Goal: Task Accomplishment & Management: Manage account settings

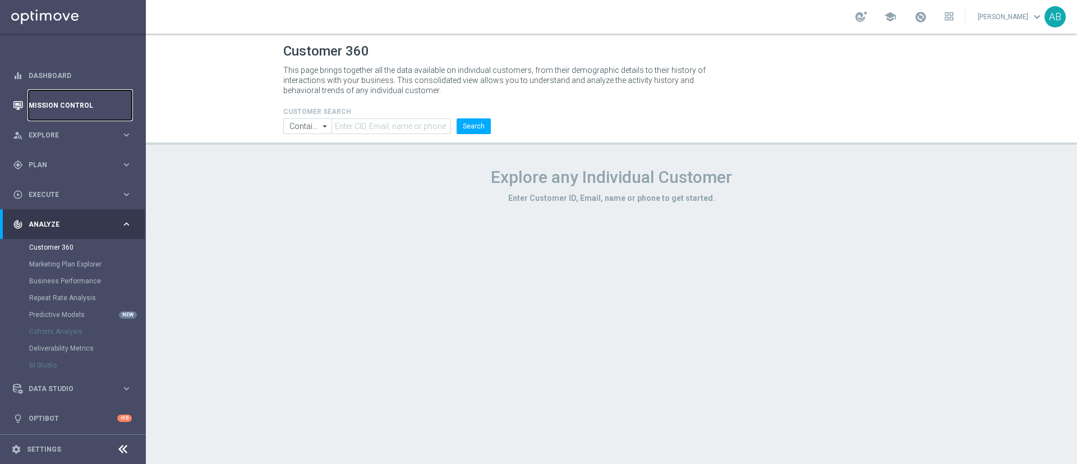
click at [78, 111] on link "Mission Control" at bounding box center [80, 105] width 103 height 30
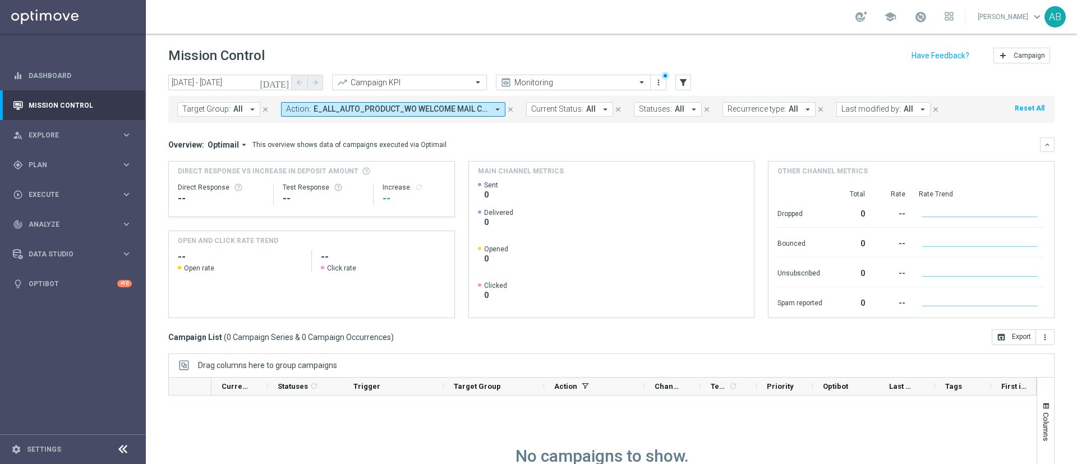
click at [319, 115] on button "Action: E_ALL_AUTO_PRODUCT_WO WELCOME MAIL CONVERTED [DATE] DEPOBONUS BARDZIEJ …" at bounding box center [393, 109] width 224 height 15
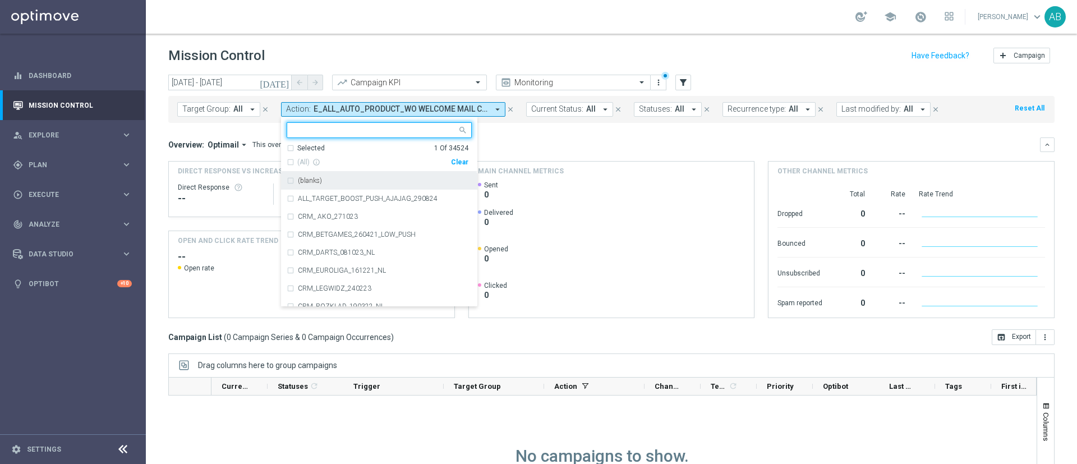
click at [0, 0] on div "Clear" at bounding box center [0, 0] width 0 height 0
click at [395, 124] on div at bounding box center [372, 130] width 170 height 14
paste input "E_NH-HIGH_AUTO_PRODUCT_ WELCOME MAIL CONVERTED TODAY KUPON_DAILY"
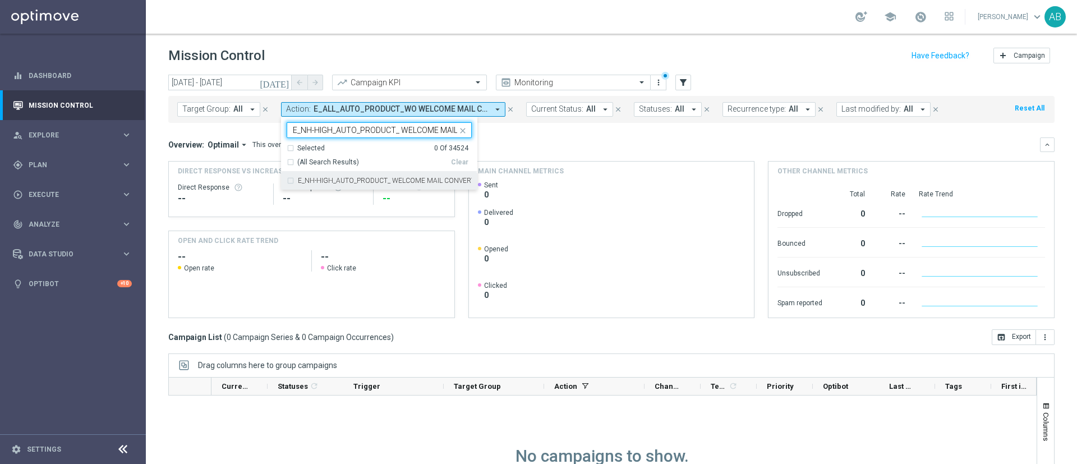
scroll to position [0, 123]
click at [388, 177] on label "E_NH-HIGH_AUTO_PRODUCT_ WELCOME MAIL CONVERTED TODAY KUPON_DAILY" at bounding box center [385, 180] width 174 height 7
type input "E_NH-HIGH_AUTO_PRODUCT_ WELCOME MAIL CONVERTED TODAY KUPON_DAILY"
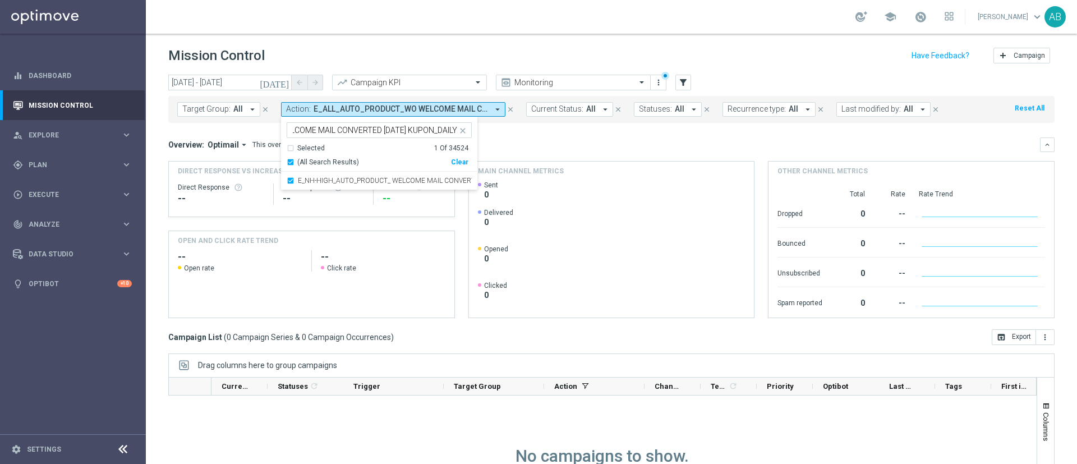
scroll to position [0, 0]
click at [587, 145] on div "Overview: Optimail arrow_drop_down This overview shows data of campaigns execut…" at bounding box center [604, 145] width 872 height 10
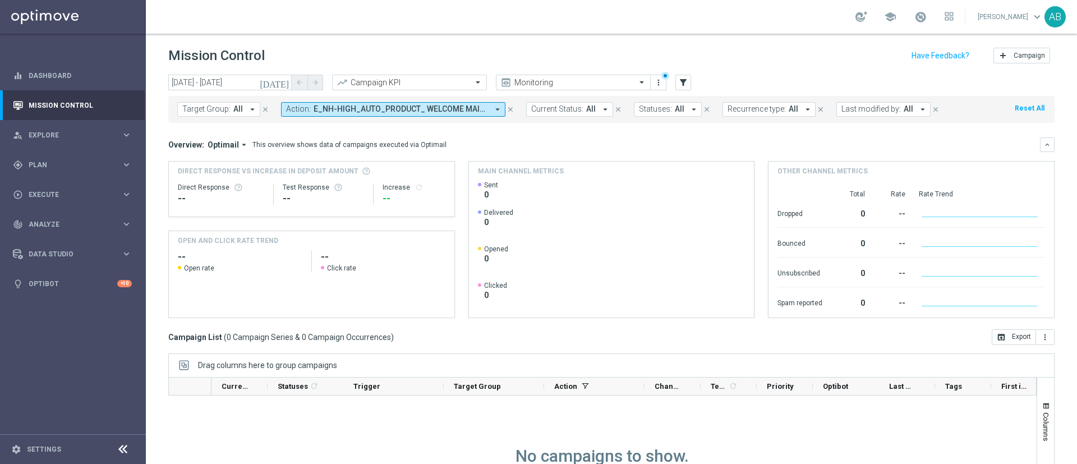
click at [357, 109] on span "E_NH-HIGH_AUTO_PRODUCT_ WELCOME MAIL CONVERTED TODAY KUPON_DAILY" at bounding box center [401, 109] width 174 height 10
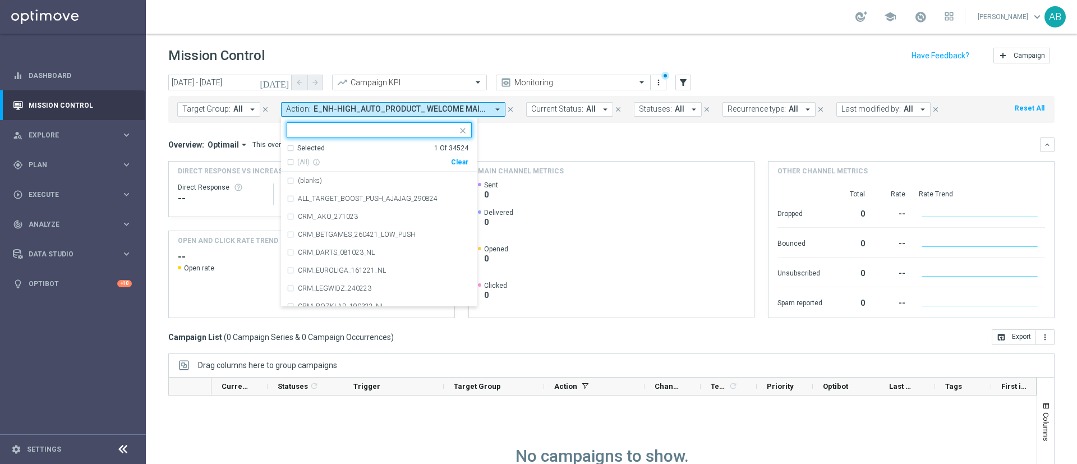
click at [0, 0] on div "Clear" at bounding box center [0, 0] width 0 height 0
click at [436, 136] on div at bounding box center [374, 131] width 166 height 11
paste input "E_ALL_AUTO_PRODUCT_ WELCOME MAIL CONVERTED [DATE] KUPON BARDZIEJ_DAILY"
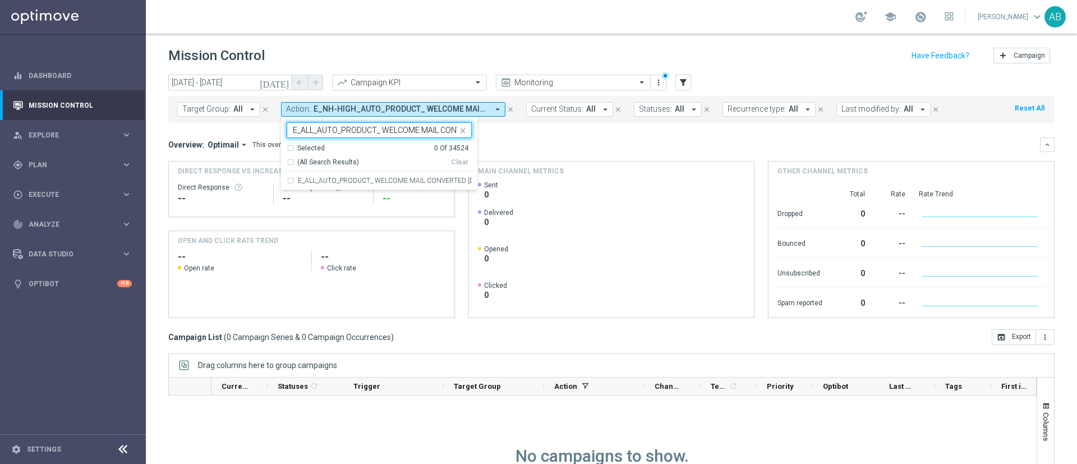
scroll to position [0, 141]
click at [418, 176] on div "E_ALL_AUTO_PRODUCT_ WELCOME MAIL CONVERTED [DATE] KUPON BARDZIEJ_DAILY" at bounding box center [379, 181] width 185 height 18
type input "E_ALL_AUTO_PRODUCT_ WELCOME MAIL CONVERTED [DATE] KUPON BARDZIEJ_DAILY"
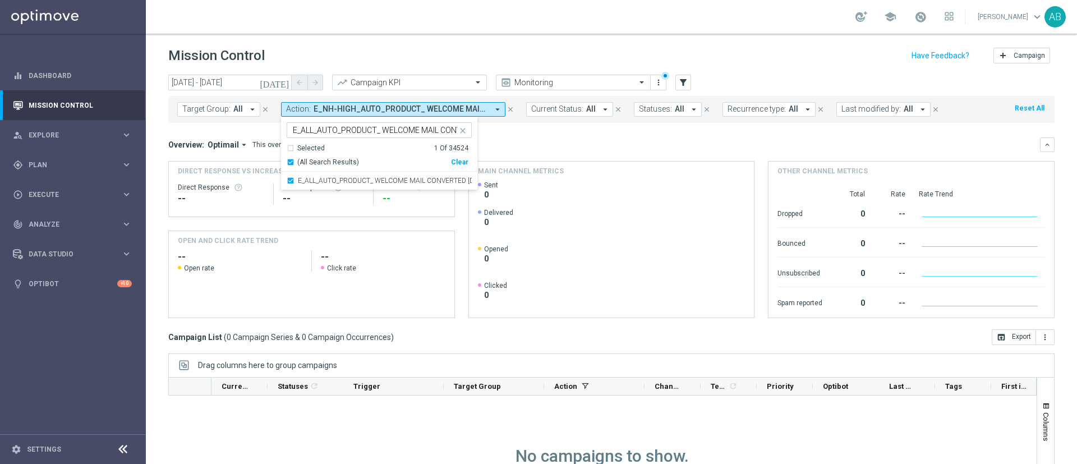
click at [554, 136] on mini-dashboard "Overview: Optimail arrow_drop_down This overview shows data of campaigns execut…" at bounding box center [611, 226] width 886 height 206
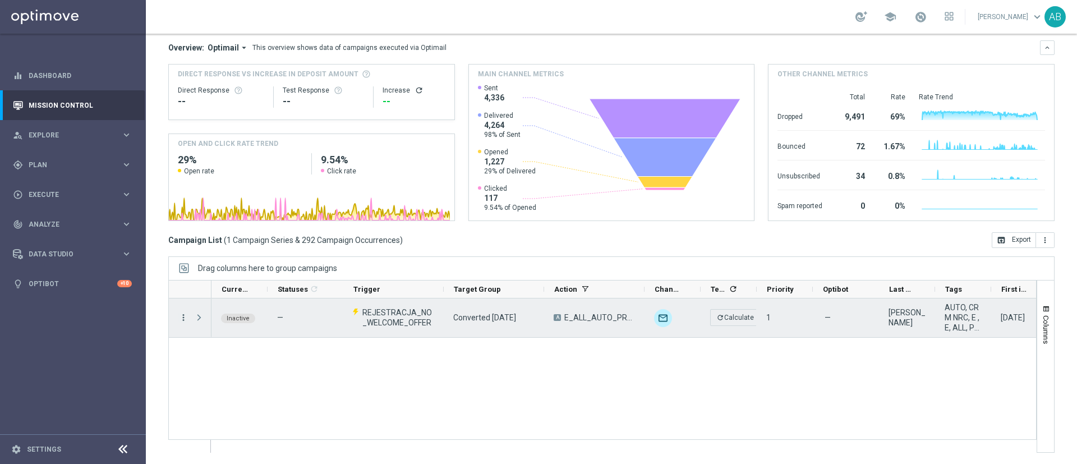
click at [185, 317] on icon "more_vert" at bounding box center [183, 317] width 10 height 10
click at [224, 321] on span "Campaign Details" at bounding box center [233, 324] width 57 height 8
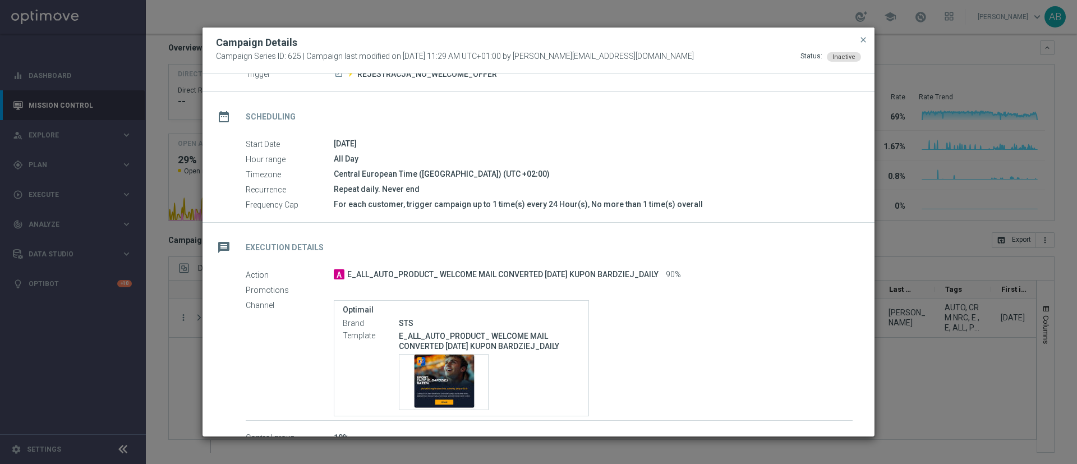
scroll to position [134, 0]
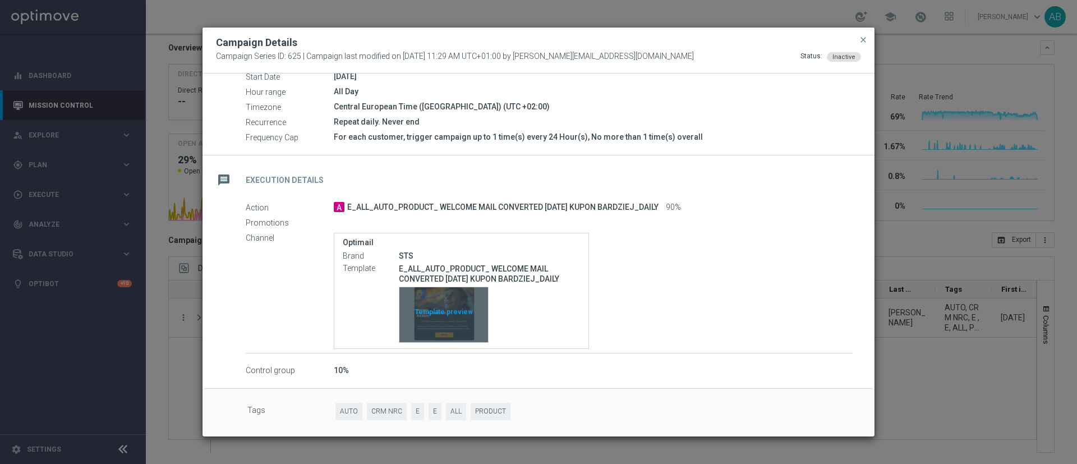
click at [463, 302] on div "Template preview" at bounding box center [443, 314] width 89 height 55
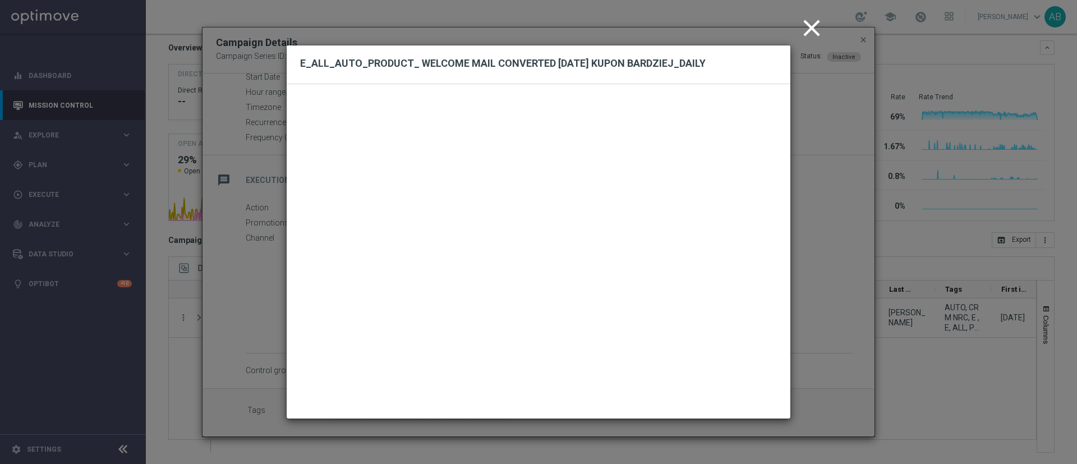
click at [816, 31] on icon "close" at bounding box center [812, 28] width 28 height 28
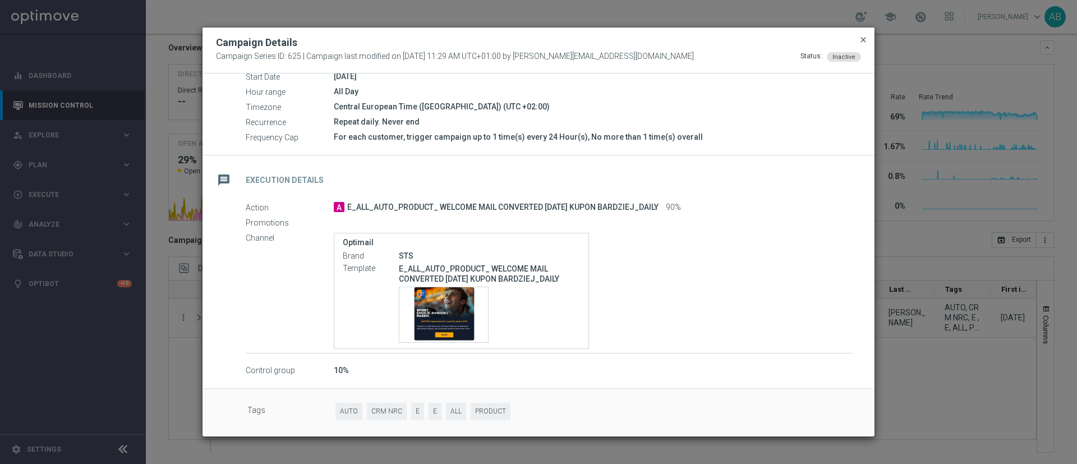
click at [863, 39] on span "close" at bounding box center [863, 39] width 9 height 9
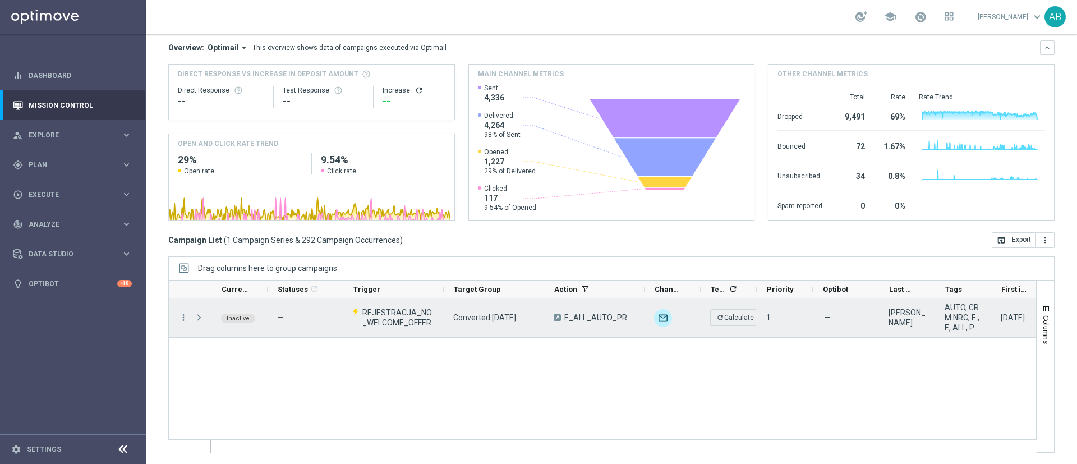
click at [408, 314] on span "REJESTRACJA_NO_WELCOME_OFFER" at bounding box center [398, 317] width 72 height 20
click at [602, 313] on span "E_ALL_AUTO_PRODUCT_ WELCOME MAIL CONVERTED [DATE] KUPON BARDZIEJ_DAILY" at bounding box center [599, 317] width 71 height 10
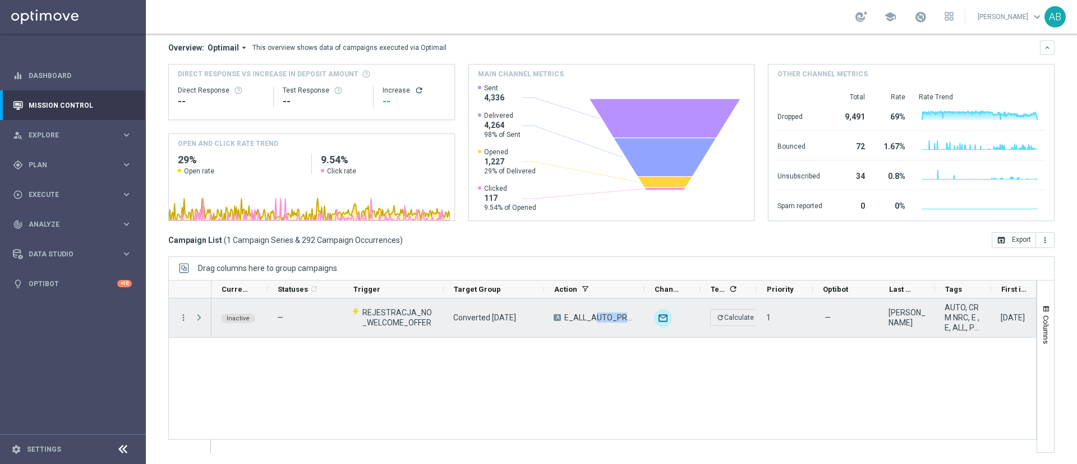
click at [602, 313] on span "E_ALL_AUTO_PRODUCT_ WELCOME MAIL CONVERTED [DATE] KUPON BARDZIEJ_DAILY" at bounding box center [599, 317] width 71 height 10
click at [183, 316] on icon "more_vert" at bounding box center [183, 317] width 10 height 10
click at [219, 324] on span "Campaign Details" at bounding box center [233, 324] width 57 height 8
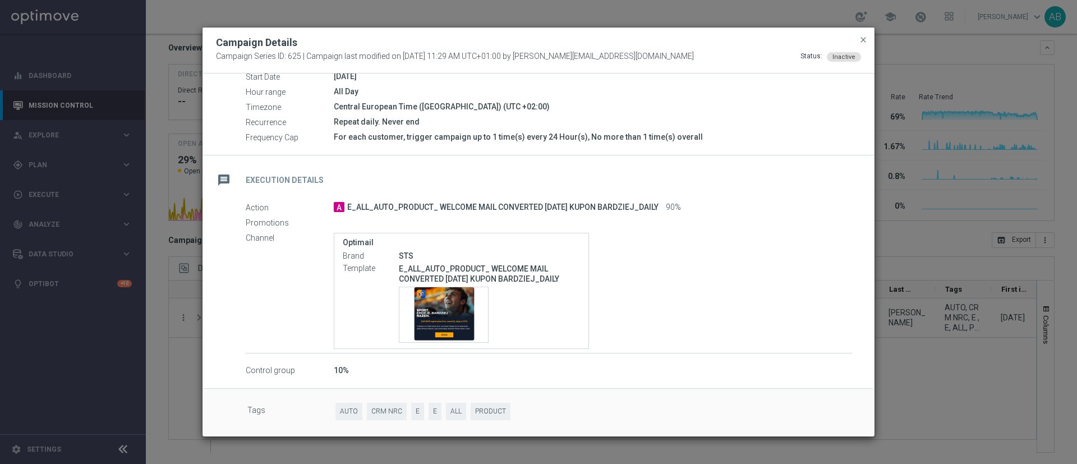
click at [173, 122] on modal-container "Campaign Details Campaign Series ID: 625 | Campaign last modified on 21 Nov 202…" at bounding box center [538, 232] width 1077 height 464
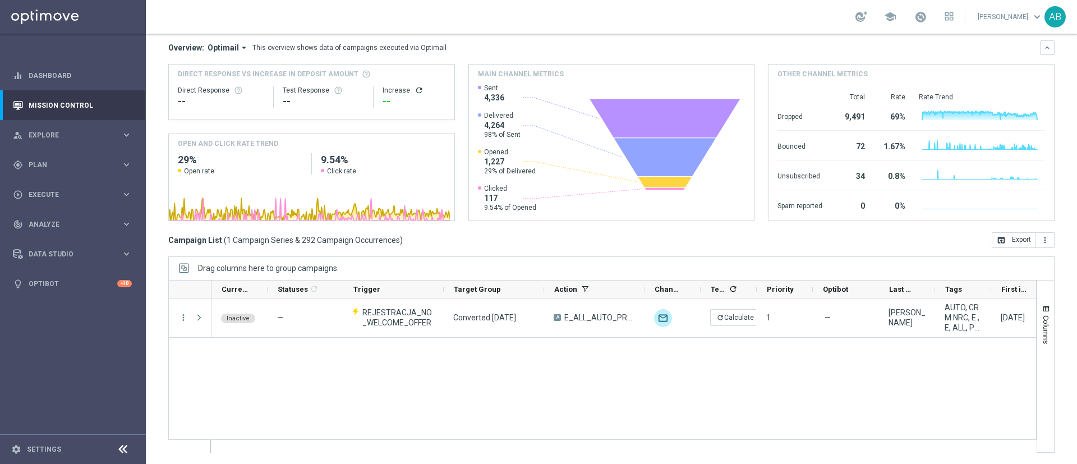
scroll to position [0, 0]
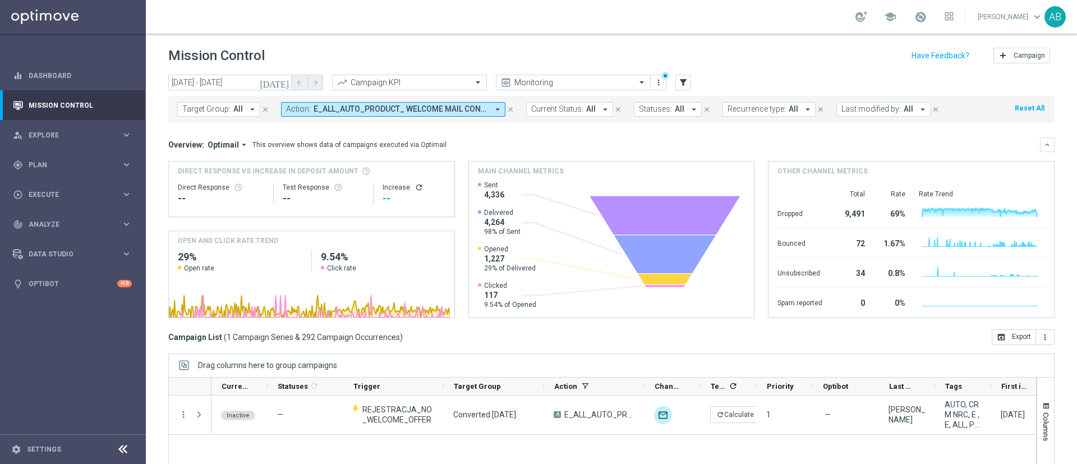
click at [340, 109] on span "E_ALL_AUTO_PRODUCT_ WELCOME MAIL CONVERTED [DATE] KUPON BARDZIEJ_DAILY" at bounding box center [401, 109] width 174 height 10
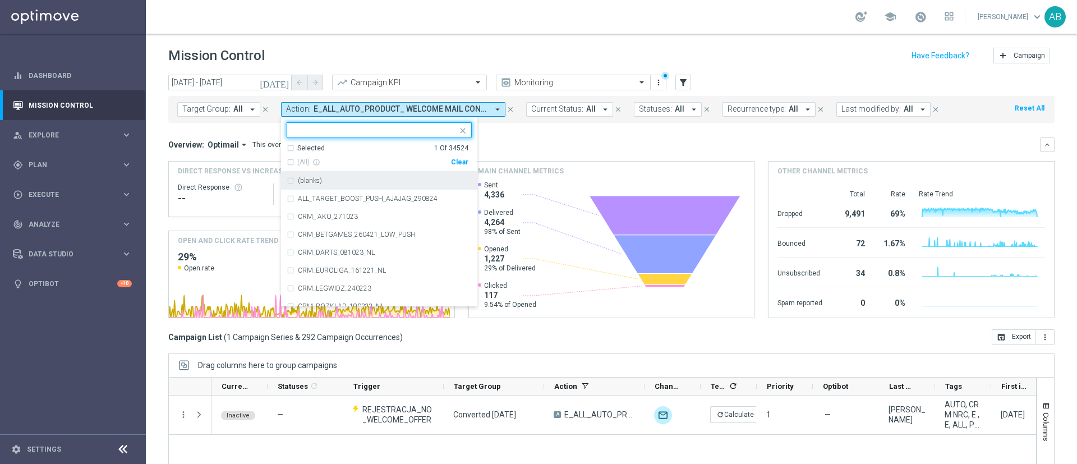
click at [0, 0] on div "Clear" at bounding box center [0, 0] width 0 height 0
click at [441, 130] on input "text" at bounding box center [375, 131] width 164 height 10
paste input "E_NH-HIGH_AUTO_PRODUCT_WO 30 MIN CONVERTED TODAY NONDEPO_DAILY"
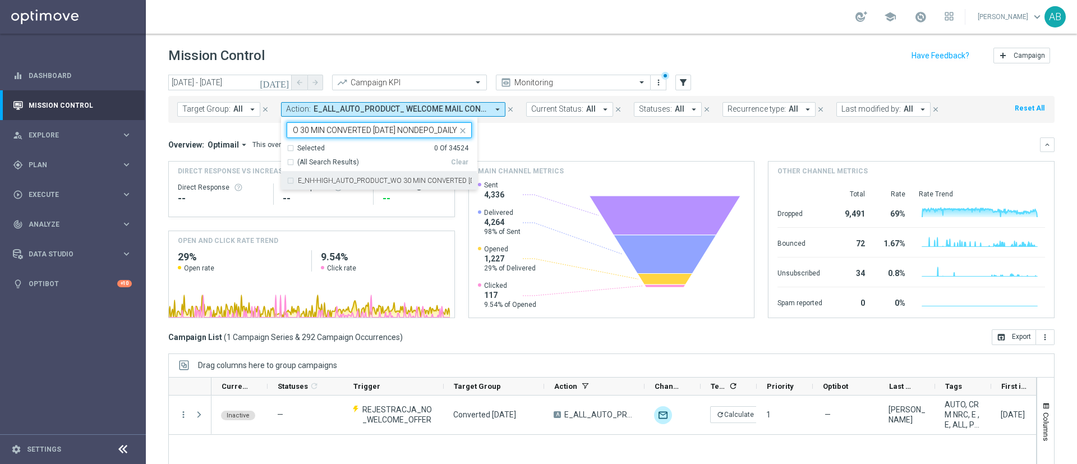
click at [415, 180] on label "E_NH-HIGH_AUTO_PRODUCT_WO 30 MIN CONVERTED TODAY NONDEPO_DAILY" at bounding box center [385, 180] width 174 height 7
type input "E_NH-HIGH_AUTO_PRODUCT_WO 30 MIN CONVERTED TODAY NONDEPO_DAILY"
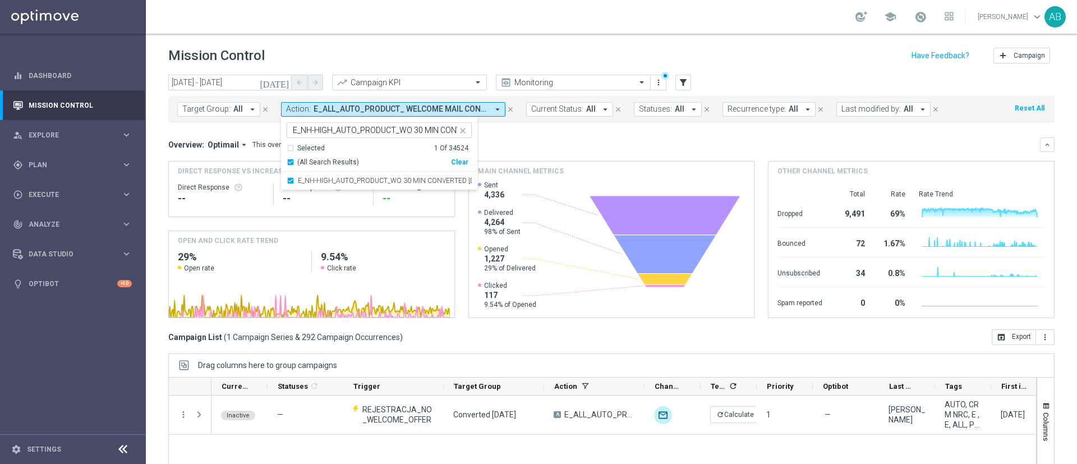
click at [505, 148] on div "Overview: Optimail arrow_drop_down This overview shows data of campaigns execut…" at bounding box center [604, 145] width 872 height 10
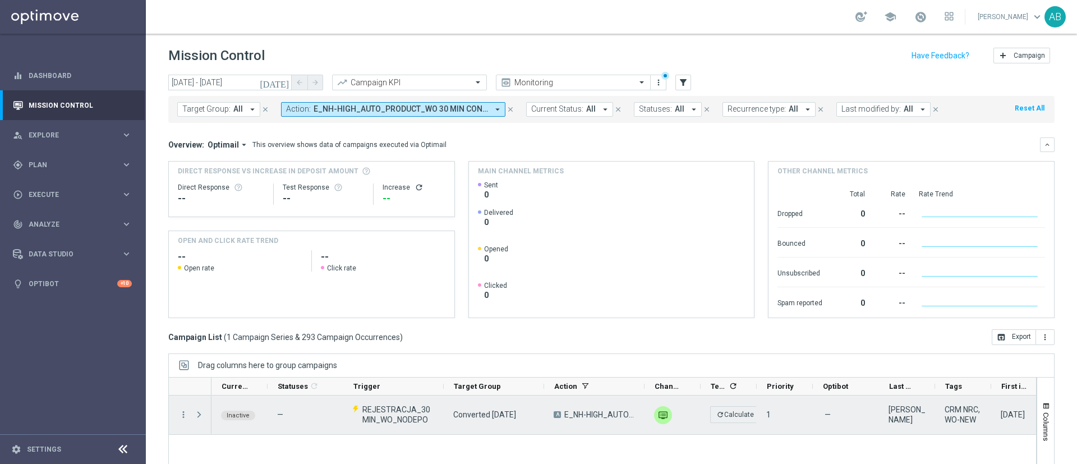
click at [596, 420] on div "A E_NH-HIGH_AUTO_PRODUCT_WO 30 MIN CONVERTED TODAY NONDEPO_DAILY" at bounding box center [594, 415] width 100 height 39
click at [596, 408] on div "A E_NH-HIGH_AUTO_PRODUCT_WO 30 MIN CONVERTED TODAY NONDEPO_DAILY" at bounding box center [594, 415] width 100 height 39
click at [591, 415] on span "E_NH-HIGH_AUTO_PRODUCT_WO 30 MIN CONVERTED TODAY NONDEPO_DAILY" at bounding box center [599, 415] width 71 height 10
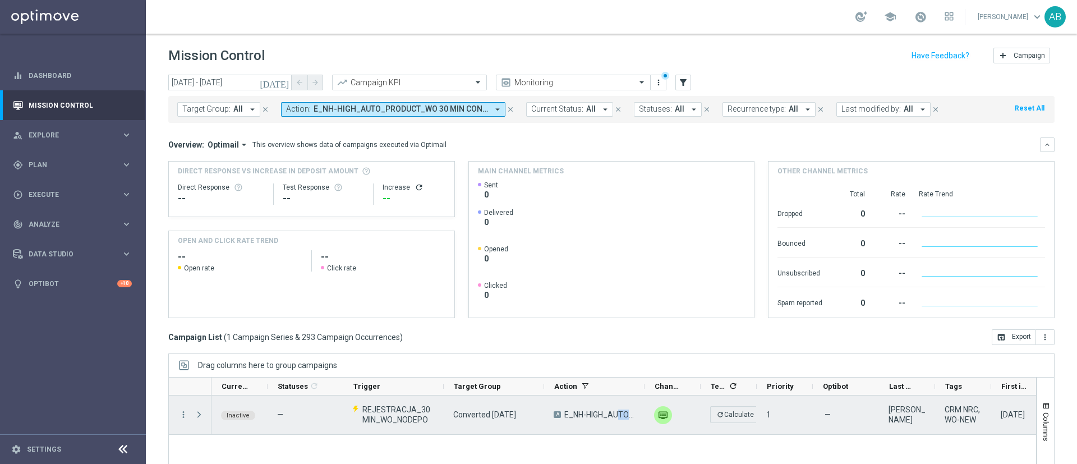
click at [599, 411] on span "E_NH-HIGH_AUTO_PRODUCT_WO 30 MIN CONVERTED TODAY NONDEPO_DAILY" at bounding box center [599, 415] width 71 height 10
click at [185, 413] on icon "more_vert" at bounding box center [183, 415] width 10 height 10
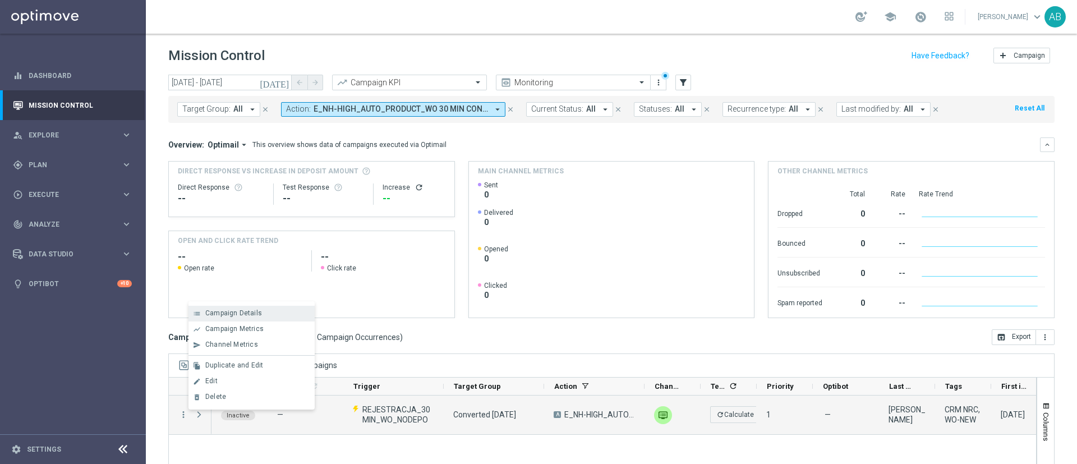
click at [251, 313] on span "Campaign Details" at bounding box center [233, 313] width 57 height 8
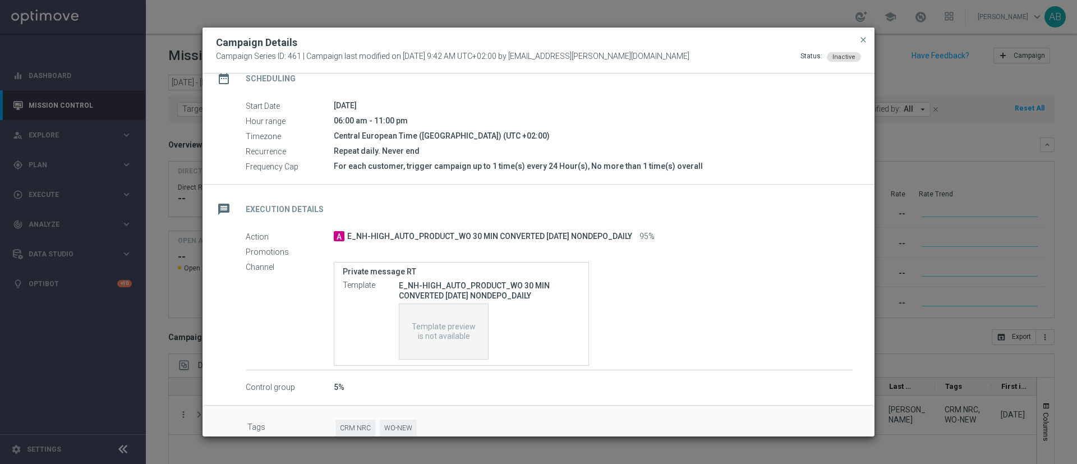
scroll to position [122, 0]
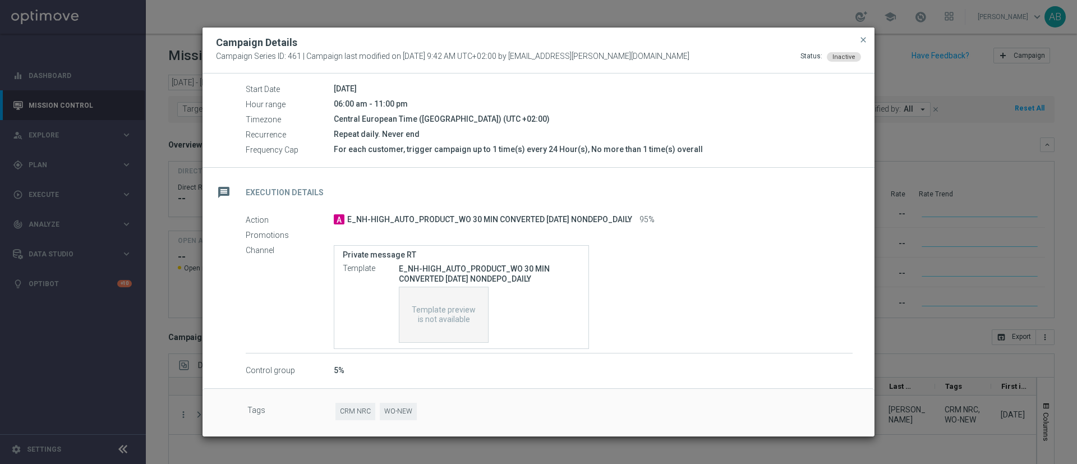
click at [558, 219] on span "E_NH-HIGH_AUTO_PRODUCT_WO 30 MIN CONVERTED TODAY NONDEPO_DAILY" at bounding box center [489, 220] width 285 height 10
copy div "E_NH-HIGH_AUTO_PRODUCT_WO 30 MIN CONVERTED TODAY NONDEPO_DAILY"
click at [432, 319] on span "Template preview is not available" at bounding box center [443, 314] width 67 height 19
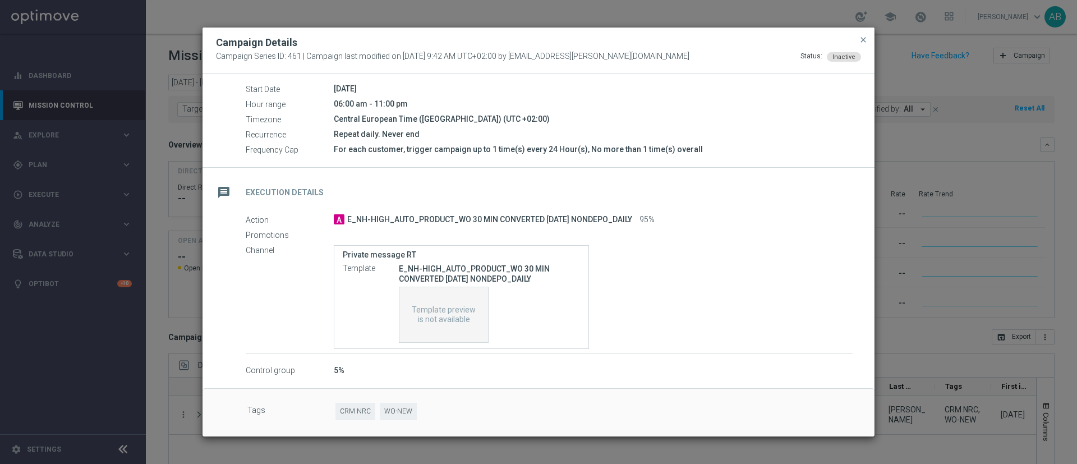
click at [503, 275] on p "E_NH-HIGH_AUTO_PRODUCT_WO 30 MIN CONVERTED TODAY NONDEPO_DAILY" at bounding box center [489, 274] width 181 height 20
click at [529, 266] on p "E_NH-HIGH_AUTO_PRODUCT_WO 30 MIN CONVERTED TODAY NONDEPO_DAILY" at bounding box center [489, 274] width 181 height 20
click at [541, 274] on p "E_NH-HIGH_AUTO_PRODUCT_WO 30 MIN CONVERTED TODAY NONDEPO_DAILY" at bounding box center [489, 274] width 181 height 20
click at [863, 35] on span "close" at bounding box center [863, 39] width 9 height 9
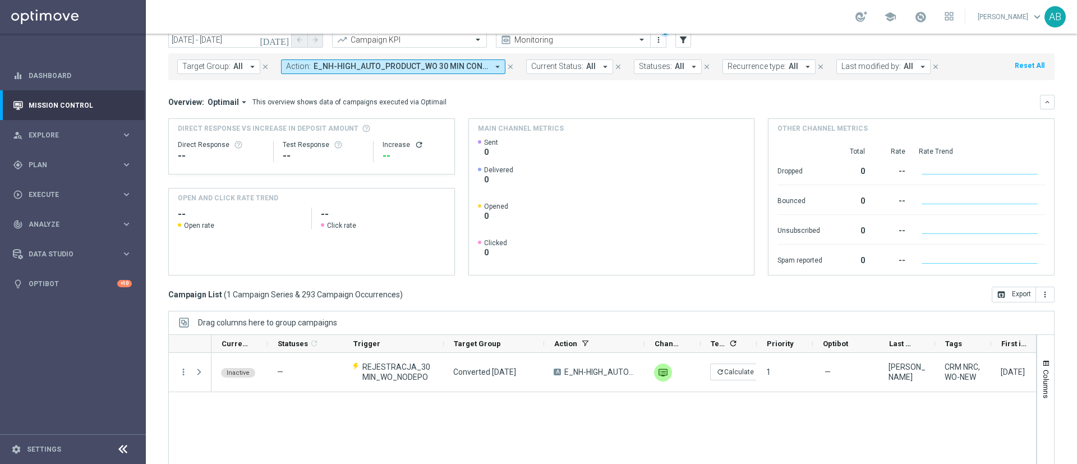
scroll to position [97, 0]
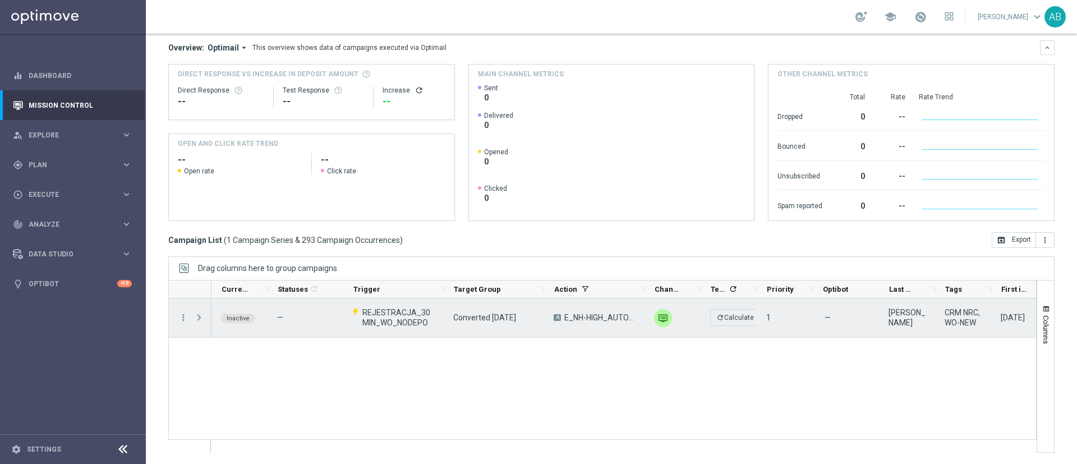
click at [593, 318] on span "E_NH-HIGH_AUTO_PRODUCT_WO 30 MIN CONVERTED TODAY NONDEPO_DAILY" at bounding box center [599, 317] width 71 height 10
click at [589, 320] on span "E_NH-HIGH_AUTO_PRODUCT_WO 30 MIN CONVERTED TODAY NONDEPO_DAILY" at bounding box center [599, 317] width 71 height 10
click at [595, 315] on span "E_NH-HIGH_AUTO_PRODUCT_WO 30 MIN CONVERTED TODAY NONDEPO_DAILY" at bounding box center [599, 317] width 71 height 10
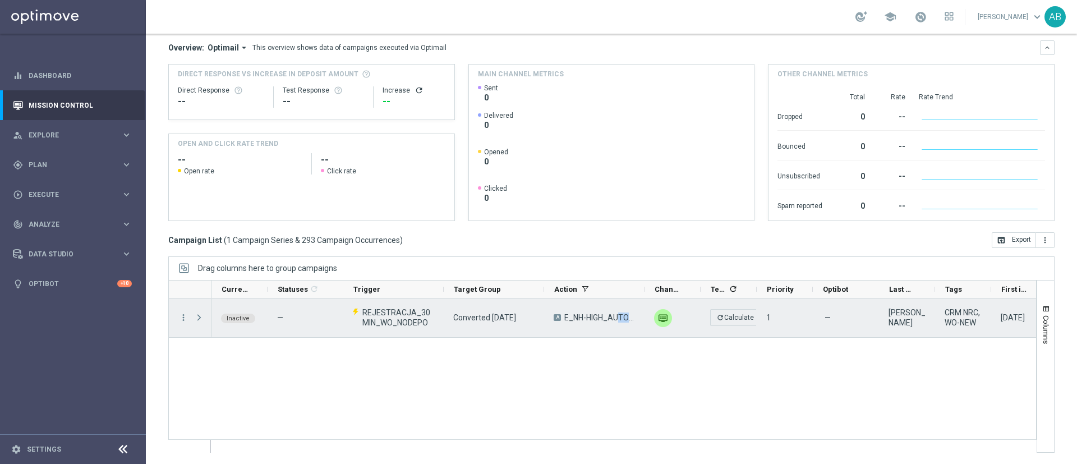
click at [595, 315] on span "E_NH-HIGH_AUTO_PRODUCT_WO 30 MIN CONVERTED TODAY NONDEPO_DAILY" at bounding box center [599, 317] width 71 height 10
click at [596, 319] on span "E_NH-HIGH_AUTO_PRODUCT_WO 30 MIN CONVERTED TODAY NONDEPO_DAILY" at bounding box center [599, 317] width 71 height 10
click at [595, 319] on span "E_NH-HIGH_AUTO_PRODUCT_WO 30 MIN CONVERTED TODAY NONDEPO_DAILY" at bounding box center [599, 317] width 71 height 10
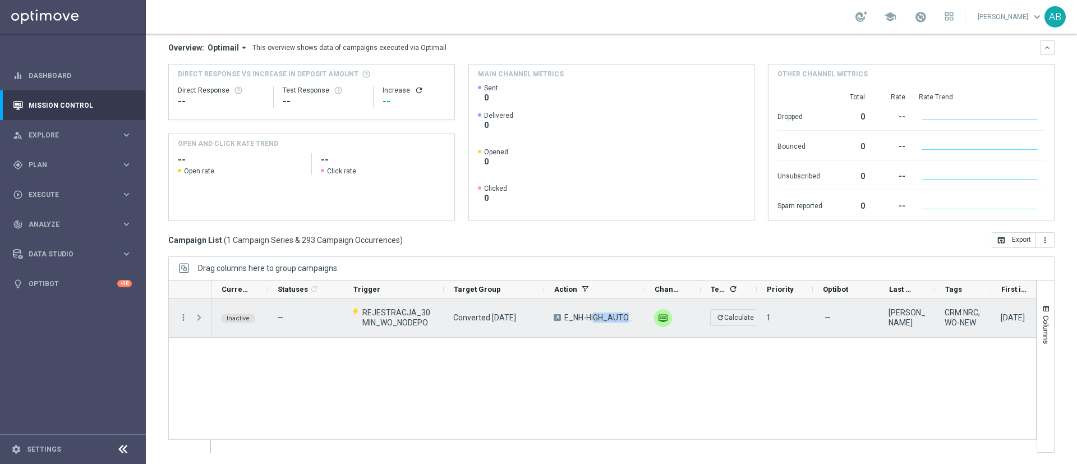
click at [587, 321] on span "E_NH-HIGH_AUTO_PRODUCT_WO 30 MIN CONVERTED TODAY NONDEPO_DAILY" at bounding box center [599, 317] width 71 height 10
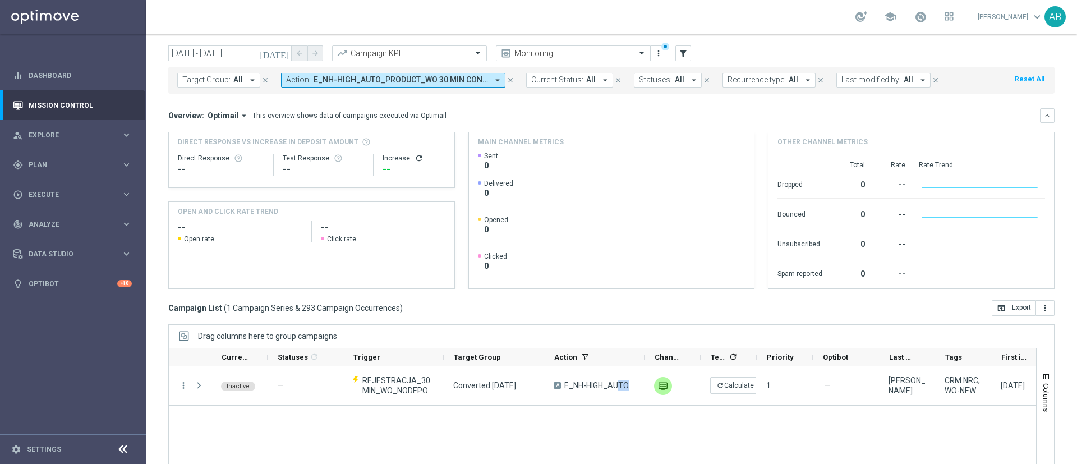
scroll to position [13, 0]
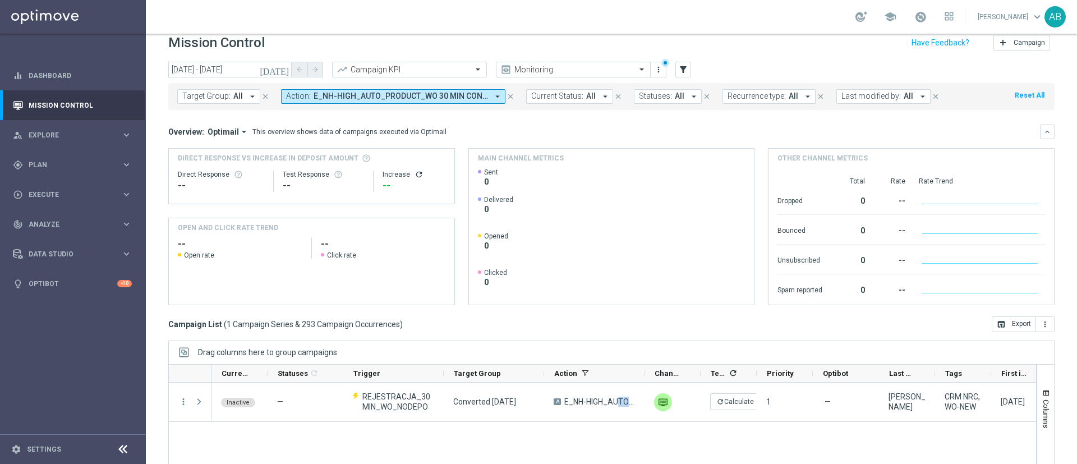
click at [314, 98] on span "E_NH-HIGH_AUTO_PRODUCT_WO 30 MIN CONVERTED TODAY NONDEPO_DAILY" at bounding box center [401, 96] width 174 height 10
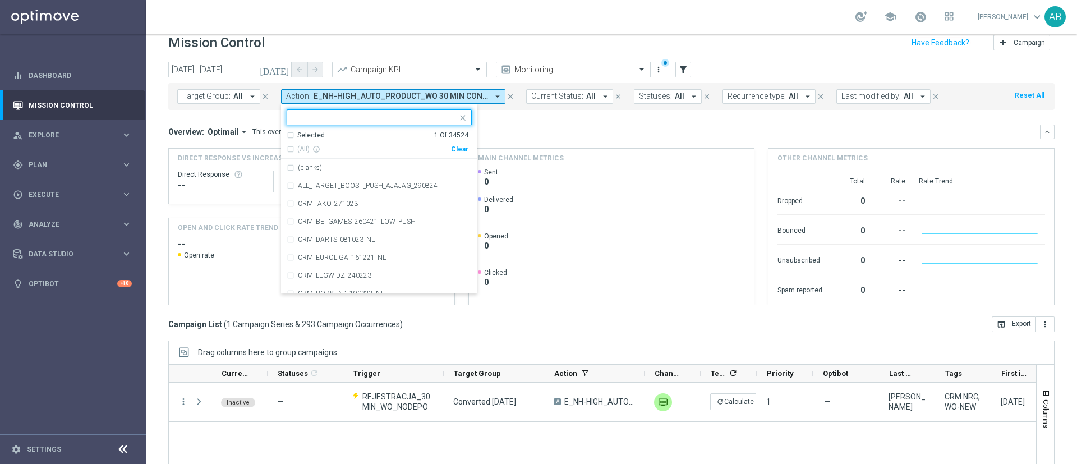
click at [0, 0] on div "Clear" at bounding box center [0, 0] width 0 height 0
click at [402, 111] on div at bounding box center [372, 117] width 170 height 14
paste input "E_NH-HIGH_AUTO_PRODUCT_WO 90 MIN CONVERTED [DATE] NONDEPO_DAILY"
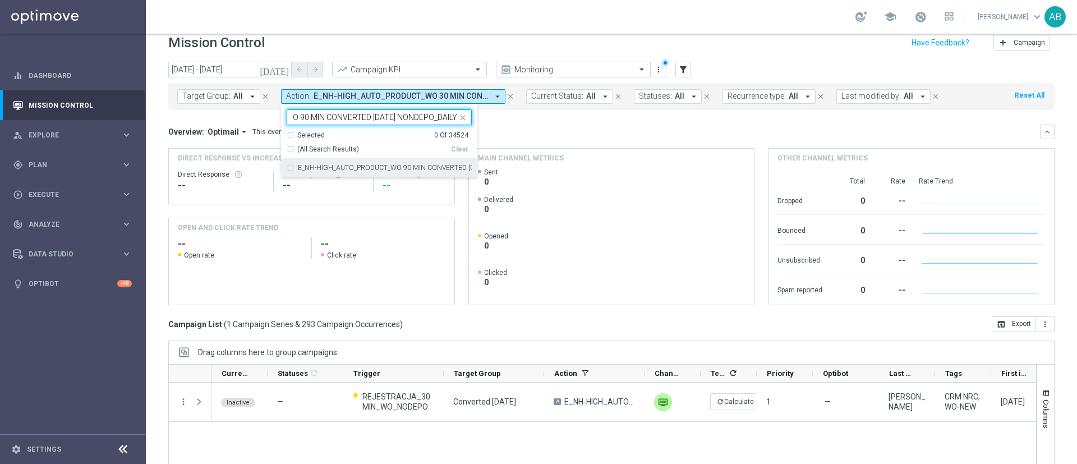
drag, startPoint x: 378, startPoint y: 166, endPoint x: 402, endPoint y: 166, distance: 24.1
click at [378, 166] on label "E_NH-HIGH_AUTO_PRODUCT_WO 90 MIN CONVERTED [DATE] NONDEPO_DAILY" at bounding box center [385, 167] width 174 height 7
type input "E_NH-HIGH_AUTO_PRODUCT_WO 90 MIN CONVERTED [DATE] NONDEPO_DAILY"
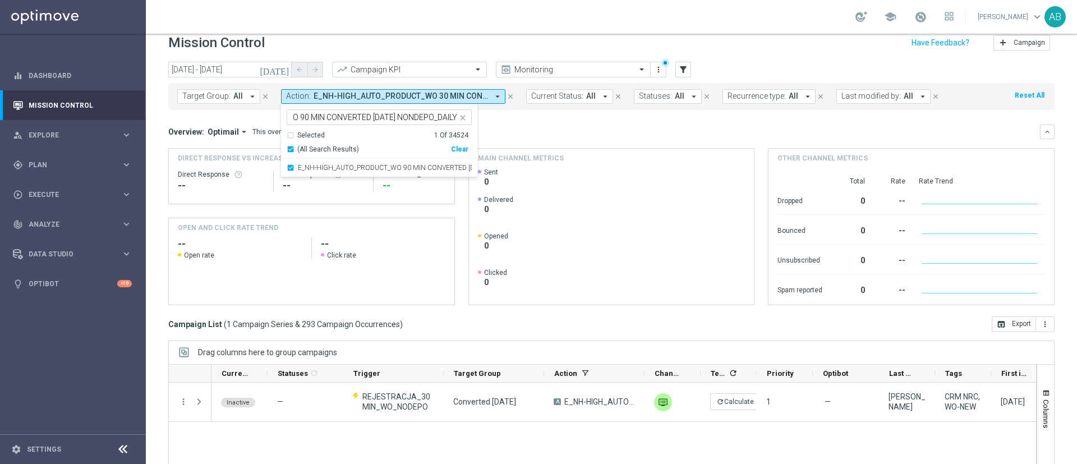
scroll to position [0, 0]
click at [573, 137] on div "Overview: Optimail arrow_drop_down This overview shows data of campaigns execut…" at bounding box center [611, 132] width 886 height 15
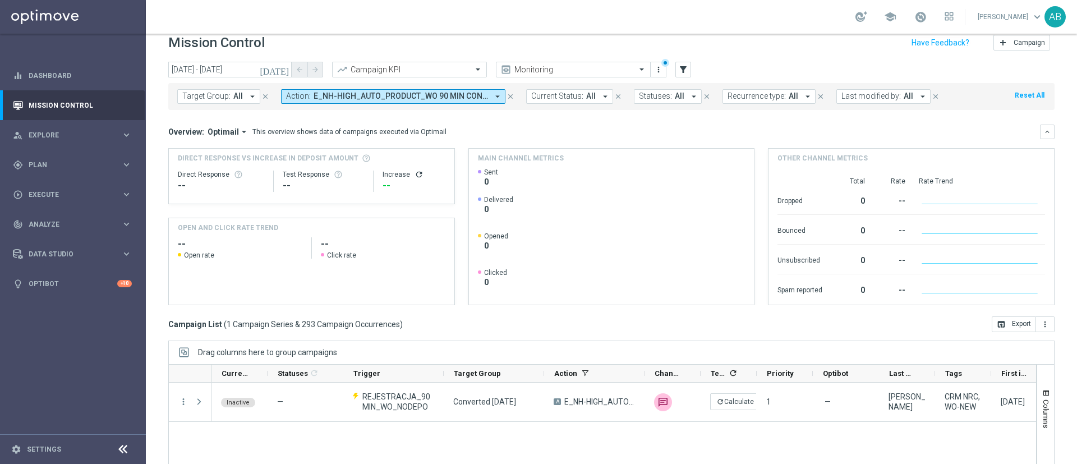
click at [336, 101] on button "Action: E_NH-HIGH_AUTO_PRODUCT_WO 90 MIN CONVERTED TODAY NONDEPO_DAILY arrow_dr…" at bounding box center [393, 96] width 224 height 15
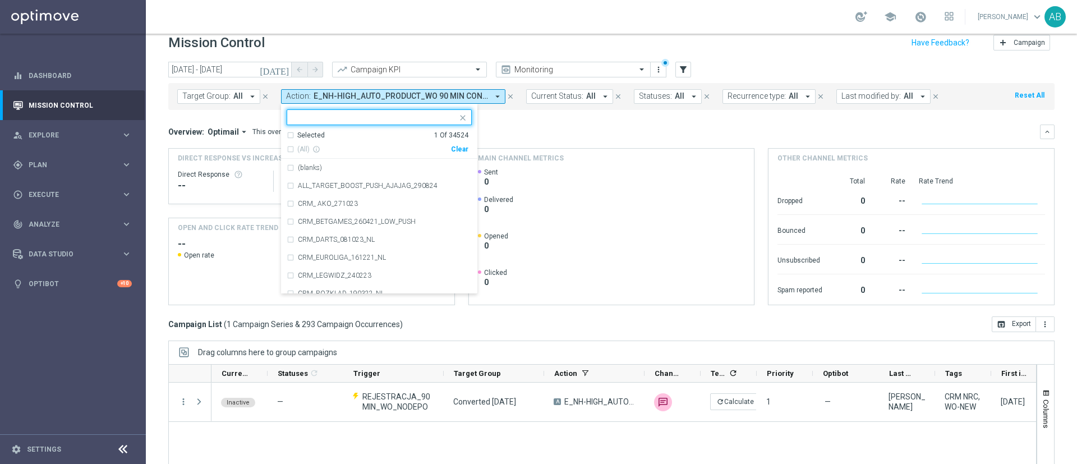
click at [0, 0] on div "Clear" at bounding box center [0, 0] width 0 height 0
click at [236, 95] on span "All" at bounding box center [238, 96] width 10 height 10
click at [513, 114] on mini-dashboard "Overview: Optimail arrow_drop_down This overview shows data of campaigns execut…" at bounding box center [611, 213] width 886 height 206
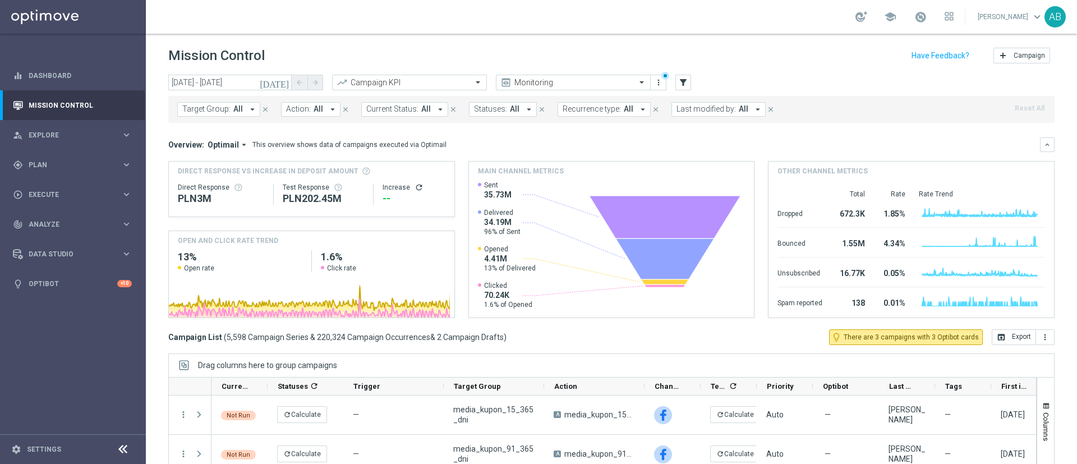
click at [236, 114] on button "Target Group: All arrow_drop_down" at bounding box center [218, 109] width 83 height 15
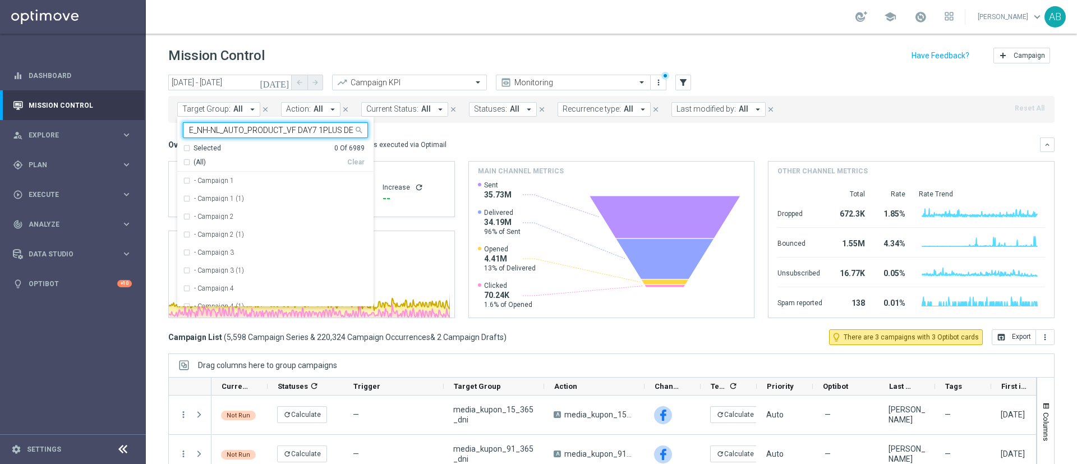
scroll to position [0, 31]
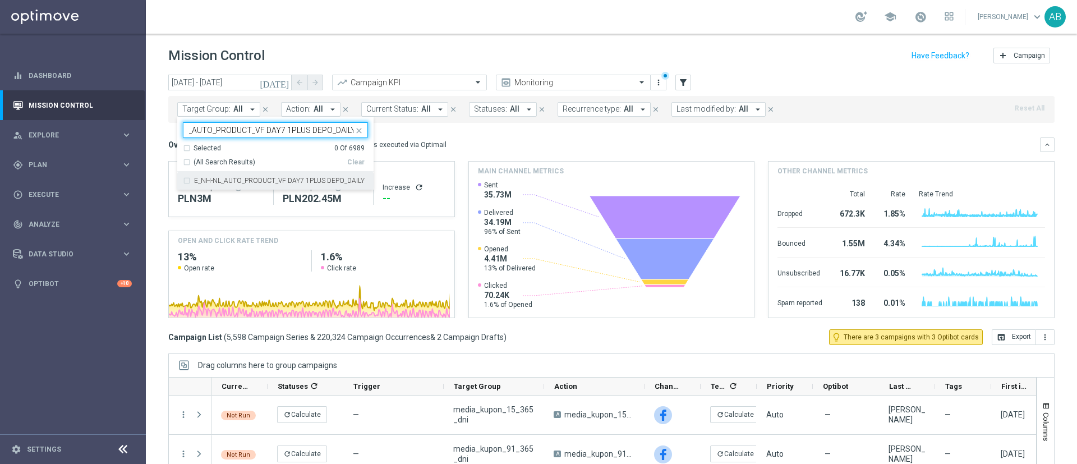
drag, startPoint x: 250, startPoint y: 177, endPoint x: 298, endPoint y: 172, distance: 48.0
click at [251, 177] on label "E_NH-NL_AUTO_PRODUCT_VF DAY7 1PLUS DEPO_DAILY" at bounding box center [279, 180] width 171 height 7
type input "E_NH-NL_AUTO_PRODUCT_VF DAY7 1PLUS DEPO_DAILY"
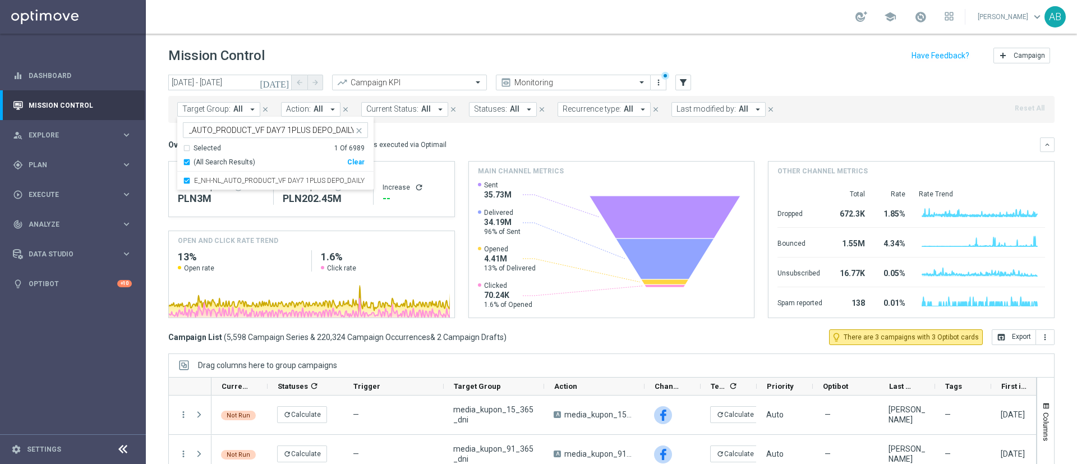
scroll to position [0, 0]
click at [495, 148] on div "Overview: Optimail arrow_drop_down This overview shows data of campaigns execut…" at bounding box center [604, 145] width 872 height 10
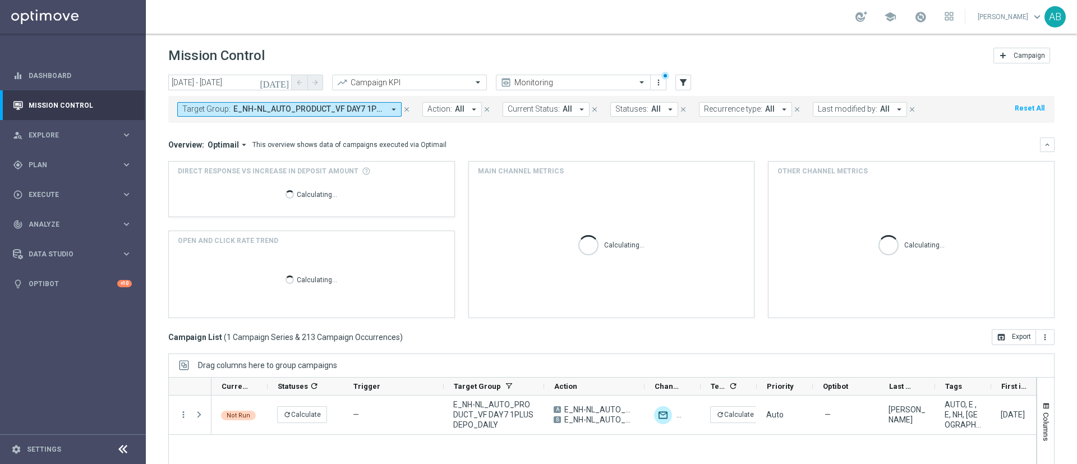
scroll to position [84, 0]
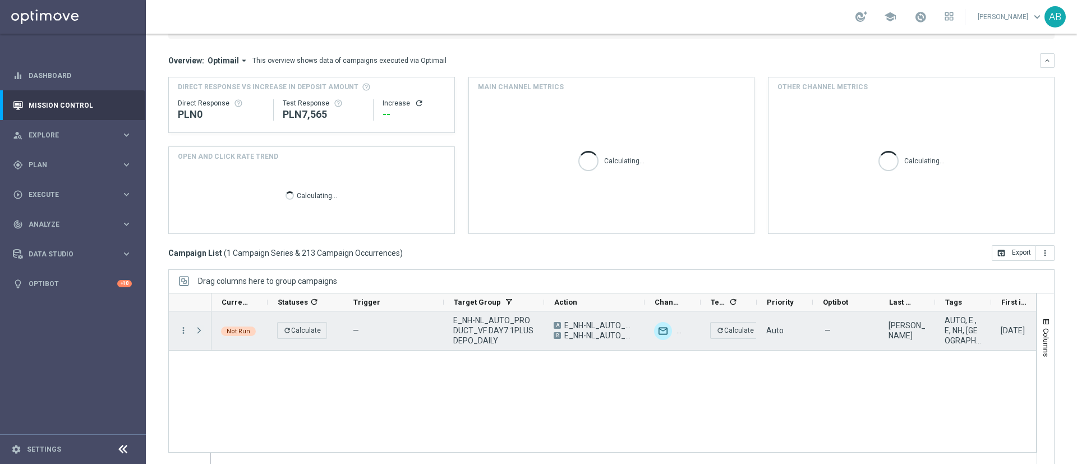
click at [197, 332] on span at bounding box center [199, 330] width 10 height 9
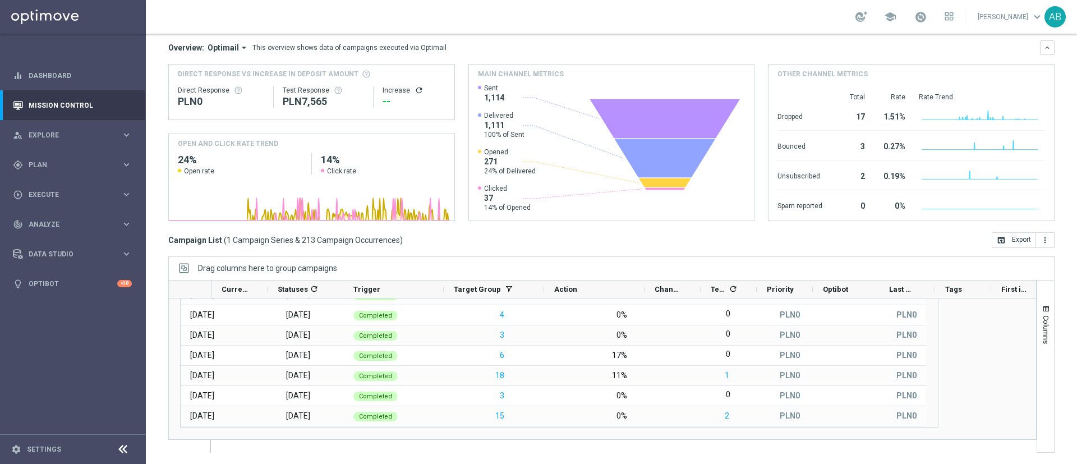
scroll to position [0, 0]
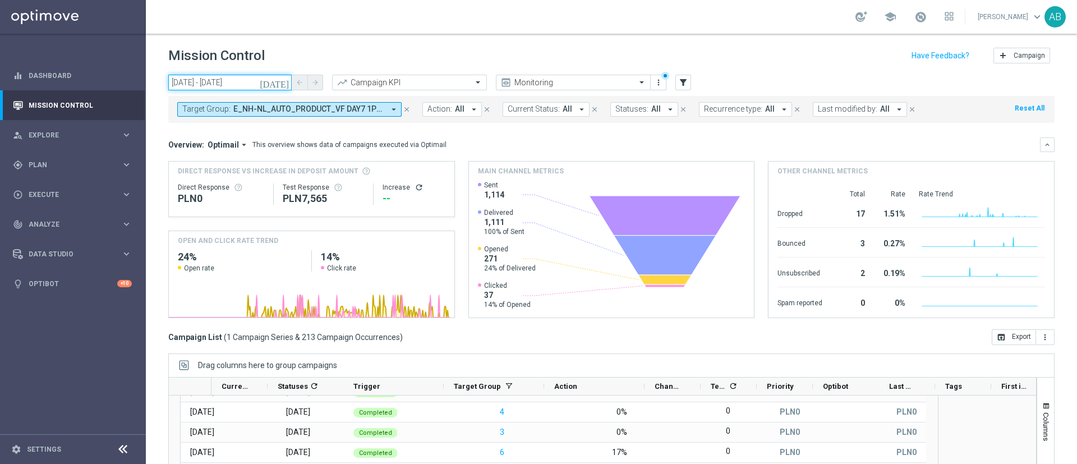
click at [252, 80] on input "20 Nov 2024 - 11 Sep 2025" at bounding box center [229, 83] width 123 height 16
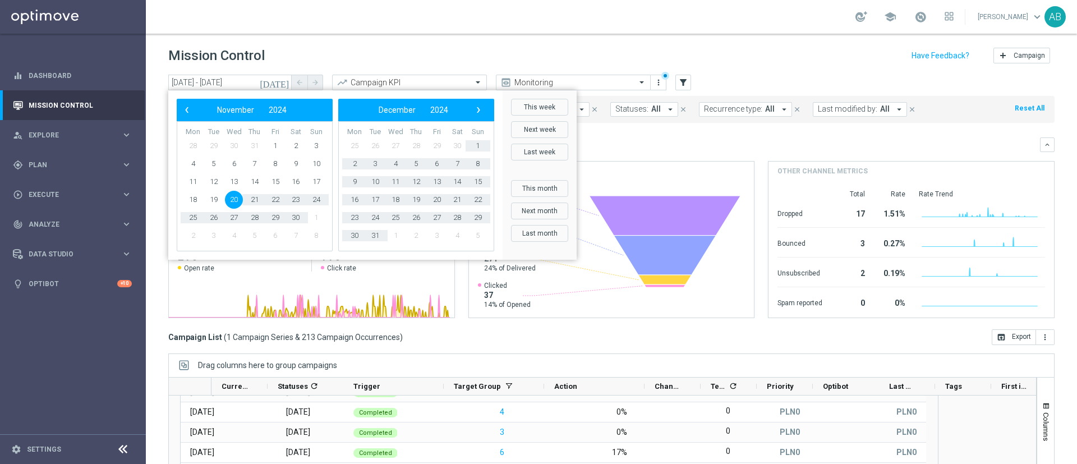
click at [195, 109] on bs-datepicker-navigation-view "‹ ​ November ​ 2024 ​ ›" at bounding box center [252, 110] width 145 height 15
click at [191, 111] on span "‹" at bounding box center [187, 110] width 15 height 15
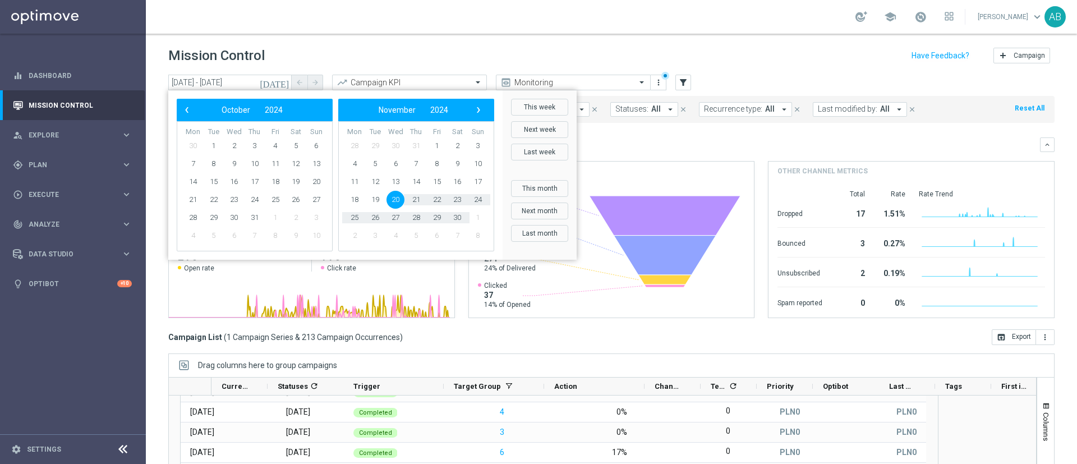
click at [191, 111] on span "‹" at bounding box center [187, 110] width 15 height 15
click at [481, 109] on span "›" at bounding box center [478, 110] width 15 height 15
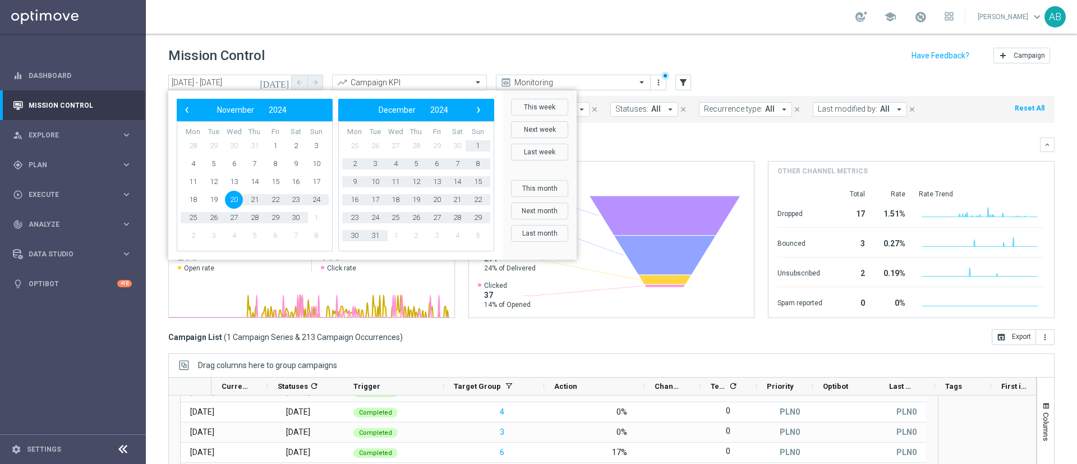
click at [481, 109] on span "›" at bounding box center [478, 110] width 15 height 15
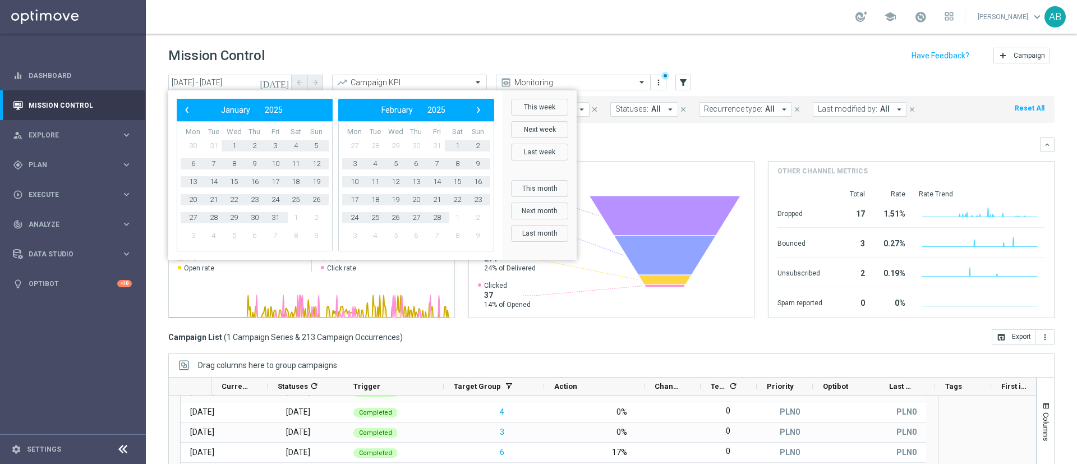
click at [481, 109] on span "›" at bounding box center [478, 110] width 15 height 15
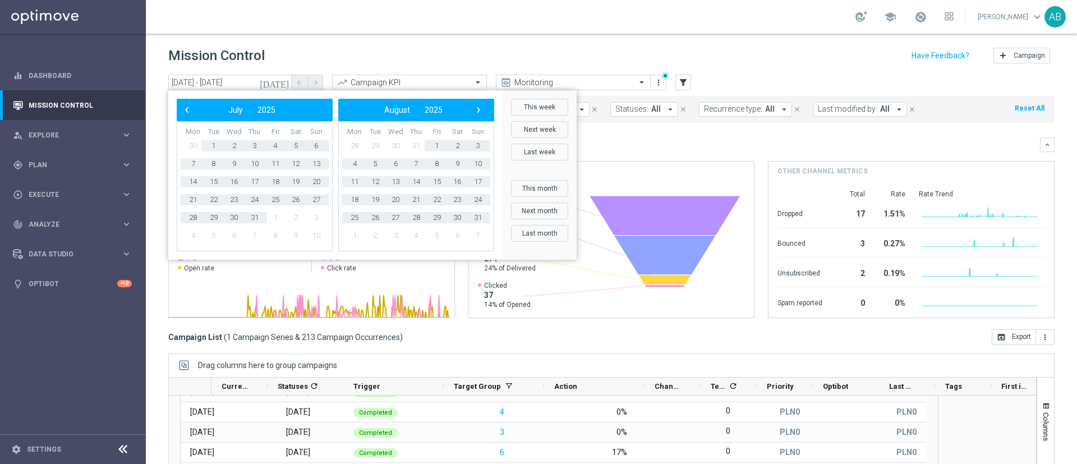
click at [481, 109] on span "›" at bounding box center [478, 110] width 15 height 15
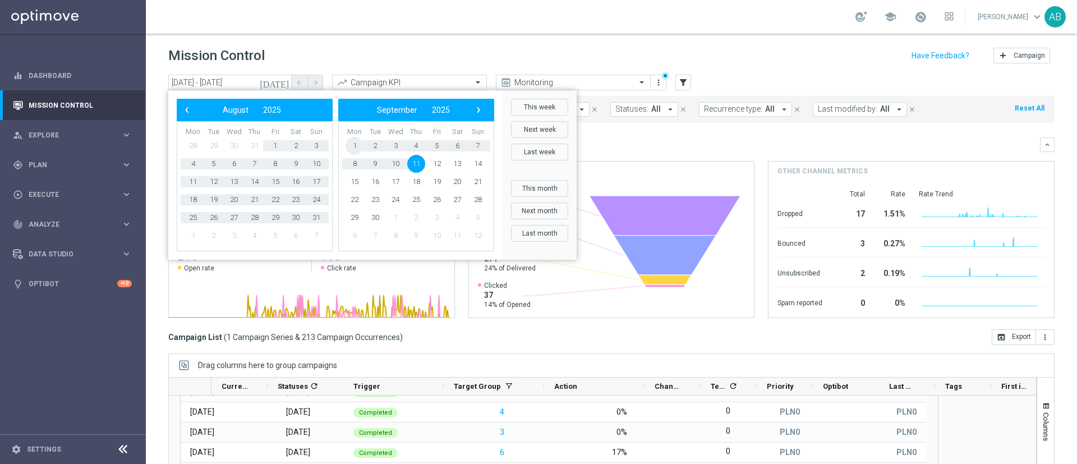
click at [347, 147] on span "1" at bounding box center [355, 146] width 18 height 18
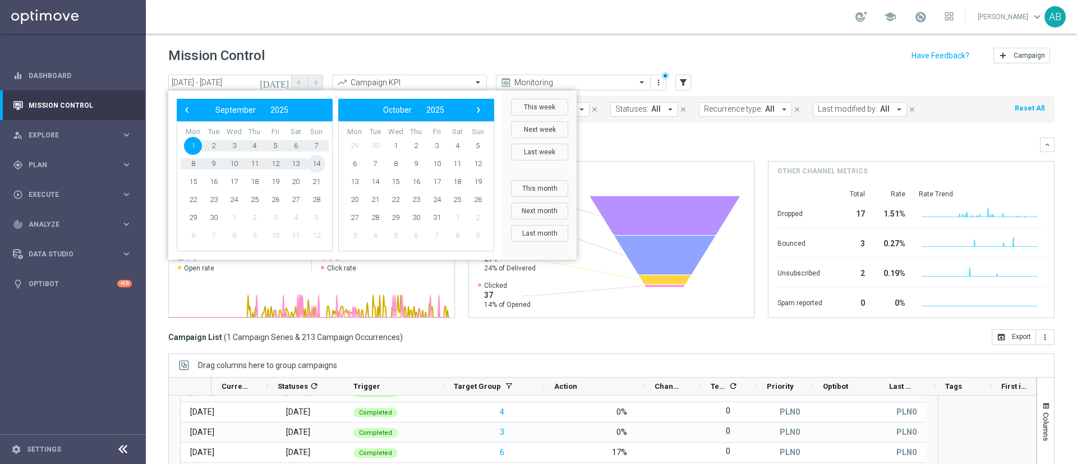
click at [321, 163] on span "14" at bounding box center [316, 164] width 18 height 18
type input "01 Sep 2025 - 14 Sep 2025"
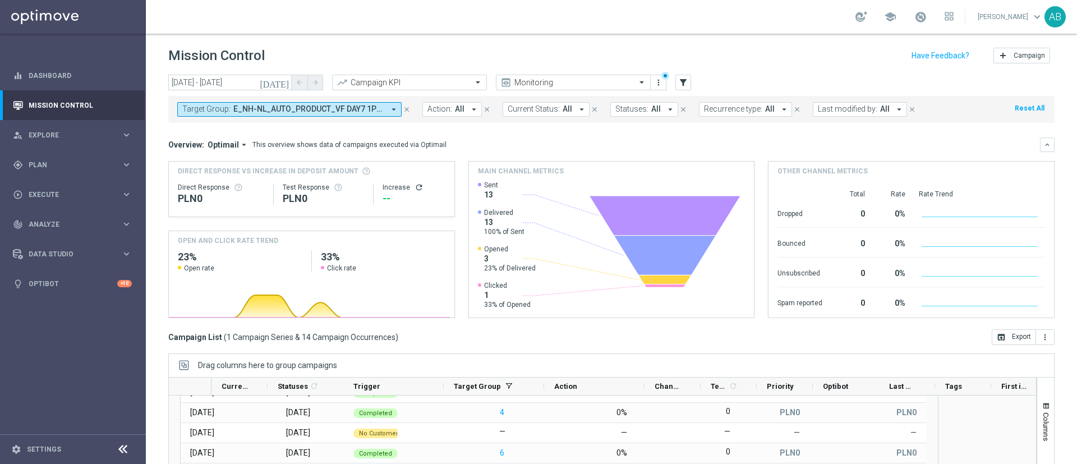
click at [308, 109] on span "E_NH-NL_AUTO_PRODUCT_VF DAY7 1PLUS DEPO_DAILY" at bounding box center [308, 109] width 151 height 10
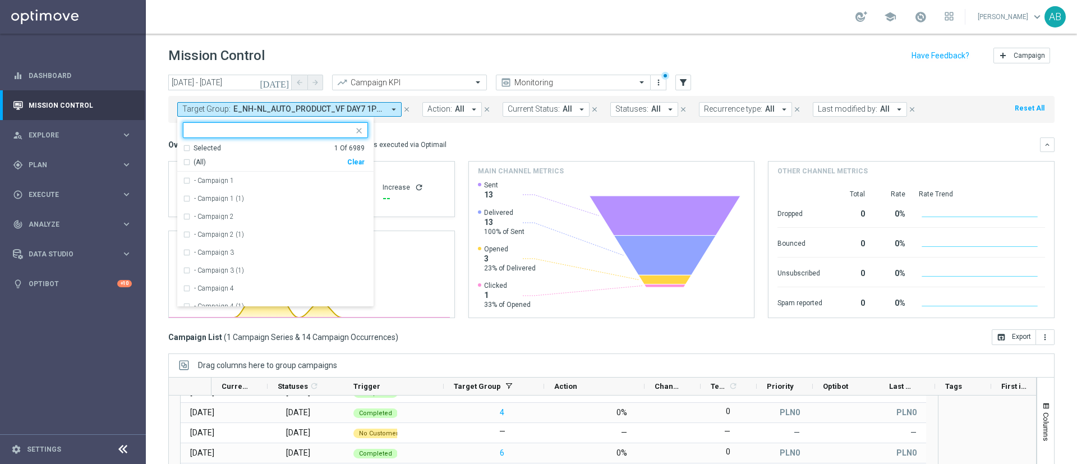
click at [0, 0] on div "Clear" at bounding box center [0, 0] width 0 height 0
click at [338, 132] on input "text" at bounding box center [271, 131] width 164 height 10
paste input "E_NH-NL_AUTO_PRODUCT_VF DAY15 1PLUS DEPO_DAILY"
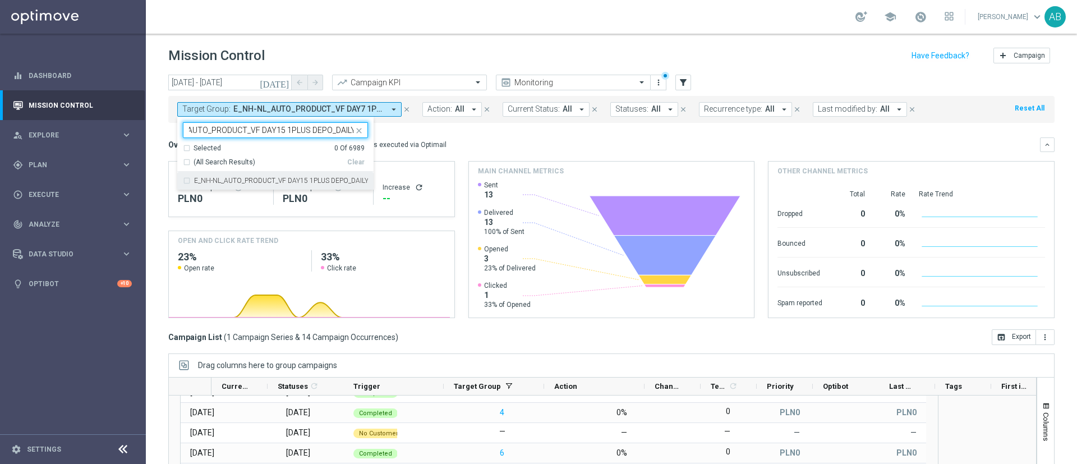
click at [333, 181] on label "E_NH-NL_AUTO_PRODUCT_VF DAY15 1PLUS DEPO_DAILY" at bounding box center [281, 180] width 174 height 7
type input "E_NH-NL_AUTO_PRODUCT_VF DAY15 1PLUS DEPO_DAILY"
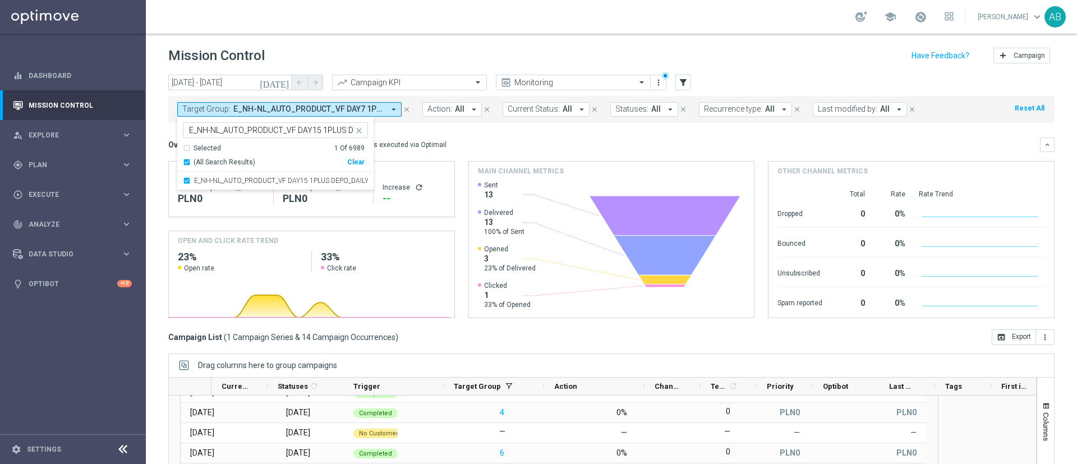
click at [437, 140] on div "Overview: Optimail arrow_drop_down This overview shows data of campaigns execut…" at bounding box center [604, 145] width 872 height 10
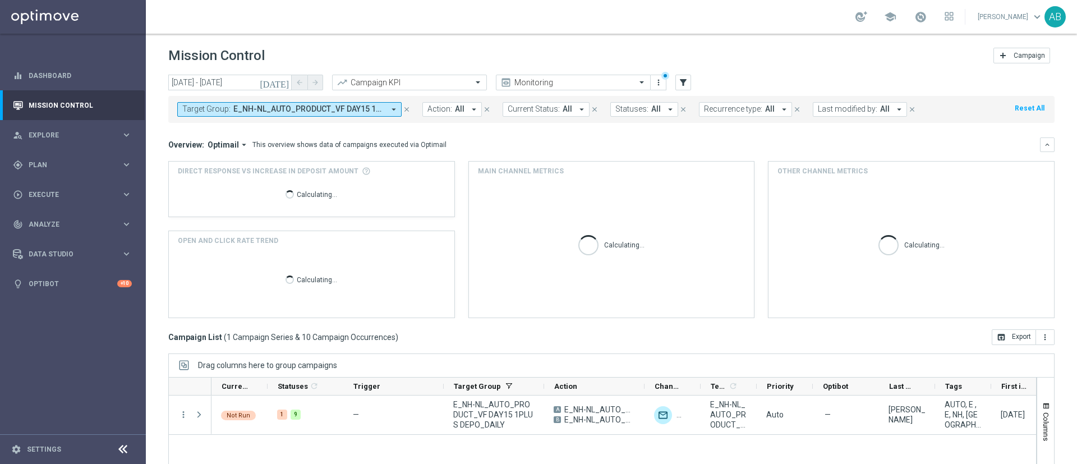
scroll to position [97, 0]
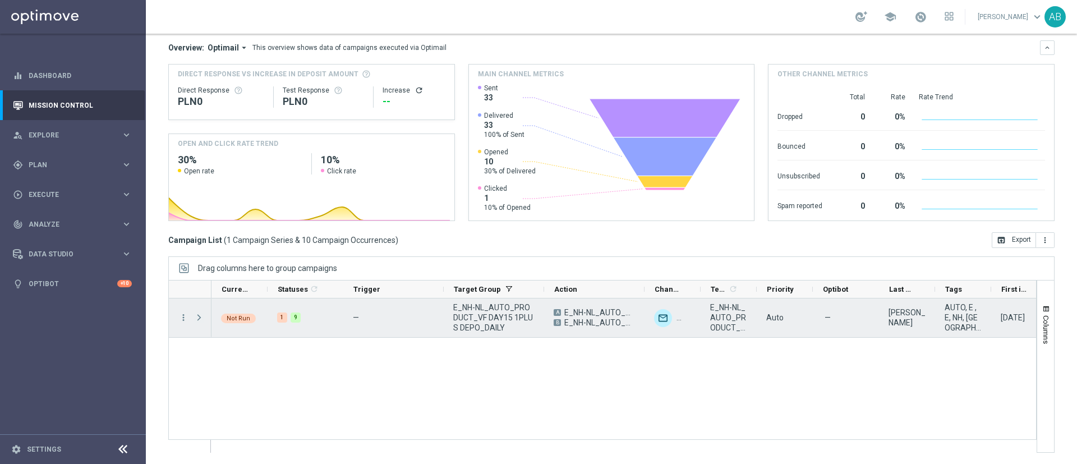
click at [200, 320] on span at bounding box center [199, 317] width 10 height 9
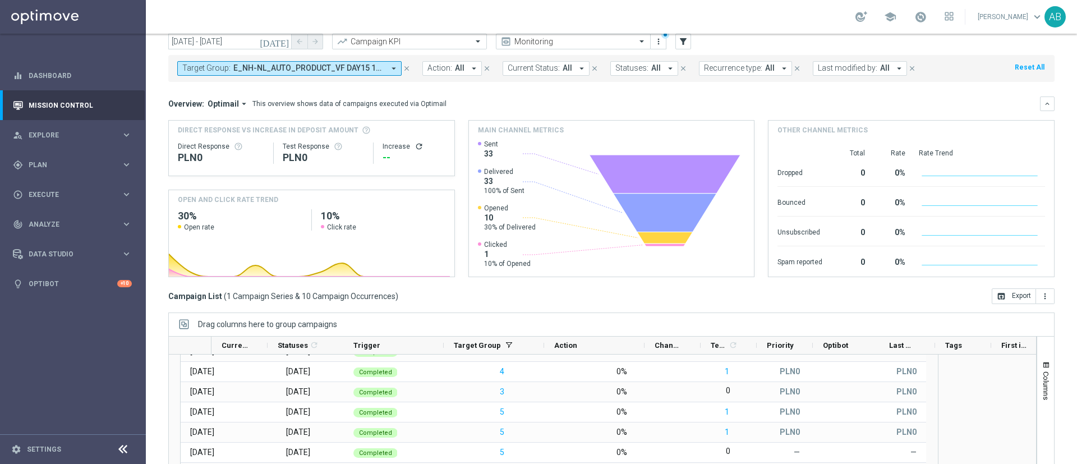
scroll to position [0, 0]
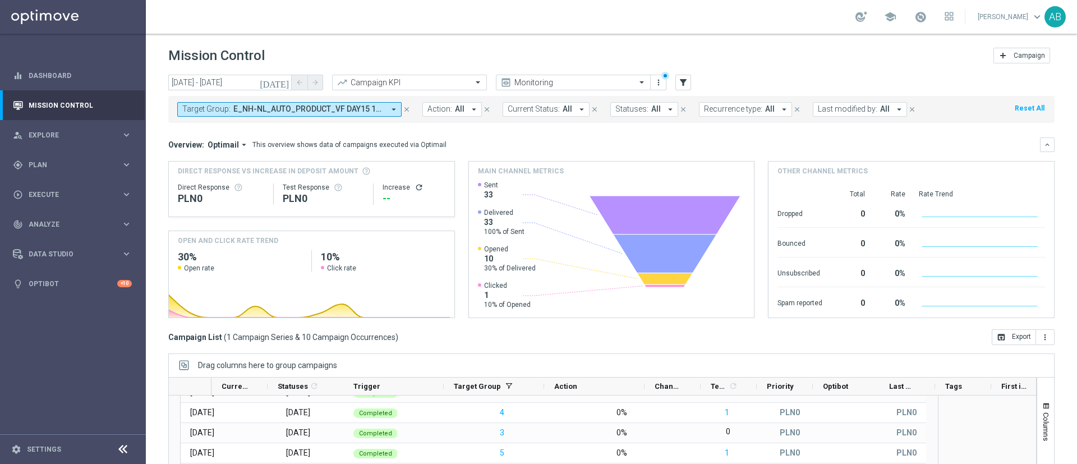
click at [282, 103] on button "Target Group: E_NH-NL_AUTO_PRODUCT_VF DAY15 1PLUS DEPO_DAILY arrow_drop_down" at bounding box center [289, 109] width 224 height 15
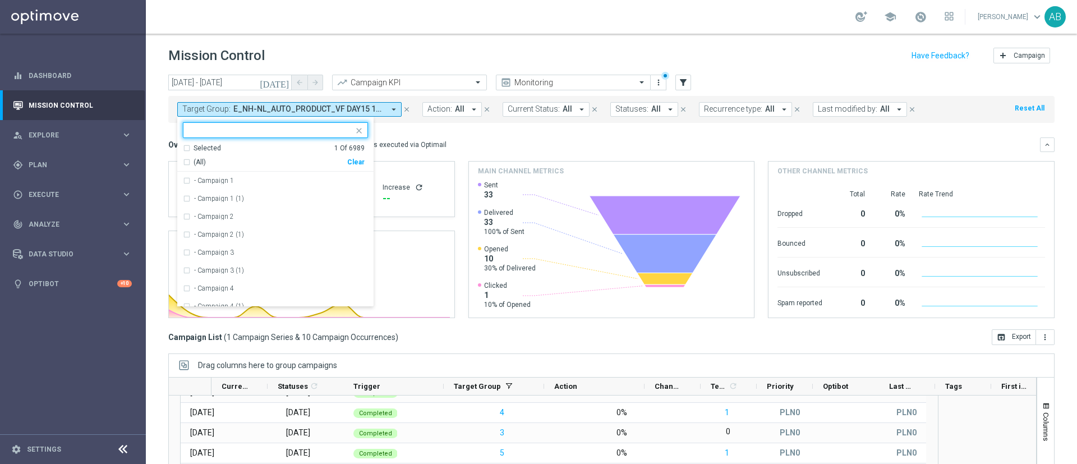
click at [0, 0] on div "Clear" at bounding box center [0, 0] width 0 height 0
click at [351, 132] on input "text" at bounding box center [271, 131] width 164 height 10
paste input "E_NH-NL_AUTO_PRODUCT_VF DAY20 1PLUS DEPO_DAILY"
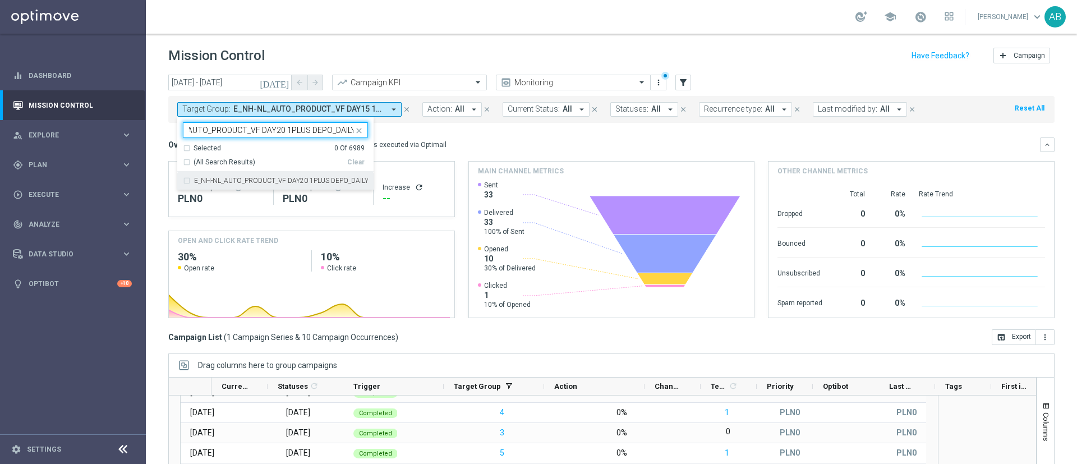
click at [335, 177] on label "E_NH-NL_AUTO_PRODUCT_VF DAY20 1PLUS DEPO_DAILY" at bounding box center [281, 180] width 174 height 7
type input "E_NH-NL_AUTO_PRODUCT_VF DAY20 1PLUS DEPO_DAILY"
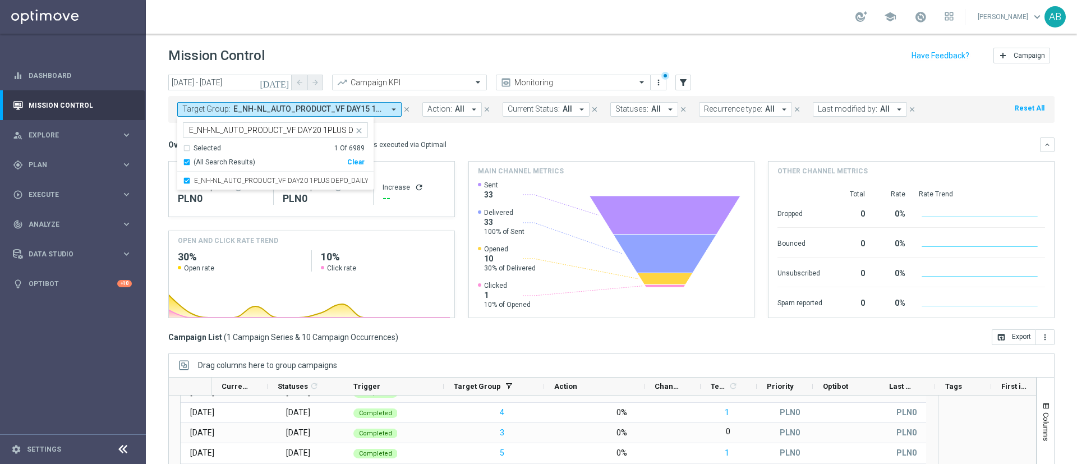
click at [508, 153] on div "Overview: Optimail arrow_drop_down This overview shows data of campaigns execut…" at bounding box center [611, 227] width 886 height 181
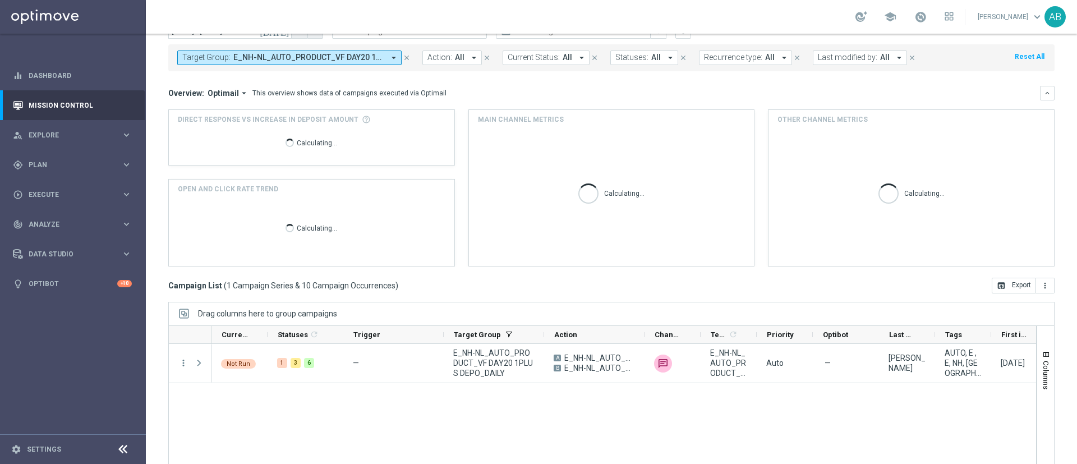
scroll to position [97, 0]
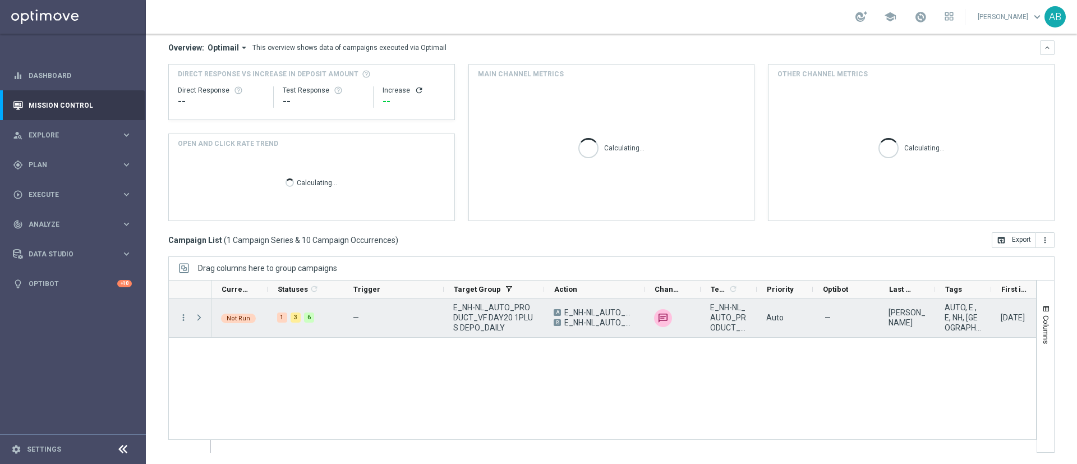
click at [199, 325] on span at bounding box center [200, 317] width 12 height 22
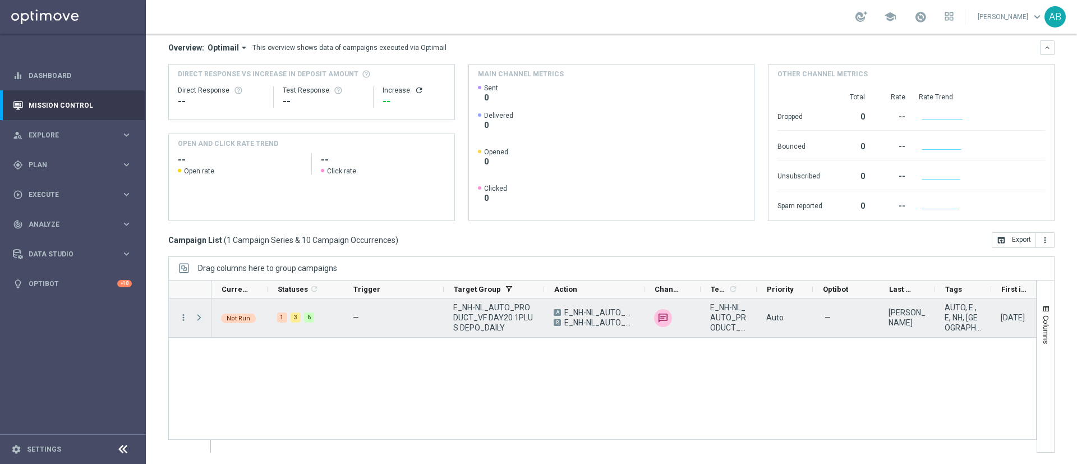
click at [199, 315] on span at bounding box center [199, 317] width 10 height 9
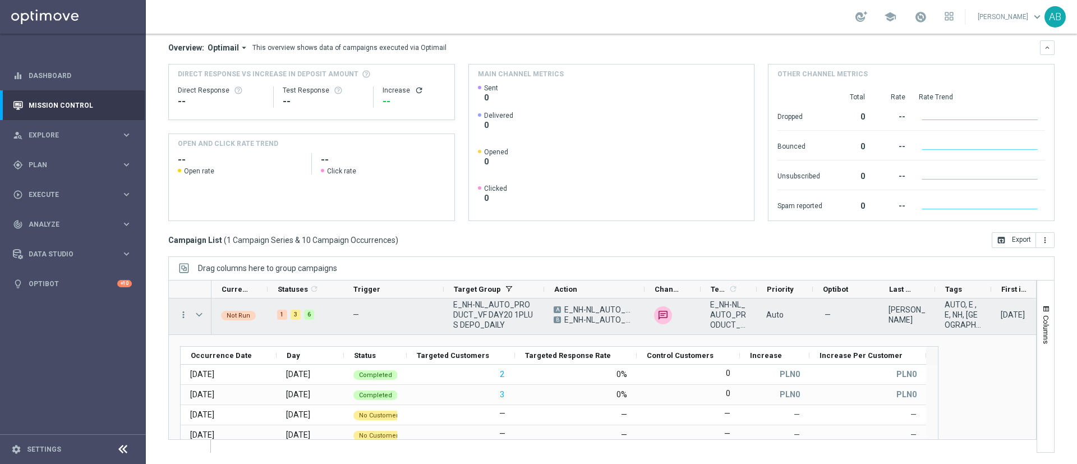
scroll to position [0, 0]
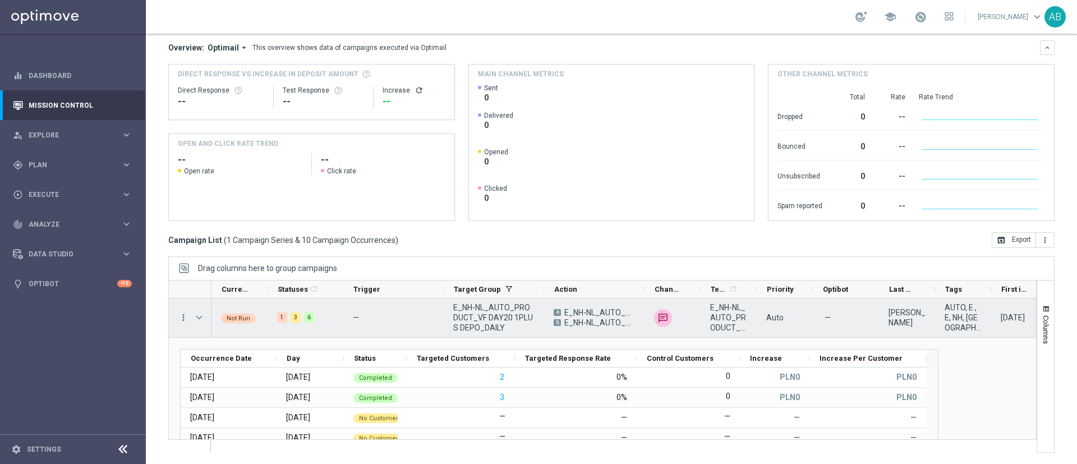
click at [183, 318] on icon "more_vert" at bounding box center [183, 317] width 10 height 10
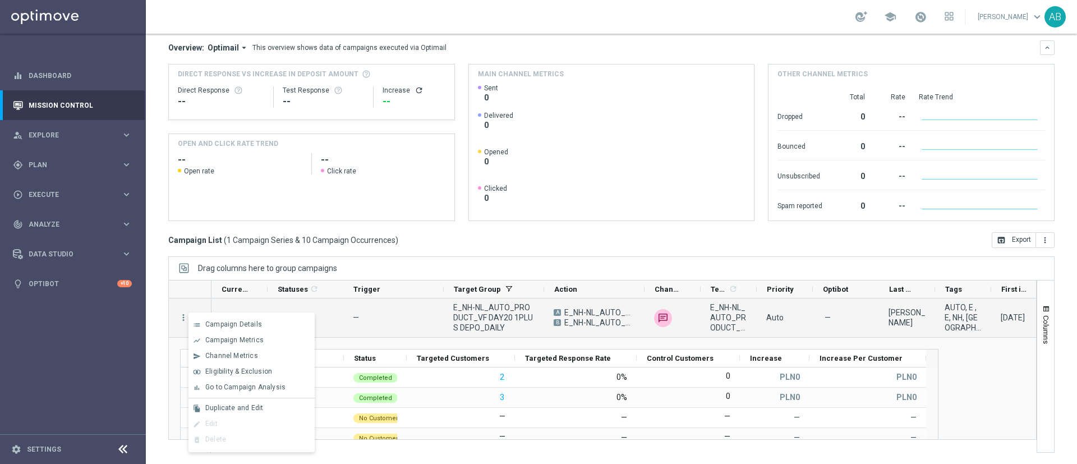
click at [160, 341] on div "today 01 Sep 2025 - 14 Sep 2025 arrow_back arrow_forward Campaign KPI trending_…" at bounding box center [611, 167] width 931 height 379
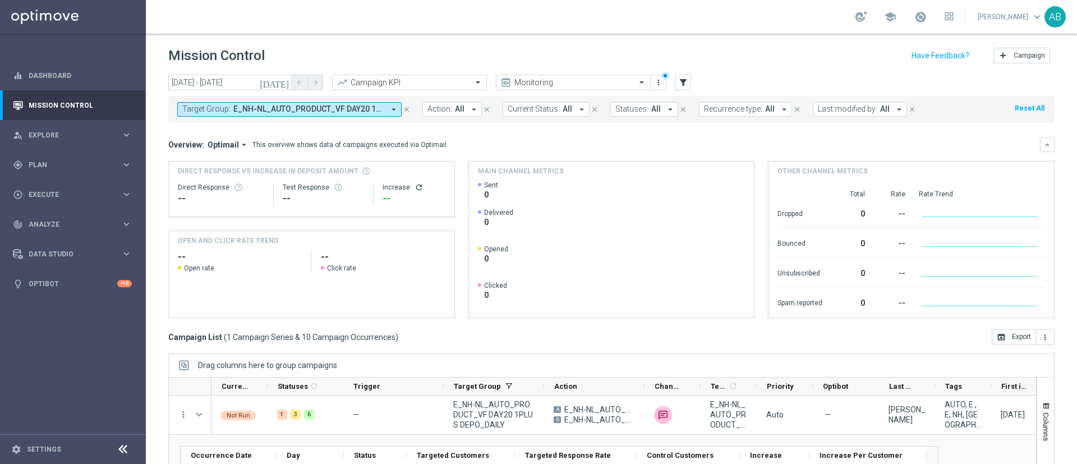
click at [314, 103] on button "Target Group: E_NH-NL_AUTO_PRODUCT_VF DAY20 1PLUS DEPO_DAILY arrow_drop_down" at bounding box center [289, 109] width 224 height 15
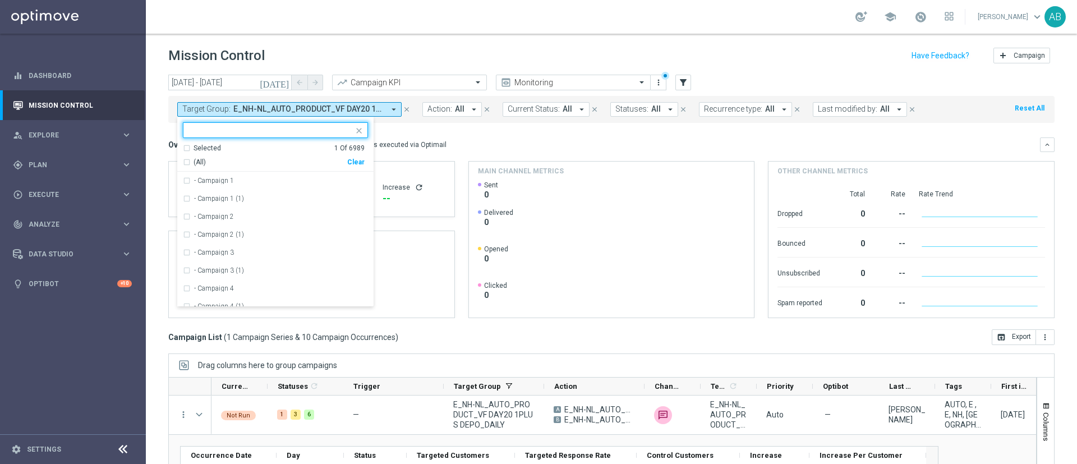
click at [0, 0] on div "Clear" at bounding box center [0, 0] width 0 height 0
click at [344, 131] on input "text" at bounding box center [271, 131] width 164 height 10
paste input "E_NH-NL_AUTO_PRODUCT_VF DAY7 1PLUS DEPO_DAILY"
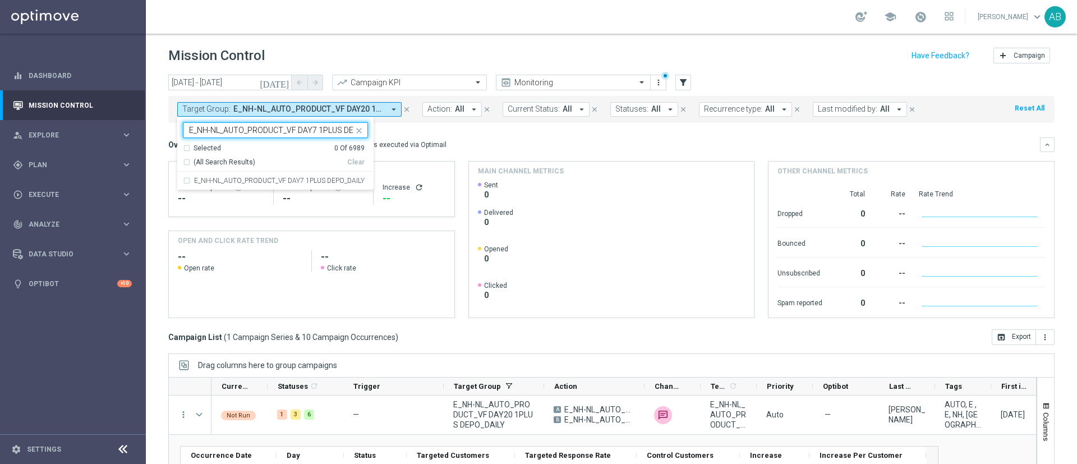
scroll to position [0, 31]
click at [331, 179] on label "E_NH-NL_AUTO_PRODUCT_VF DAY7 1PLUS DEPO_DAILY" at bounding box center [279, 180] width 171 height 7
type input "E_NH-NL_AUTO_PRODUCT_VF DAY7 1PLUS DEPO_DAILY"
click at [443, 155] on div "Overview: Optimail arrow_drop_down This overview shows data of campaigns execut…" at bounding box center [611, 227] width 886 height 181
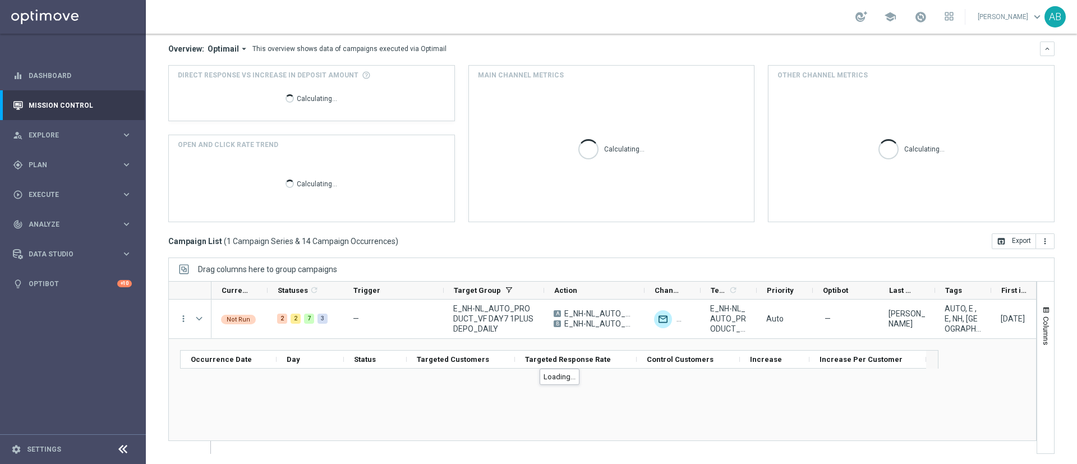
scroll to position [97, 0]
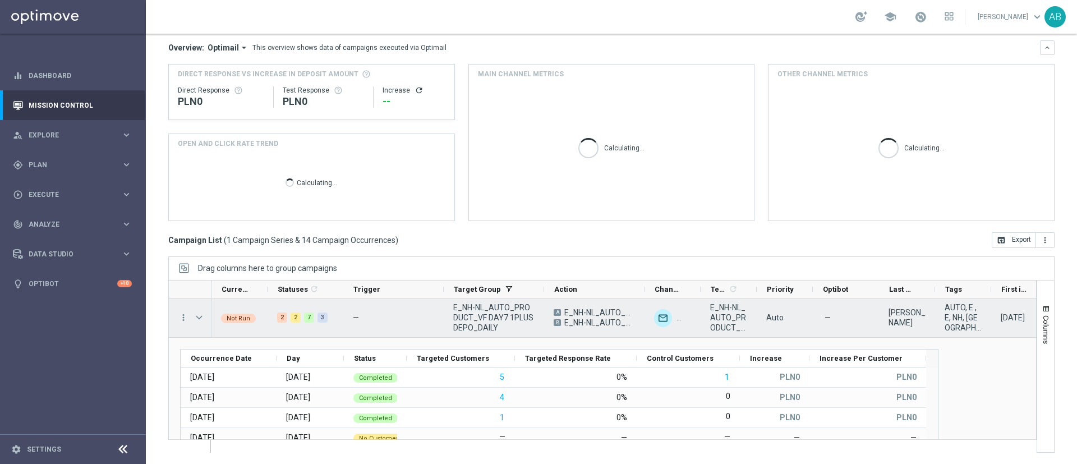
click at [177, 322] on div "more_vert" at bounding box center [179, 317] width 20 height 39
click at [182, 318] on icon "more_vert" at bounding box center [183, 317] width 10 height 10
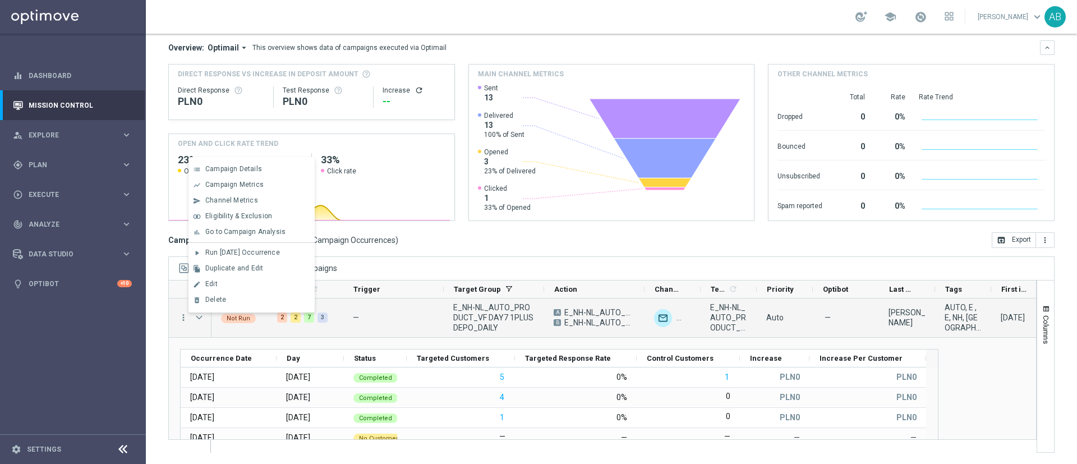
click at [504, 243] on div "Campaign List ( 1 Campaign Series & 14 Campaign Occurrences ) open_in_browser E…" at bounding box center [611, 240] width 886 height 16
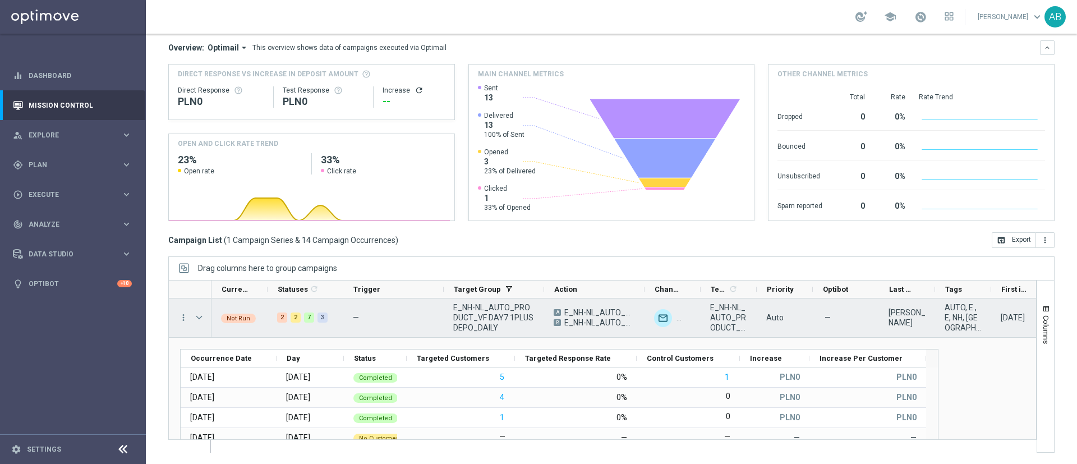
click at [187, 323] on div "more_vert" at bounding box center [179, 317] width 20 height 39
click at [184, 319] on icon "more_vert" at bounding box center [183, 317] width 10 height 10
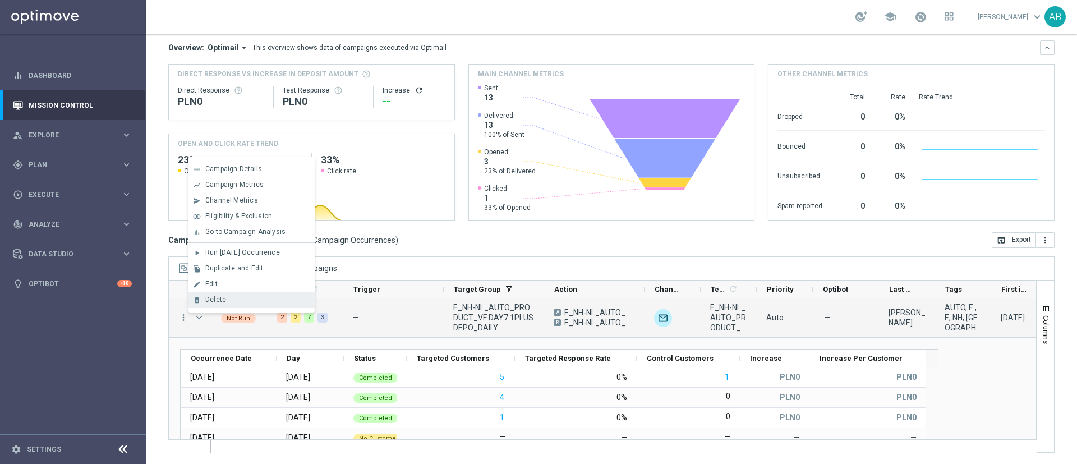
click at [301, 302] on div "Delete" at bounding box center [257, 300] width 104 height 8
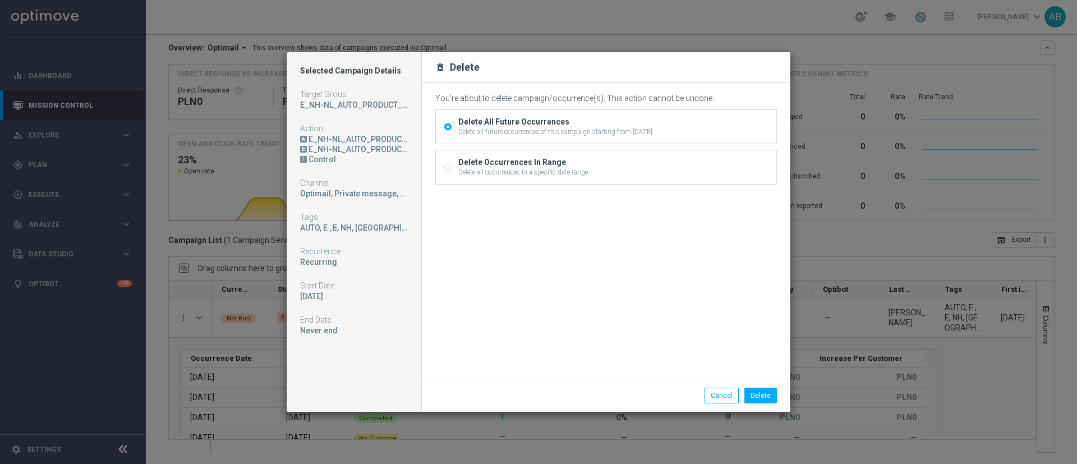
click at [452, 168] on div "Delete Occurrences In Range Delete all occurrences in a specific date range" at bounding box center [606, 167] width 341 height 34
click at [444, 168] on div "Delete Occurrences In Range Delete all occurrences in a specific date range" at bounding box center [606, 167] width 341 height 34
click at [449, 168] on input "Delete Occurrences In Range Delete all occurrences in a specific date range" at bounding box center [447, 167] width 7 height 7
radio input "true"
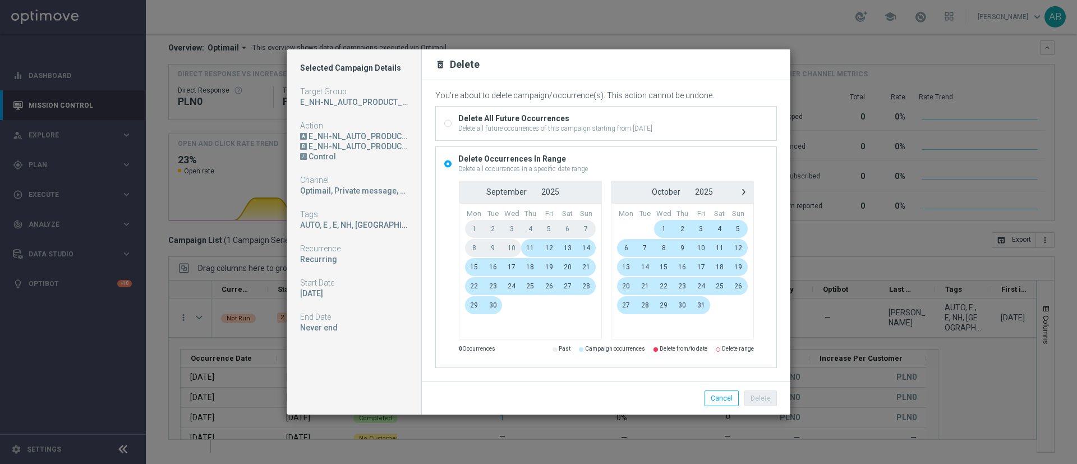
click at [453, 127] on div "Delete All Future Occurrences Delete all future occurrences of this campaign st…" at bounding box center [606, 124] width 341 height 34
click at [451, 124] on input "Delete All Future Occurrences Delete all future occurrences of this campaign st…" at bounding box center [447, 124] width 7 height 7
radio input "true"
radio input "false"
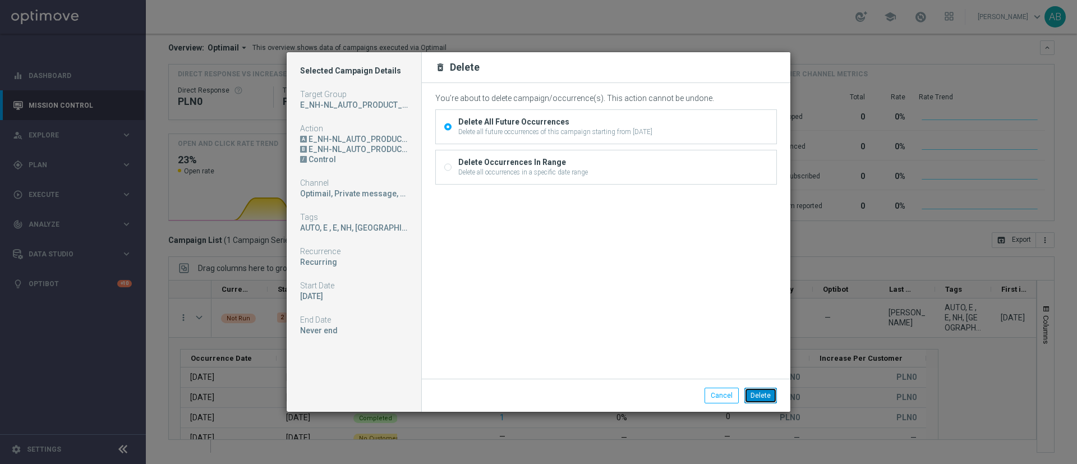
click at [765, 395] on button "Delete" at bounding box center [761, 396] width 33 height 16
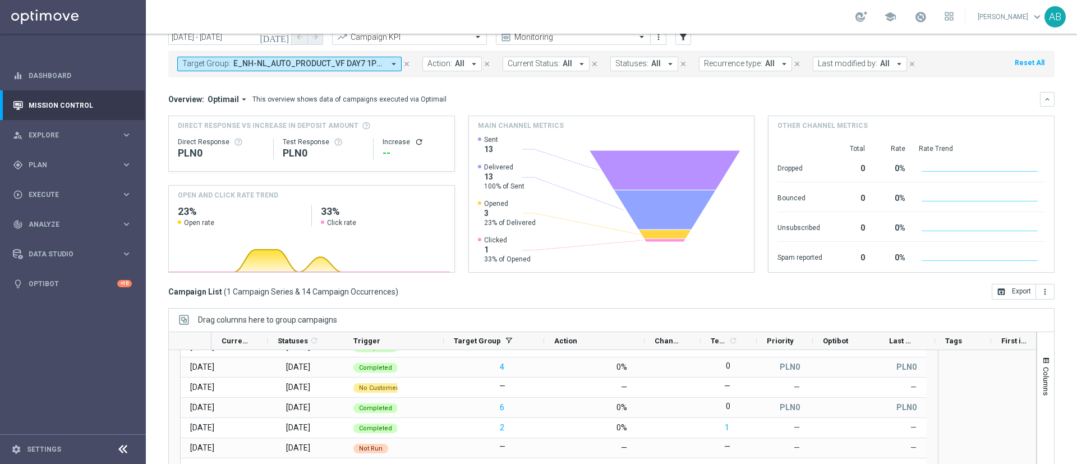
scroll to position [0, 0]
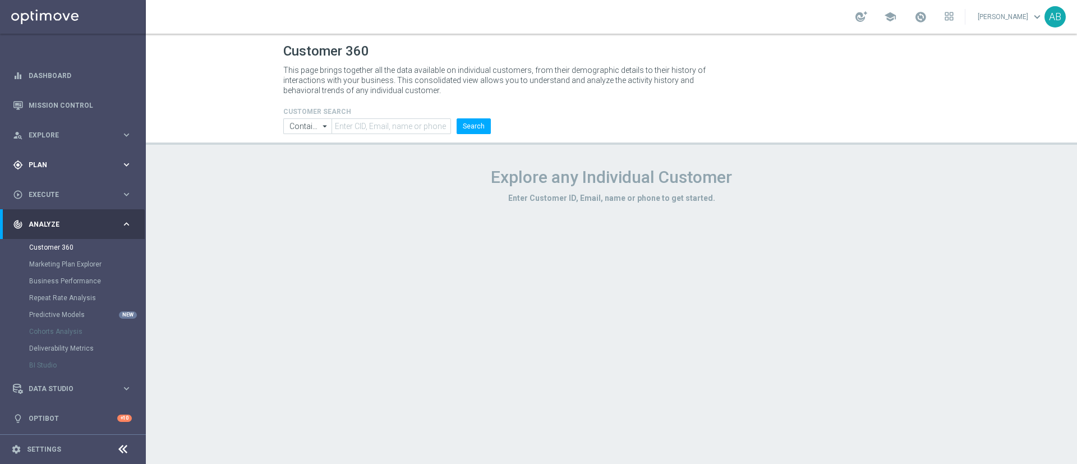
click at [65, 166] on span "Plan" at bounding box center [75, 165] width 93 height 7
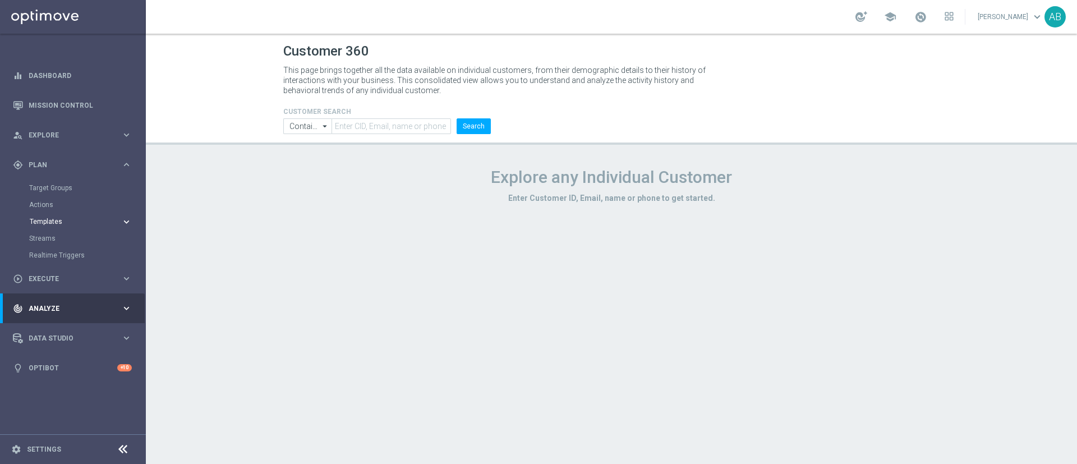
click at [59, 218] on span "Templates" at bounding box center [70, 221] width 80 height 7
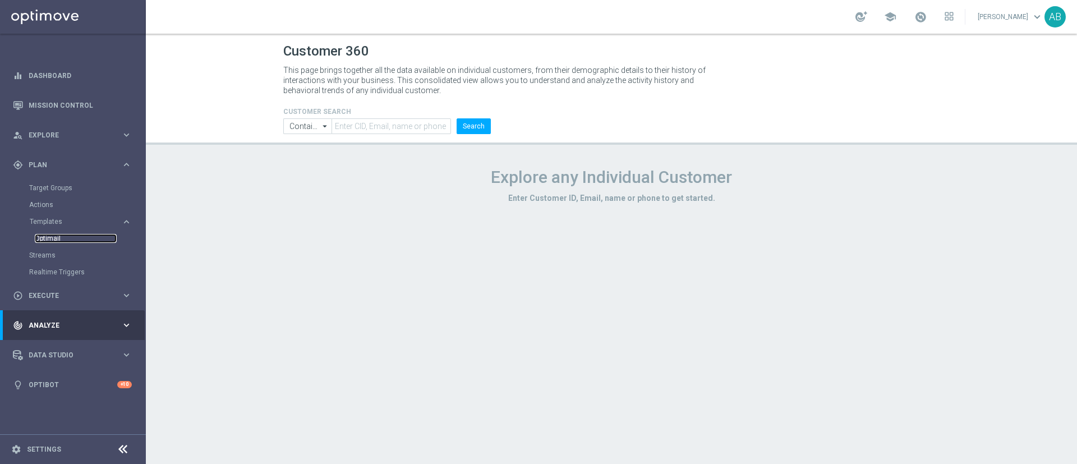
click at [58, 240] on link "Optimail" at bounding box center [76, 238] width 82 height 9
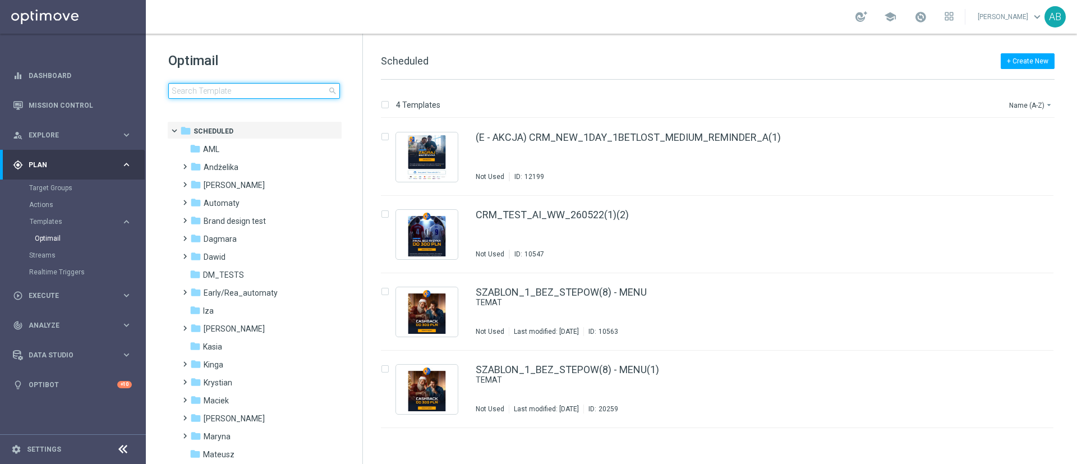
click at [293, 89] on input at bounding box center [254, 91] width 172 height 16
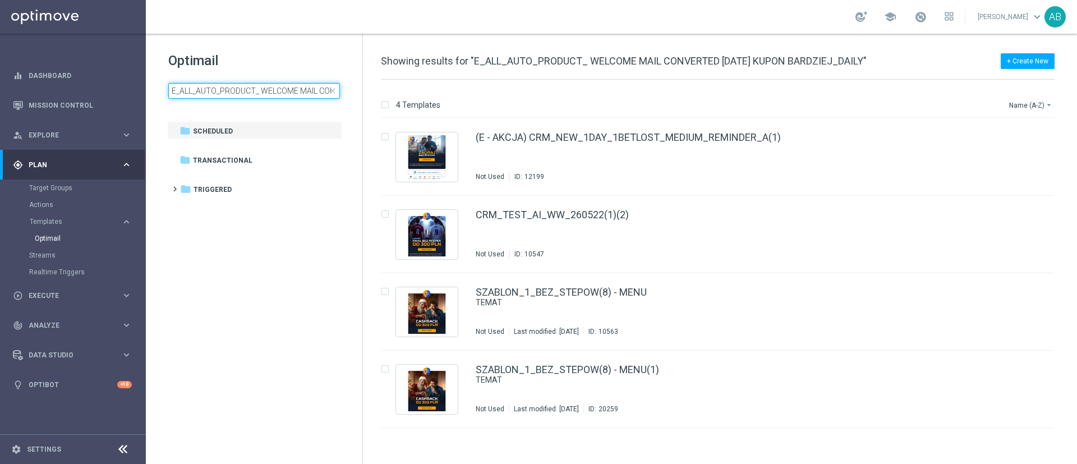
scroll to position [0, 146]
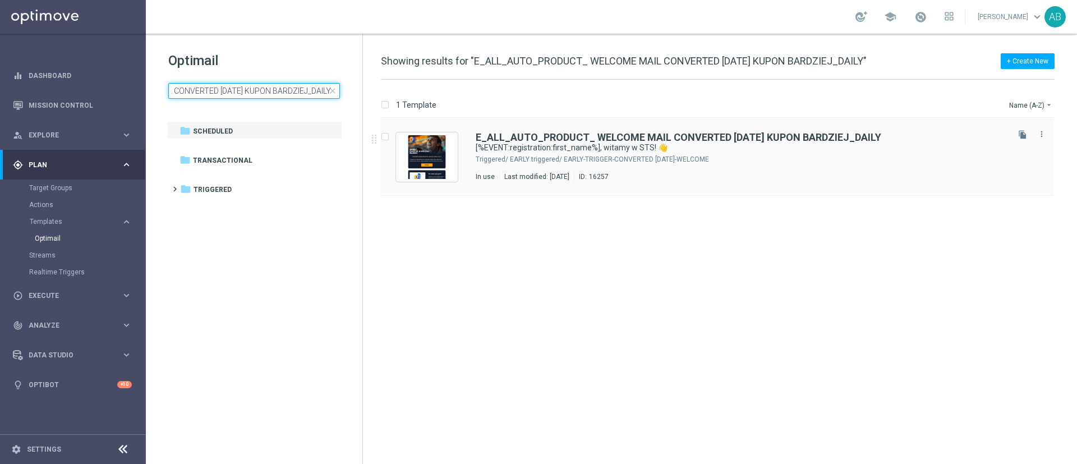
type input "E_ALL_AUTO_PRODUCT_ WELCOME MAIL CONVERTED [DATE] KUPON BARDZIEJ_DAILY"
click at [760, 154] on div "E_ALL_AUTO_PRODUCT_ WELCOME MAIL CONVERTED TODAY KUPON BARDZIEJ_DAILY [%EVENT:r…" at bounding box center [741, 156] width 531 height 49
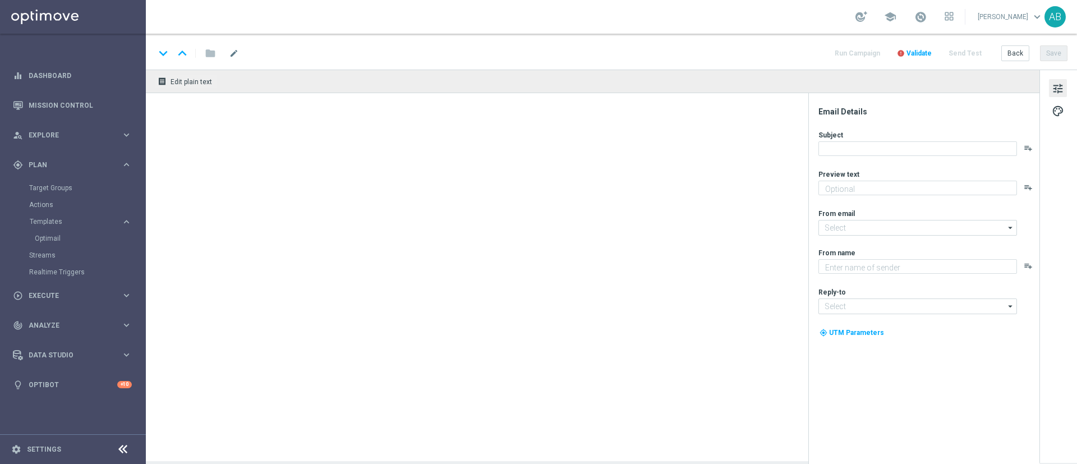
type textarea "Dziękujemy, że jesteś z nami!"
type input "oferta@sts.pl"
type textarea "STS"
type input "kontakt@sts.pl"
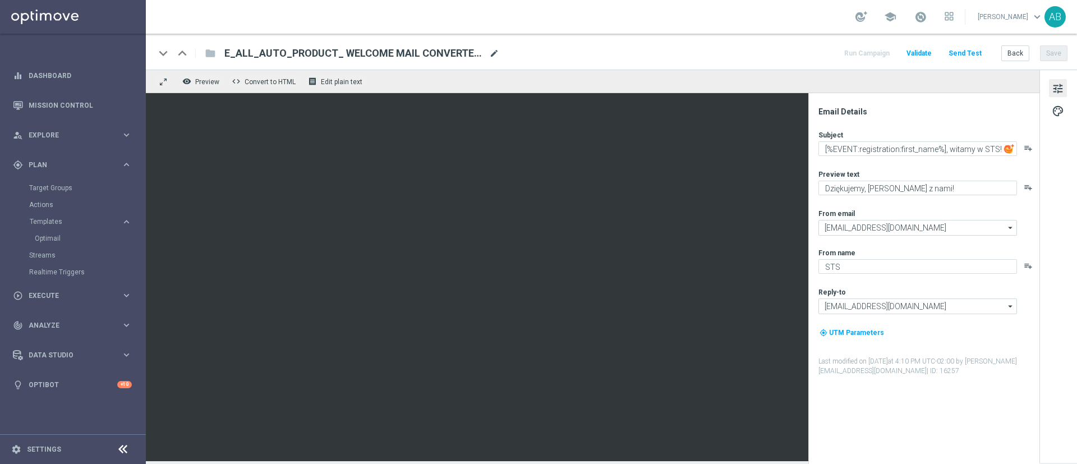
click at [497, 50] on span "mode_edit" at bounding box center [494, 53] width 10 height 10
click at [544, 47] on div "keyboard_arrow_down keyboard_arrow_up folder E_ALL_AUTO_PRODUCT_ WELCOME MAIL C…" at bounding box center [611, 53] width 913 height 15
click at [1005, 54] on button "Back" at bounding box center [1015, 53] width 28 height 16
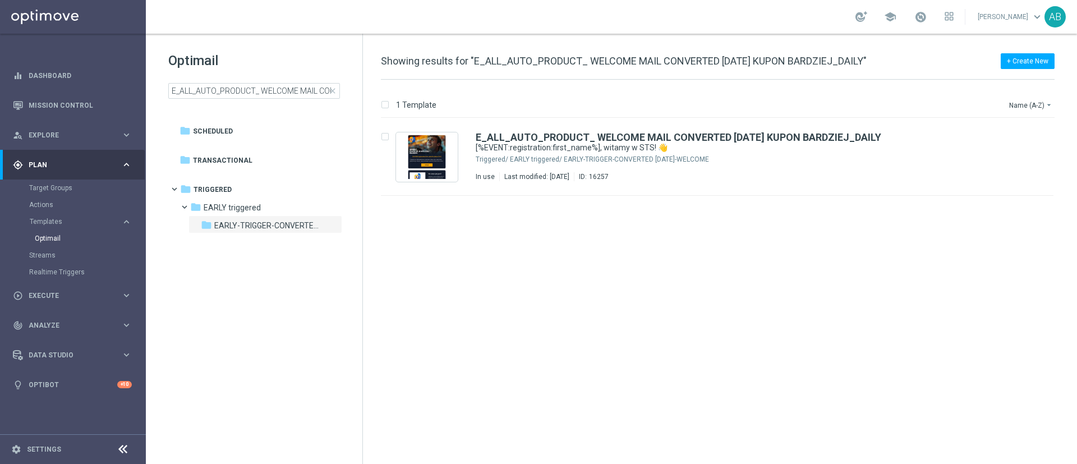
click at [333, 90] on span "close" at bounding box center [332, 90] width 9 height 9
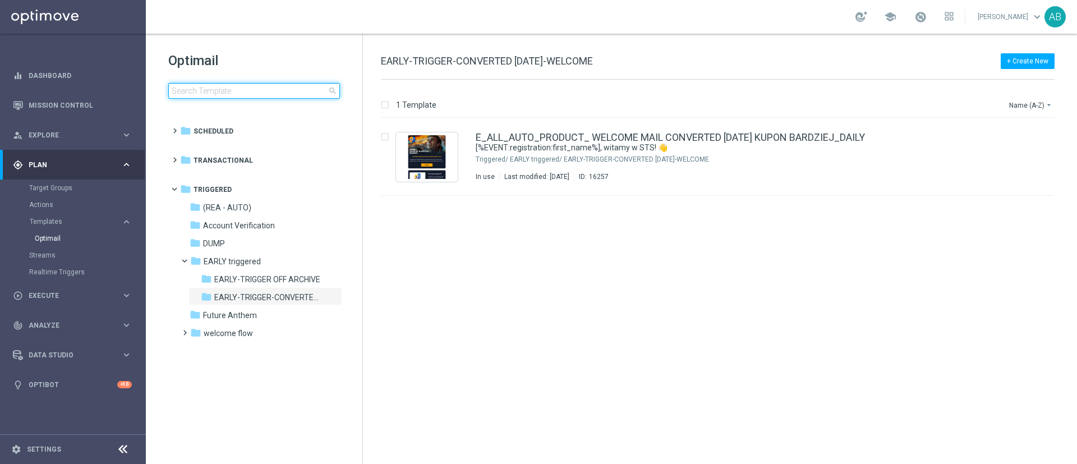
click at [292, 93] on input at bounding box center [254, 91] width 172 height 16
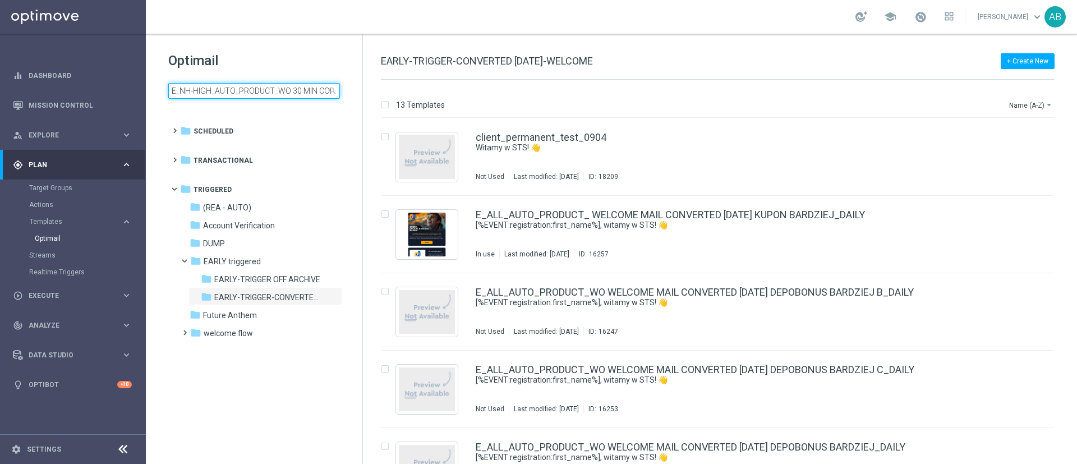
scroll to position [0, 119]
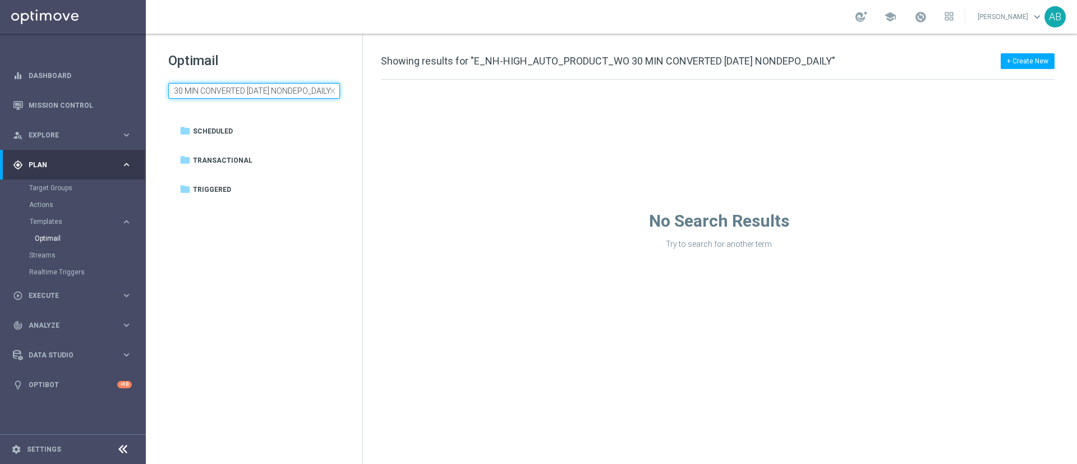
type input "E_NH-HIGH_AUTO_PRODUCT_WO 30 MIN CONVERTED TODAY NONDEPO_DAILY"
click at [300, 93] on input "E_NH-HIGH_AUTO_PRODUCT_WO 30 MIN CONVERTED TODAY NONDEPO_DAILY" at bounding box center [254, 91] width 172 height 16
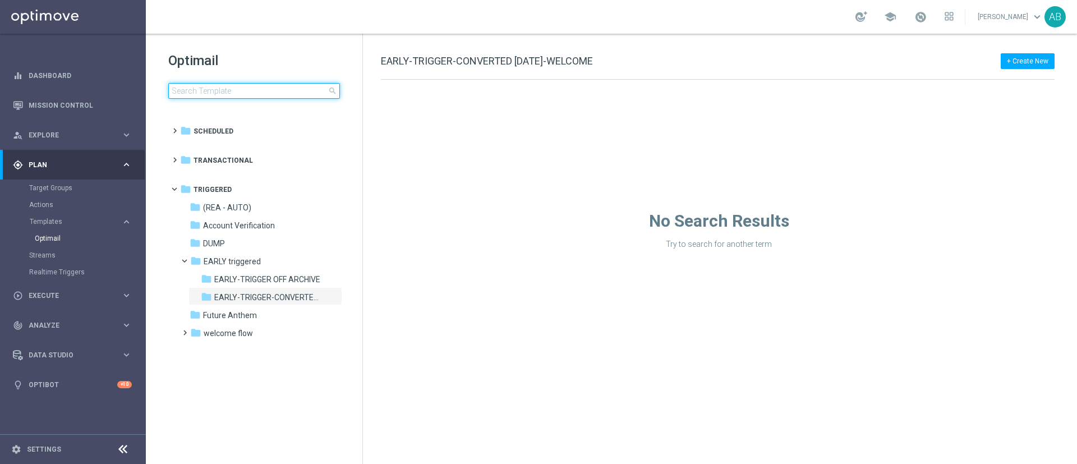
type input "E_NH-HIGH_AUTO_PRODUCT_WO 30 MIN CONVERTED TODAY NONDEPO_DAILY"
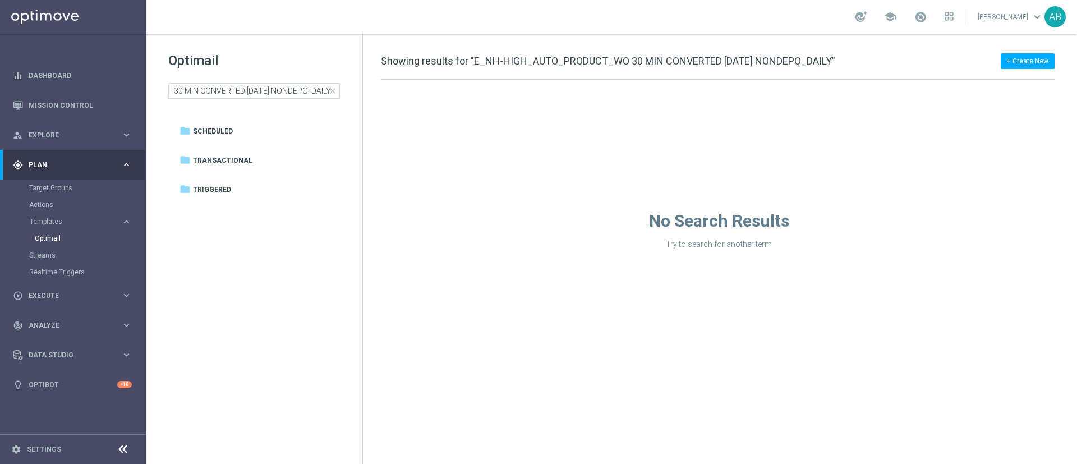
click at [336, 89] on span "close" at bounding box center [332, 90] width 9 height 9
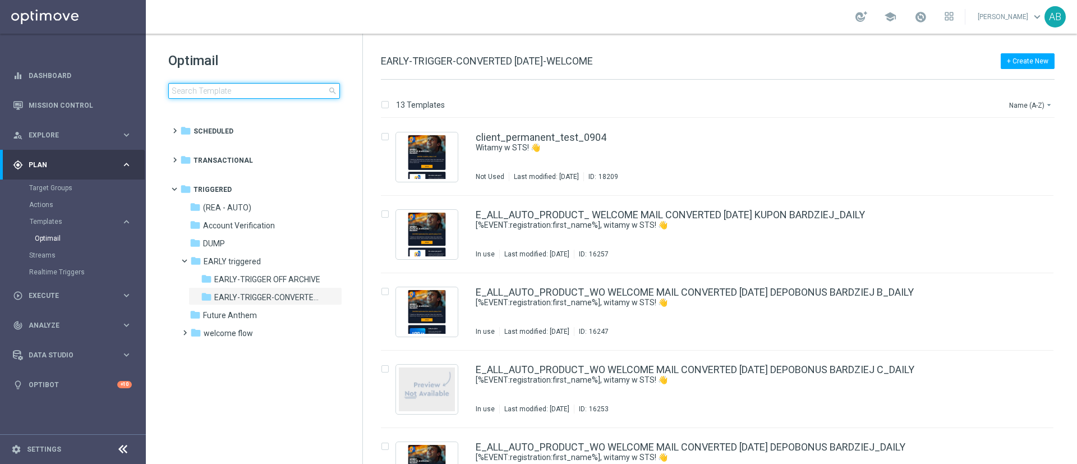
click at [302, 92] on input at bounding box center [254, 91] width 172 height 16
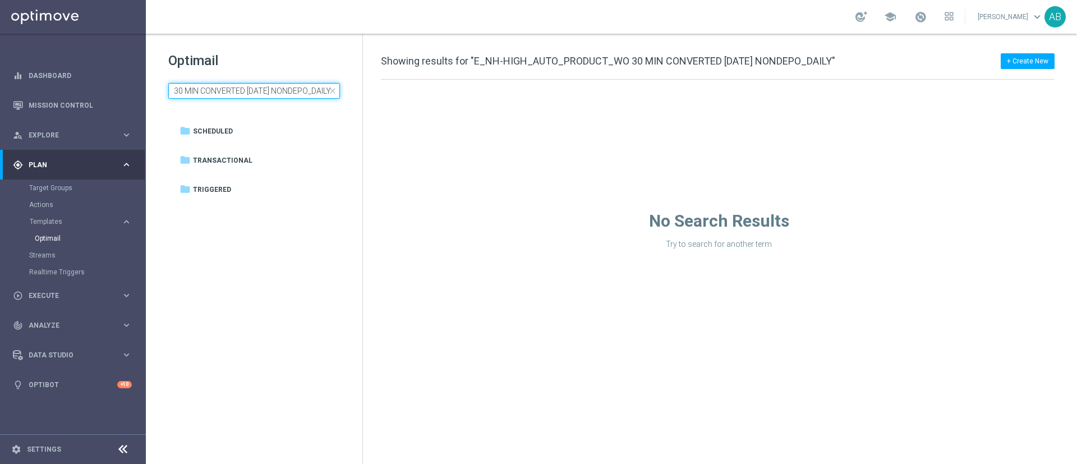
type input "E_NH-HIGH_AUTO_PRODUCT_WO 30 MIN CONVERTED TODAY NONDEPO_DAILY"
click at [333, 89] on span "close" at bounding box center [332, 90] width 9 height 9
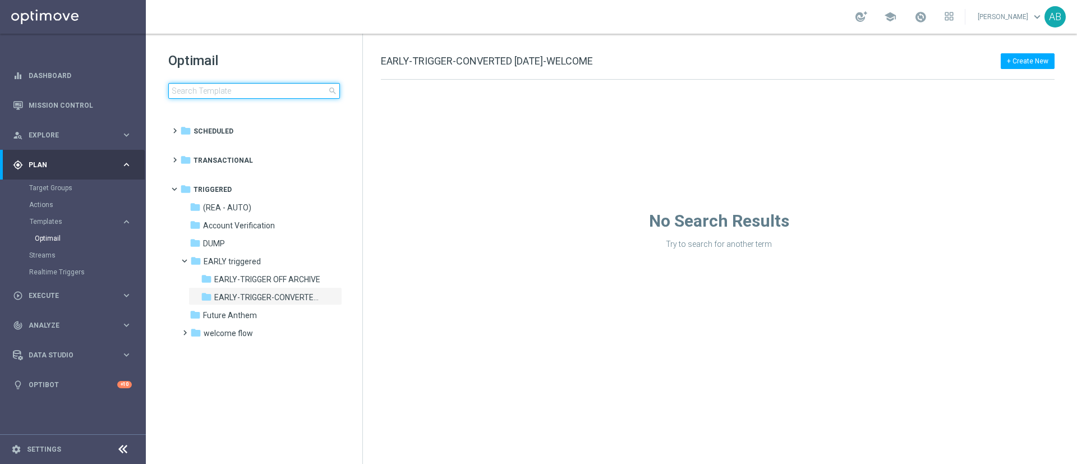
click at [316, 93] on input at bounding box center [254, 91] width 172 height 16
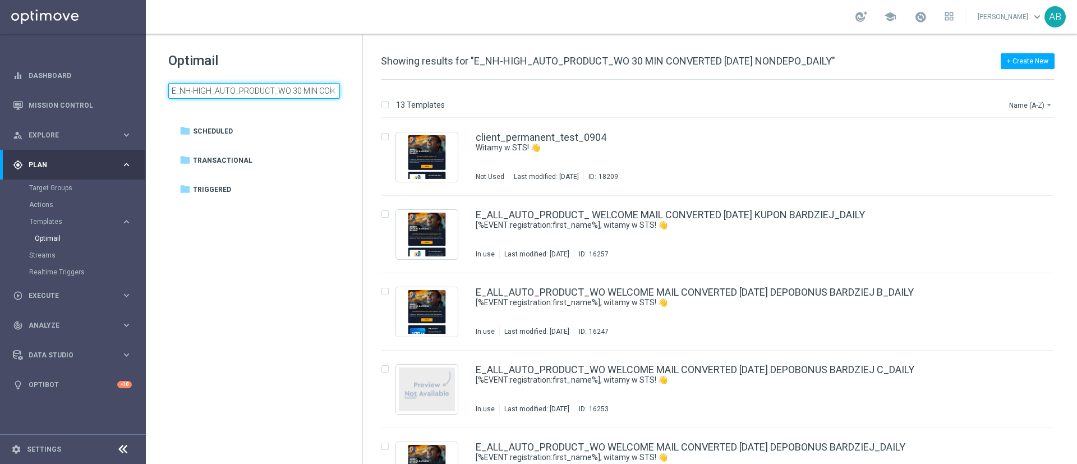
scroll to position [0, 119]
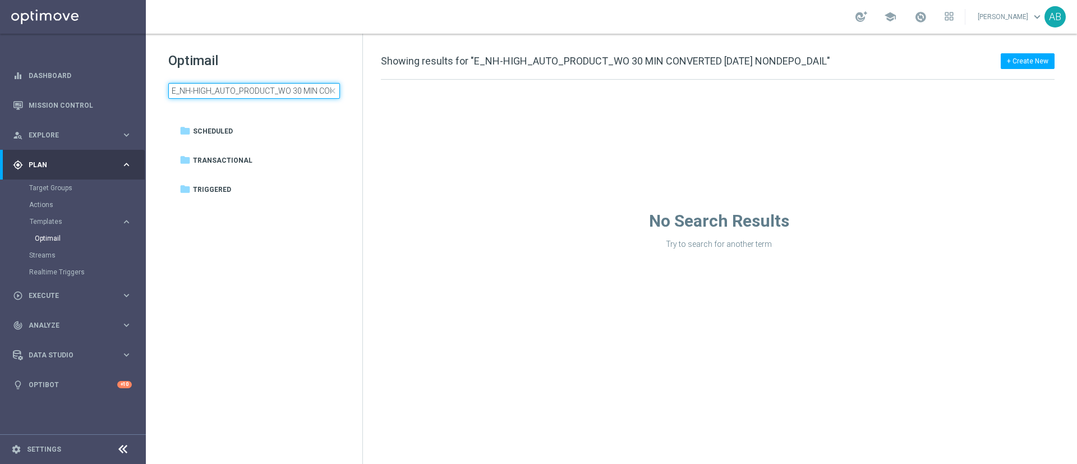
type input "E_NH-HIGH_AUTO_PRODUCT_WO 30 MIN CONVERTED TODAY NONDEPO_DAIL"
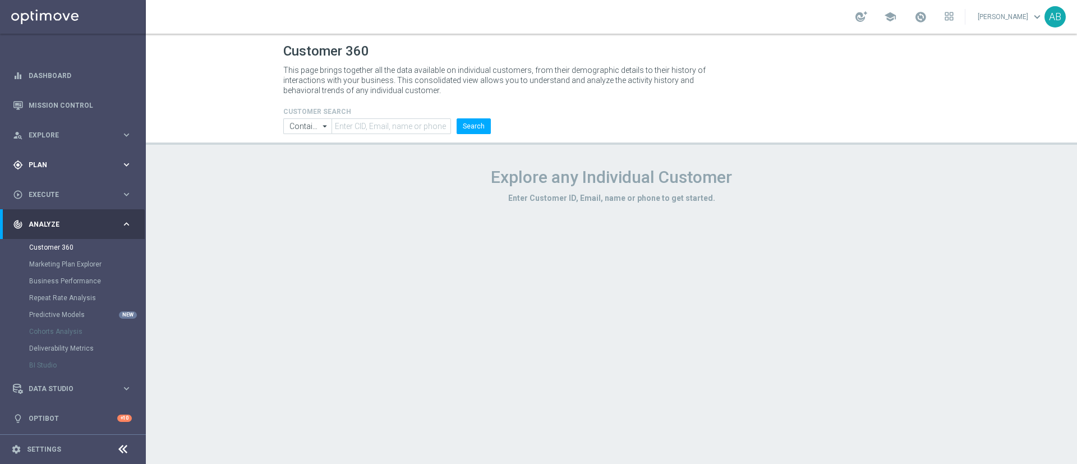
click at [63, 167] on span "Plan" at bounding box center [75, 165] width 93 height 7
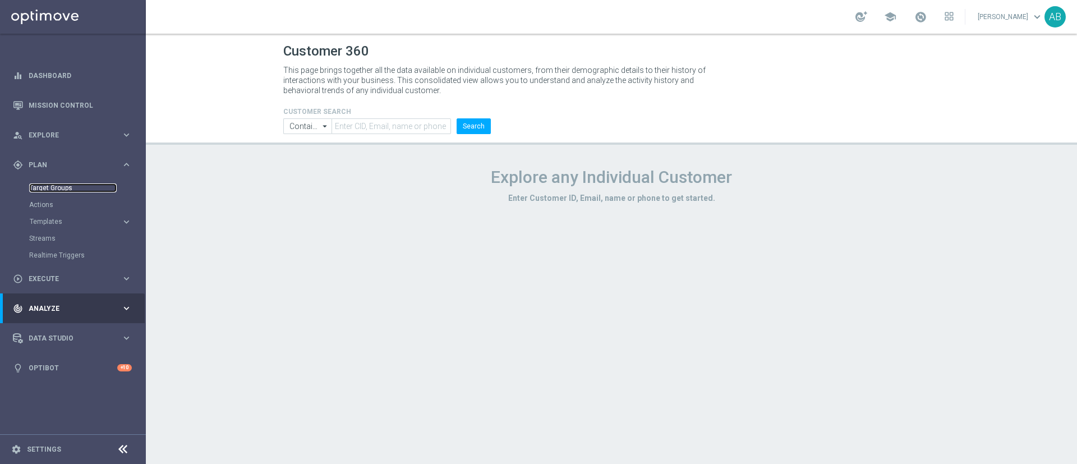
click at [64, 187] on link "Target Groups" at bounding box center [73, 187] width 88 height 9
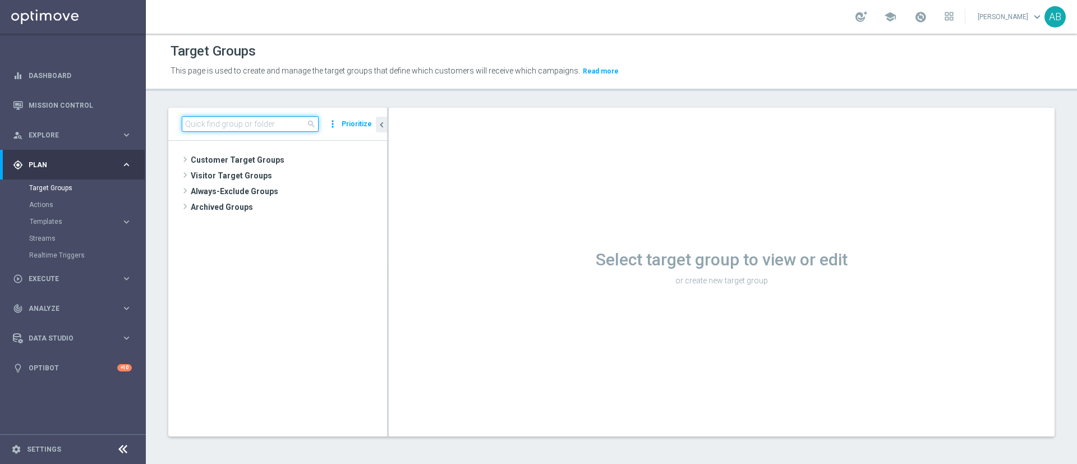
click at [297, 122] on input at bounding box center [250, 124] width 137 height 16
paste input "E_NH-HIGH_AUTO_PRODUCT_WO 30 MIN CONVERTED [DATE] NONDEPO_DAILY"
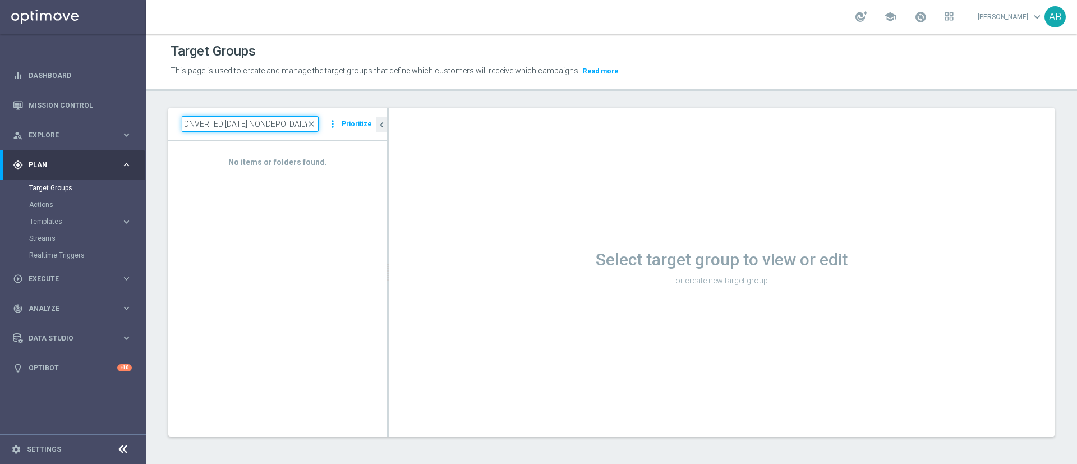
type input "E_NH-HIGH_AUTO_PRODUCT_WO 30 MIN CONVERTED [DATE] NONDEPO_DAILY"
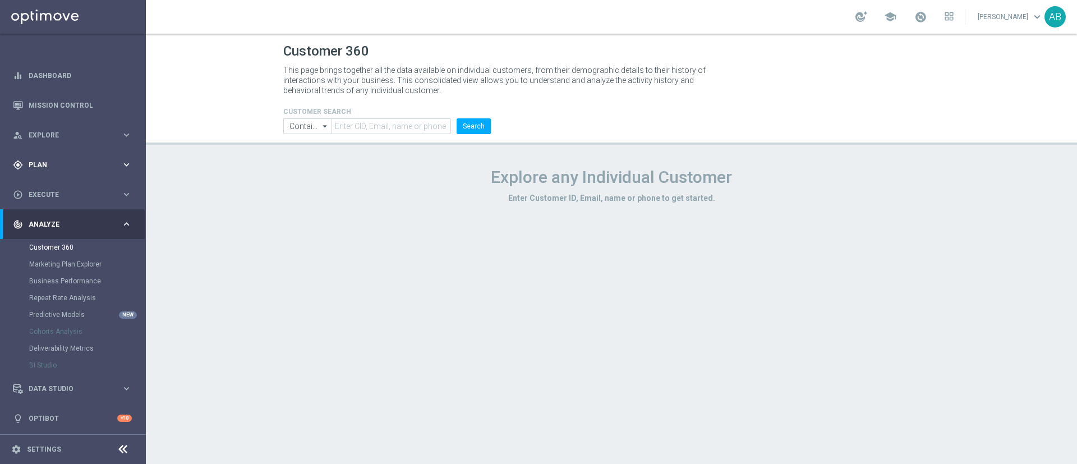
click at [93, 155] on div "gps_fixed Plan keyboard_arrow_right" at bounding box center [72, 165] width 145 height 30
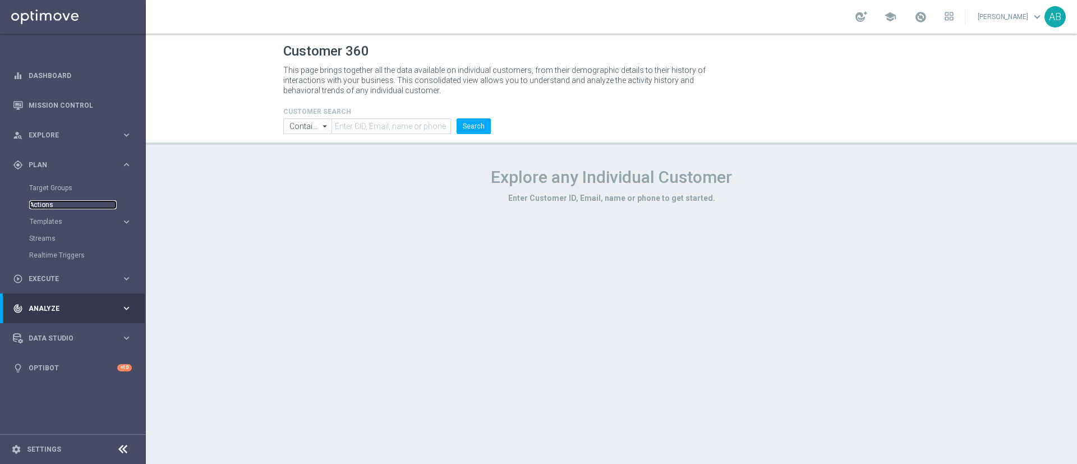
click at [66, 206] on link "Actions" at bounding box center [73, 204] width 88 height 9
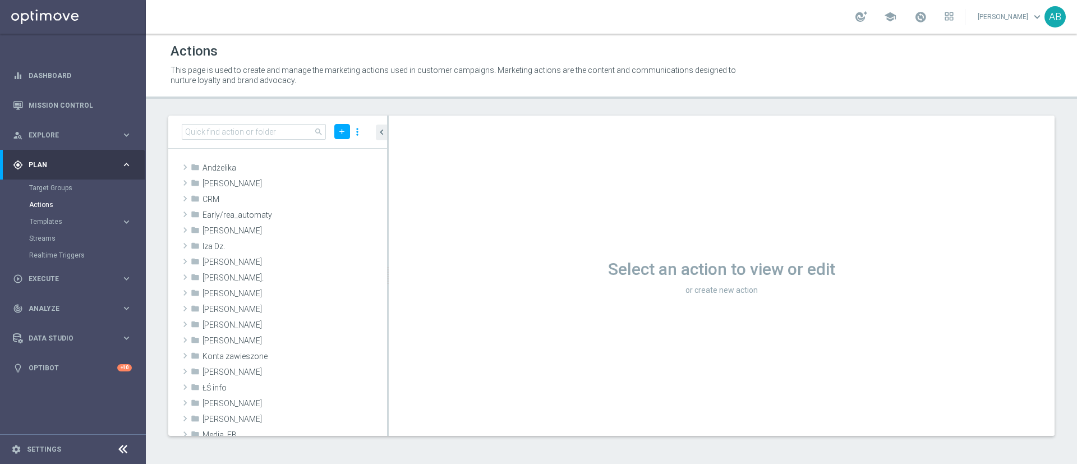
click at [261, 123] on div "search add more_vert" at bounding box center [277, 132] width 219 height 33
click at [254, 138] on input at bounding box center [254, 132] width 144 height 16
paste input "E_NH-HIGH_AUTO_PRODUCT_WO 30 MIN CONVERTED TODAY NONDEPO_DAILY"
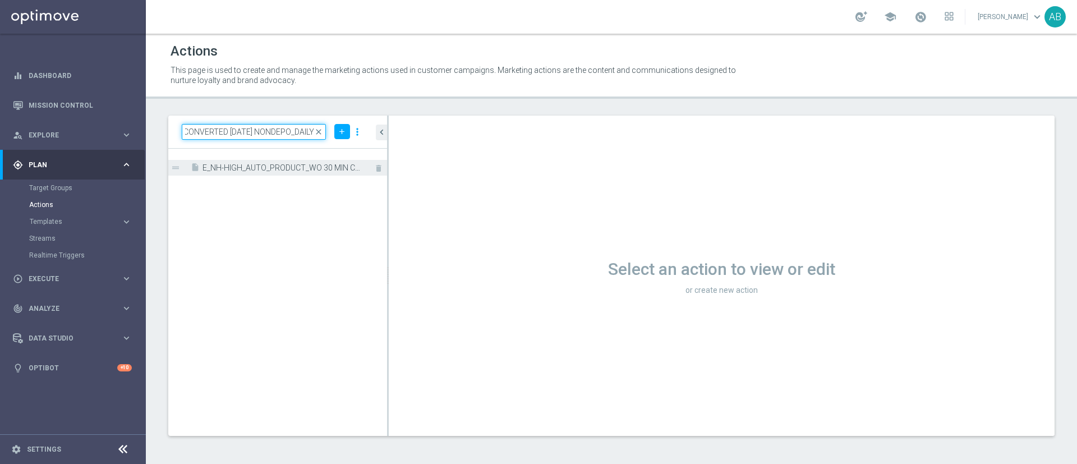
type input "E_NH-HIGH_AUTO_PRODUCT_WO 30 MIN CONVERTED TODAY NONDEPO_DAILY"
click at [289, 173] on div "insert_drive_file E_NH-HIGH_AUTO_PRODUCT_WO 30 MIN CONVERTED TODAY NONDEPO_DAILY" at bounding box center [276, 168] width 171 height 16
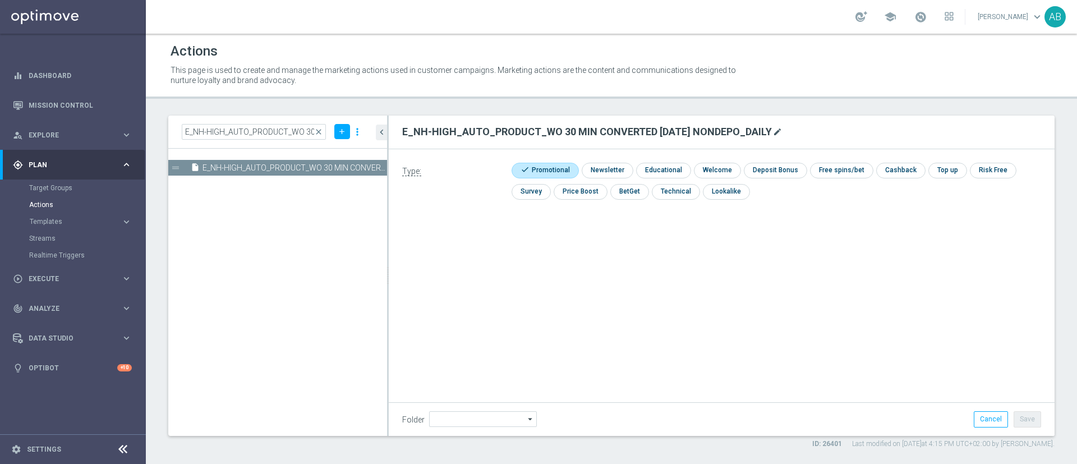
click at [773, 128] on icon "mode_edit" at bounding box center [777, 131] width 9 height 9
type input "E_ALL_AUTO_PRODUCT_WO 30 MIN CONVERTED TODAY NONDEPO_DAILY"
click at [787, 113] on div "Actions This page is used to create and manage the marketing actions used in cu…" at bounding box center [611, 249] width 931 height 430
click at [1037, 421] on button "Save" at bounding box center [1027, 419] width 27 height 16
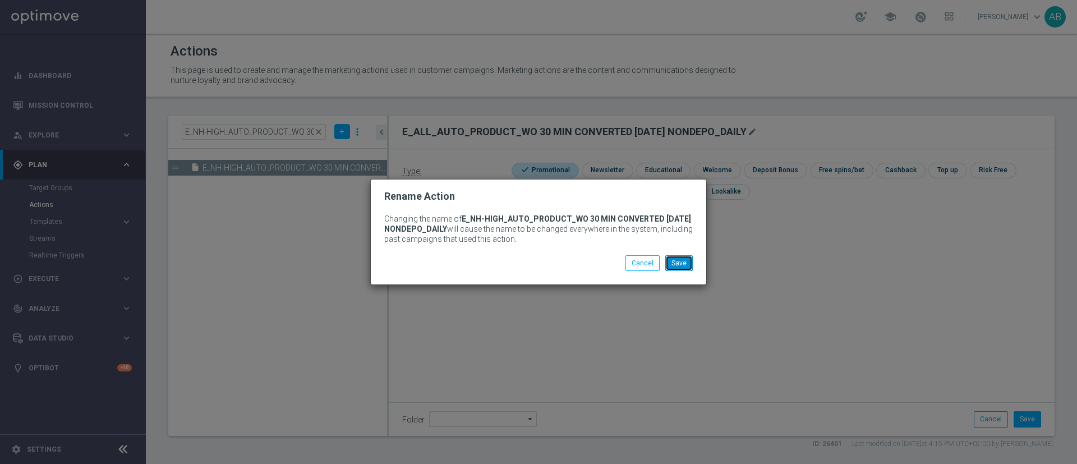
click at [682, 258] on button "Save" at bounding box center [678, 263] width 27 height 16
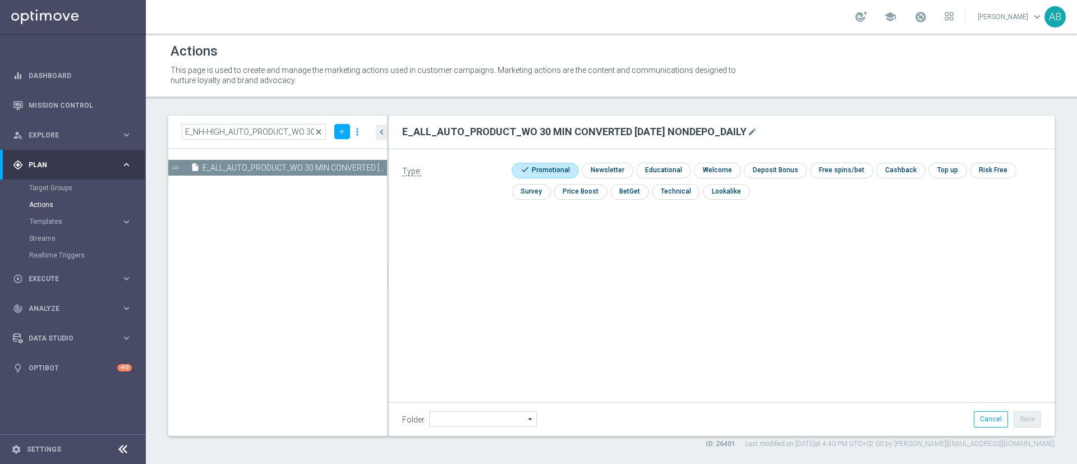
click at [319, 132] on span "close" at bounding box center [318, 131] width 9 height 9
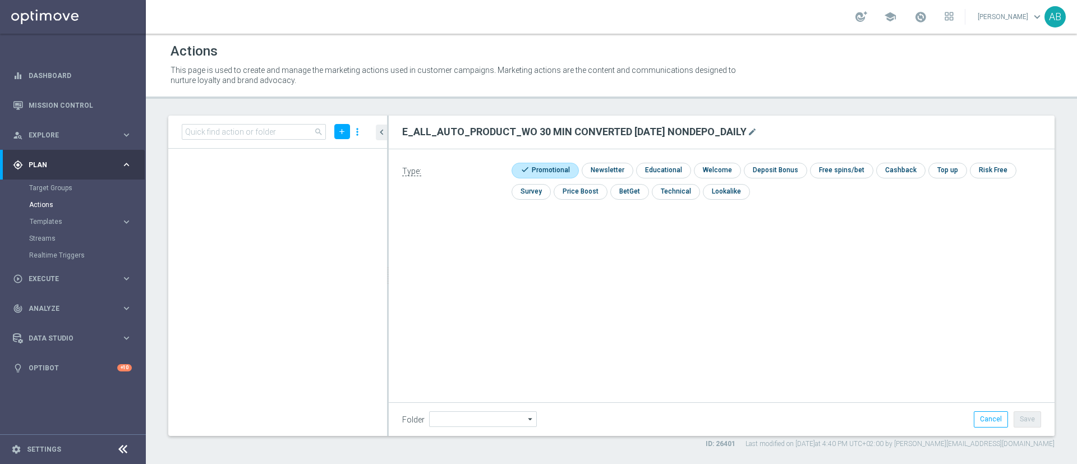
scroll to position [22510, 0]
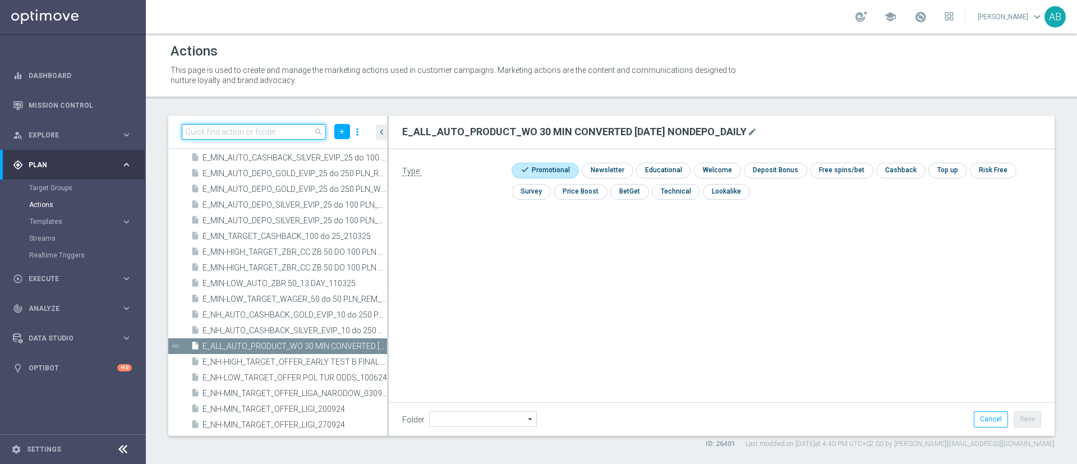
click at [279, 132] on input at bounding box center [254, 132] width 144 height 16
paste input "E_NH-HIGH_AUTO_PRODUCT_WO 90 MIN CONVERTED [DATE] NONDEPO_DAILY"
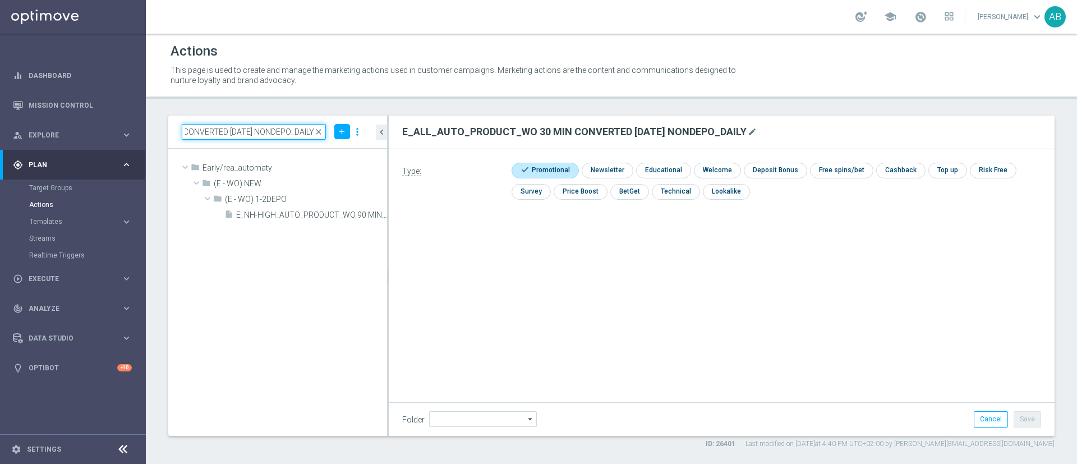
scroll to position [0, 0]
type input "E_NH-HIGH_AUTO_PRODUCT_WO 90 MIN CONVERTED [DATE] NONDEPO_DAILY"
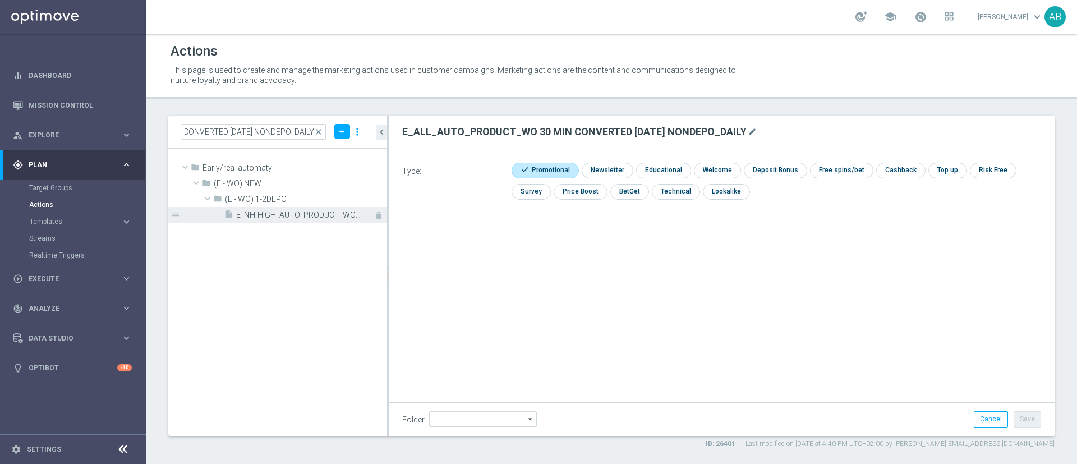
click at [324, 217] on span "E_NH-HIGH_AUTO_PRODUCT_WO 90 MIN CONVERTED [DATE] NONDEPO_DAILY" at bounding box center [299, 215] width 126 height 10
type input "(E - WO) 1-2DEPO"
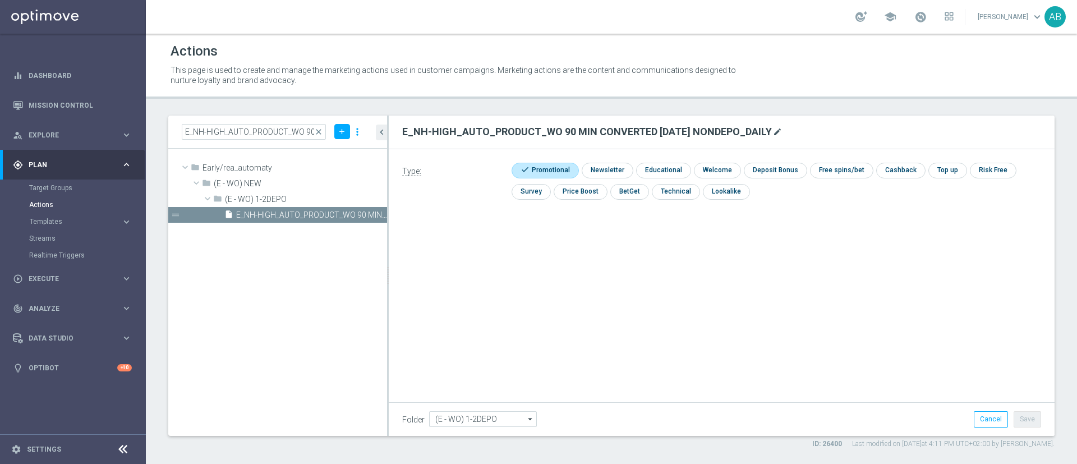
click at [773, 132] on icon "mode_edit" at bounding box center [777, 131] width 9 height 9
type input "E_ALL_AUTO_PRODUCT_WO 90 MIN CONVERTED [DATE] NONDEPO_DAILY"
click at [910, 279] on div "Type: check Promotional check Newsletter check Educational check Welcome check …" at bounding box center [722, 275] width 666 height 252
click at [1027, 421] on button "Save" at bounding box center [1027, 419] width 27 height 16
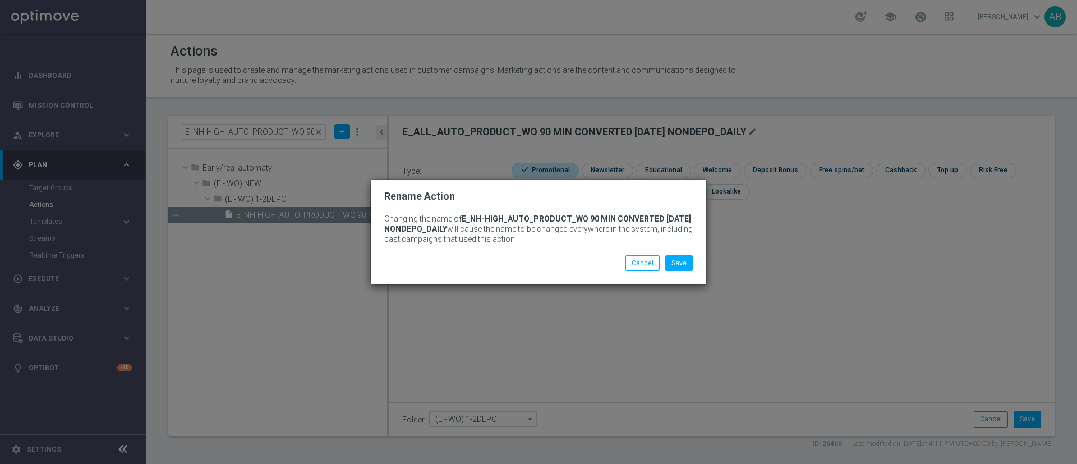
click at [682, 272] on div "Changing the name of E_NH-HIGH_AUTO_PRODUCT_WO 90 MIN CONVERTED TODAY NONDEPO_D…" at bounding box center [539, 244] width 336 height 82
click at [685, 266] on button "Save" at bounding box center [678, 263] width 27 height 16
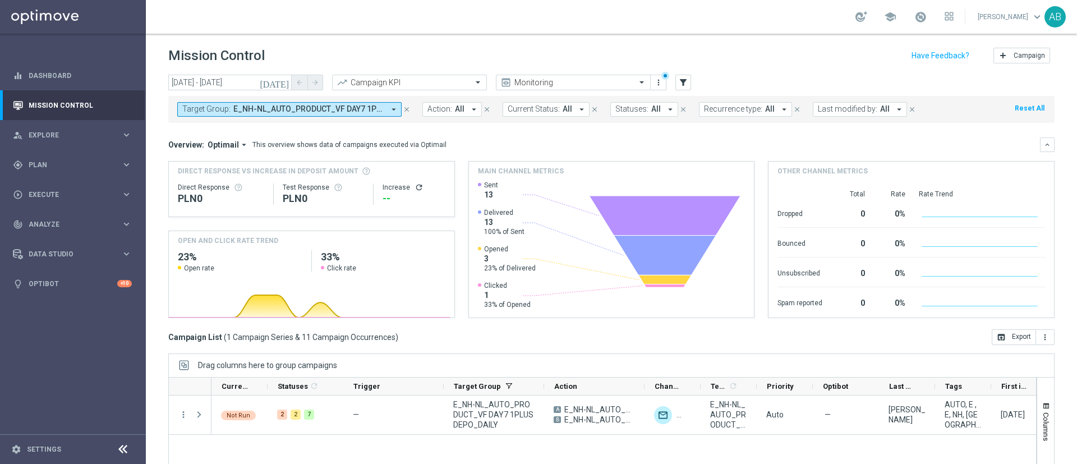
click at [333, 108] on span "E_NH-NL_AUTO_PRODUCT_VF DAY7 1PLUS DEPO_DAILY" at bounding box center [308, 109] width 151 height 10
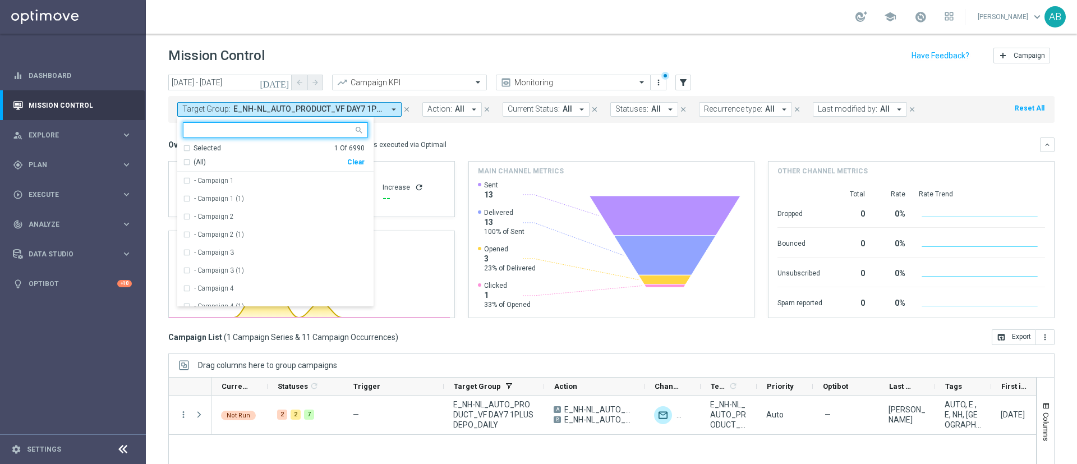
click at [0, 0] on div "Clear" at bounding box center [0, 0] width 0 height 0
click at [433, 135] on mini-dashboard "Overview: Optimail arrow_drop_down This overview shows data of campaigns execut…" at bounding box center [611, 226] width 886 height 206
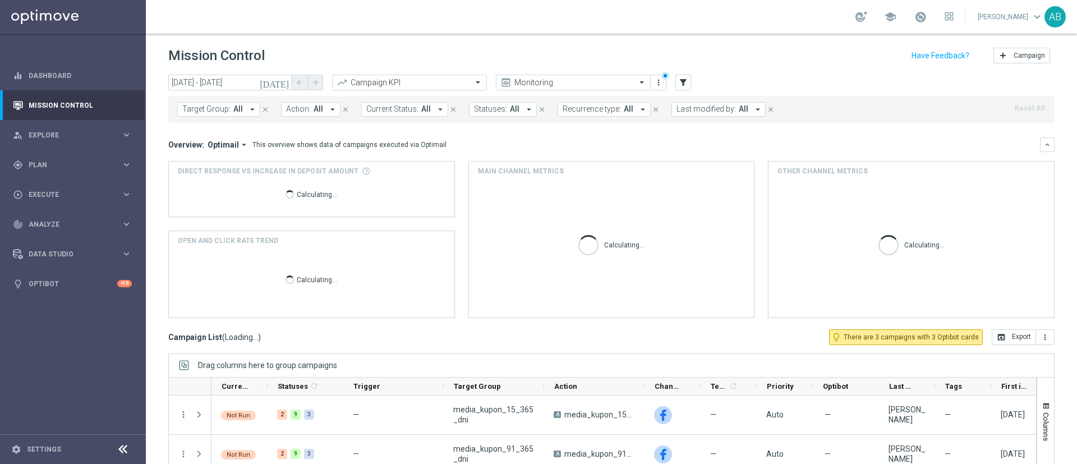
click at [220, 108] on span "Target Group:" at bounding box center [206, 109] width 48 height 10
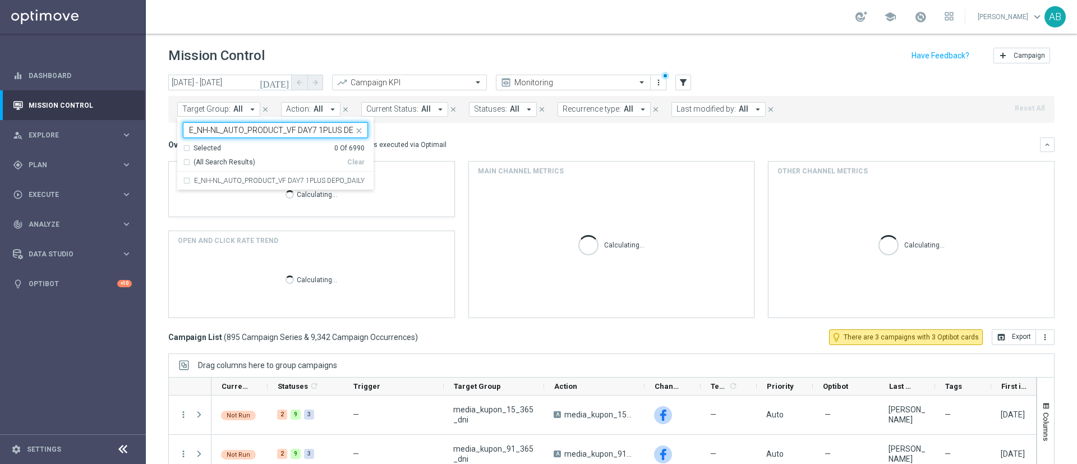
scroll to position [0, 31]
click at [268, 183] on label "E_NH-NL_AUTO_PRODUCT_VF DAY7 1PLUS DEPO_DAILY" at bounding box center [279, 180] width 171 height 7
type input "E_NH-NL_AUTO_PRODUCT_VF DAY7 1PLUS DEPO_DAILY"
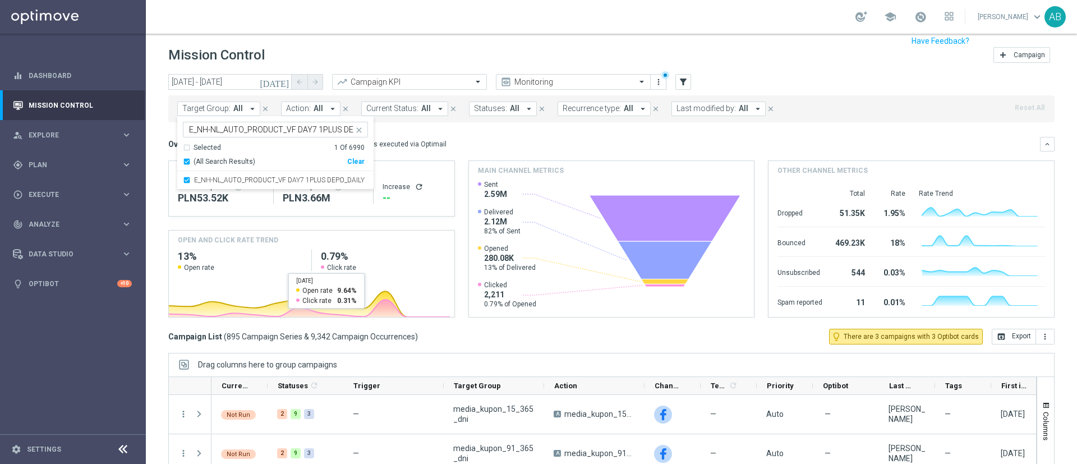
scroll to position [0, 0]
click at [482, 137] on div "Overview: Optimail arrow_drop_down This overview shows data of campaigns execut…" at bounding box center [611, 144] width 886 height 15
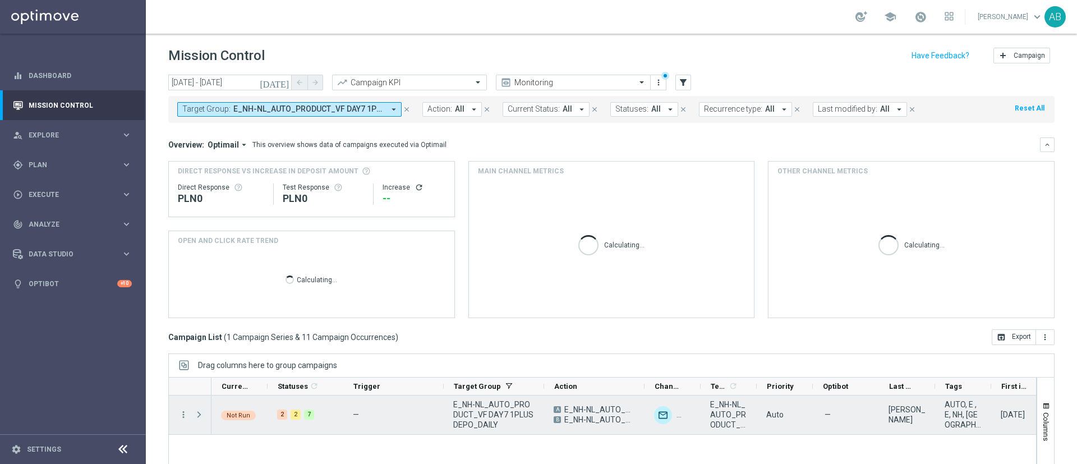
click at [201, 413] on span at bounding box center [199, 414] width 10 height 9
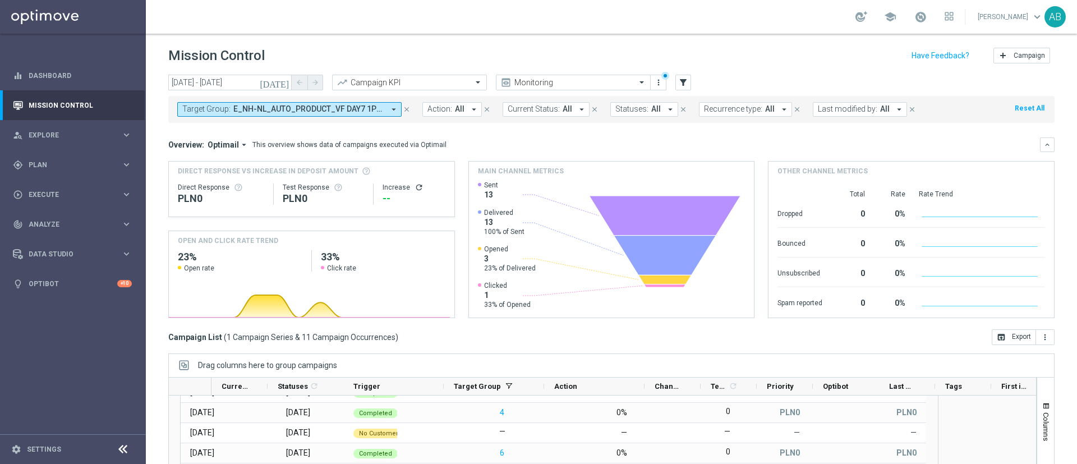
click at [296, 102] on div "Target Group: E_NH-NL_AUTO_PRODUCT_VF DAY7 1PLUS DEPO_DAILY arrow_drop_down clo…" at bounding box center [611, 109] width 886 height 27
click at [373, 110] on span "E_NH-NL_AUTO_PRODUCT_VF DAY7 1PLUS DEPO_DAILY" at bounding box center [308, 109] width 151 height 10
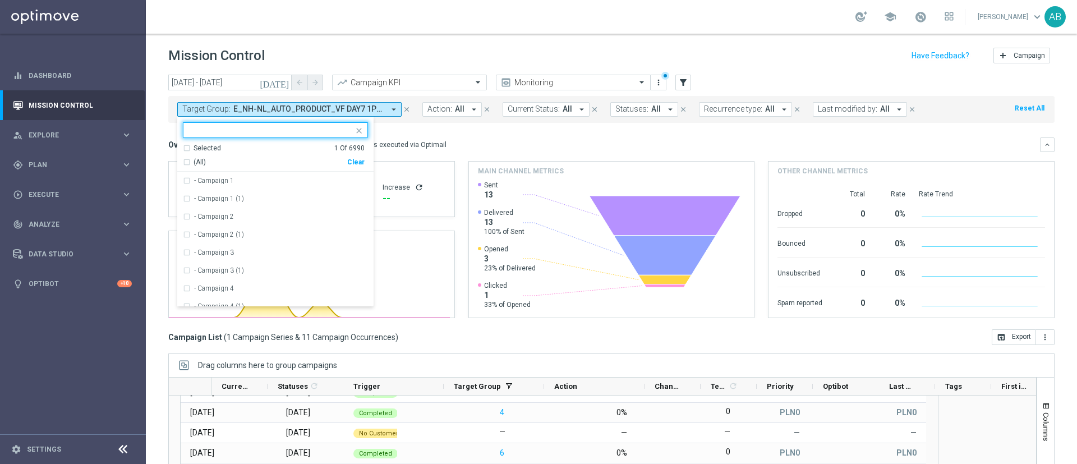
click at [0, 0] on div "Clear" at bounding box center [0, 0] width 0 height 0
click at [329, 132] on input "text" at bounding box center [271, 131] width 164 height 10
paste input "E_NH-NL_AUTO_PRODUCT_VF DAY15 1PLUS DEPO_DAILY"
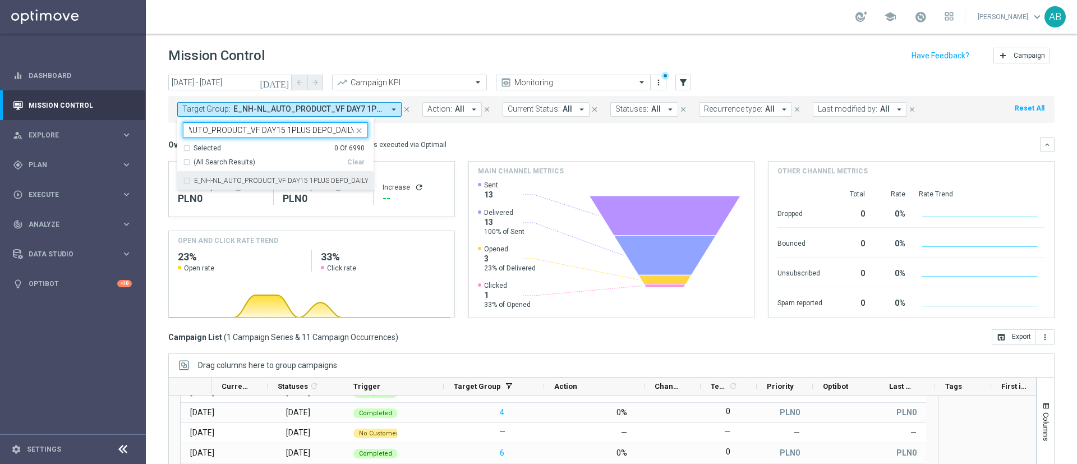
click at [293, 179] on label "E_NH-NL_AUTO_PRODUCT_VF DAY15 1PLUS DEPO_DAILY" at bounding box center [281, 180] width 174 height 7
type input "E_NH-NL_AUTO_PRODUCT_VF DAY15 1PLUS DEPO_DAILY"
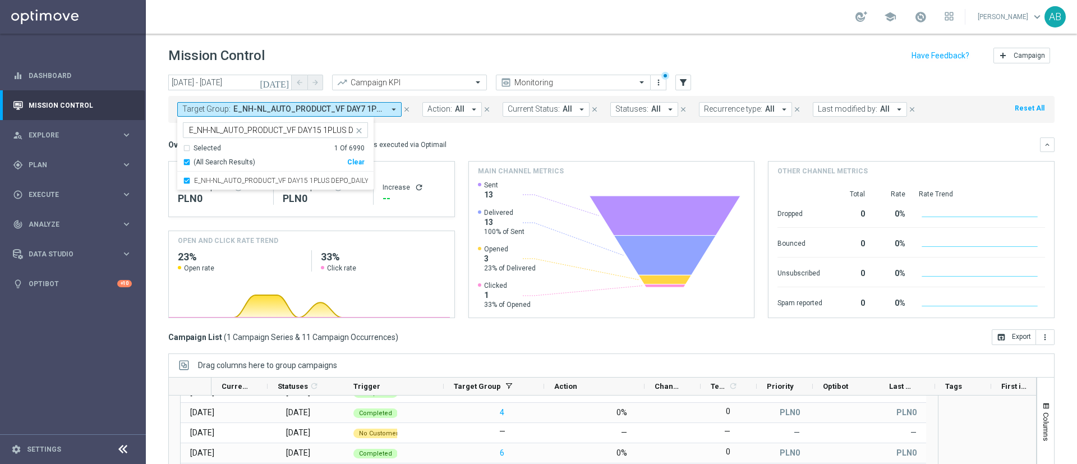
click at [481, 126] on mini-dashboard "Overview: Optimail arrow_drop_down This overview shows data of campaigns execut…" at bounding box center [611, 226] width 886 height 206
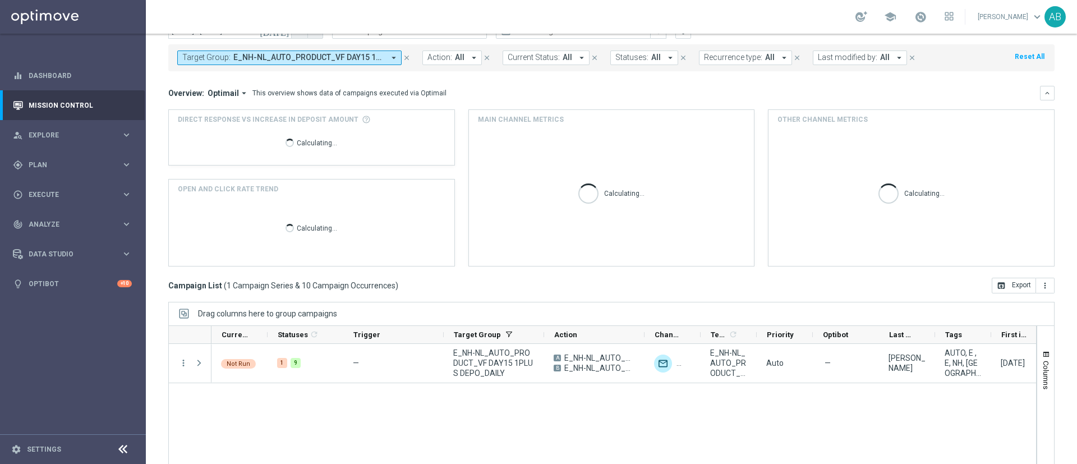
scroll to position [97, 0]
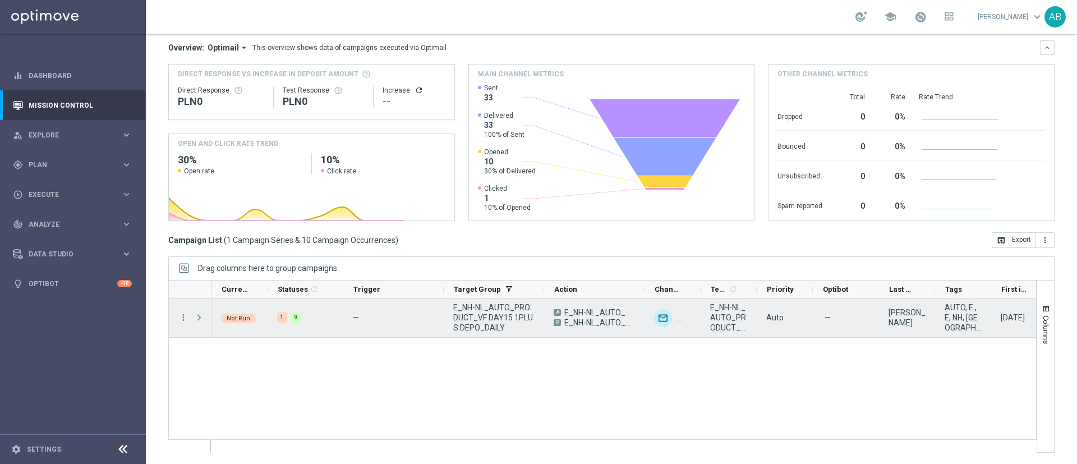
click at [197, 314] on span at bounding box center [199, 317] width 10 height 9
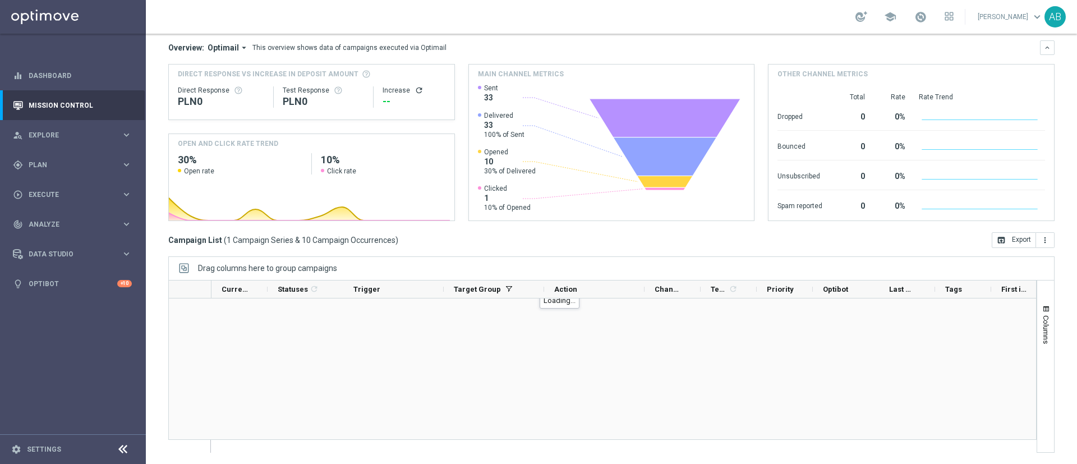
scroll to position [103, 0]
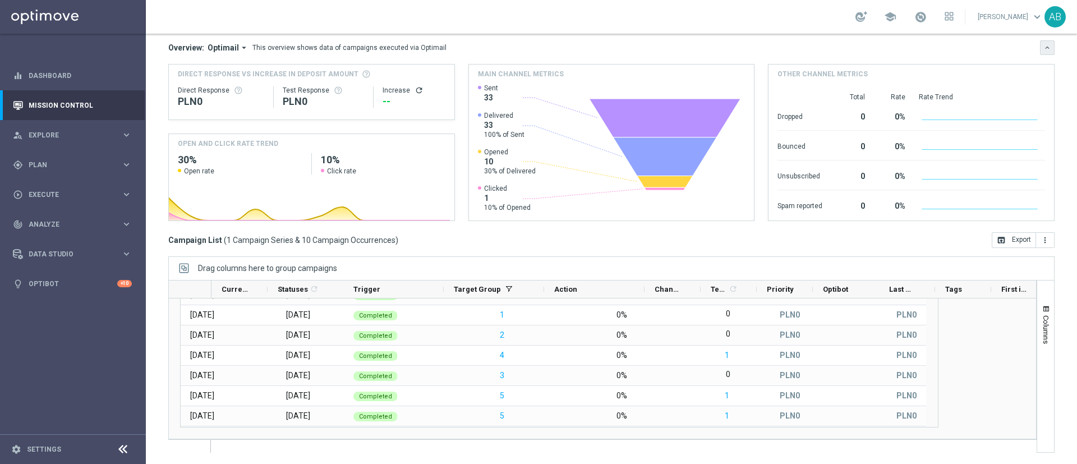
click at [1044, 46] on icon "keyboard_arrow_down" at bounding box center [1048, 48] width 8 height 8
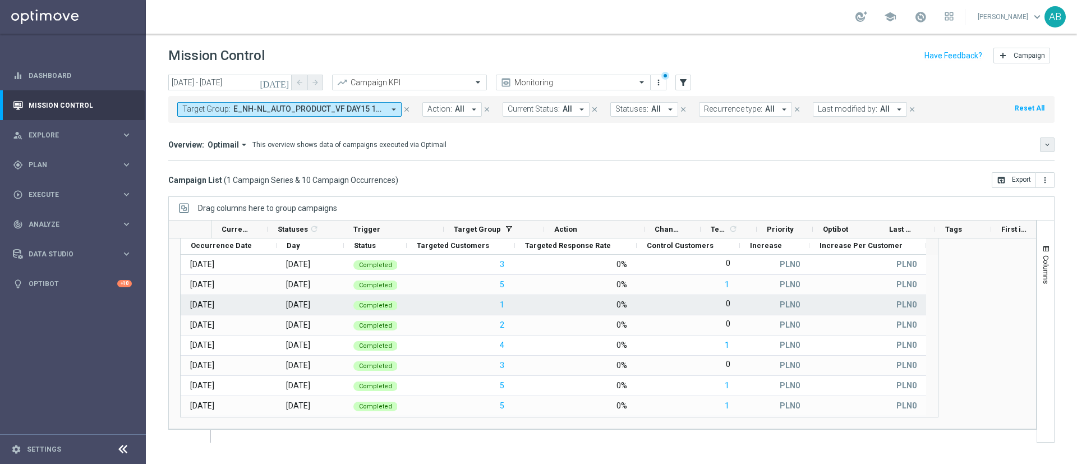
scroll to position [0, 0]
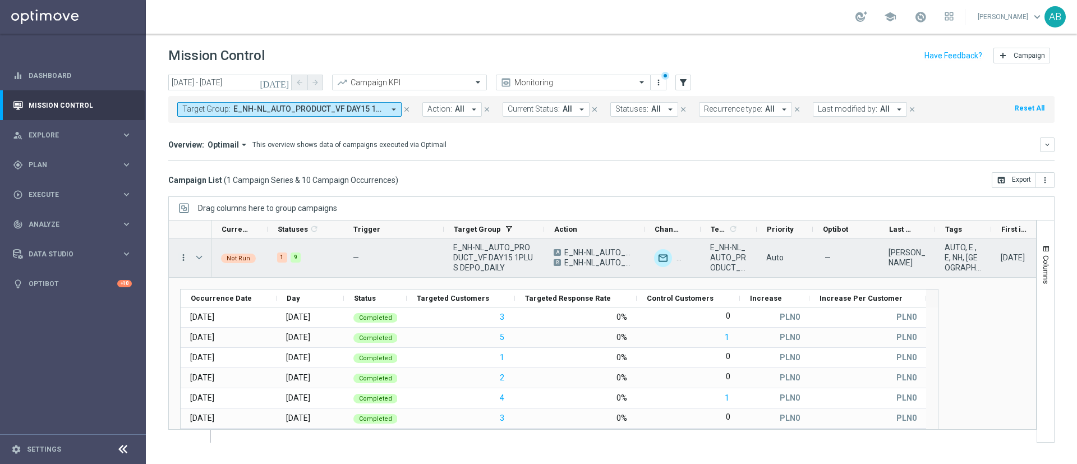
click at [179, 256] on icon "more_vert" at bounding box center [183, 257] width 10 height 10
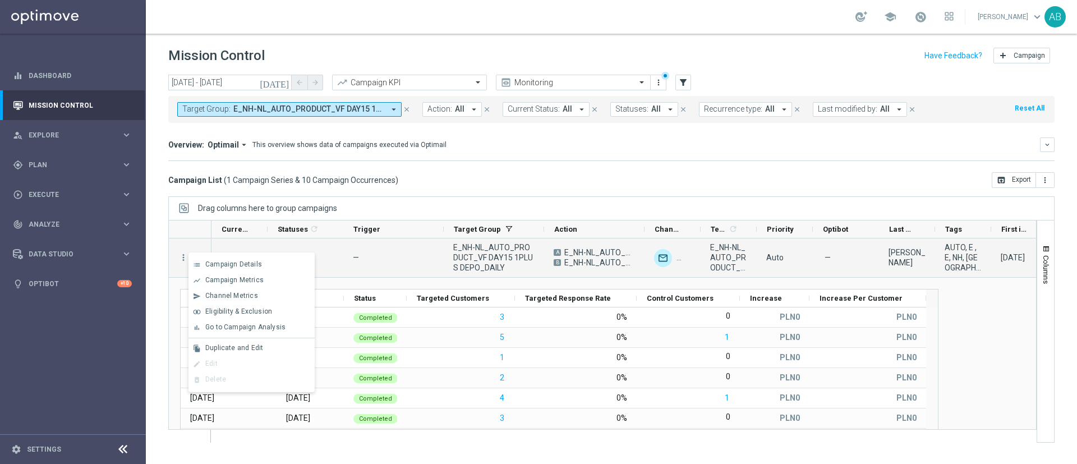
click at [311, 112] on span "E_NH-NL_AUTO_PRODUCT_VF DAY15 1PLUS DEPO_DAILY" at bounding box center [308, 109] width 151 height 10
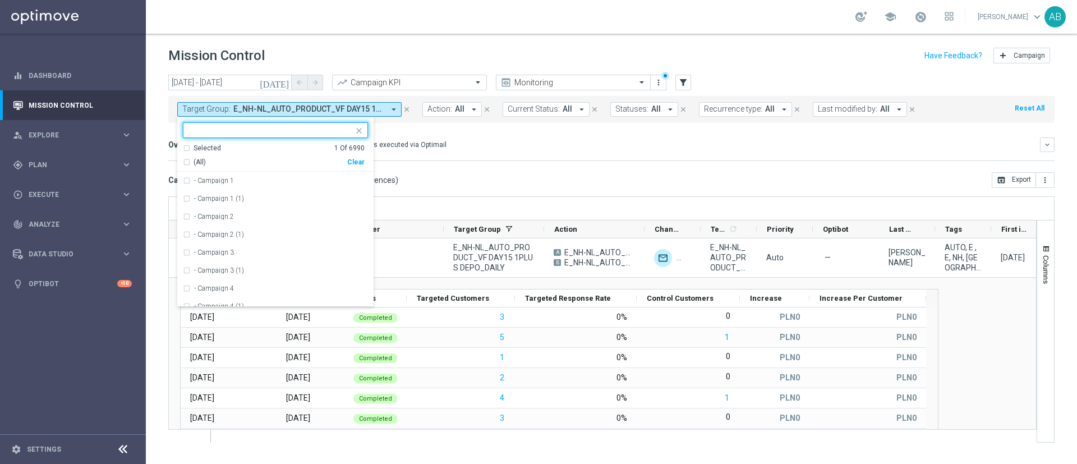
click at [0, 0] on div "Clear" at bounding box center [0, 0] width 0 height 0
click at [328, 134] on input "text" at bounding box center [271, 131] width 164 height 10
paste input "E_NH-NL_AUTO_PRODUCT_VF DAY20 1PLUS DEPO_DAILY"
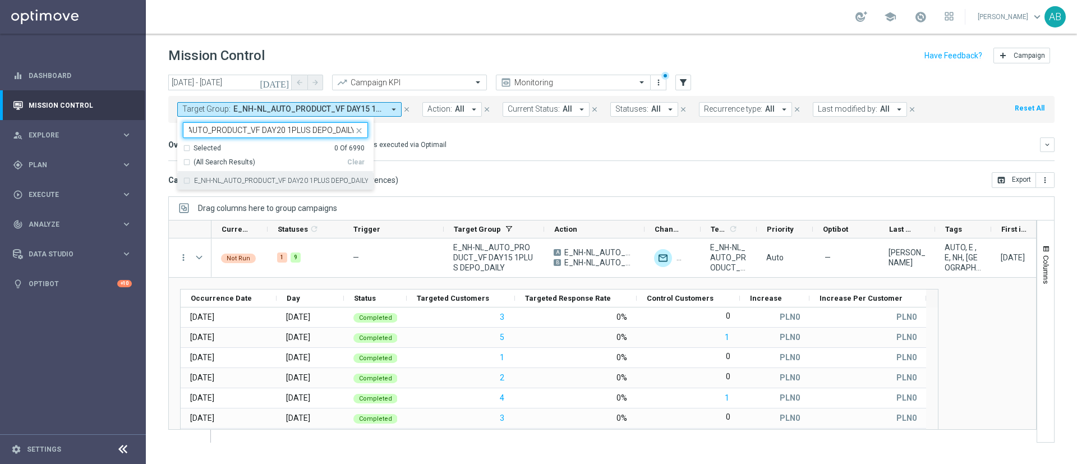
click at [327, 181] on label "E_NH-NL_AUTO_PRODUCT_VF DAY20 1PLUS DEPO_DAILY" at bounding box center [281, 180] width 174 height 7
type input "E_NH-NL_AUTO_PRODUCT_VF DAY20 1PLUS DEPO_DAILY"
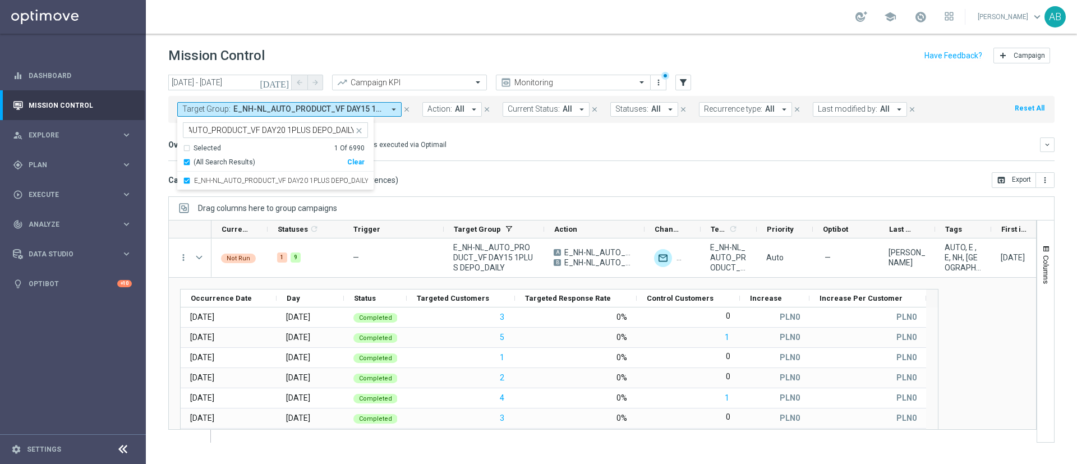
scroll to position [0, 0]
click at [500, 134] on mini-dashboard "Overview: Optimail arrow_drop_down This overview shows data of campaigns execut…" at bounding box center [611, 147] width 886 height 49
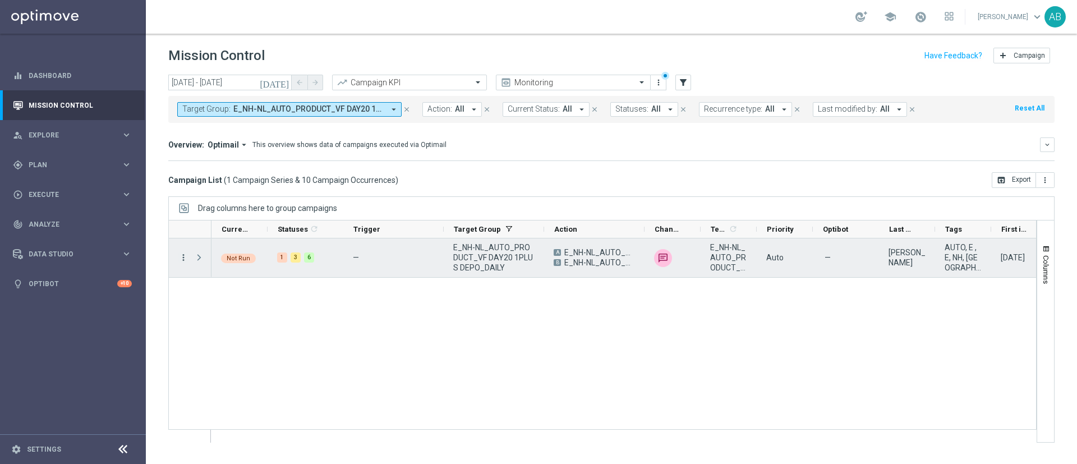
click at [182, 257] on icon "more_vert" at bounding box center [183, 257] width 10 height 10
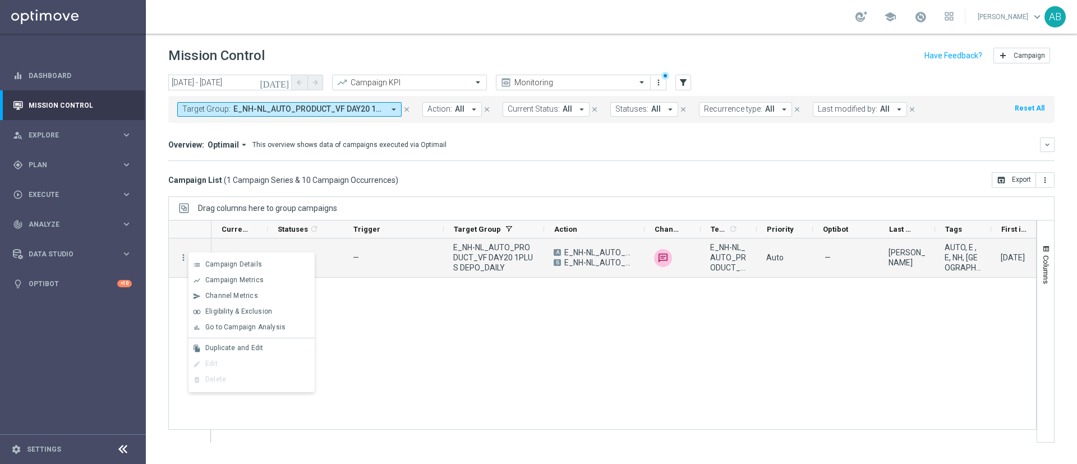
click at [408, 165] on mini-dashboard "Overview: Optimail arrow_drop_down This overview shows data of campaigns execut…" at bounding box center [611, 147] width 886 height 49
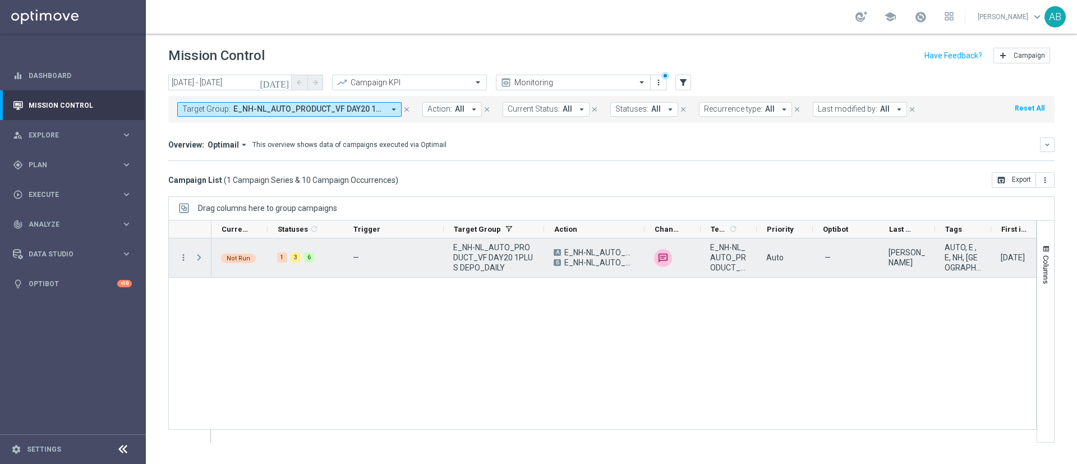
click at [200, 260] on span "Press SPACE to select this row." at bounding box center [199, 257] width 10 height 9
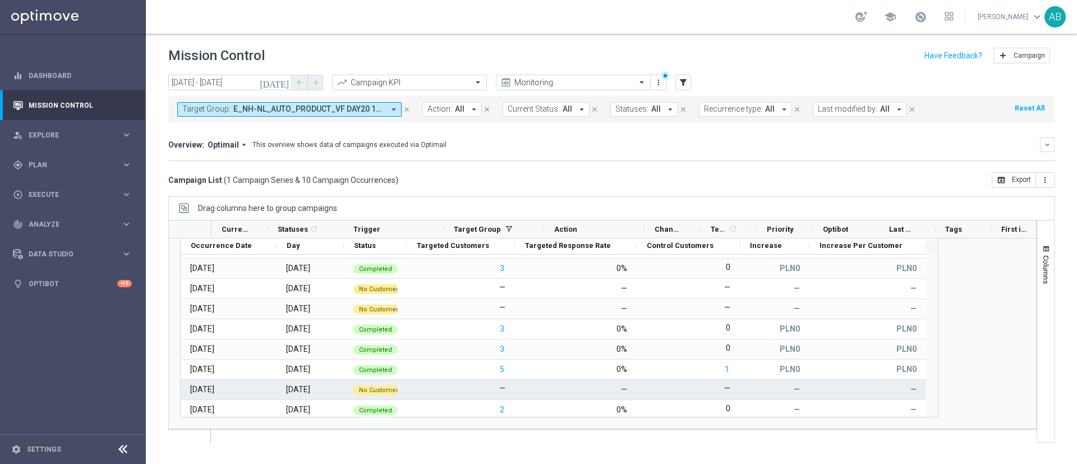
scroll to position [40, 0]
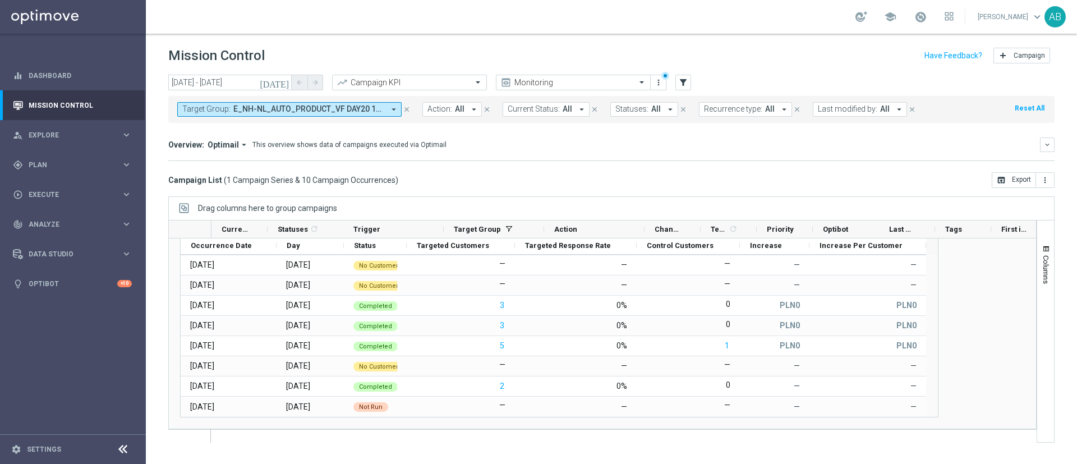
click at [548, 168] on mini-dashboard "Overview: Optimail arrow_drop_down This overview shows data of campaigns execut…" at bounding box center [611, 147] width 886 height 49
click at [284, 107] on span "E_NH-NL_AUTO_PRODUCT_VF DAY20 1PLUS DEPO_DAILY" at bounding box center [308, 109] width 151 height 10
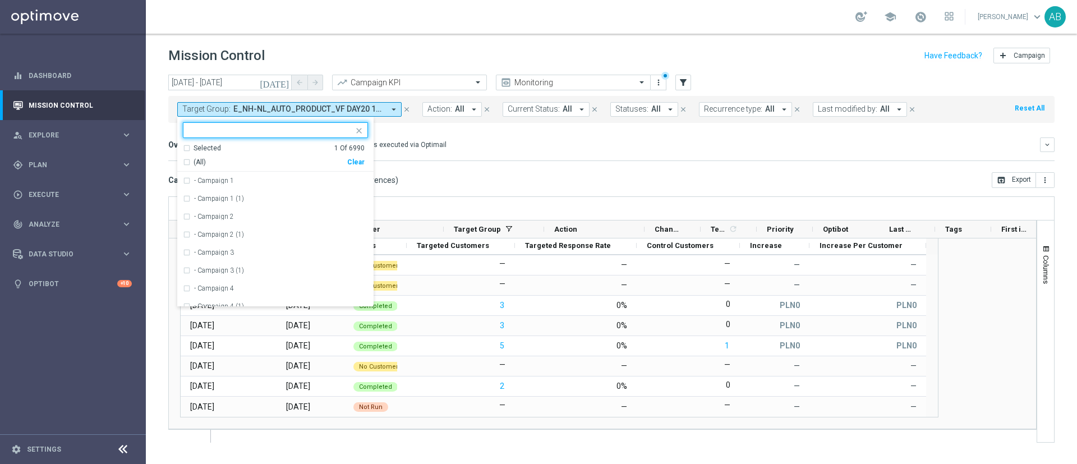
click at [0, 0] on div "Clear" at bounding box center [0, 0] width 0 height 0
click at [335, 134] on input "text" at bounding box center [271, 131] width 164 height 10
paste input "E_NH-NL_AUTO_PRODUCT_CC VF DAY23 1PLUS DEPO_DAILY"
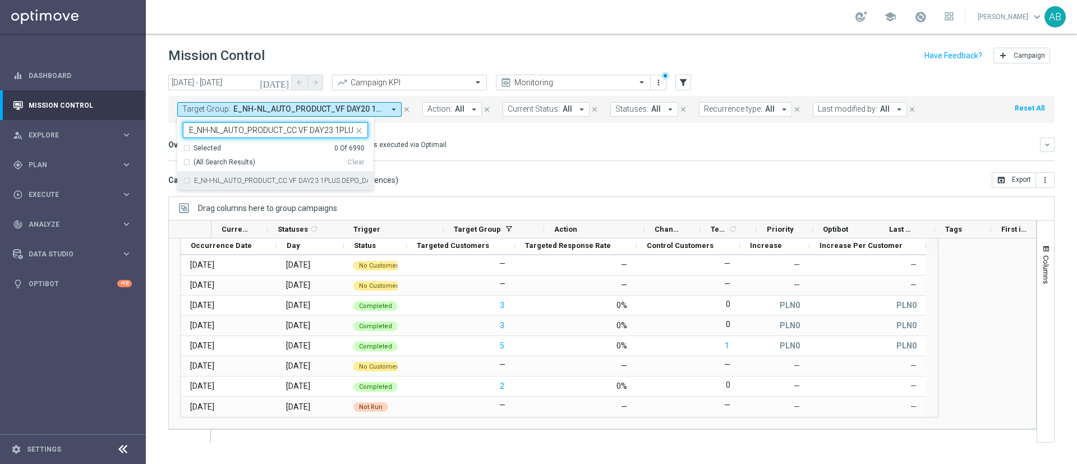
scroll to position [0, 48]
click at [316, 175] on div "E_NH-NL_AUTO_PRODUCT_CC VF DAY23 1PLUS DEPO_DAILY" at bounding box center [275, 181] width 185 height 18
type input "E_NH-NL_AUTO_PRODUCT_CC VF DAY23 1PLUS DEPO_DAILY"
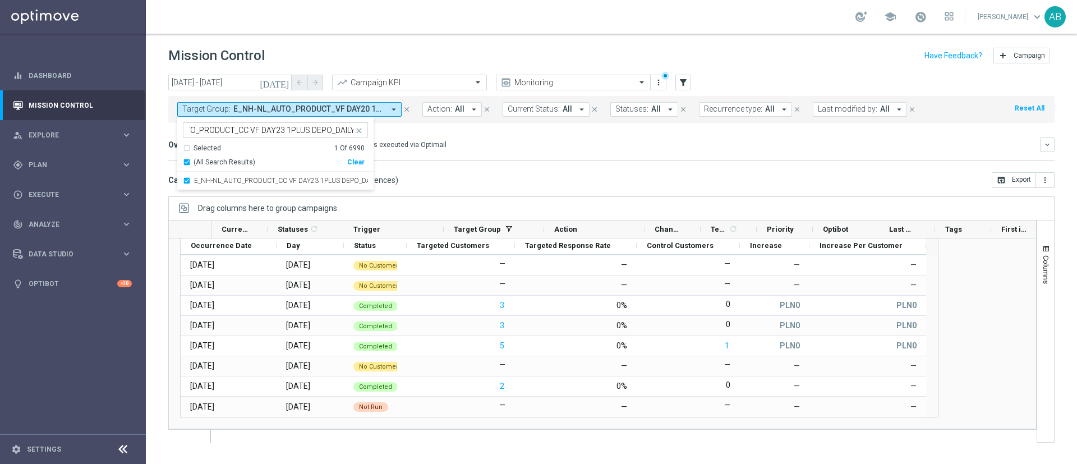
scroll to position [0, 0]
click at [435, 159] on div "Overview: Optimail arrow_drop_down This overview shows data of campaigns execut…" at bounding box center [611, 149] width 886 height 24
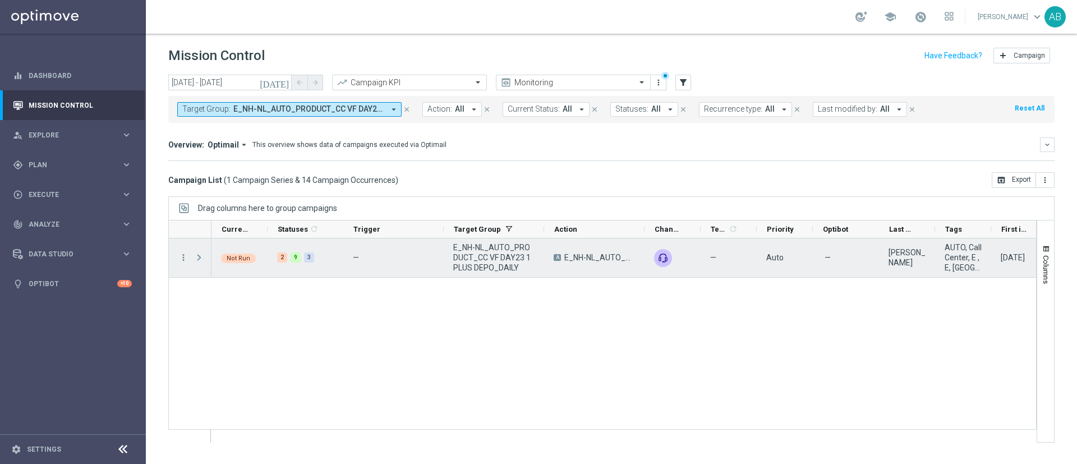
click at [204, 259] on span at bounding box center [199, 257] width 10 height 9
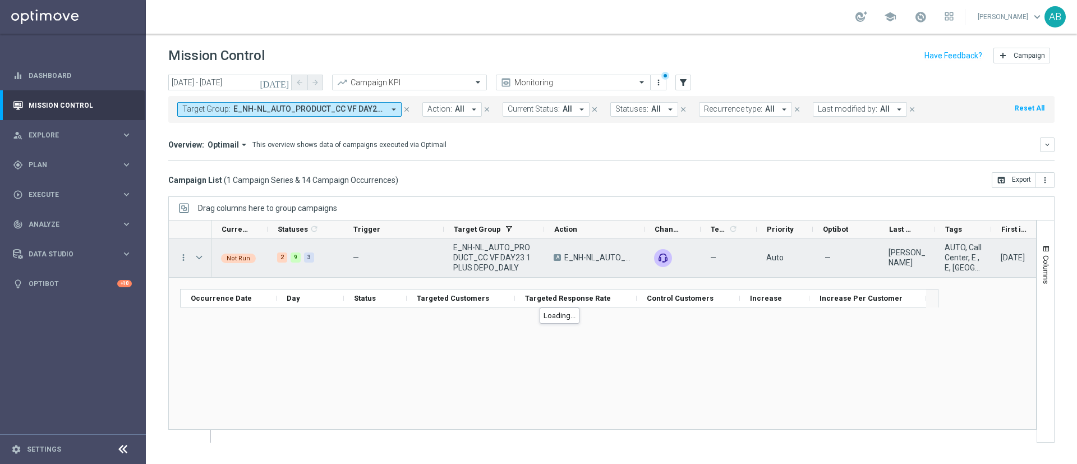
click at [183, 263] on div "more_vert" at bounding box center [179, 257] width 20 height 39
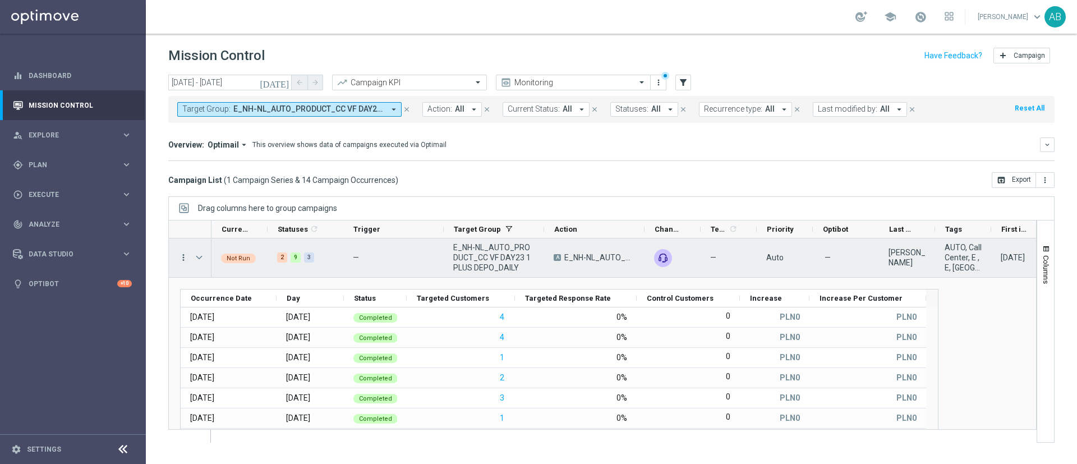
click at [185, 261] on icon "more_vert" at bounding box center [183, 257] width 10 height 10
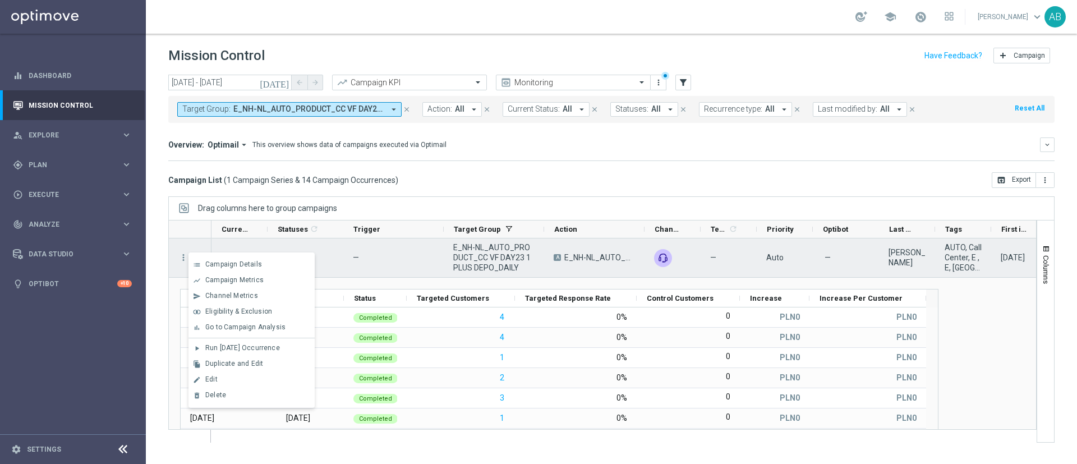
click at [170, 241] on div "more_vert" at bounding box center [179, 257] width 20 height 39
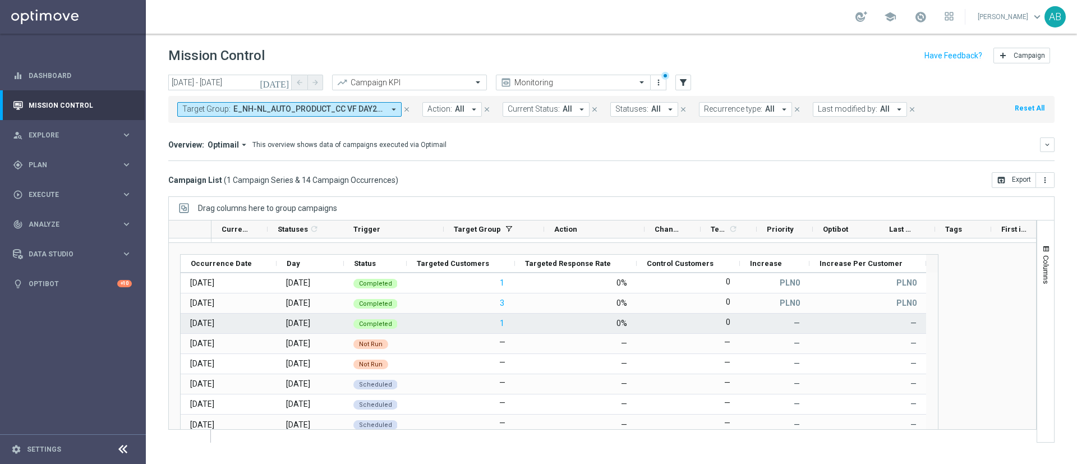
scroll to position [53, 0]
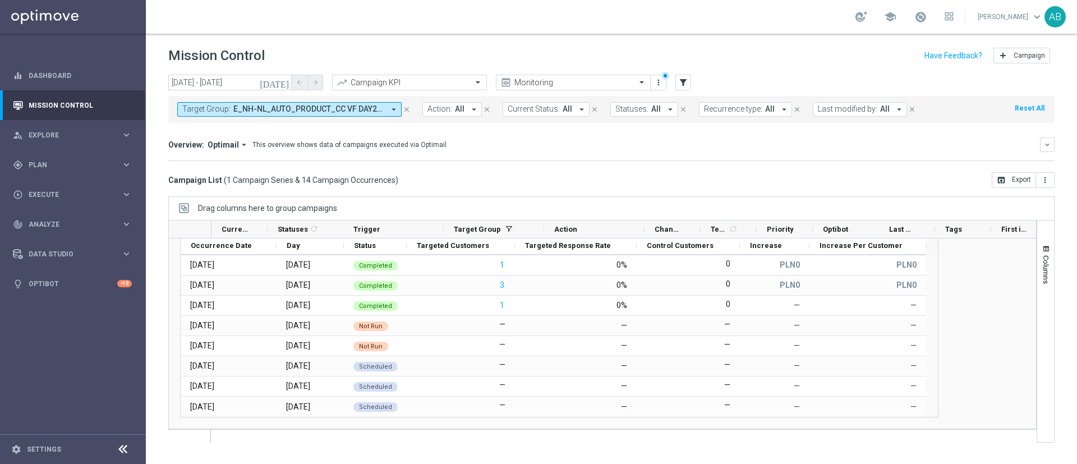
click at [312, 109] on span "E_NH-NL_AUTO_PRODUCT_CC VF DAY23 1PLUS DEPO_DAILY" at bounding box center [308, 109] width 151 height 10
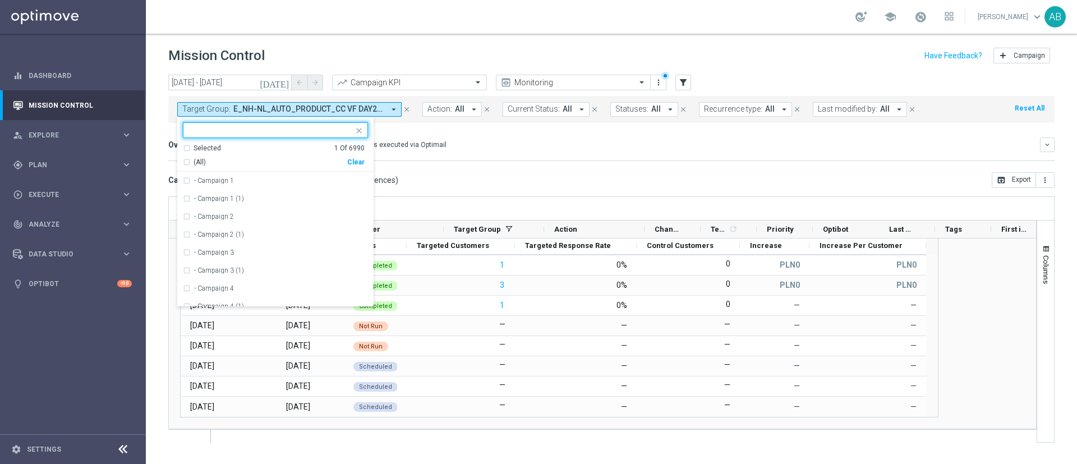
click at [0, 0] on div "Clear" at bounding box center [0, 0] width 0 height 0
click at [319, 134] on input "text" at bounding box center [271, 131] width 164 height 10
paste input "E_NH-NL_AUTO_PRODUCT_VF BONUS DAY27 1PLUS DEPO_DAILY"
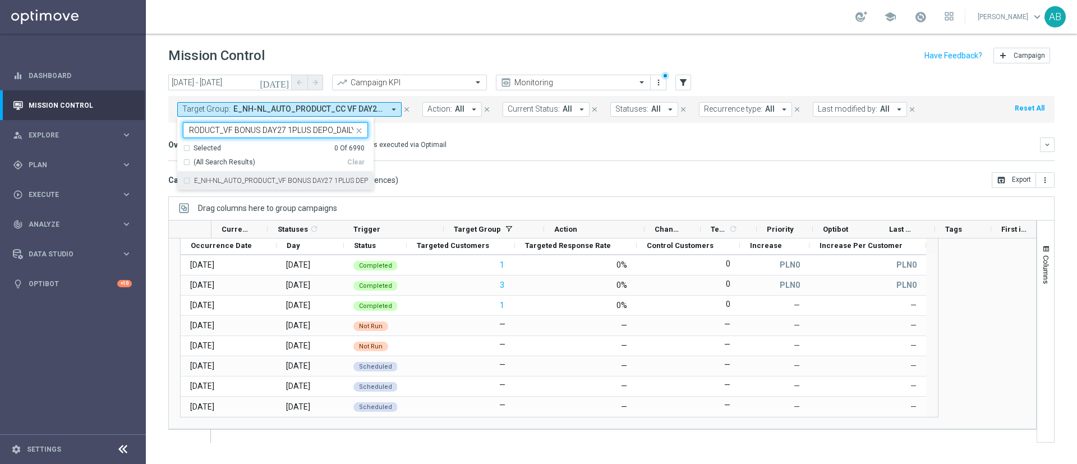
click at [307, 184] on div "E_NH-NL_AUTO_PRODUCT_VF BONUS DAY27 1PLUS DEPO_DAILY" at bounding box center [275, 181] width 185 height 18
type input "E_NH-NL_AUTO_PRODUCT_VF BONUS DAY27 1PLUS DEPO_DAILY"
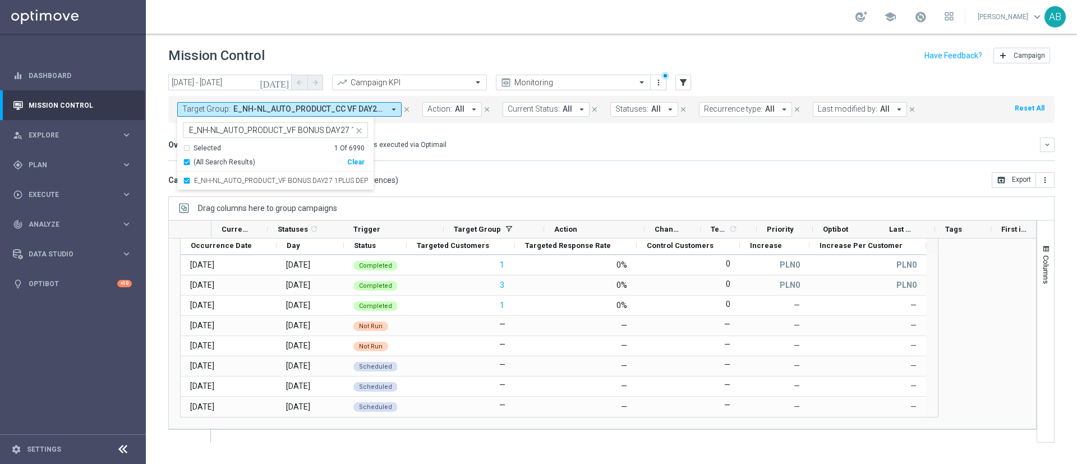
click at [502, 149] on div "Overview: Optimail arrow_drop_down This overview shows data of campaigns execut…" at bounding box center [604, 145] width 872 height 10
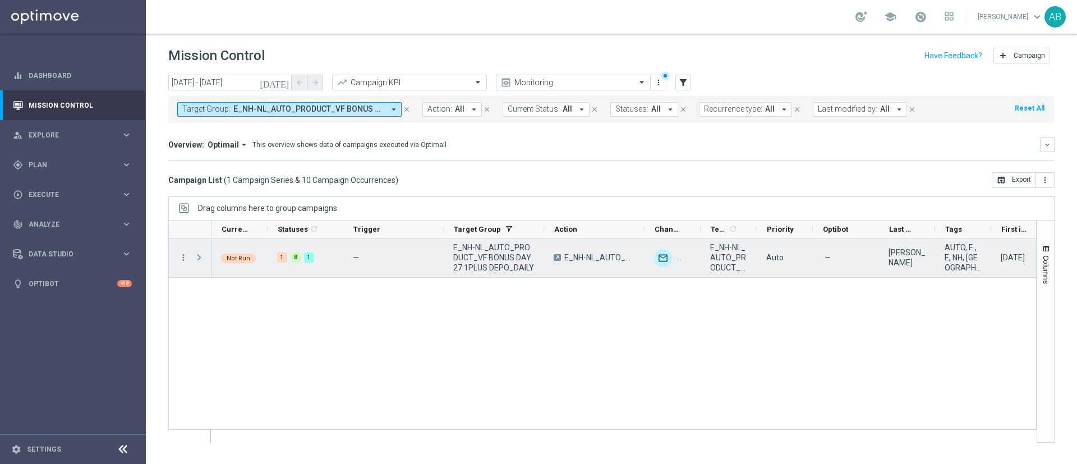
click at [204, 260] on span at bounding box center [199, 257] width 10 height 9
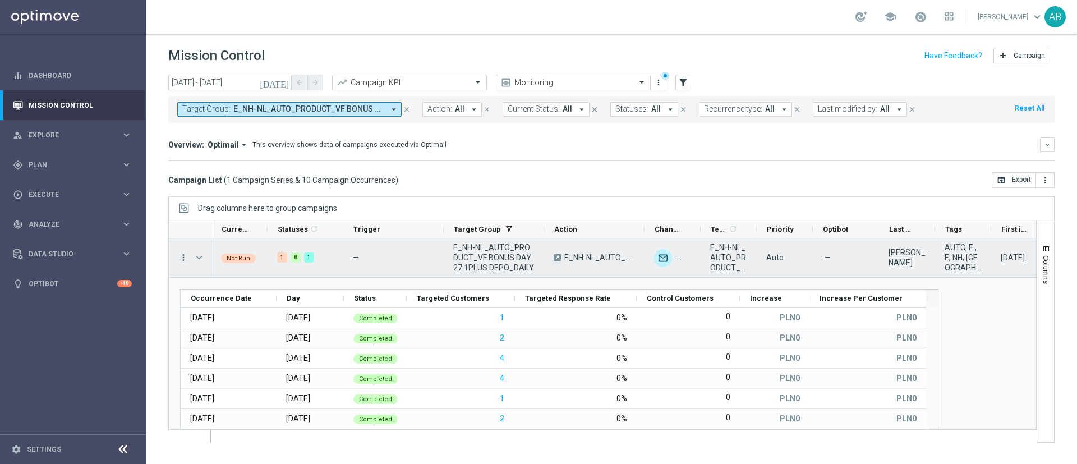
click at [185, 257] on icon "more_vert" at bounding box center [183, 257] width 10 height 10
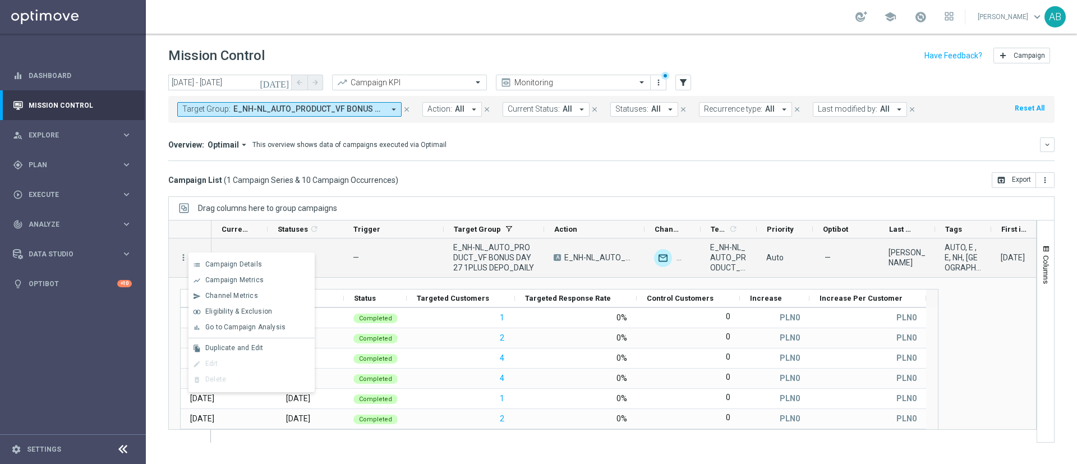
click at [210, 116] on button "Target Group: E_NH-NL_AUTO_PRODUCT_VF BONUS DAY27 1PLUS DEPO_DAILY arrow_drop_d…" at bounding box center [289, 109] width 224 height 15
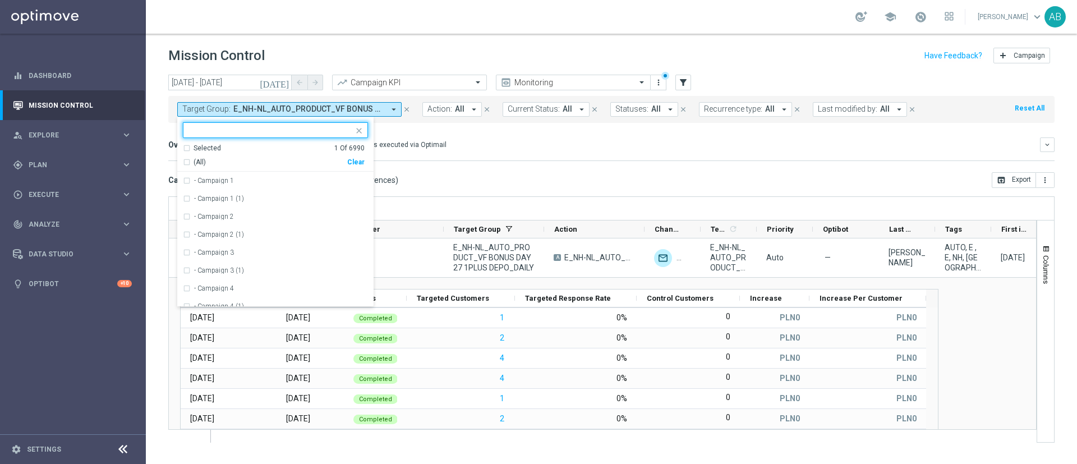
click at [0, 0] on div "Clear" at bounding box center [0, 0] width 0 height 0
click at [333, 135] on input "text" at bounding box center [271, 131] width 164 height 10
paste input "E_NH-NL_AUTO_PRODUCT_VF BONUS DAY27 1PLUS DEPO_DAILY"
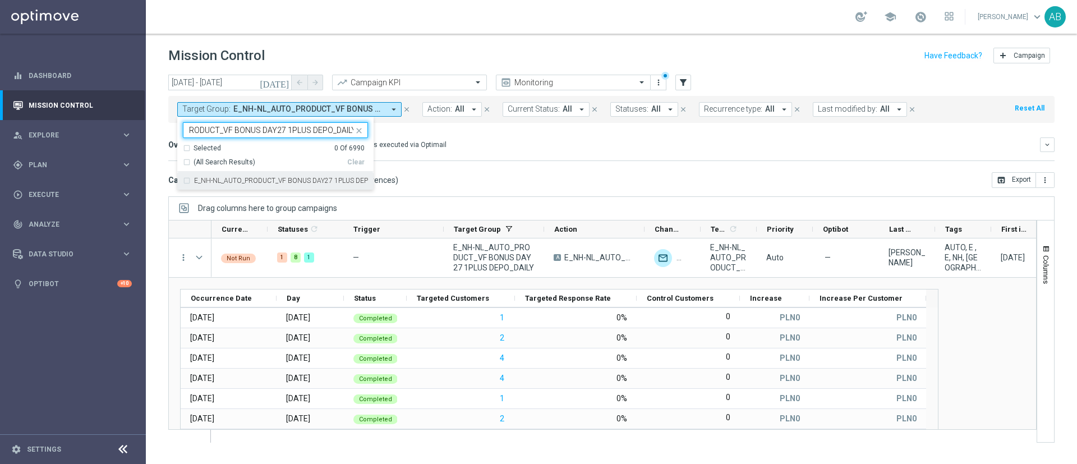
drag, startPoint x: 305, startPoint y: 176, endPoint x: 320, endPoint y: 173, distance: 15.9
click at [305, 176] on div "E_NH-NL_AUTO_PRODUCT_VF BONUS DAY27 1PLUS DEPO_DAILY" at bounding box center [275, 181] width 185 height 18
type input "E_NH-NL_AUTO_PRODUCT_VF BONUS DAY27 1PLUS DEPO_DAILY"
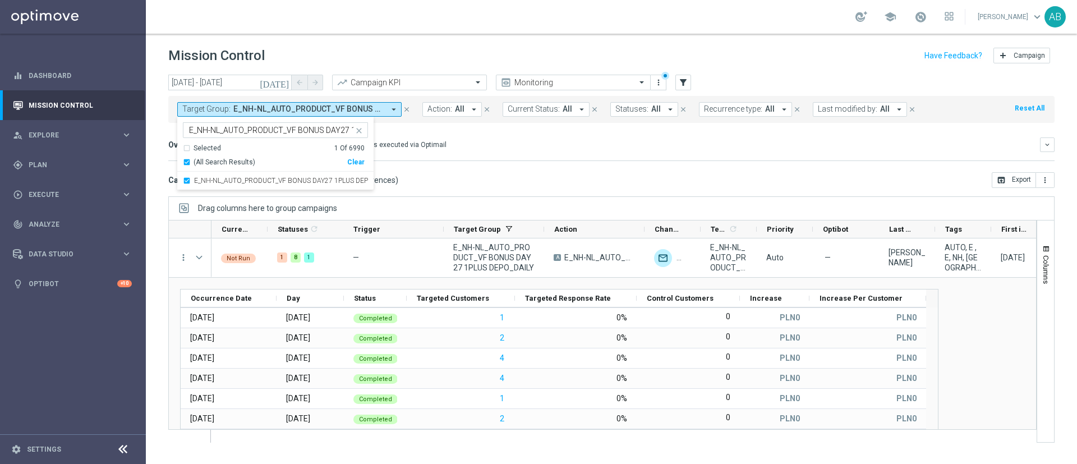
click at [498, 164] on mini-dashboard "Overview: Optimail arrow_drop_down This overview shows data of campaigns execut…" at bounding box center [611, 147] width 886 height 49
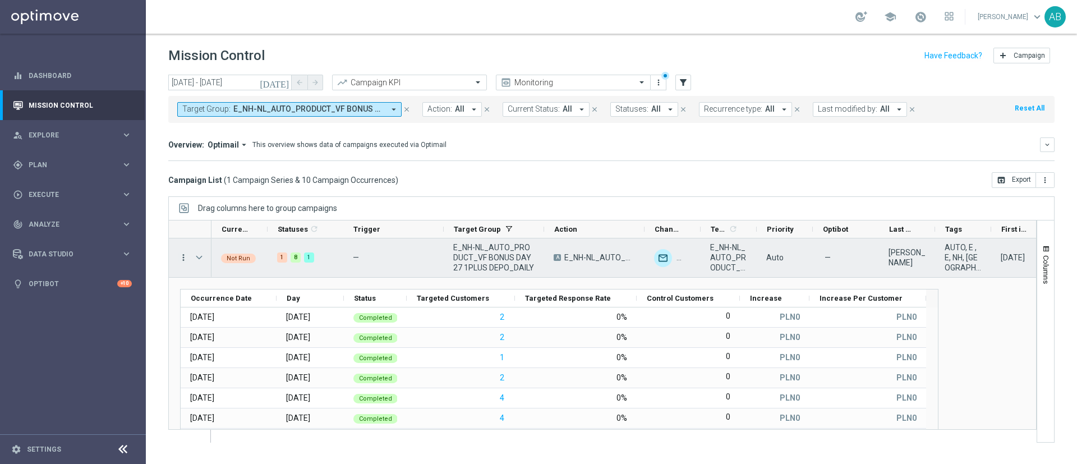
click at [186, 256] on icon "more_vert" at bounding box center [183, 257] width 10 height 10
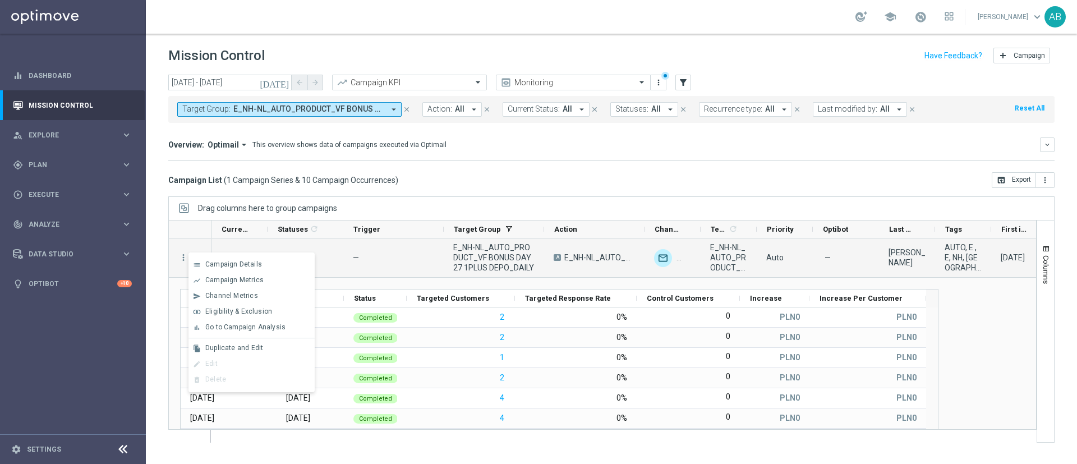
click at [284, 109] on span "E_NH-NL_AUTO_PRODUCT_VF BONUS DAY27 1PLUS DEPO_DAILY" at bounding box center [308, 109] width 151 height 10
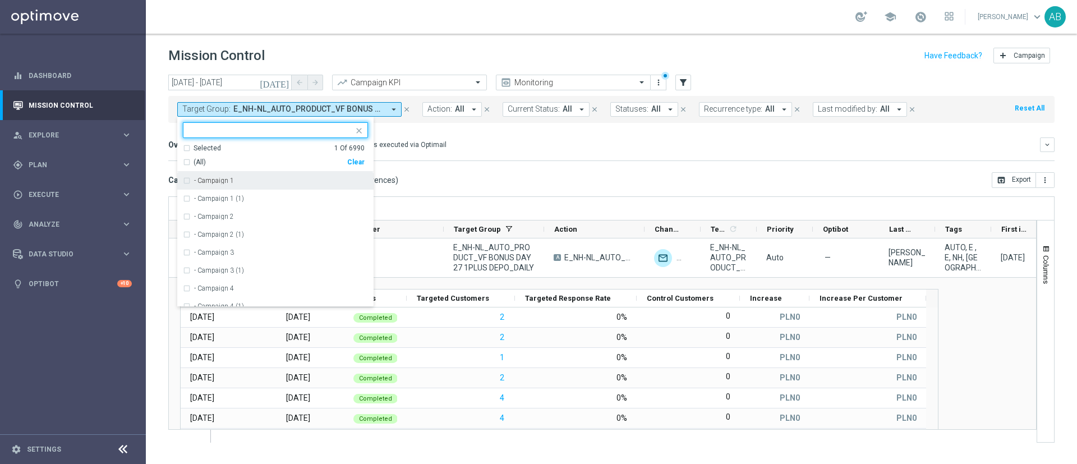
click at [0, 0] on div "Clear" at bounding box center [0, 0] width 0 height 0
click at [328, 125] on div at bounding box center [268, 130] width 170 height 14
paste input "E_MIN-LOW_AUTO_PRODUCT_VF DAY15 1PLUS DEPO_DAILY"
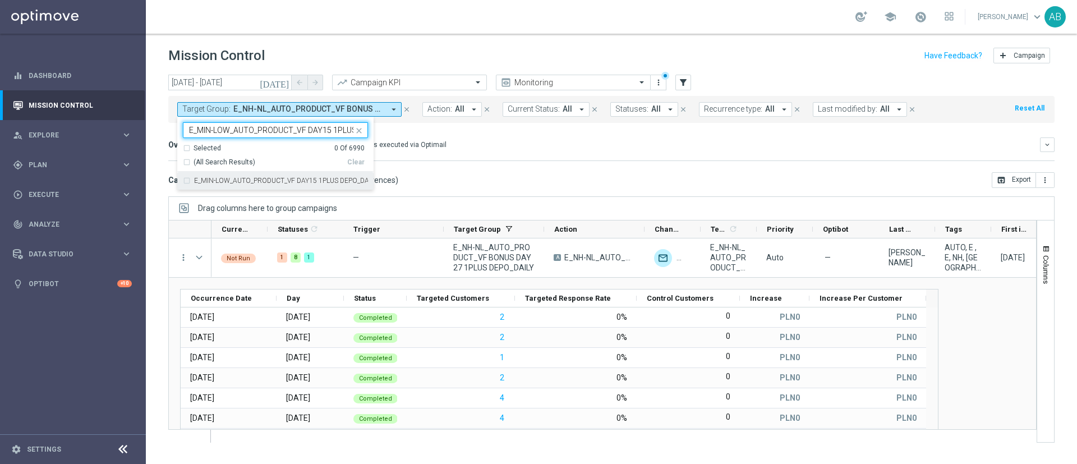
scroll to position [0, 46]
click at [319, 181] on label "E_MIN-LOW_AUTO_PRODUCT_VF DAY15 1PLUS DEPO_DAILY" at bounding box center [281, 180] width 174 height 7
type input "E_MIN-LOW_AUTO_PRODUCT_VF DAY15 1PLUS DEPO_DAILY"
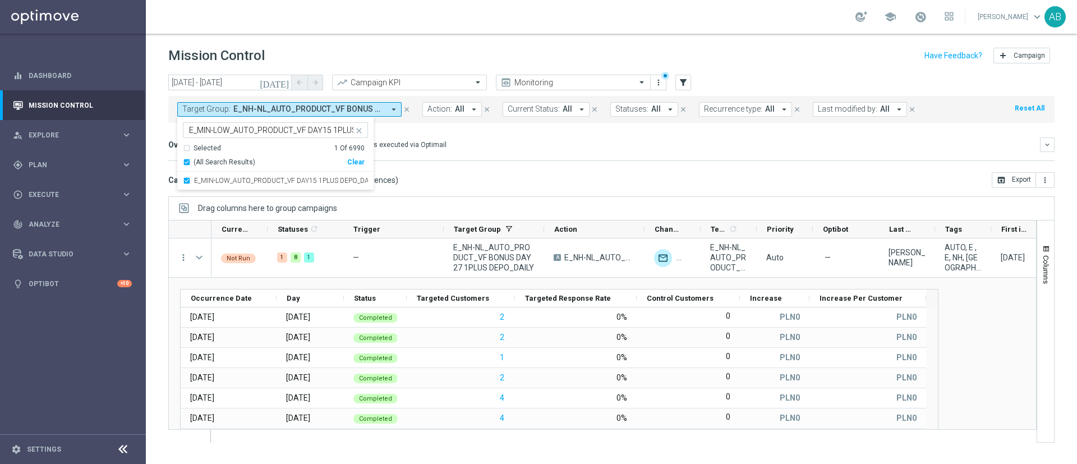
click at [492, 167] on mini-dashboard "Overview: Optimail arrow_drop_down This overview shows data of campaigns execut…" at bounding box center [611, 147] width 886 height 49
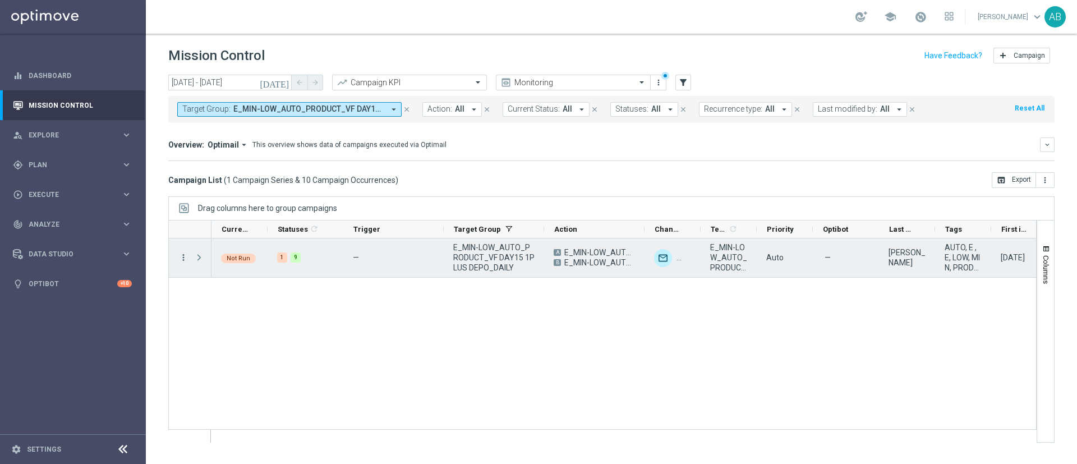
click at [184, 257] on icon "more_vert" at bounding box center [183, 257] width 10 height 10
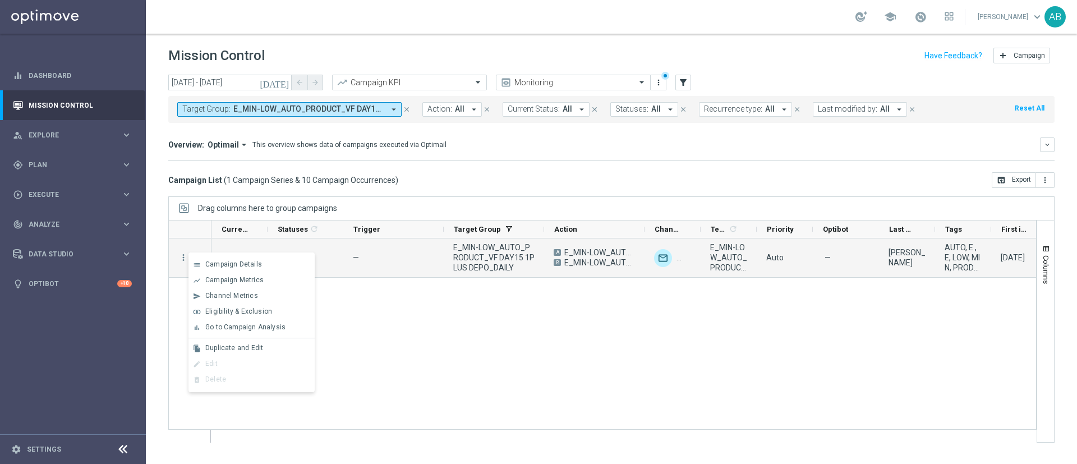
click at [458, 184] on div "Campaign List ( 1 Campaign Series & 10 Campaign Occurrences ) open_in_browser E…" at bounding box center [611, 180] width 886 height 16
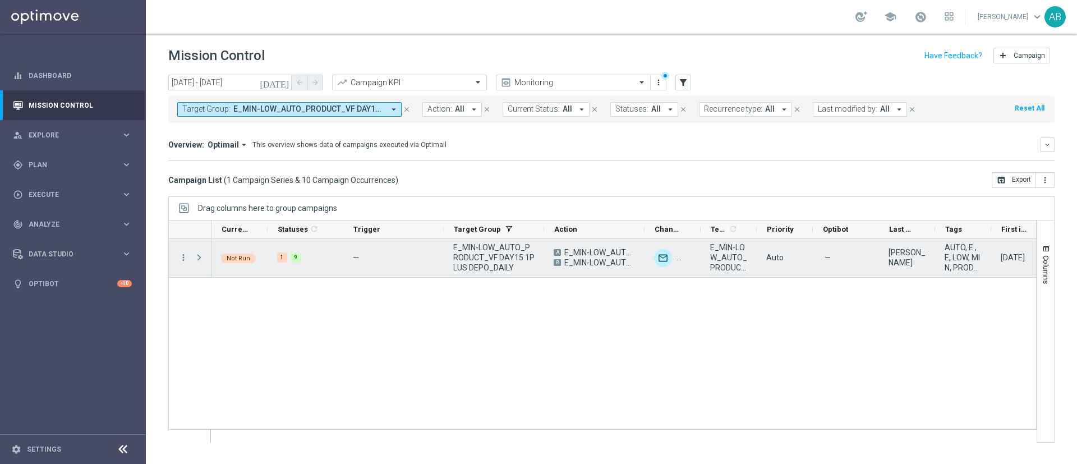
click at [201, 258] on span "Press SPACE to select this row." at bounding box center [199, 257] width 10 height 9
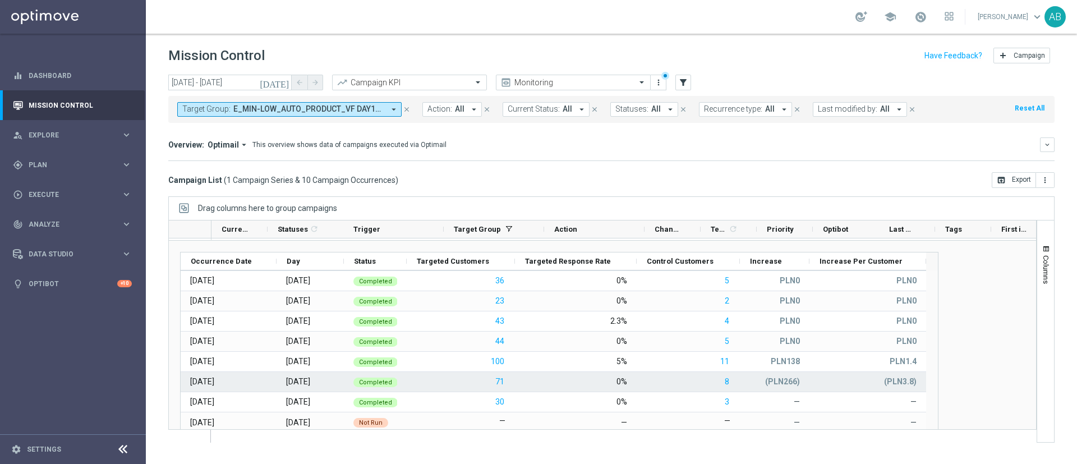
scroll to position [53, 0]
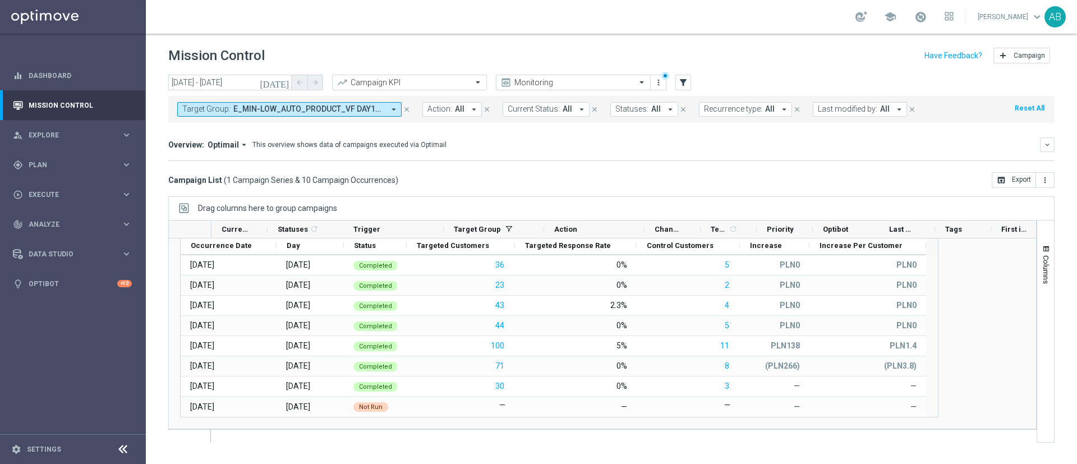
click at [283, 107] on span "E_MIN-LOW_AUTO_PRODUCT_VF DAY15 1PLUS DEPO_DAILY" at bounding box center [308, 109] width 151 height 10
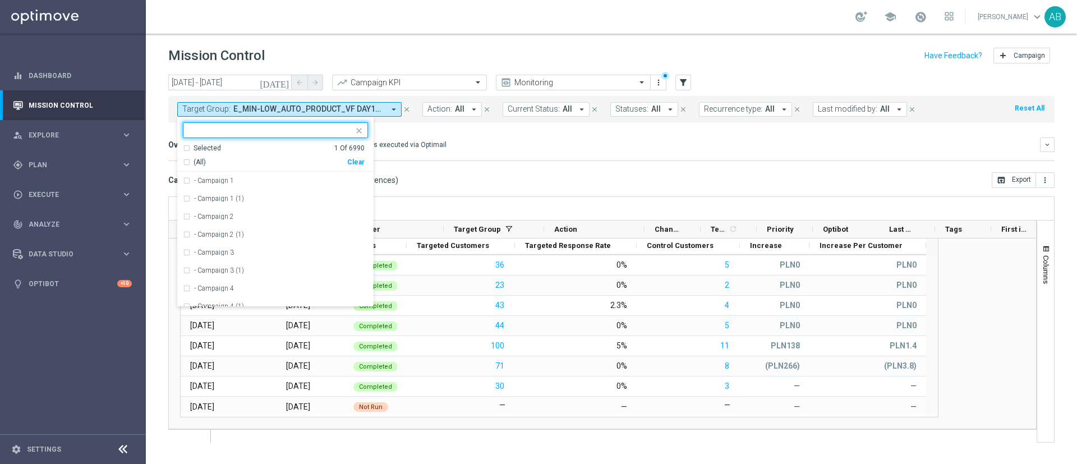
click at [0, 0] on div "Clear" at bounding box center [0, 0] width 0 height 0
click at [334, 140] on ng-select "Selected 0 Of 6990 (All) Clear - Campaign 1 - Campaign 1 (1) - Campaign 2 - Cam…" at bounding box center [275, 214] width 196 height 185
click at [336, 130] on input "text" at bounding box center [271, 131] width 164 height 10
paste input "E_MIN-LOW_AUTO_PRODUCT_VF DAY20 1PLUS DEPO_DAILY"
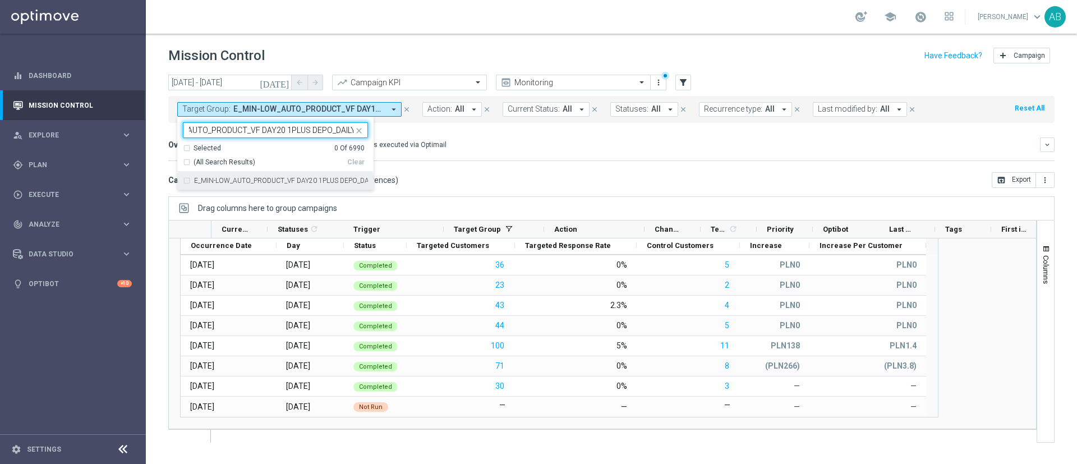
click at [327, 177] on label "E_MIN-LOW_AUTO_PRODUCT_VF DAY20 1PLUS DEPO_DAILY" at bounding box center [281, 180] width 174 height 7
type input "E_MIN-LOW_AUTO_PRODUCT_VF DAY20 1PLUS DEPO_DAILY"
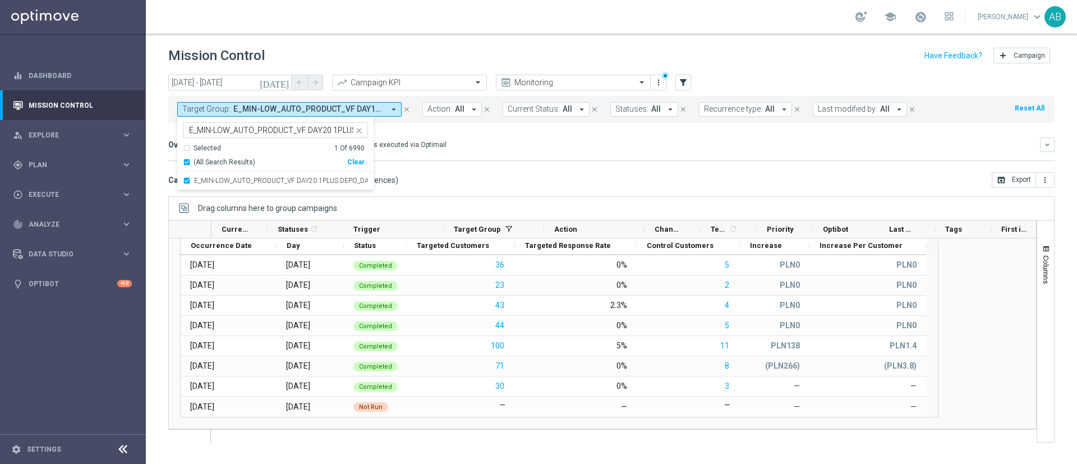
click at [424, 155] on div "Overview: Optimail arrow_drop_down This overview shows data of campaigns execut…" at bounding box center [611, 149] width 886 height 24
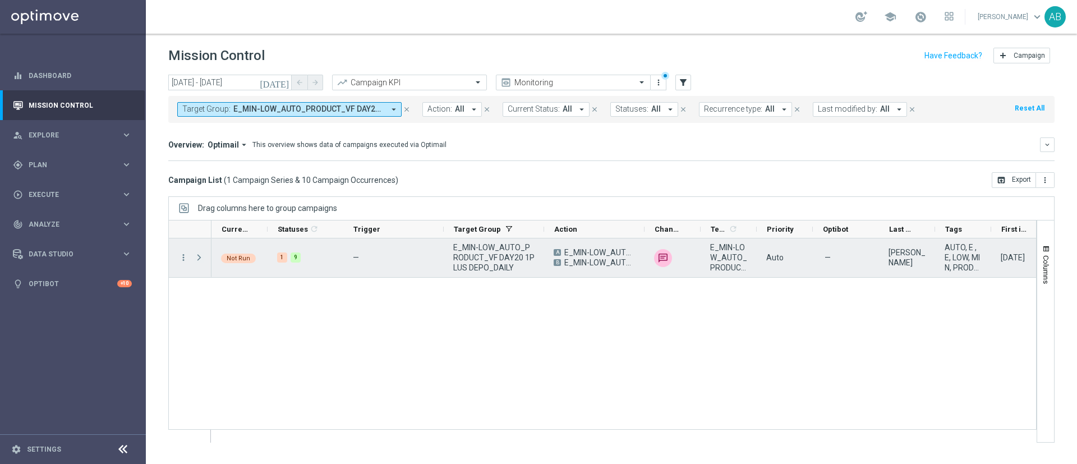
click at [197, 258] on span at bounding box center [199, 257] width 10 height 9
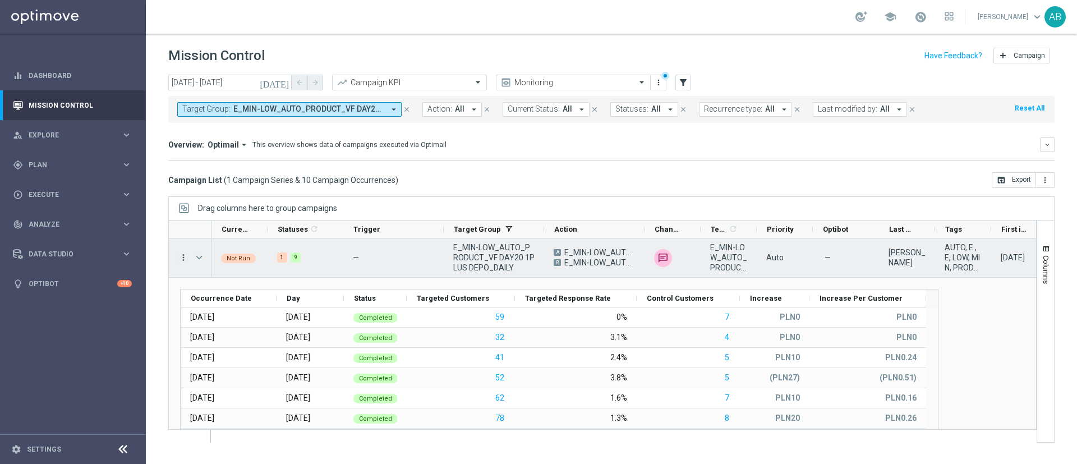
click at [183, 259] on icon "more_vert" at bounding box center [183, 257] width 10 height 10
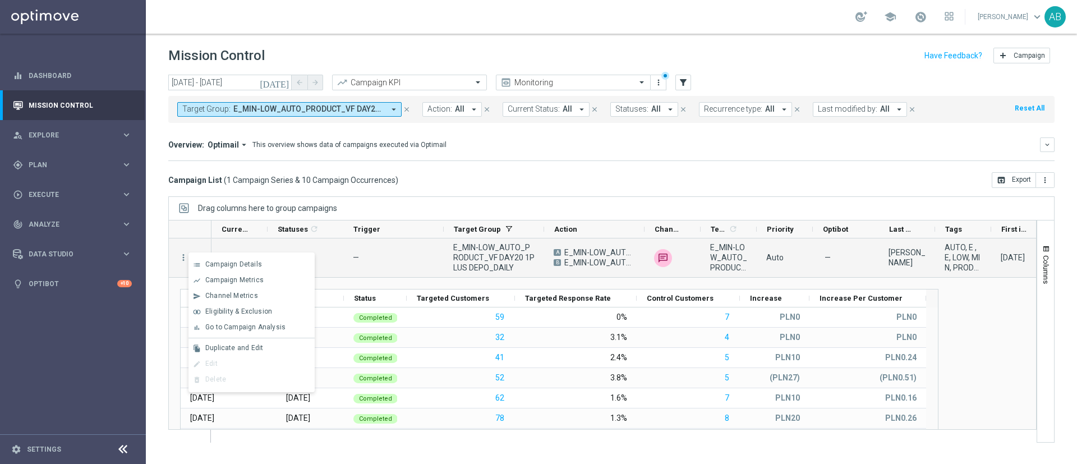
click at [259, 116] on button "Target Group: E_MIN-LOW_AUTO_PRODUCT_VF DAY20 1PLUS DEPO_DAILY arrow_drop_down" at bounding box center [289, 109] width 224 height 15
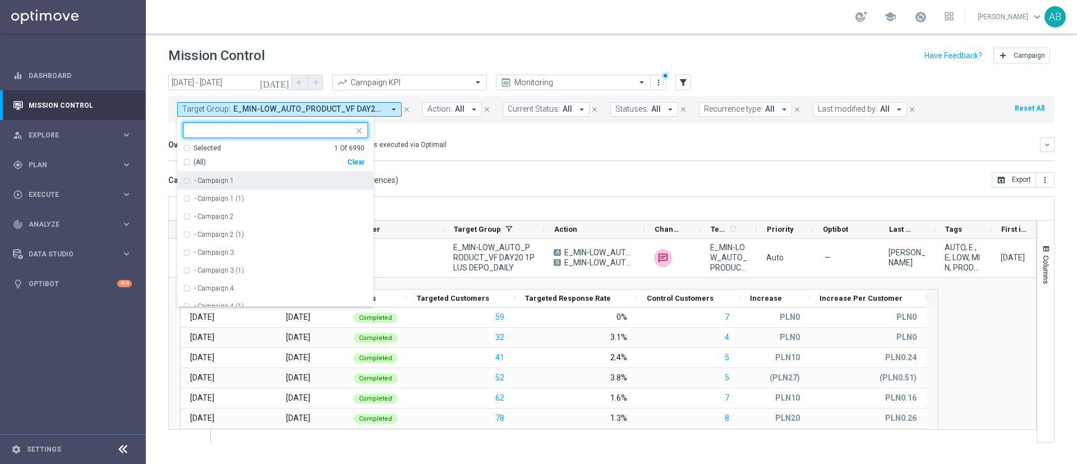
click at [0, 0] on div "Clear" at bounding box center [0, 0] width 0 height 0
click at [337, 139] on ng-select "Selected 0 Of 6990 (All) Clear - Campaign 1 - Campaign 1 (1) - Campaign 2 - Cam…" at bounding box center [275, 214] width 196 height 185
click at [337, 131] on input "text" at bounding box center [271, 131] width 164 height 10
paste input "E_MIN-LOW_AUTO_PRODUCT_CC VF DAY23 1PLUS DEPO_DAILY"
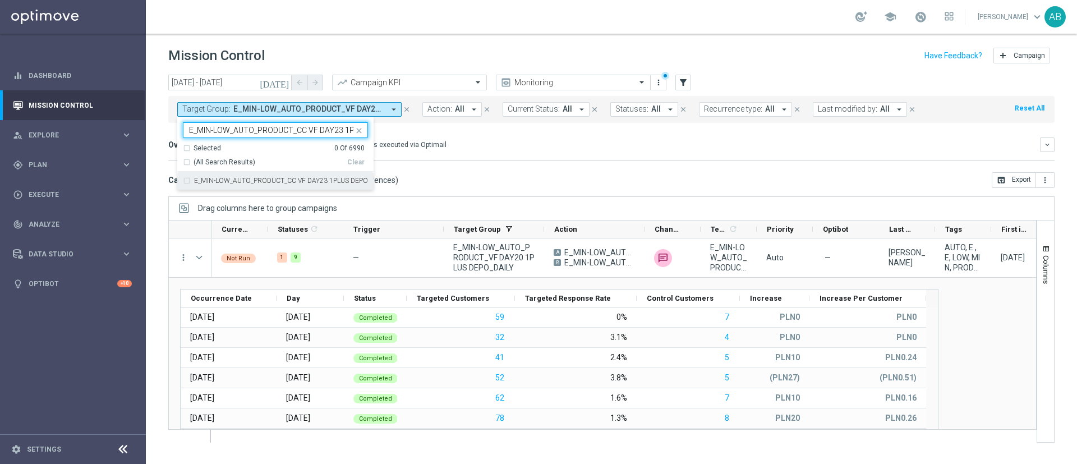
scroll to position [0, 58]
click at [305, 182] on label "E_MIN-LOW_AUTO_PRODUCT_CC VF DAY23 1PLUS DEPO_DAILY" at bounding box center [281, 180] width 174 height 7
type input "E_MIN-LOW_AUTO_PRODUCT_CC VF DAY23 1PLUS DEPO_DAILY"
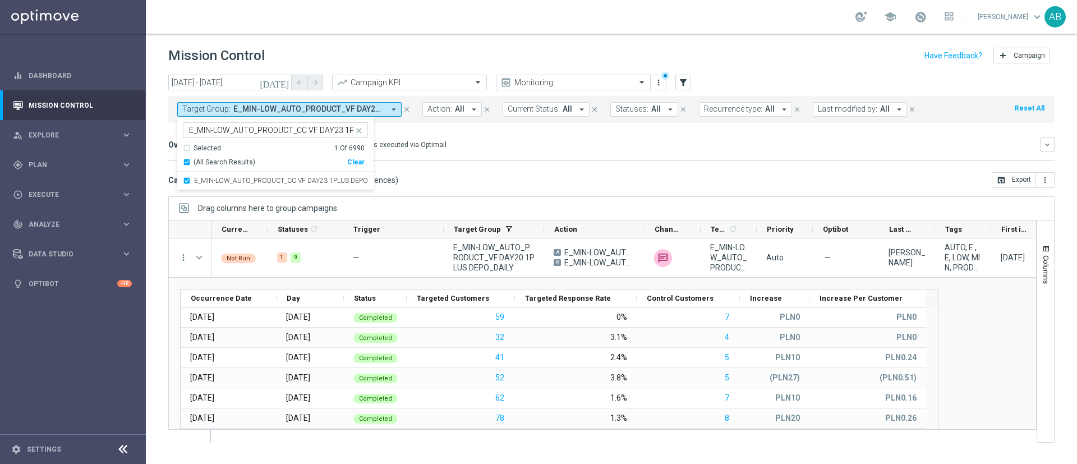
click at [471, 163] on mini-dashboard "Overview: Optimail arrow_drop_down This overview shows data of campaigns execut…" at bounding box center [611, 147] width 886 height 49
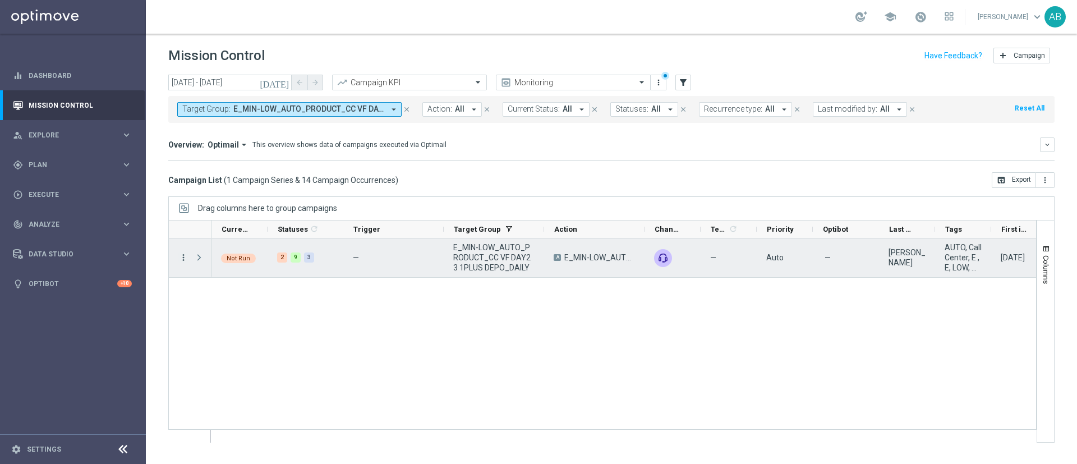
click at [182, 260] on icon "more_vert" at bounding box center [183, 257] width 10 height 10
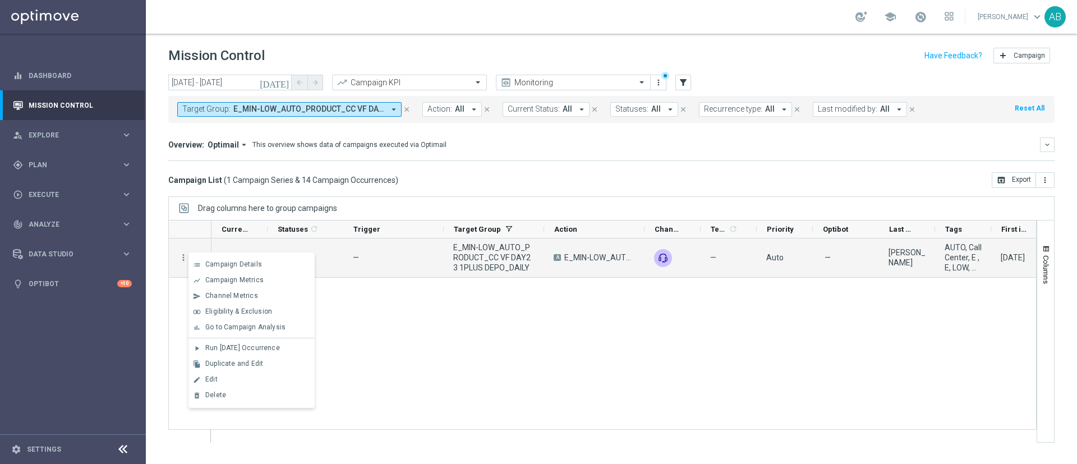
click at [163, 222] on div "today 01 Sep 2025 - 14 Sep 2025 arrow_back arrow_forward Campaign KPI trending_…" at bounding box center [611, 264] width 931 height 379
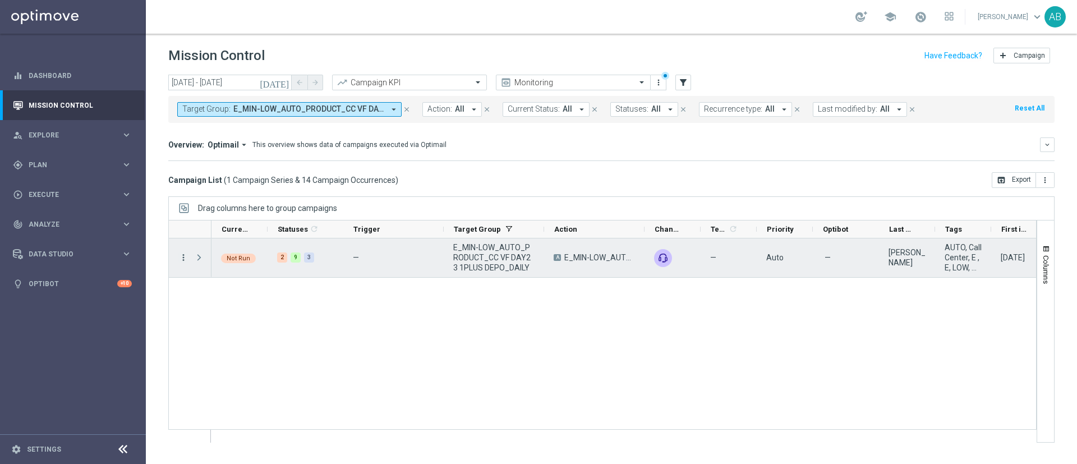
click at [186, 260] on icon "more_vert" at bounding box center [183, 257] width 10 height 10
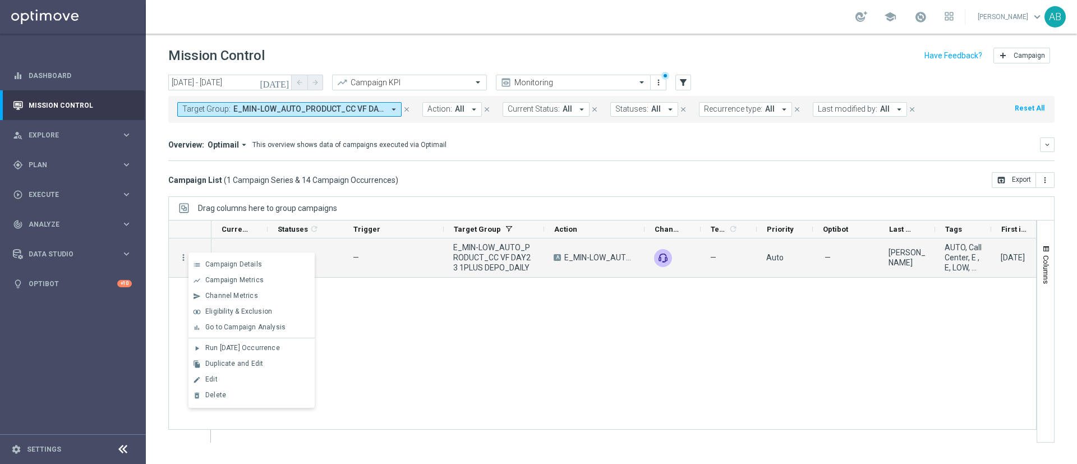
click at [164, 242] on div "today 01 Sep 2025 - 14 Sep 2025 arrow_back arrow_forward Campaign KPI trending_…" at bounding box center [611, 264] width 931 height 379
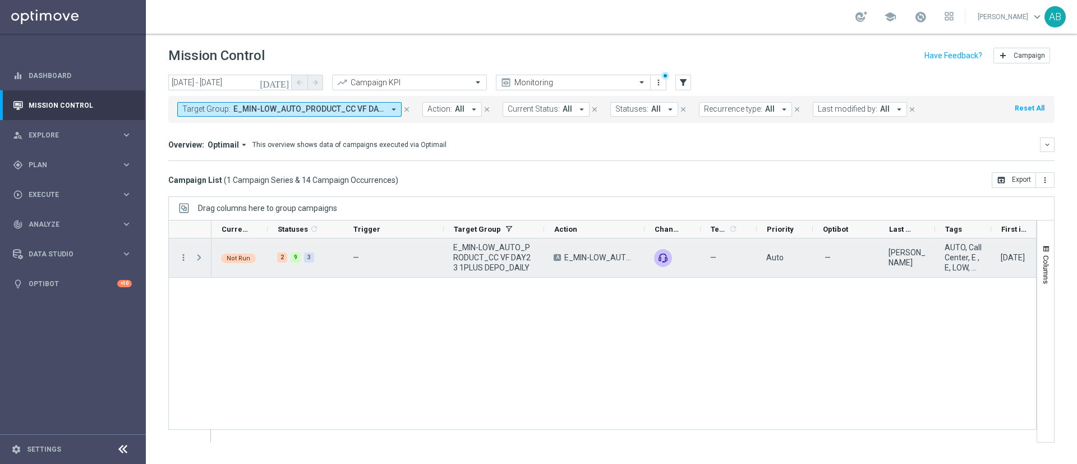
click at [202, 259] on span "Press SPACE to select this row." at bounding box center [199, 257] width 10 height 9
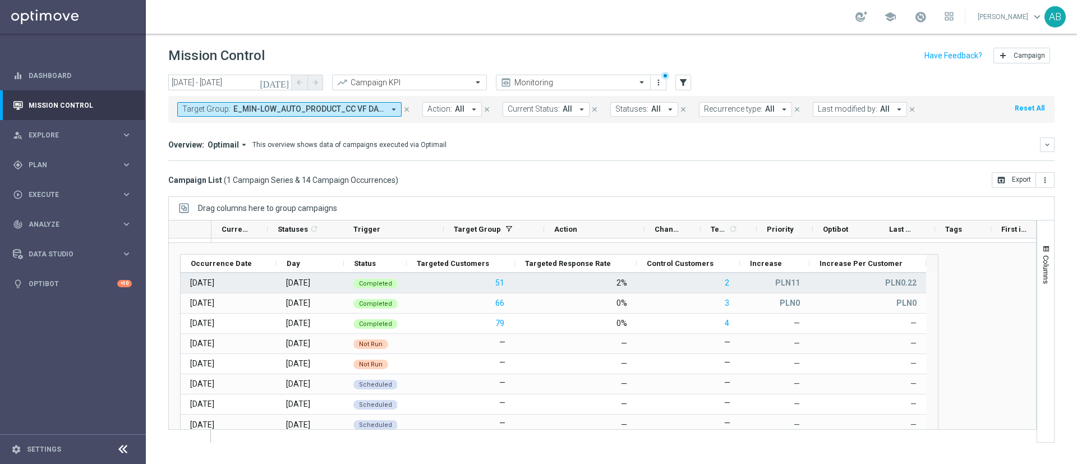
scroll to position [53, 0]
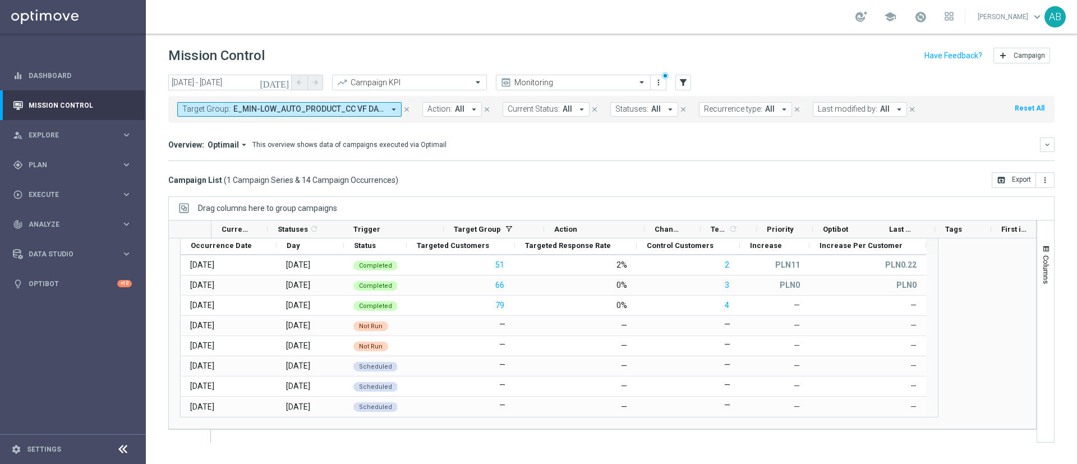
click at [302, 109] on span "E_MIN-LOW_AUTO_PRODUCT_CC VF DAY23 1PLUS DEPO_DAILY" at bounding box center [308, 109] width 151 height 10
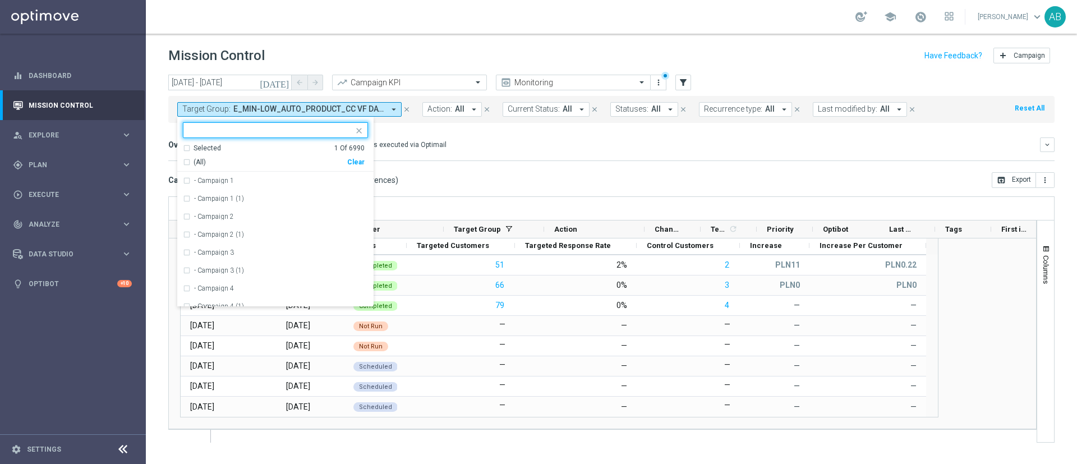
click at [0, 0] on div "Clear" at bounding box center [0, 0] width 0 height 0
click at [330, 130] on input "text" at bounding box center [271, 131] width 164 height 10
paste input "E_MIN-LOW_AUTO_PRODUCT_VF BONUS DAY27 1PLUS DEPO_DAILY"
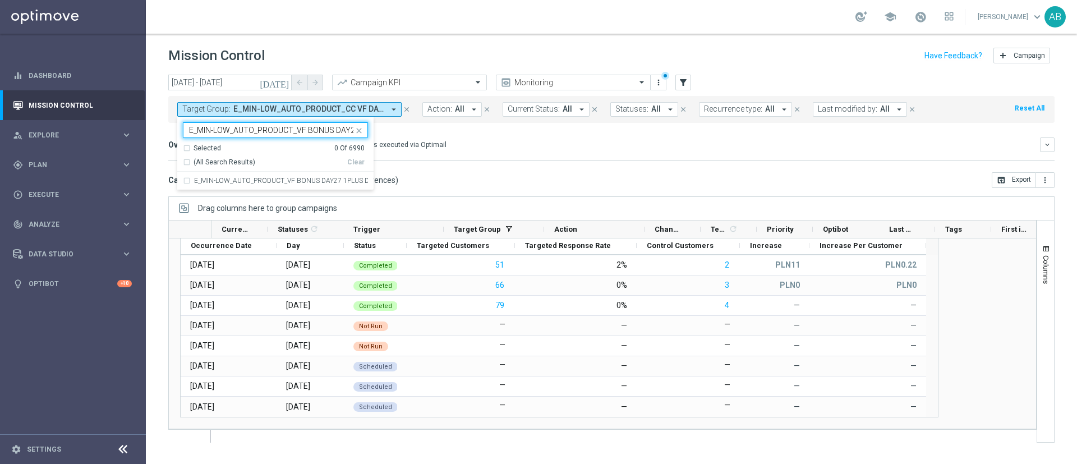
scroll to position [0, 73]
click at [343, 180] on label "E_MIN-LOW_AUTO_PRODUCT_VF BONUS DAY27 1PLUS DEPO_DAILY" at bounding box center [281, 180] width 174 height 7
type input "E_MIN-LOW_AUTO_PRODUCT_VF BONUS DAY27 1PLUS DEPO_DAILY"
click at [491, 161] on mini-dashboard "Overview: Optimail arrow_drop_down This overview shows data of campaigns execut…" at bounding box center [611, 147] width 886 height 49
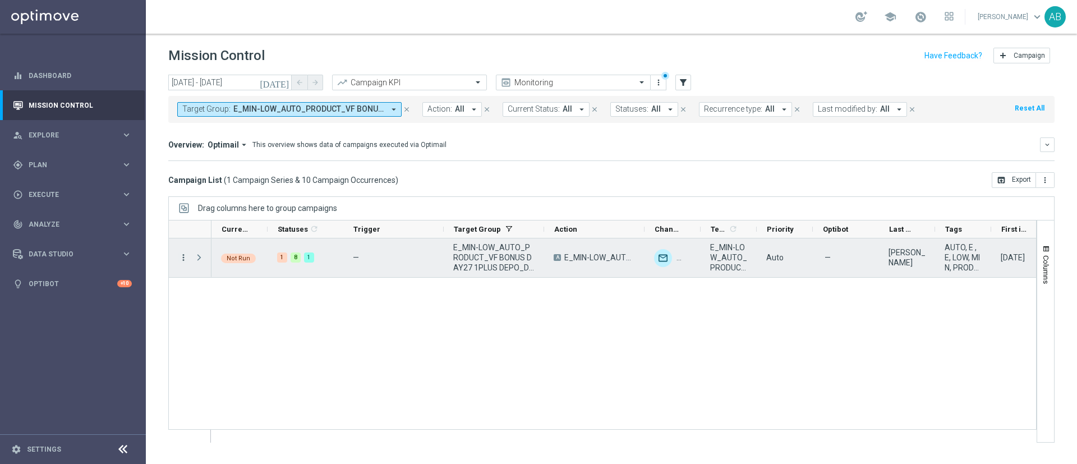
click at [178, 256] on icon "more_vert" at bounding box center [183, 257] width 10 height 10
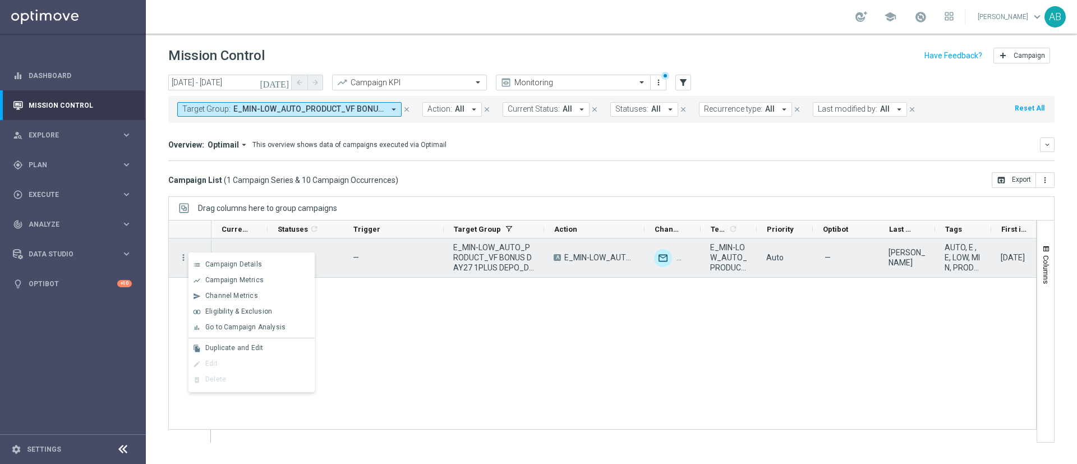
click at [171, 256] on div "more_vert" at bounding box center [179, 257] width 20 height 39
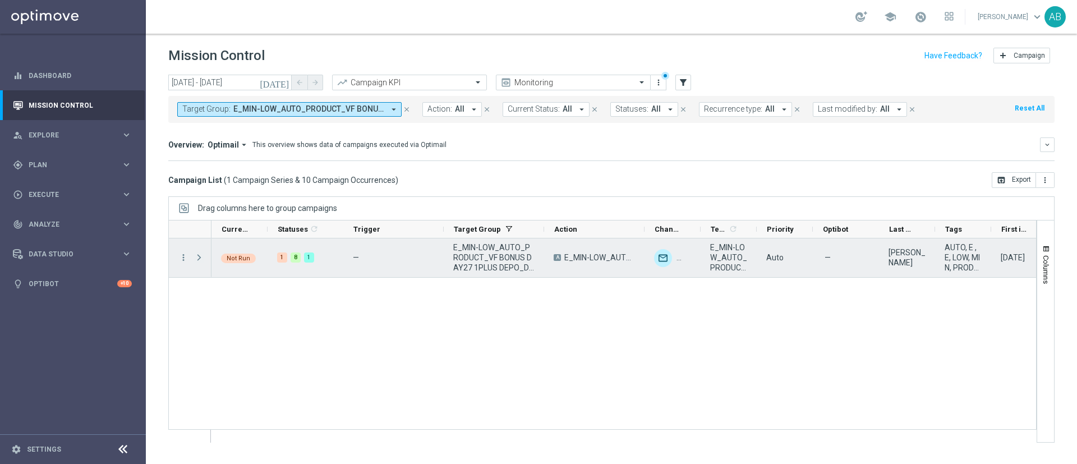
click at [203, 258] on span "Press SPACE to select this row." at bounding box center [199, 257] width 10 height 9
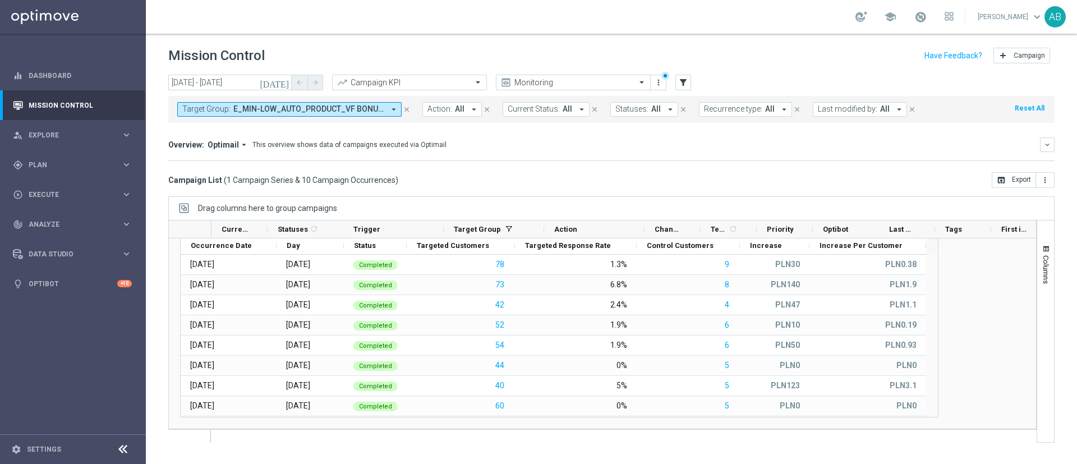
scroll to position [40, 0]
click at [253, 111] on span "E_MIN-LOW_AUTO_PRODUCT_VF BONUS DAY27 1PLUS DEPO_DAILY" at bounding box center [308, 109] width 151 height 10
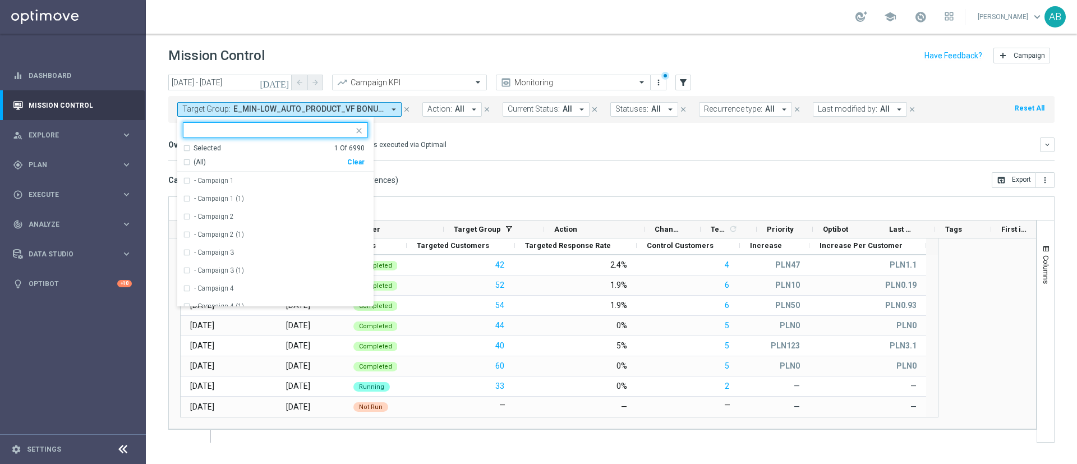
click at [363, 166] on div "(All) Clear" at bounding box center [274, 160] width 182 height 14
click at [0, 0] on div "Clear" at bounding box center [0, 0] width 0 height 0
click at [309, 121] on div "Selected 0 Of 6990 (All) Clear - Campaign 1 - Campaign 1 (1) - Campaign 2 - Cam…" at bounding box center [275, 212] width 196 height 190
click at [305, 129] on input "text" at bounding box center [271, 131] width 164 height 10
paste input "E_MED-HIGH_AUTO_PRODUCT_VF DAY7 1PLUS DEPO_DAILY"
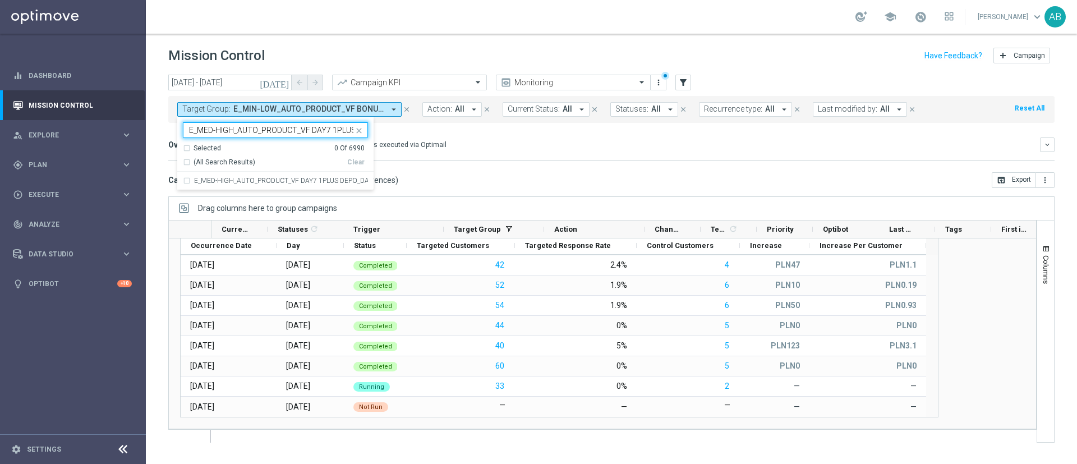
scroll to position [0, 45]
click at [299, 176] on div "E_MED-HIGH_AUTO_PRODUCT_VF DAY7 1PLUS DEPO_DAILY" at bounding box center [275, 181] width 185 height 18
type input "E_MED-HIGH_AUTO_PRODUCT_VF DAY7 1PLUS DEPO_DAILY"
click at [489, 157] on div "Overview: Optimail arrow_drop_down This overview shows data of campaigns execut…" at bounding box center [611, 149] width 886 height 24
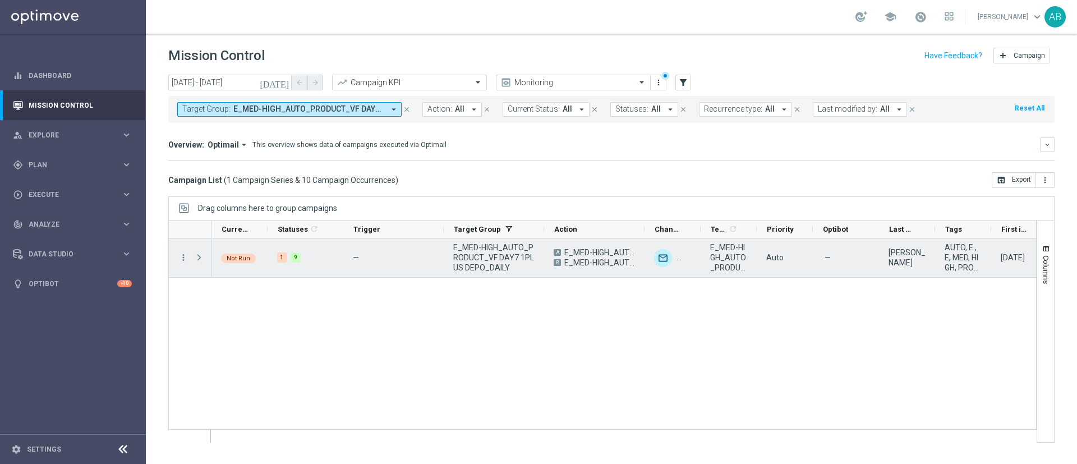
click at [174, 260] on div "more_vert" at bounding box center [179, 257] width 20 height 39
click at [183, 260] on icon "more_vert" at bounding box center [183, 257] width 10 height 10
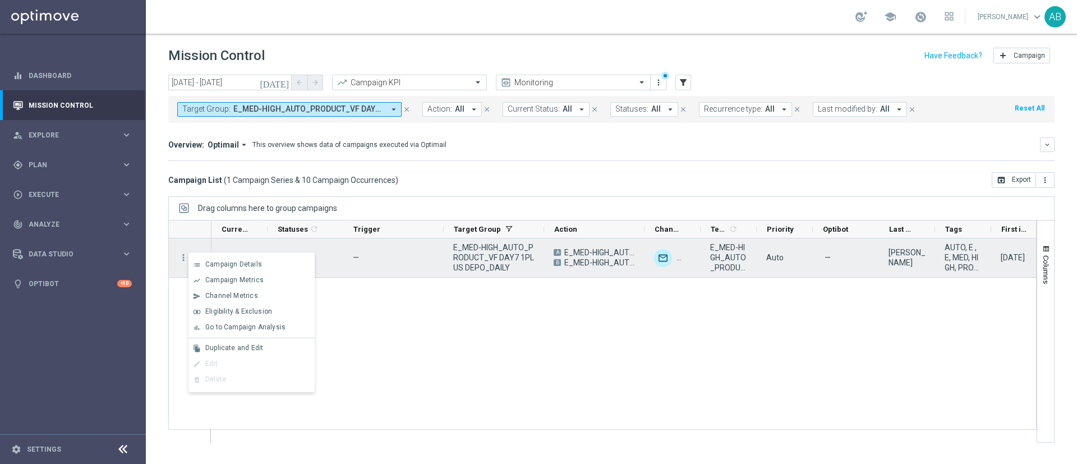
click at [178, 245] on div "more_vert" at bounding box center [179, 257] width 20 height 39
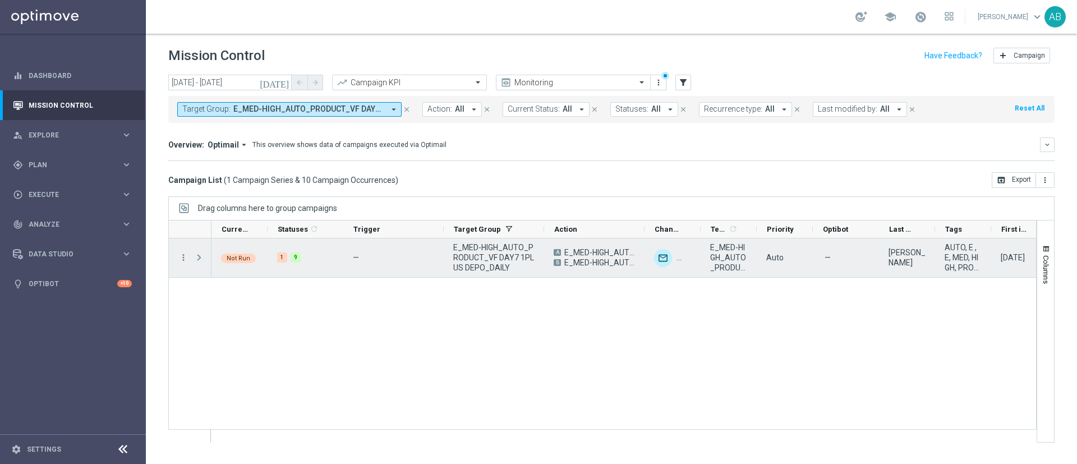
click at [204, 255] on span "Press SPACE to select this row." at bounding box center [200, 257] width 12 height 22
click at [199, 258] on span "Press SPACE to select this row." at bounding box center [199, 257] width 10 height 9
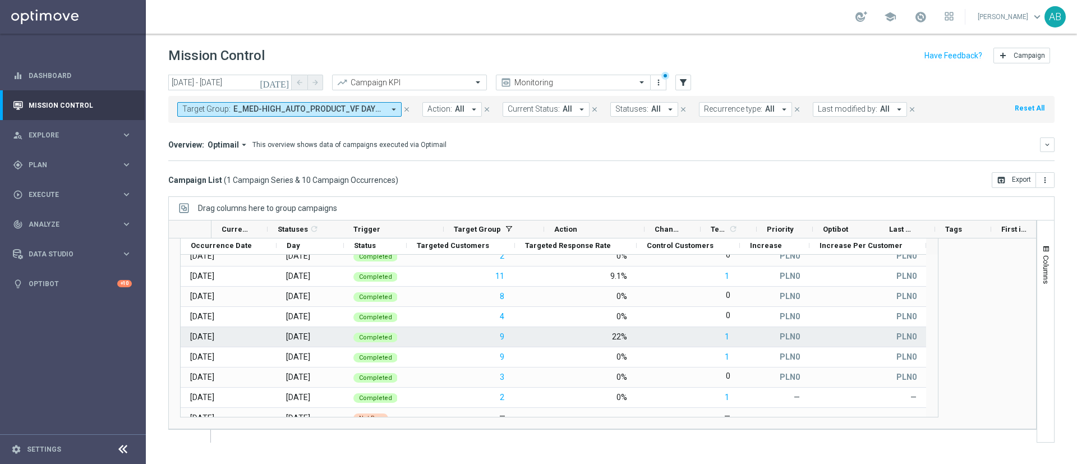
scroll to position [40, 0]
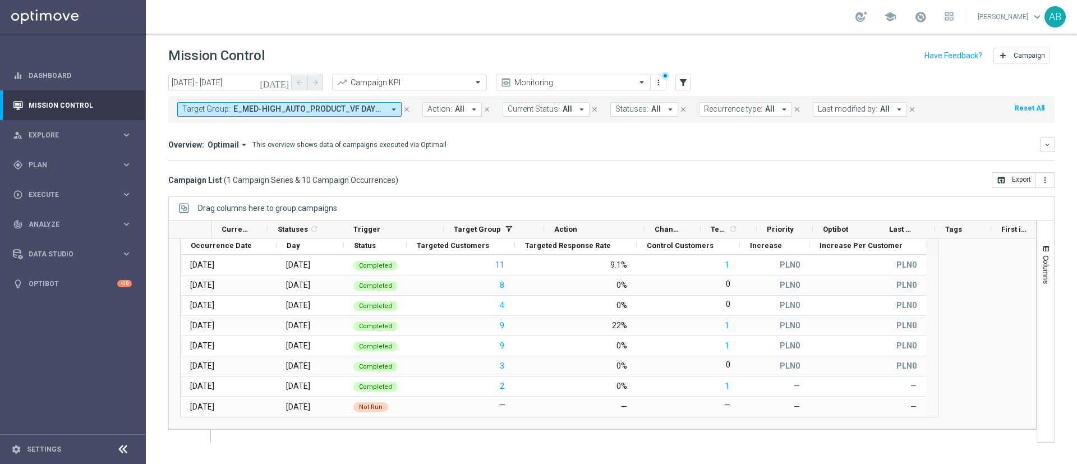
click at [236, 108] on span "E_MED-HIGH_AUTO_PRODUCT_VF DAY7 1PLUS DEPO_DAILY" at bounding box center [308, 109] width 151 height 10
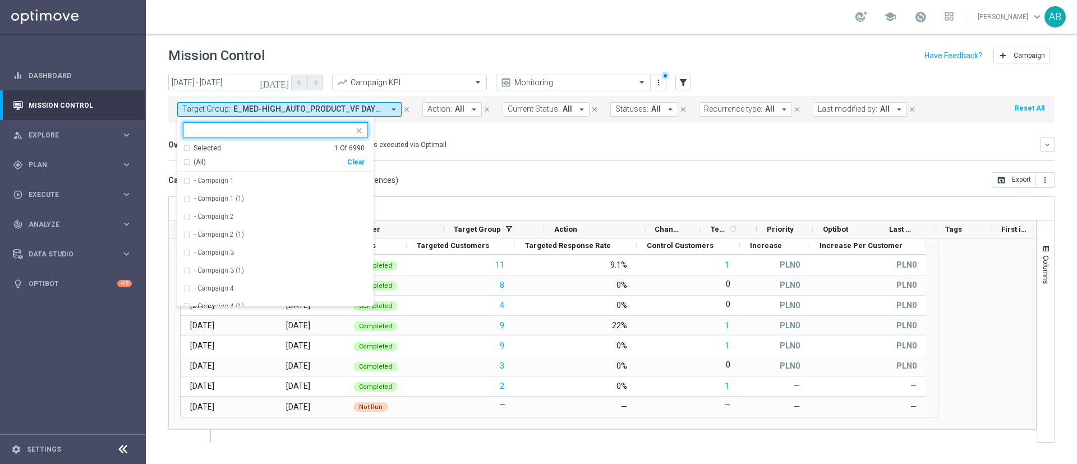
click at [0, 0] on div "Clear" at bounding box center [0, 0] width 0 height 0
click at [321, 130] on input "text" at bounding box center [271, 131] width 164 height 10
paste input "E_MED-HIGH_AUTO_PRODUCT_VF DAY15 1PLUS DEPO_DAILY"
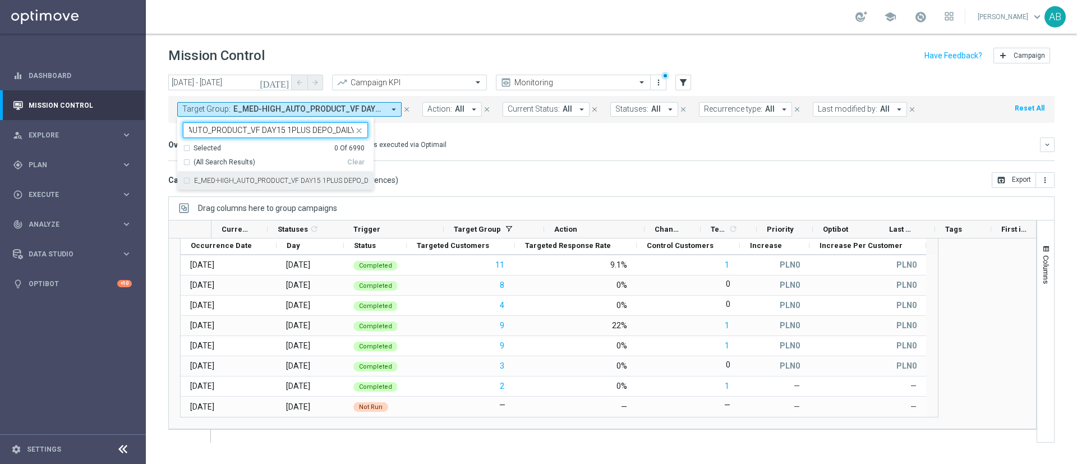
click at [295, 179] on label "E_MED-HIGH_AUTO_PRODUCT_VF DAY15 1PLUS DEPO_DAILY" at bounding box center [281, 180] width 174 height 7
type input "E_MED-HIGH_AUTO_PRODUCT_VF DAY15 1PLUS DEPO_DAILY"
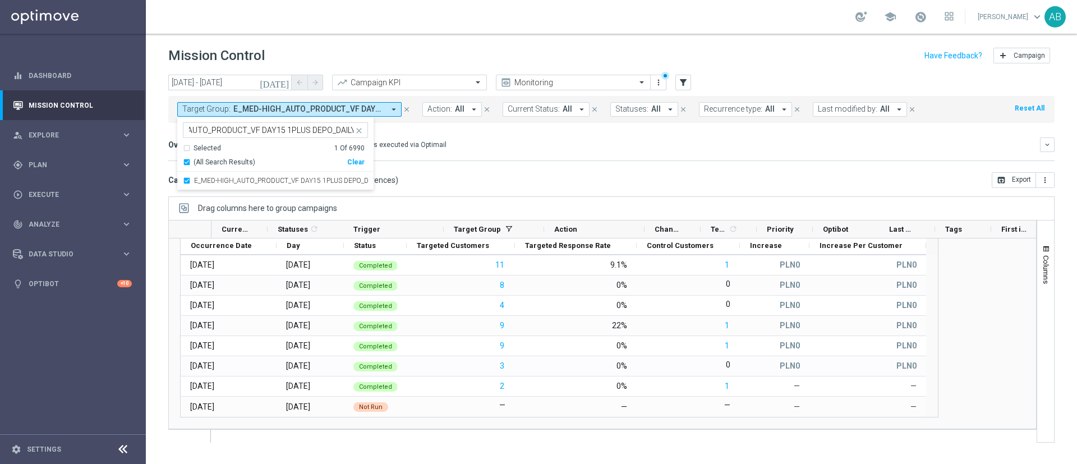
scroll to position [0, 0]
click at [469, 148] on div "Overview: Optimail arrow_drop_down This overview shows data of campaigns execut…" at bounding box center [604, 145] width 872 height 10
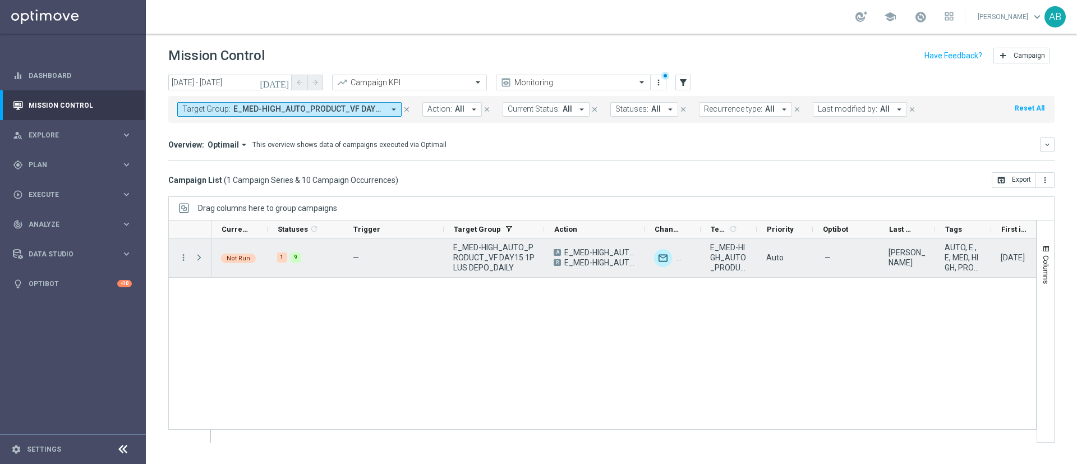
click at [198, 264] on span at bounding box center [200, 257] width 12 height 22
click at [197, 261] on span at bounding box center [199, 257] width 10 height 9
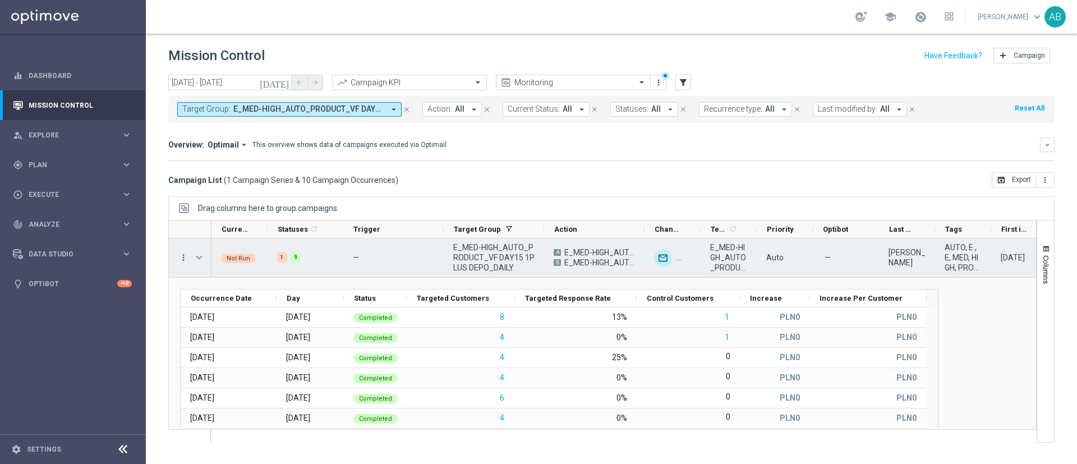
click at [182, 257] on icon "more_vert" at bounding box center [183, 257] width 10 height 10
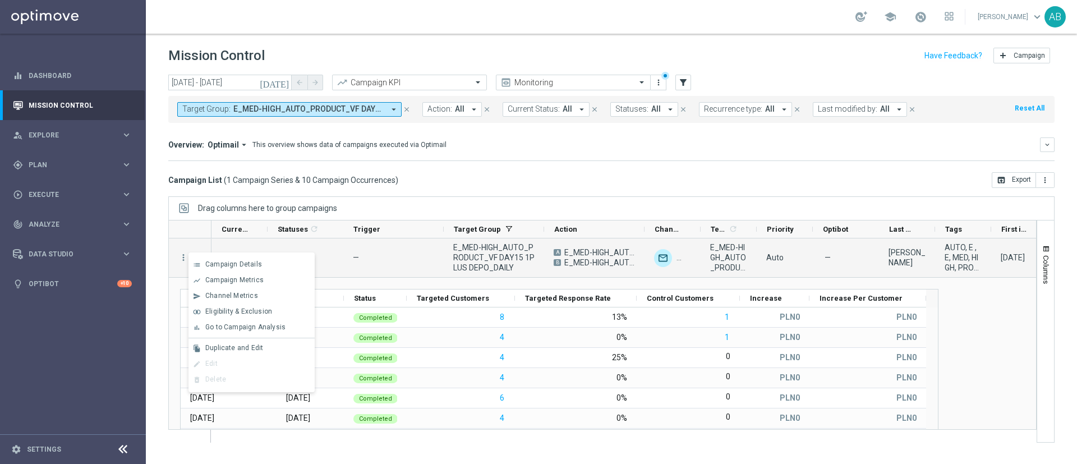
click at [171, 236] on div at bounding box center [179, 229] width 20 height 18
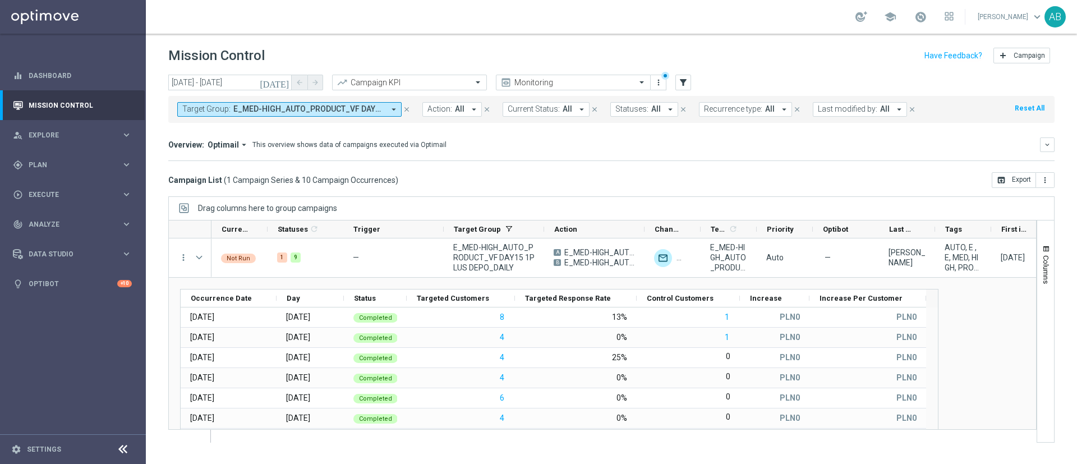
click at [243, 112] on span "E_MED-HIGH_AUTO_PRODUCT_VF DAY15 1PLUS DEPO_DAILY" at bounding box center [308, 109] width 151 height 10
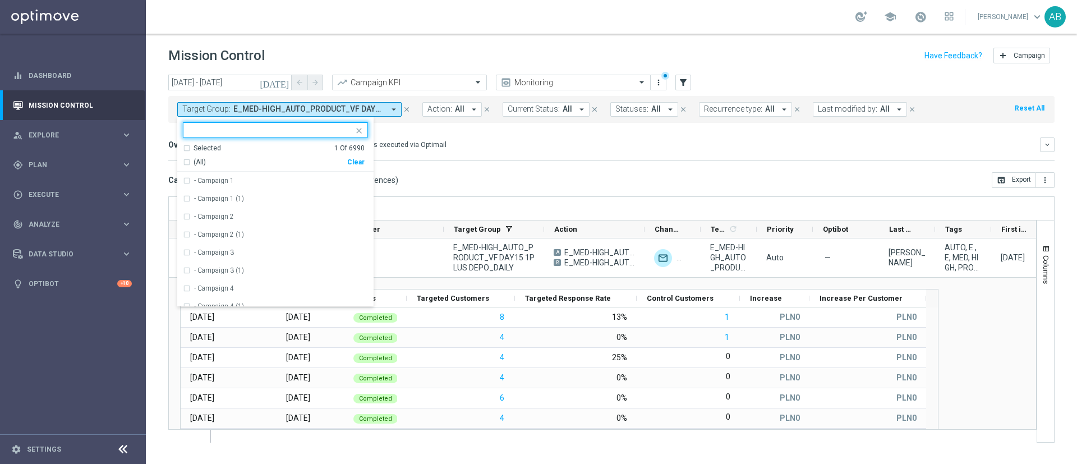
click at [0, 0] on div "Clear" at bounding box center [0, 0] width 0 height 0
click at [342, 133] on input "text" at bounding box center [271, 131] width 164 height 10
paste input "E_MED-HIGH_AUTO_PRODUCT_VF DAY20 1PLUS DEPO_DAILY"
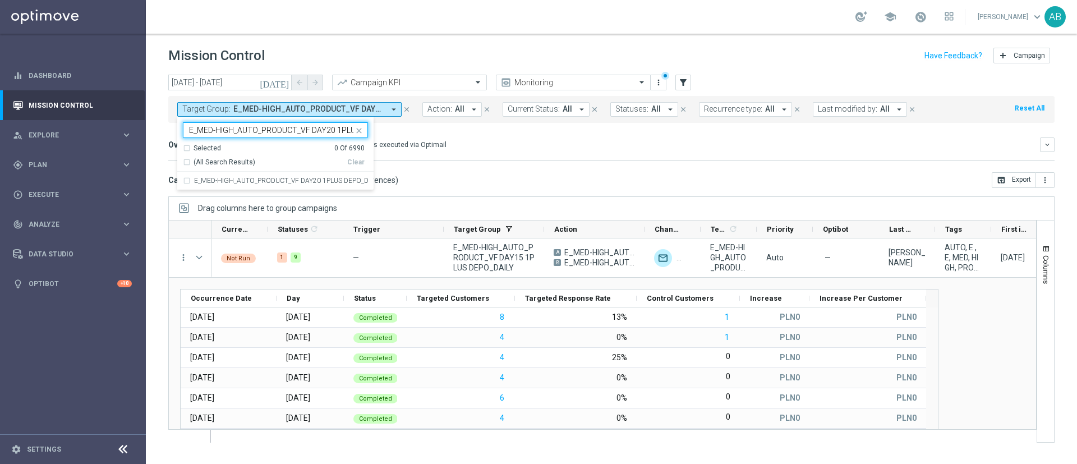
scroll to position [0, 50]
click at [305, 178] on label "E_MED-HIGH_AUTO_PRODUCT_VF DAY20 1PLUS DEPO_DAILY" at bounding box center [281, 180] width 174 height 7
type input "E_MED-HIGH_AUTO_PRODUCT_VF DAY20 1PLUS DEPO_DAILY"
click at [492, 157] on div "Overview: Optimail arrow_drop_down This overview shows data of campaigns execut…" at bounding box center [611, 149] width 886 height 24
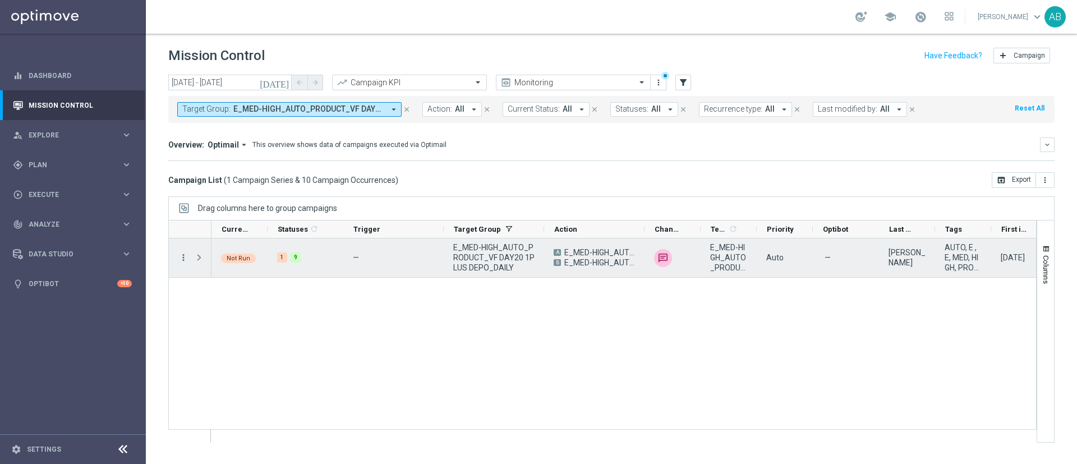
click at [181, 260] on icon "more_vert" at bounding box center [183, 257] width 10 height 10
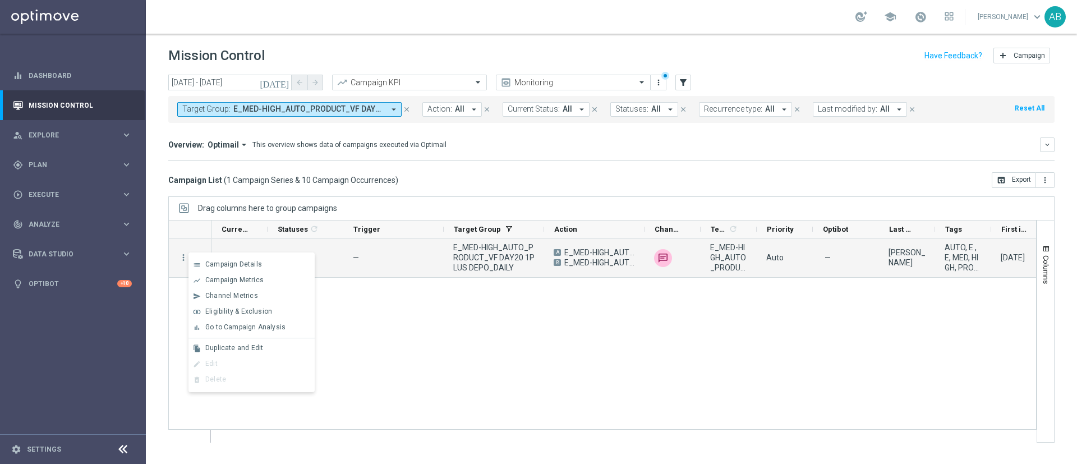
click at [148, 214] on div "today 01 Sep 2025 - 14 Sep 2025 arrow_back arrow_forward Campaign KPI trending_…" at bounding box center [611, 264] width 931 height 379
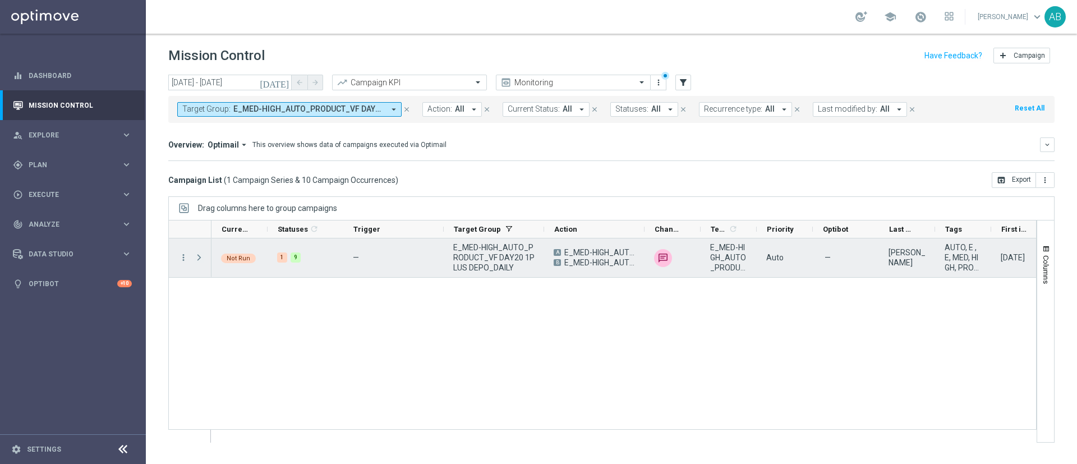
click at [196, 256] on span "Press SPACE to select this row." at bounding box center [199, 257] width 10 height 9
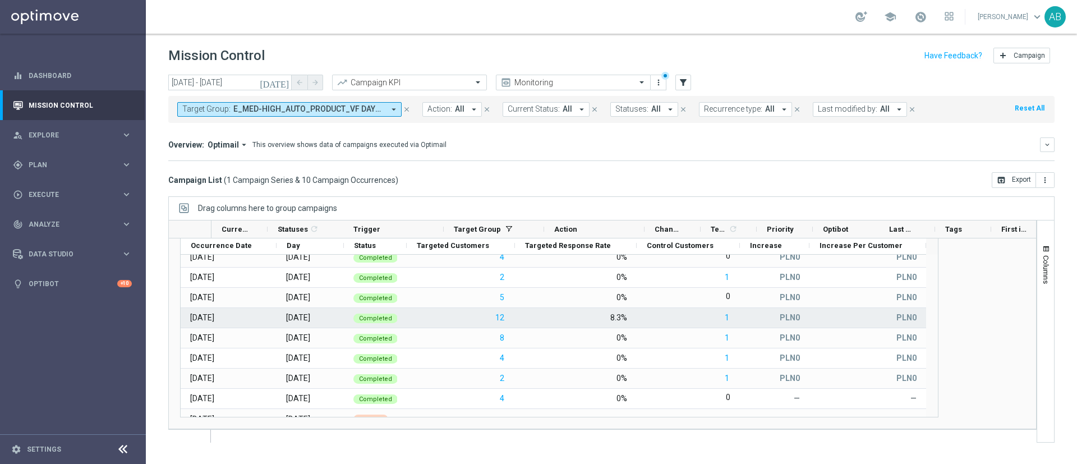
scroll to position [40, 0]
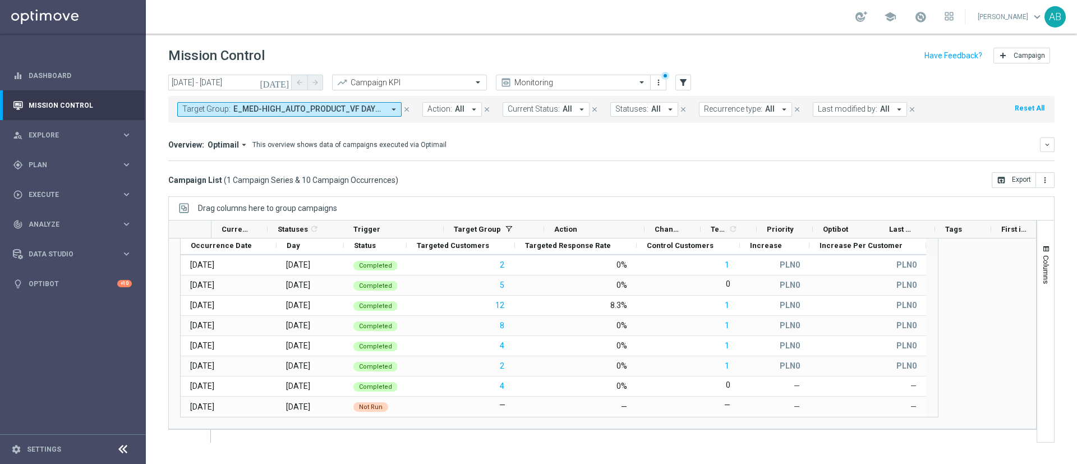
click at [239, 115] on button "Target Group: E_MED-HIGH_AUTO_PRODUCT_VF DAY20 1PLUS DEPO_DAILY arrow_drop_down" at bounding box center [289, 109] width 224 height 15
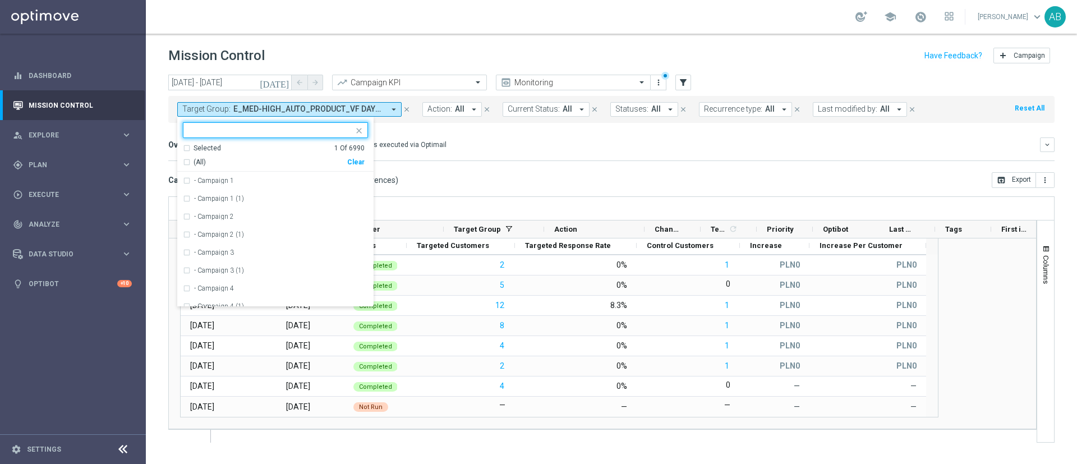
click at [0, 0] on div "Clear" at bounding box center [0, 0] width 0 height 0
click at [335, 133] on input "text" at bounding box center [271, 131] width 164 height 10
paste input "E_MED-HIGH_AUTO_PRODUCT_CC VF DAY23 1PLUS DEPO_DAILY"
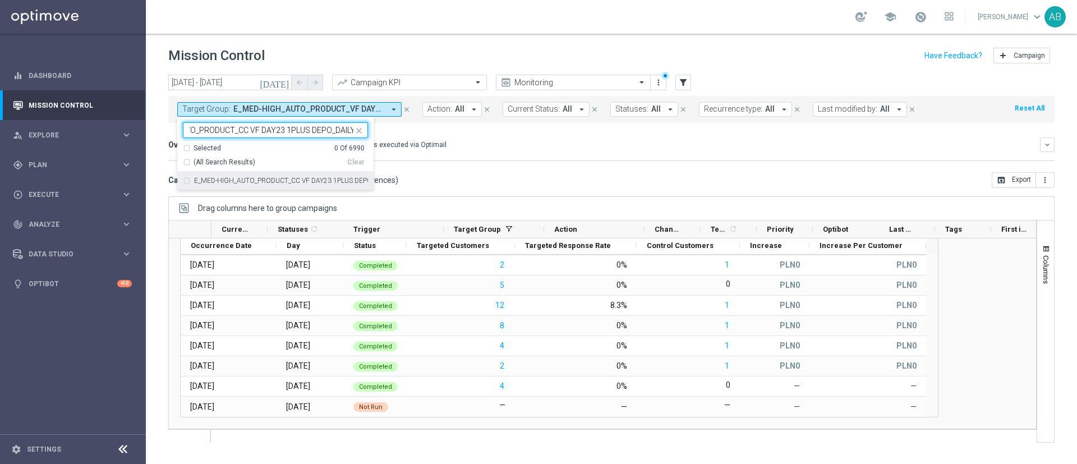
click at [309, 182] on label "E_MED-HIGH_AUTO_PRODUCT_CC VF DAY23 1PLUS DEPO_DAILY" at bounding box center [281, 180] width 174 height 7
type input "E_MED-HIGH_AUTO_PRODUCT_CC VF DAY23 1PLUS DEPO_DAILY"
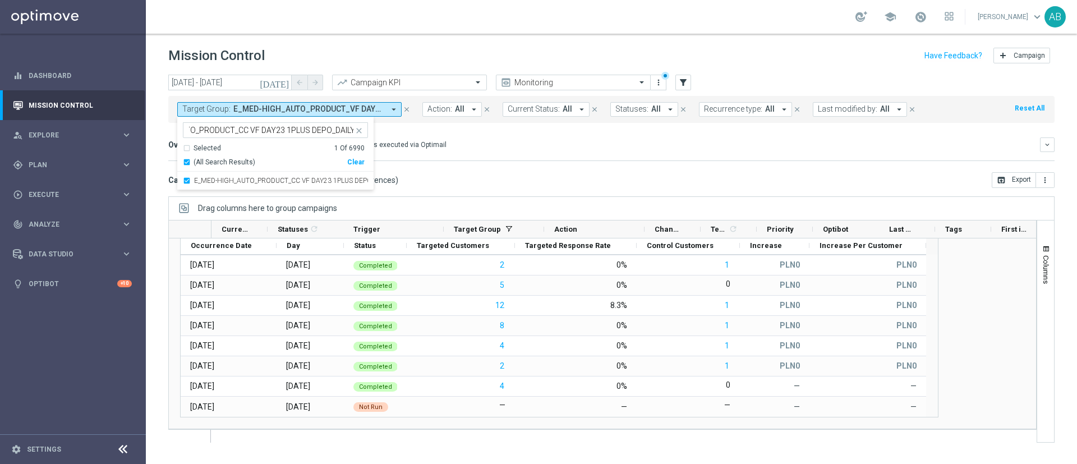
scroll to position [0, 0]
click at [515, 140] on div "Overview: Optimail arrow_drop_down This overview shows data of campaigns execut…" at bounding box center [604, 145] width 872 height 10
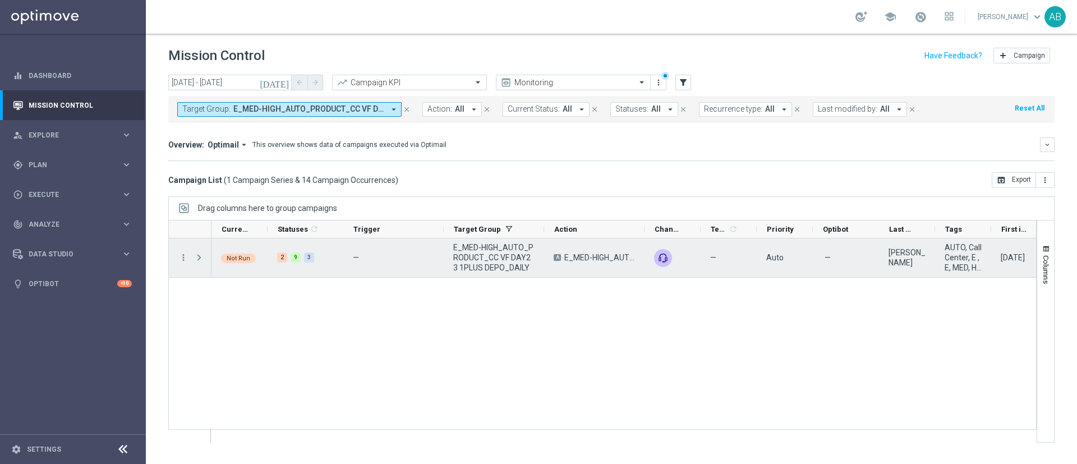
click at [199, 257] on span at bounding box center [199, 257] width 10 height 9
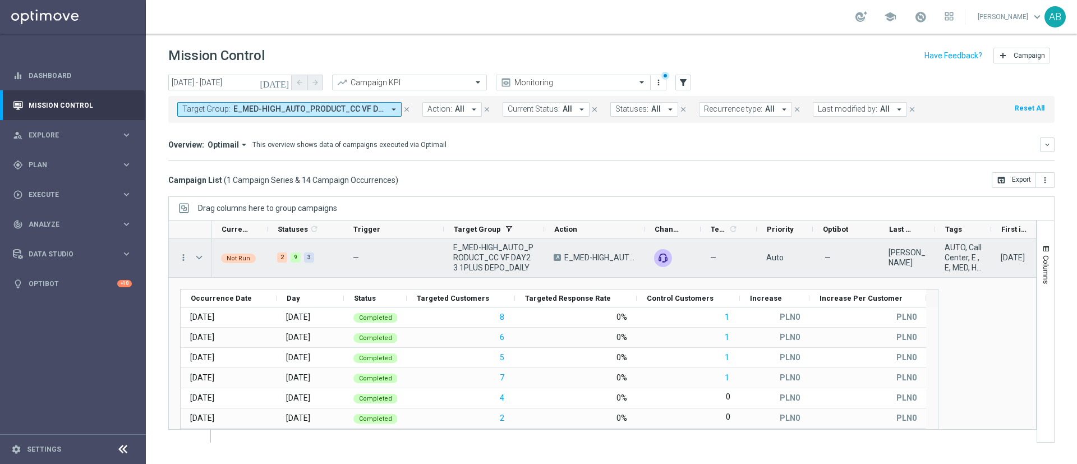
click at [181, 263] on menu-column "more_vert" at bounding box center [183, 257] width 10 height 11
click at [184, 252] on icon "more_vert" at bounding box center [183, 257] width 10 height 10
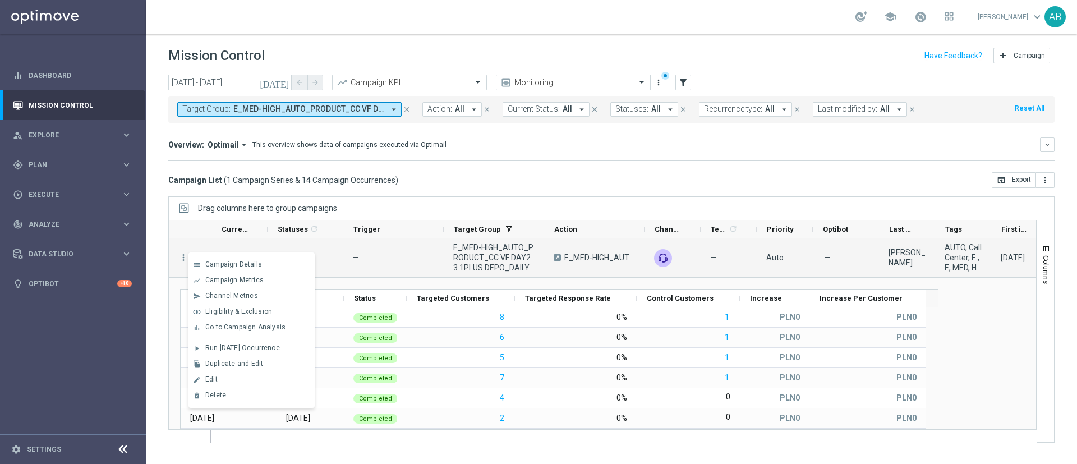
click at [163, 232] on div "today 01 Sep 2025 - 14 Sep 2025 arrow_back arrow_forward Campaign KPI trending_…" at bounding box center [611, 264] width 931 height 379
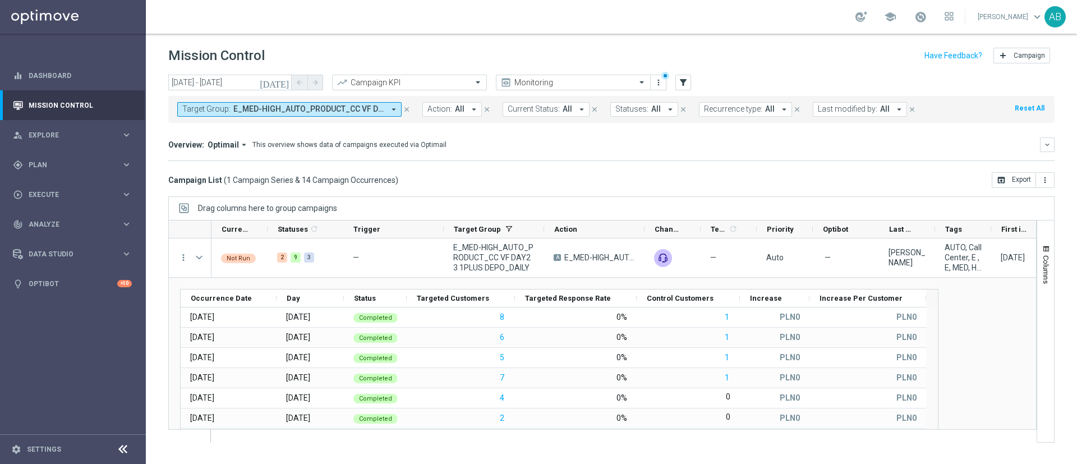
click at [262, 111] on span "E_MED-HIGH_AUTO_PRODUCT_CC VF DAY23 1PLUS DEPO_DAILY" at bounding box center [308, 109] width 151 height 10
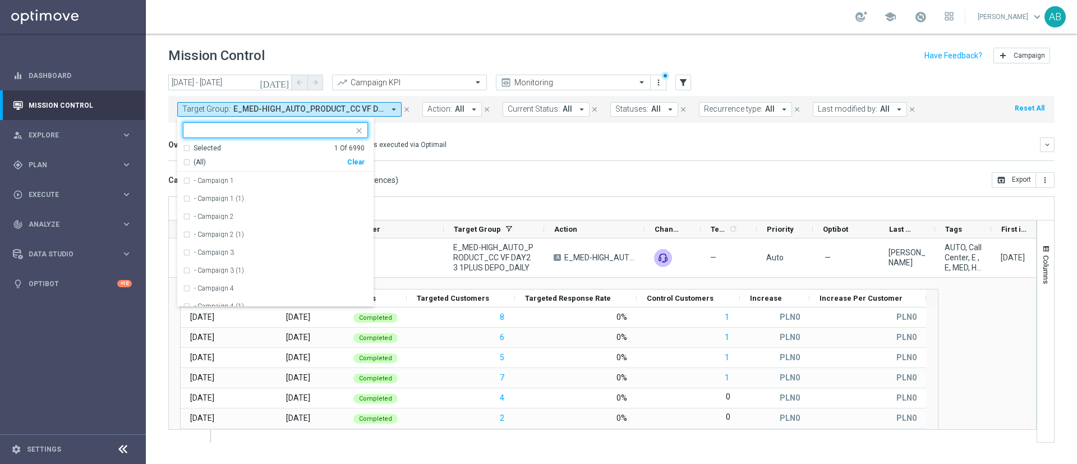
click at [351, 157] on div "(All) Clear" at bounding box center [274, 160] width 182 height 14
click at [0, 0] on div "Clear" at bounding box center [0, 0] width 0 height 0
click at [339, 132] on input "text" at bounding box center [271, 131] width 164 height 10
paste input "E_MED-HIGH_AUTO_PRODUCT_VF BONUS DAY27 1PLUS DEPO_DAILY"
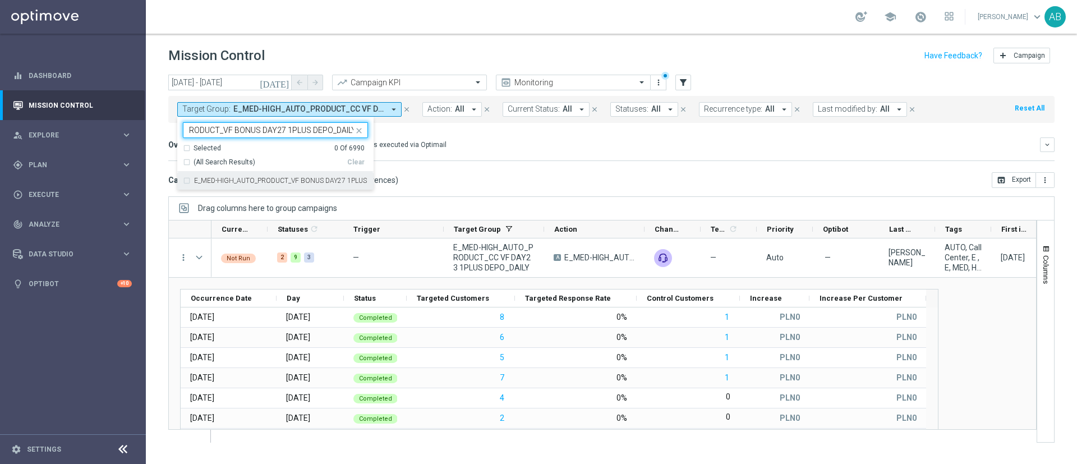
click at [326, 183] on label "E_MED-HIGH_AUTO_PRODUCT_VF BONUS DAY27 1PLUS DEPO_DAILY" at bounding box center [281, 180] width 174 height 7
type input "E_MED-HIGH_AUTO_PRODUCT_VF BONUS DAY27 1PLUS DEPO_DAILY"
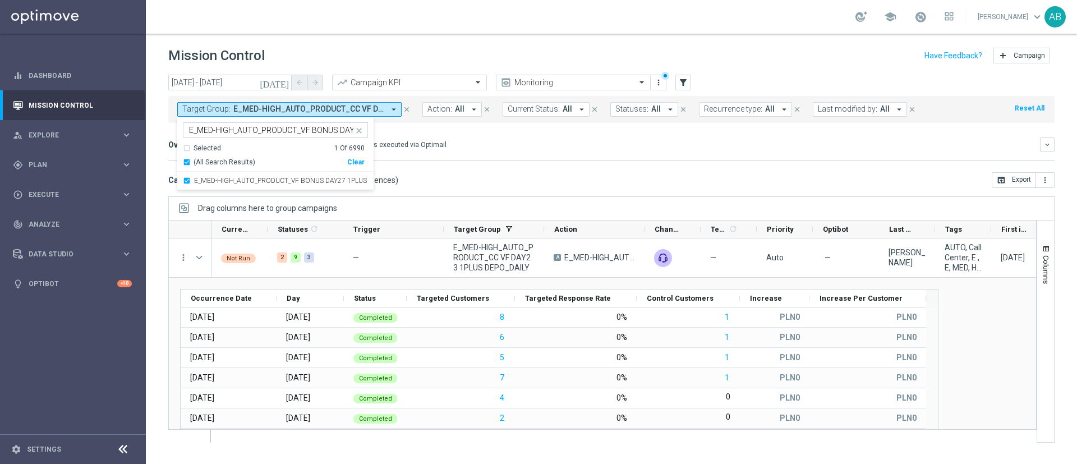
click at [494, 129] on mini-dashboard "Overview: Optimail arrow_drop_down This overview shows data of campaigns execut…" at bounding box center [611, 147] width 886 height 49
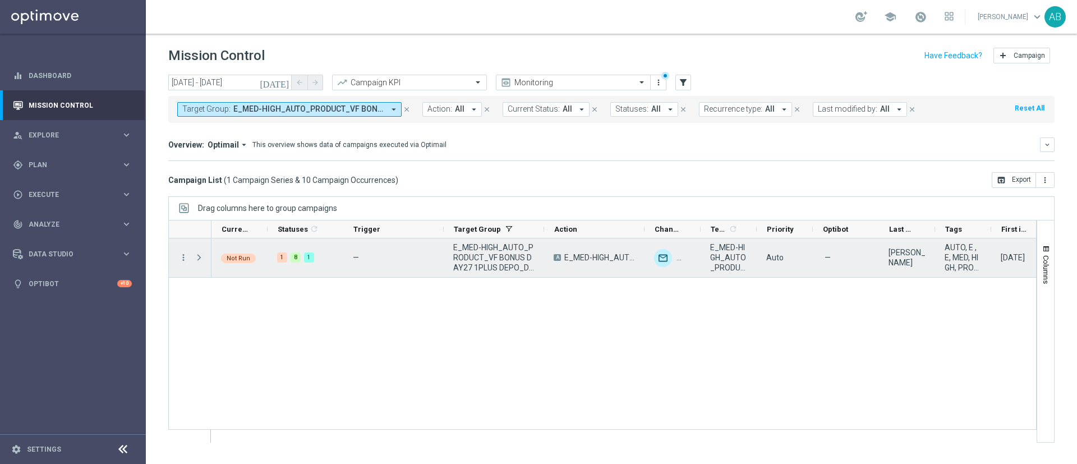
click at [200, 256] on span at bounding box center [199, 257] width 10 height 9
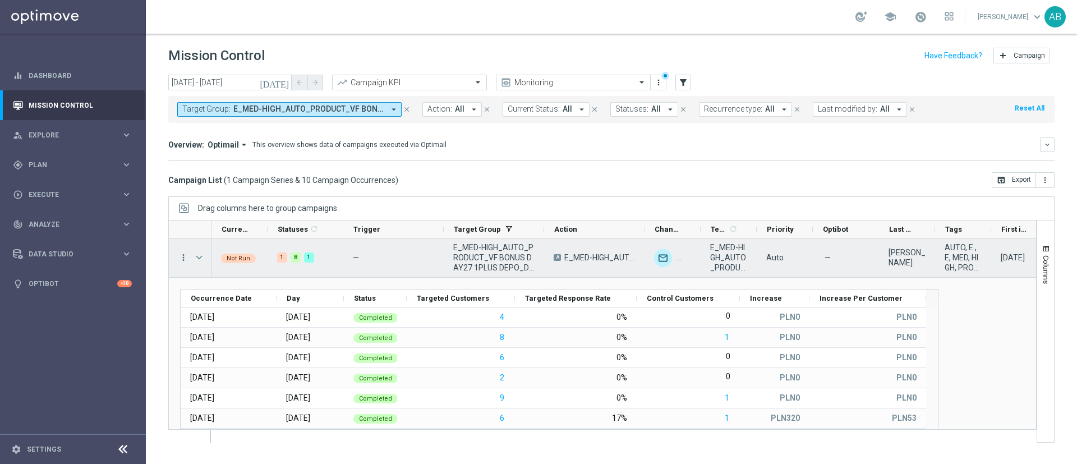
click at [185, 260] on icon "more_vert" at bounding box center [183, 257] width 10 height 10
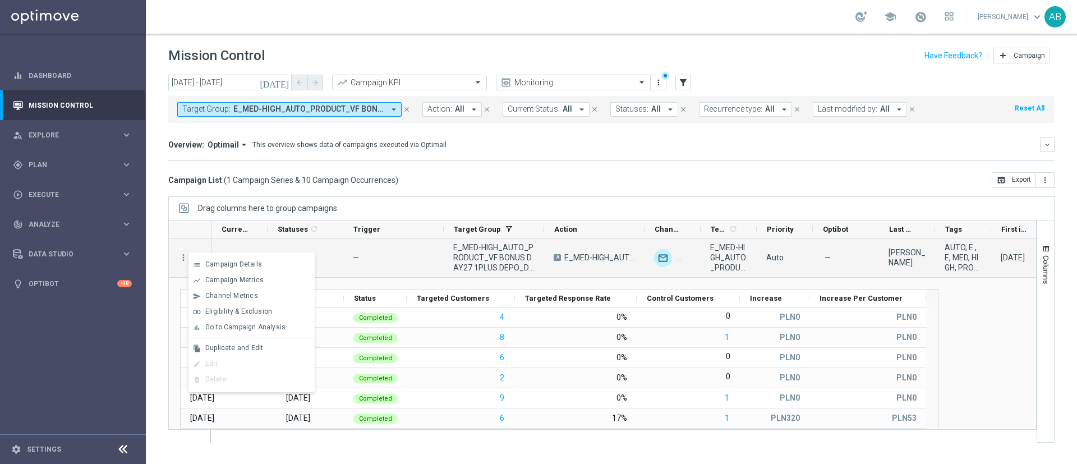
click at [154, 238] on div "today 01 Sep 2025 - 14 Sep 2025 arrow_back arrow_forward Campaign KPI trending_…" at bounding box center [611, 264] width 931 height 379
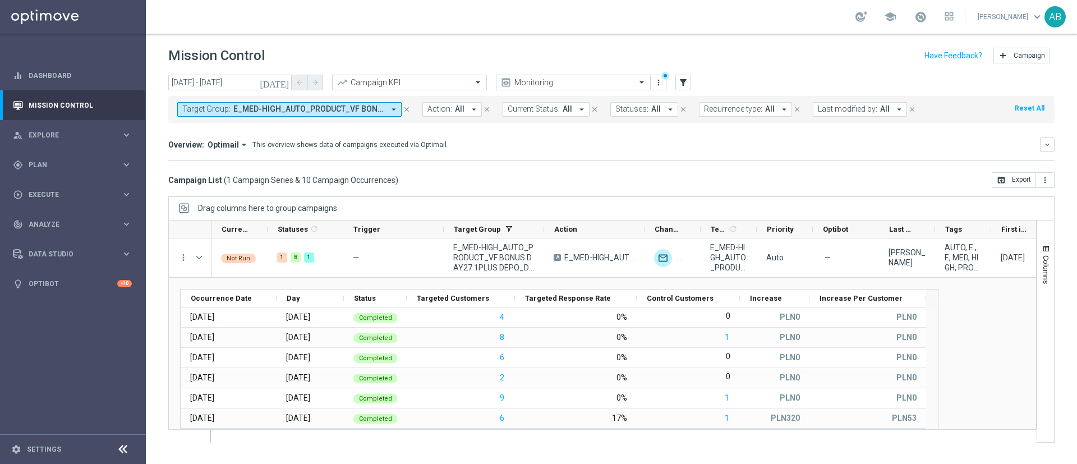
click at [269, 107] on span "E_MED-HIGH_AUTO_PRODUCT_VF BONUS DAY27 1PLUS DEPO_DAILY" at bounding box center [308, 109] width 151 height 10
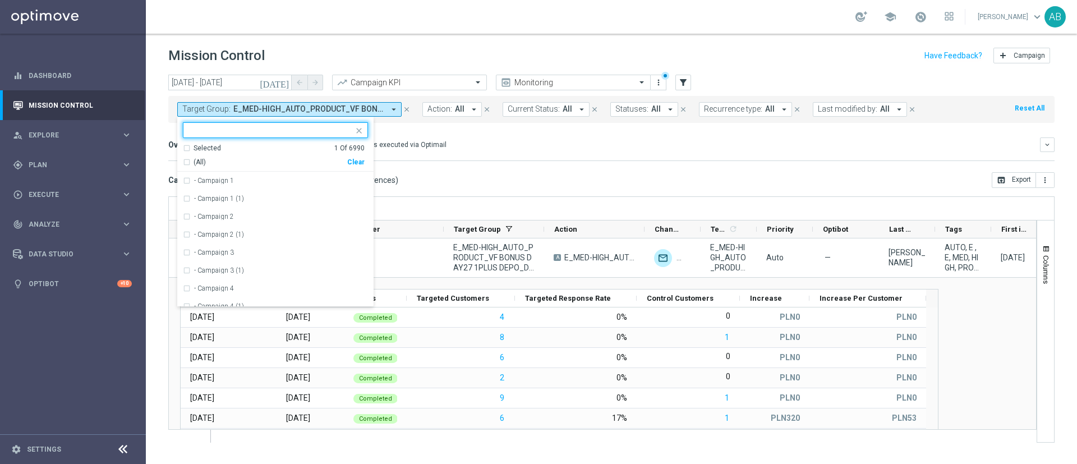
click at [0, 0] on div "Clear" at bounding box center [0, 0] width 0 height 0
click at [332, 134] on input "text" at bounding box center [271, 131] width 164 height 10
paste input "E_ALL_AUTO_CASHDROP_VF BONUS DOLADOWANIE_DAILY"
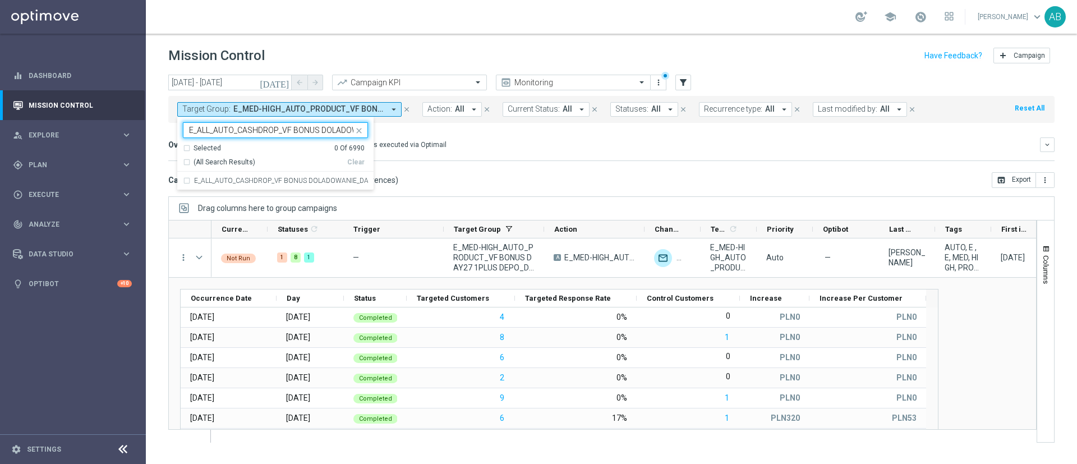
scroll to position [0, 43]
click at [334, 182] on label "E_ALL_AUTO_CASHDROP_VF BONUS DOLADOWANIE_DAILY" at bounding box center [281, 180] width 174 height 7
type input "E_ALL_AUTO_CASHDROP_VF BONUS DOLADOWANIE_DAILY"
click at [481, 148] on div "Overview: Optimail arrow_drop_down This overview shows data of campaigns execut…" at bounding box center [604, 145] width 872 height 10
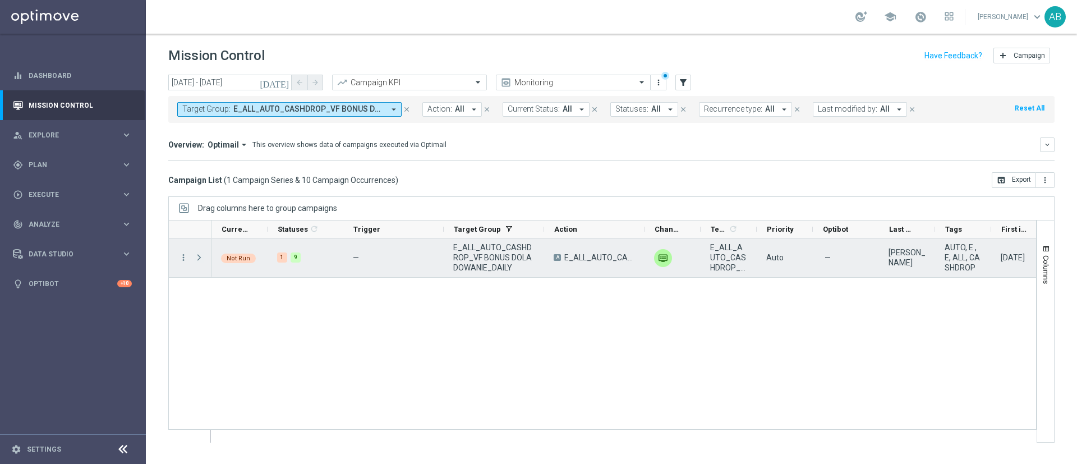
click at [198, 253] on span at bounding box center [199, 257] width 10 height 9
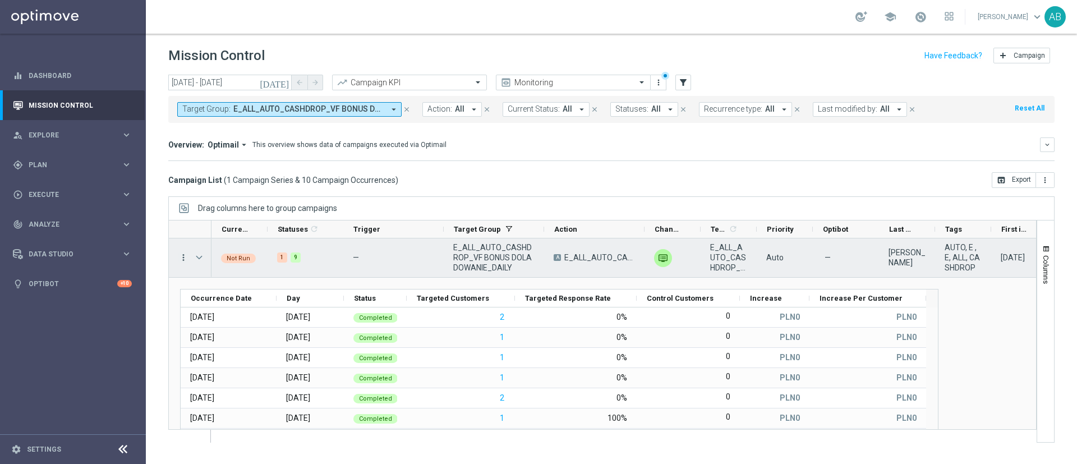
click at [183, 257] on icon "more_vert" at bounding box center [183, 257] width 10 height 10
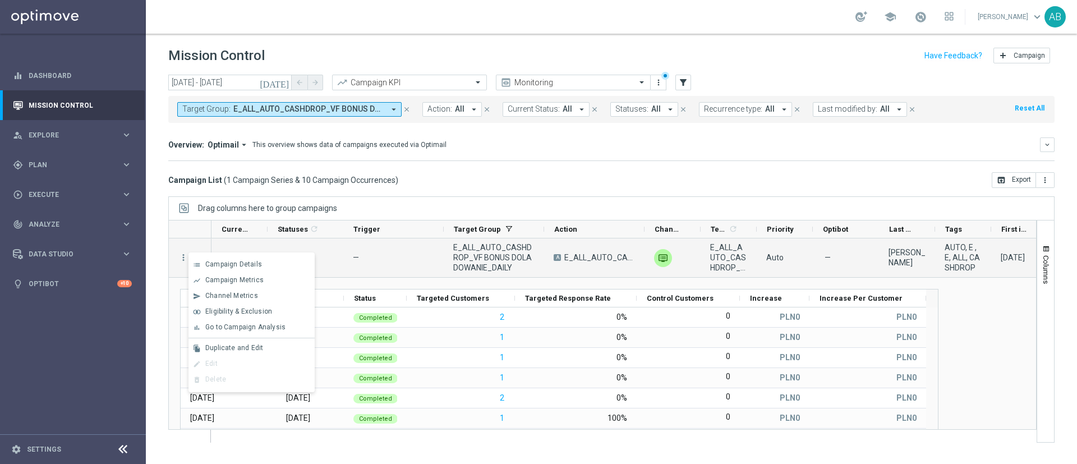
click at [169, 228] on div at bounding box center [179, 229] width 20 height 18
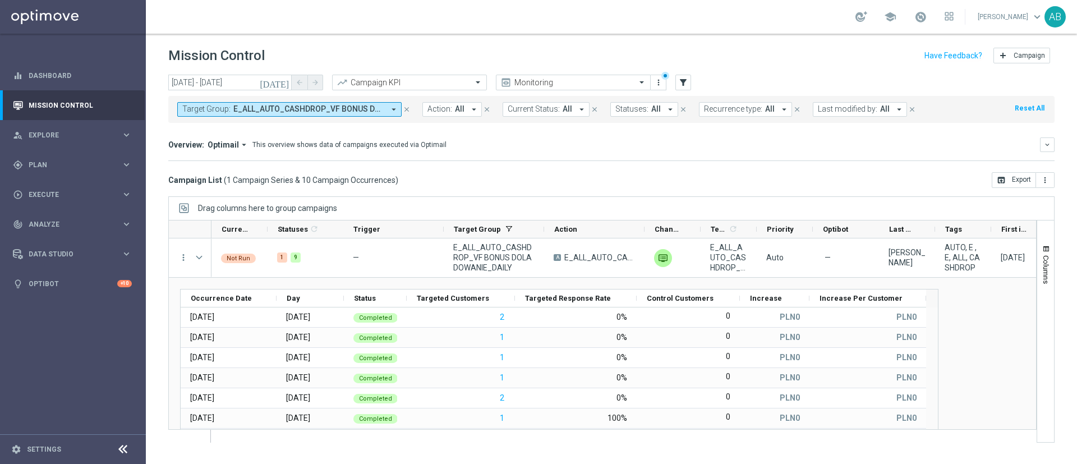
click at [225, 114] on button "Target Group: E_ALL_AUTO_CASHDROP_VF BONUS DOLADOWANIE_DAILY arrow_drop_down" at bounding box center [289, 109] width 224 height 15
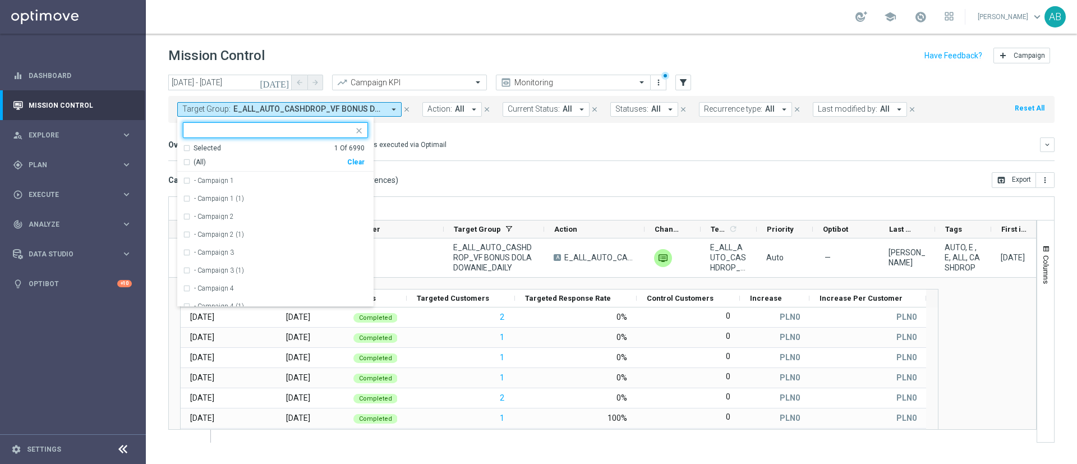
click at [356, 157] on div "(All) Clear" at bounding box center [274, 160] width 182 height 14
click at [0, 0] on div "Clear" at bounding box center [0, 0] width 0 height 0
click at [334, 136] on div at bounding box center [270, 131] width 166 height 11
paste input "E_ALL_AUTO_PRODUCT_VF DAY7 NONDEPO_DAILY"
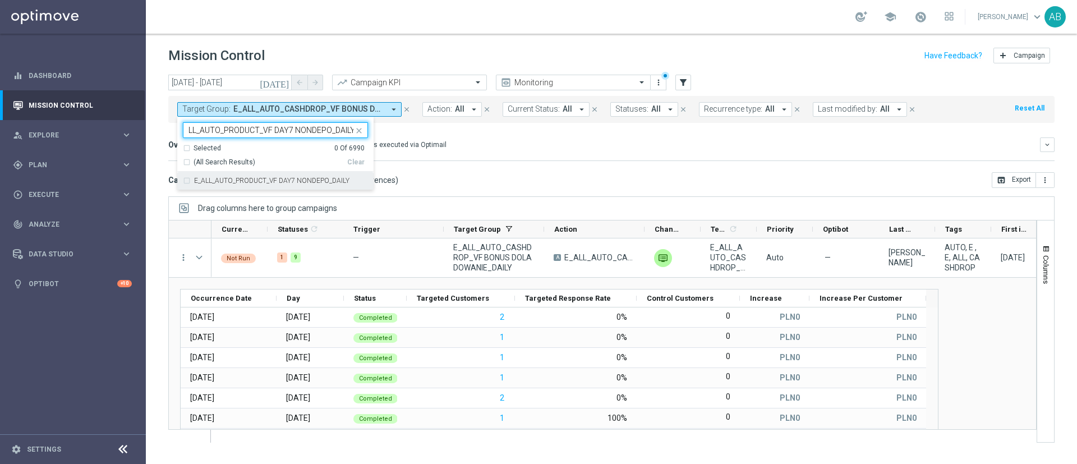
click at [294, 172] on div "E_ALL_AUTO_PRODUCT_VF DAY7 NONDEPO_DAILY" at bounding box center [275, 181] width 185 height 18
type input "E_ALL_AUTO_PRODUCT_VF DAY7 NONDEPO_DAILY"
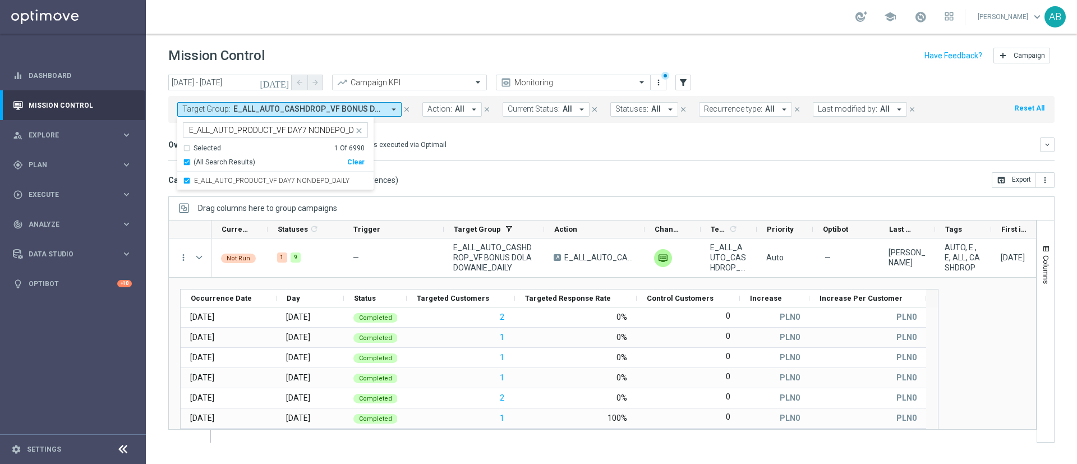
click at [460, 151] on div "Overview: Optimail arrow_drop_down This overview shows data of campaigns execut…" at bounding box center [611, 144] width 886 height 15
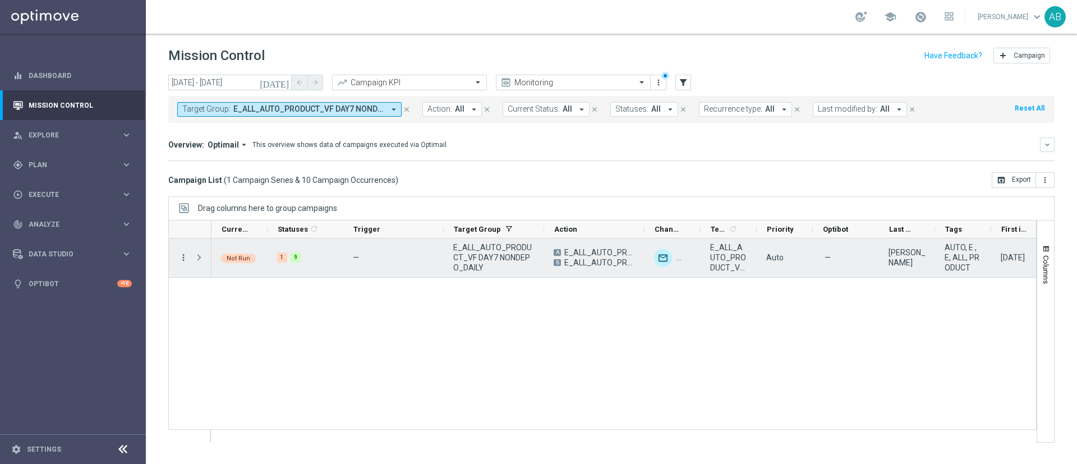
click at [182, 259] on icon "more_vert" at bounding box center [183, 257] width 10 height 10
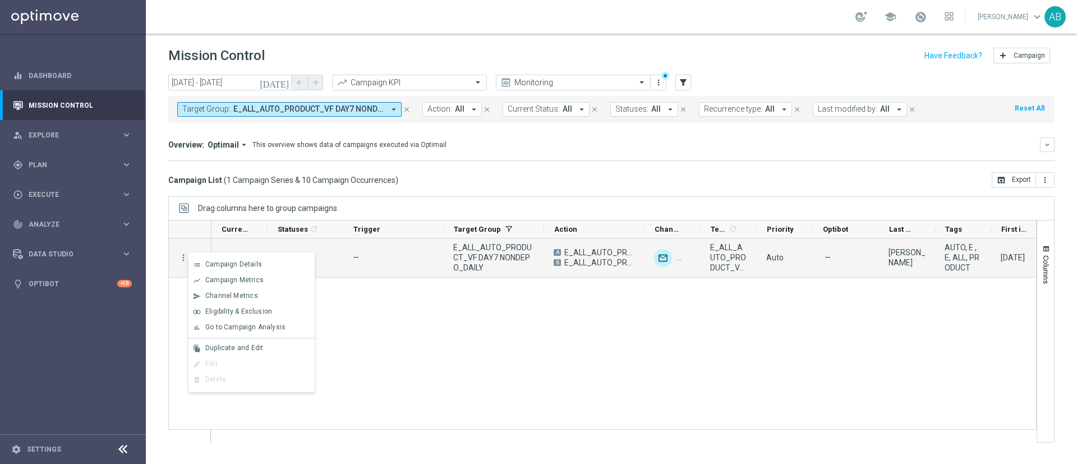
click at [160, 241] on div "today 01 Sep 2025 - 14 Sep 2025 arrow_back arrow_forward Campaign KPI trending_…" at bounding box center [611, 264] width 931 height 379
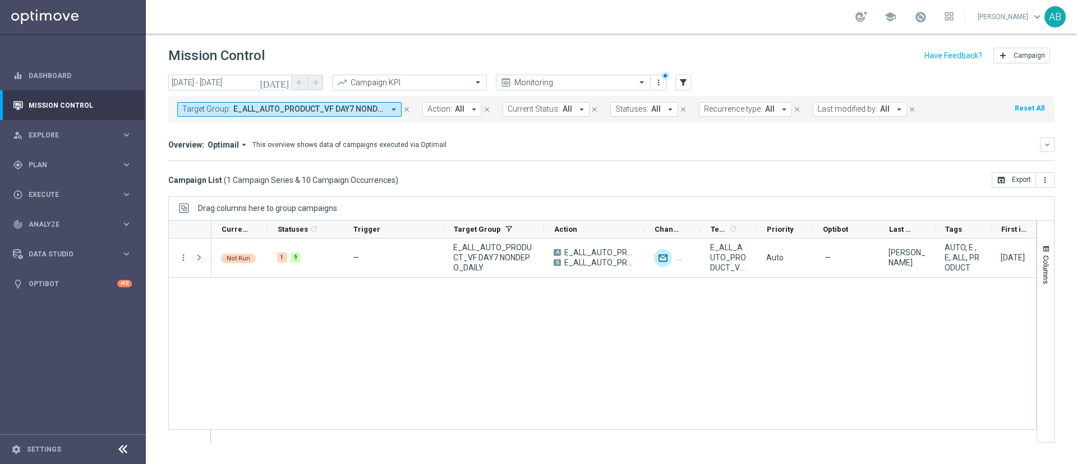
click at [273, 111] on span "E_ALL_AUTO_PRODUCT_VF DAY7 NONDEPO_DAILY" at bounding box center [308, 109] width 151 height 10
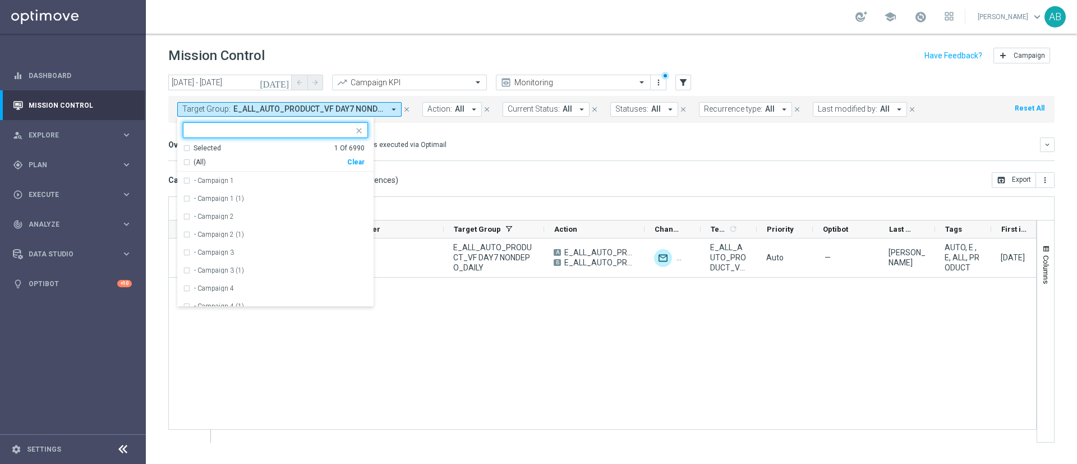
click at [0, 0] on div "Clear" at bounding box center [0, 0] width 0 height 0
click at [327, 132] on input "text" at bounding box center [271, 131] width 164 height 10
paste input "E_ALL_AUTO_PRODUCT_VF DAY15 NONDEPO_DAILY"
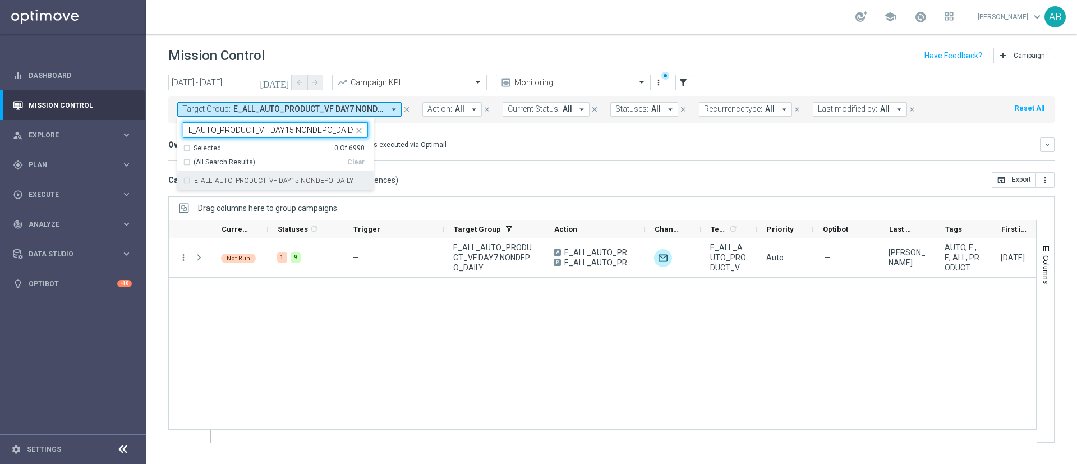
click at [318, 177] on label "E_ALL_AUTO_PRODUCT_VF DAY15 NONDEPO_DAILY" at bounding box center [273, 180] width 159 height 7
type input "E_ALL_AUTO_PRODUCT_VF DAY15 NONDEPO_DAILY"
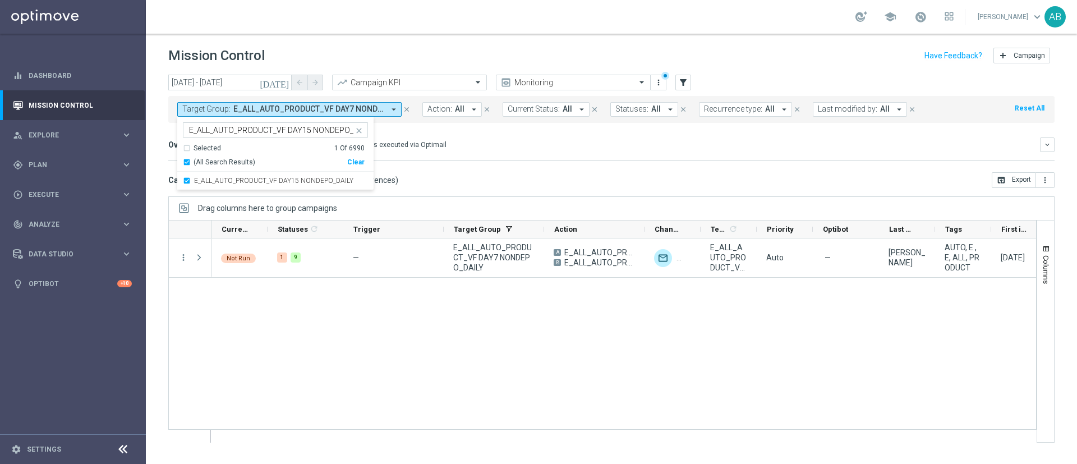
click at [518, 134] on mini-dashboard "Overview: Optimail arrow_drop_down This overview shows data of campaigns execut…" at bounding box center [611, 147] width 886 height 49
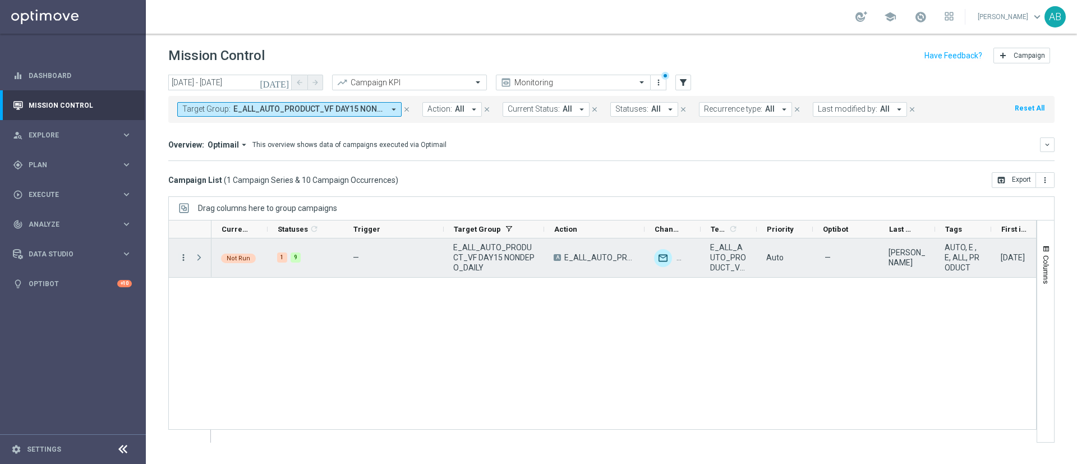
click at [182, 260] on icon "more_vert" at bounding box center [183, 257] width 10 height 10
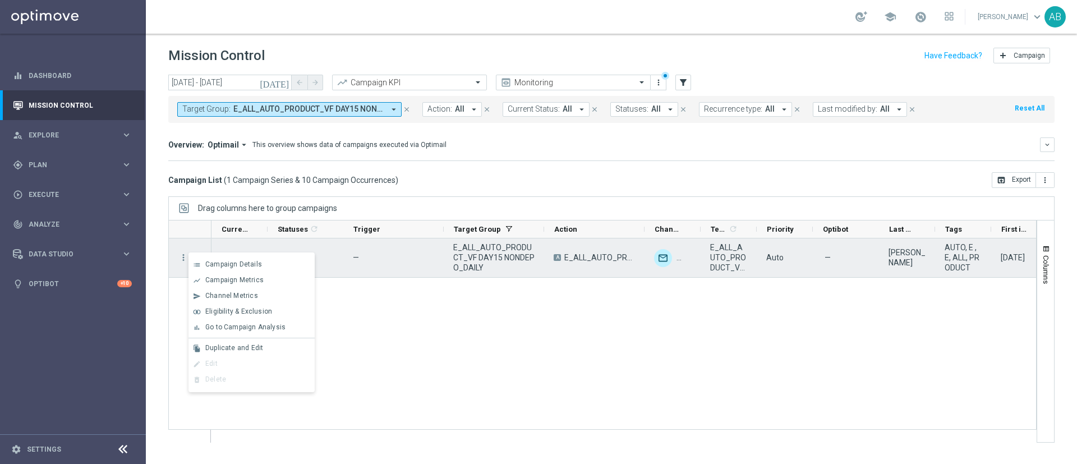
click at [172, 241] on div "more_vert" at bounding box center [179, 257] width 20 height 39
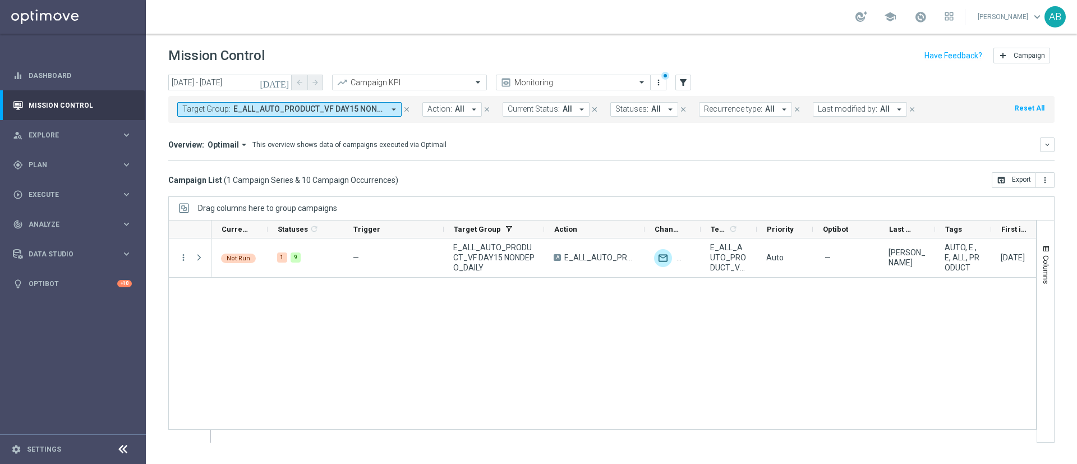
click at [258, 107] on span "E_ALL_AUTO_PRODUCT_VF DAY15 NONDEPO_DAILY" at bounding box center [308, 109] width 151 height 10
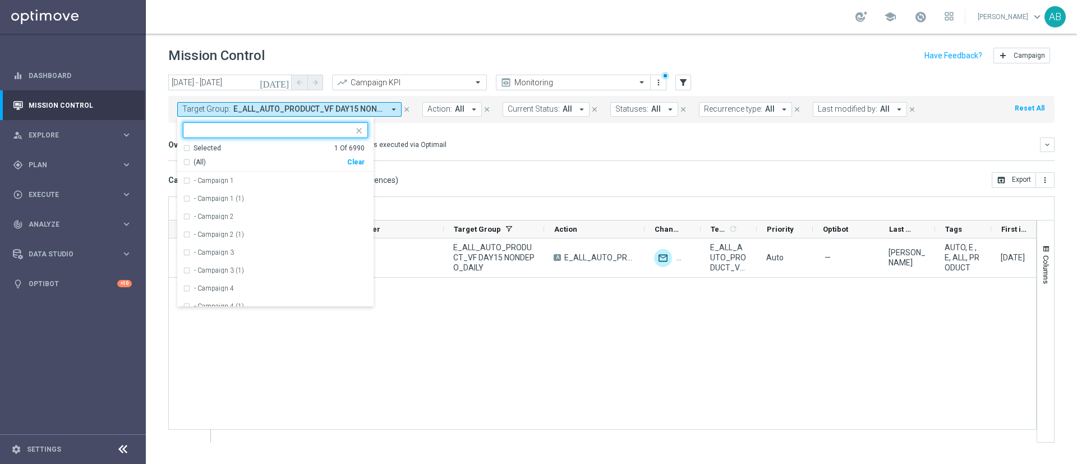
click at [0, 0] on div "Clear" at bounding box center [0, 0] width 0 height 0
click at [285, 131] on input "text" at bounding box center [271, 131] width 164 height 10
paste input "E_ALL_AUTO_PRODUCT_VF DAY30 NONDEPO_DAILY"
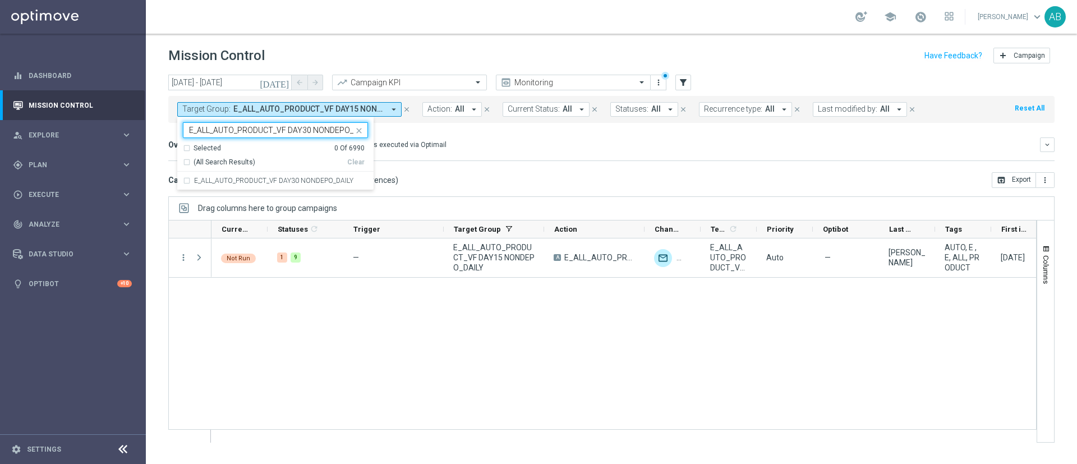
scroll to position [0, 17]
click at [288, 176] on div "E_ALL_AUTO_PRODUCT_VF DAY30 NONDEPO_DAILY" at bounding box center [275, 181] width 185 height 18
type input "E_ALL_AUTO_PRODUCT_VF DAY30 NONDEPO_DAILY"
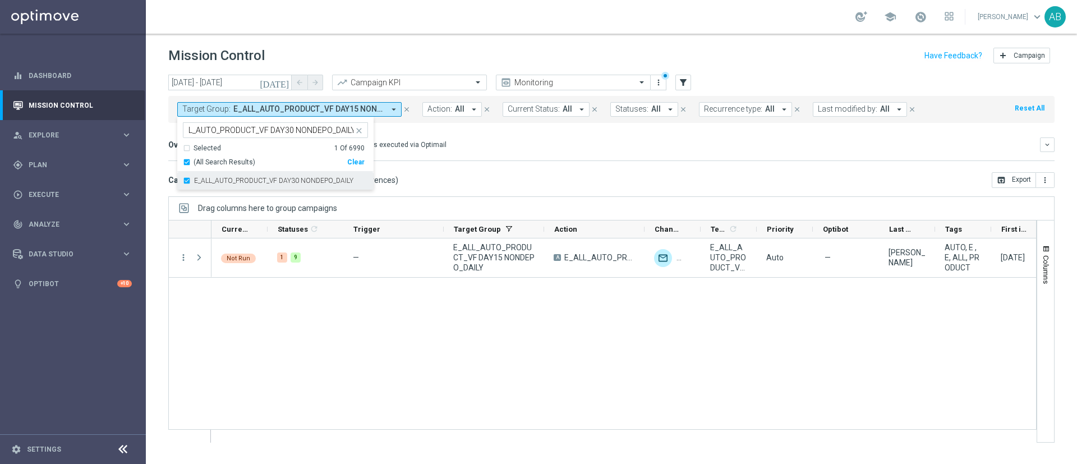
scroll to position [0, 0]
click at [148, 160] on div "today 01 Sep 2025 - 14 Sep 2025 arrow_back arrow_forward Campaign KPI trending_…" at bounding box center [611, 264] width 931 height 379
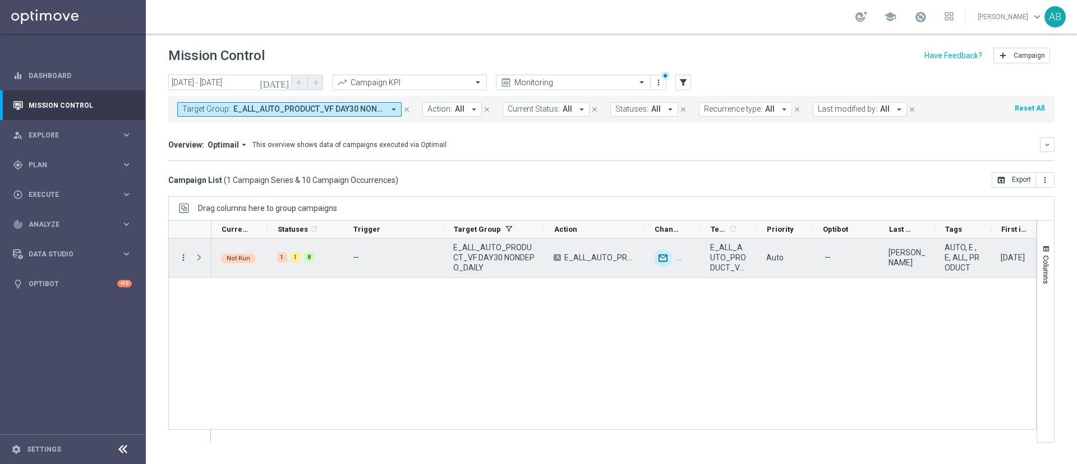
click at [185, 254] on icon "more_vert" at bounding box center [183, 257] width 10 height 10
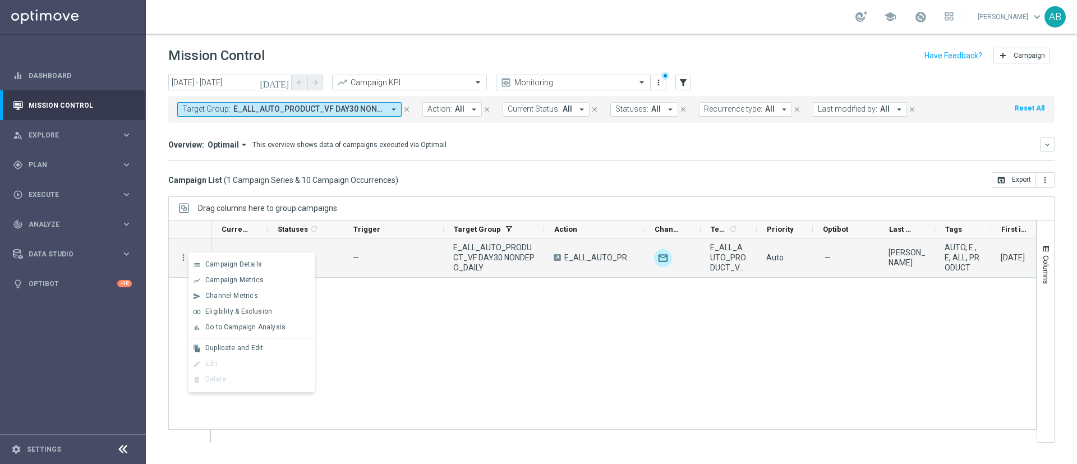
click at [166, 196] on div "today 01 Sep 2025 - 14 Sep 2025 arrow_back arrow_forward Campaign KPI trending_…" at bounding box center [611, 264] width 931 height 379
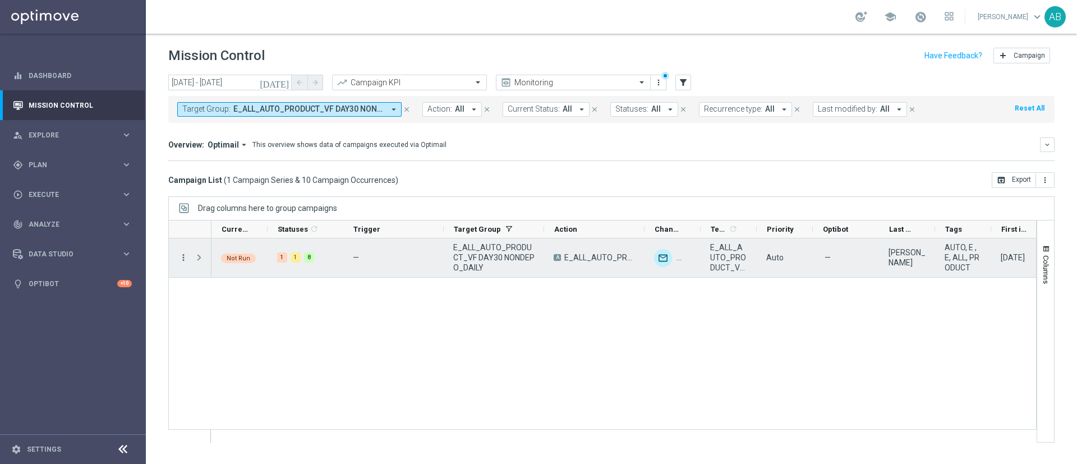
click at [182, 259] on icon "more_vert" at bounding box center [183, 257] width 10 height 10
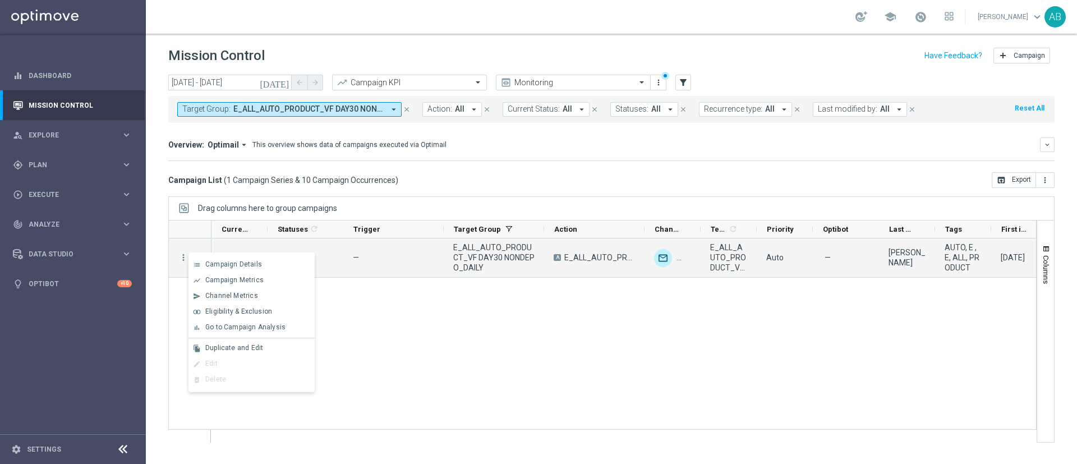
click at [163, 226] on div "today 01 Sep 2025 - 14 Sep 2025 arrow_back arrow_forward Campaign KPI trending_…" at bounding box center [611, 264] width 931 height 379
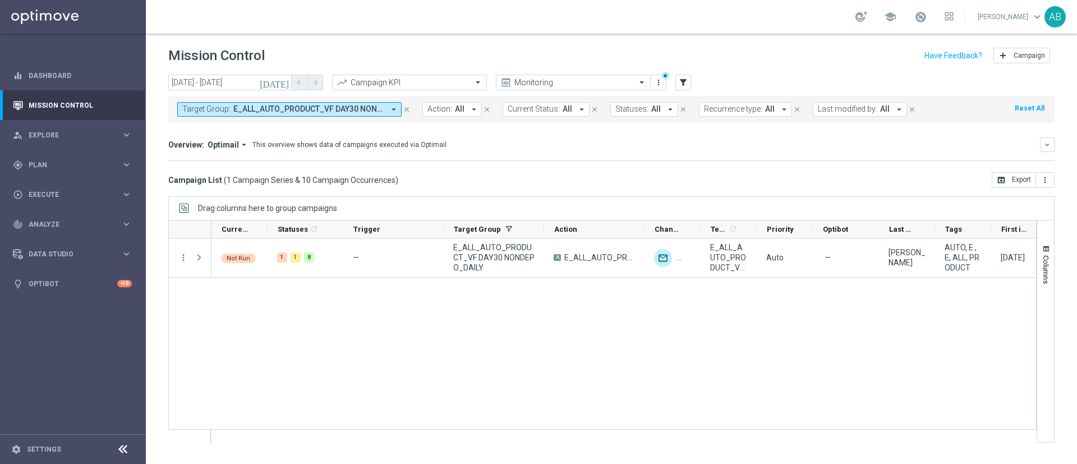
click at [303, 114] on button "Target Group: E_ALL_AUTO_PRODUCT_VF DAY30 NONDEPO_DAILY arrow_drop_down" at bounding box center [289, 109] width 224 height 15
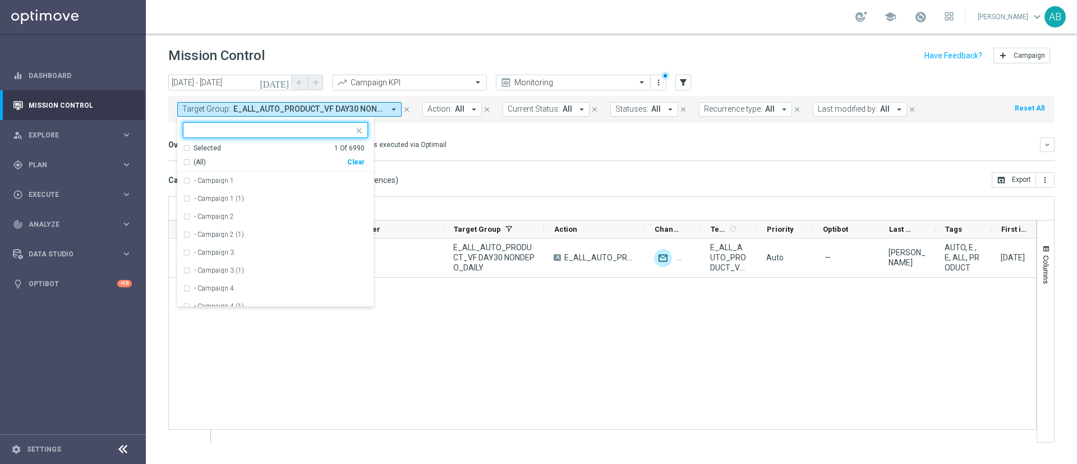
click at [0, 0] on div "Clear" at bounding box center [0, 0] width 0 height 0
click at [320, 134] on input "text" at bounding box center [271, 131] width 164 height 10
paste input "E_NH-NL_AUTO_PRODUCT_VF DAY7 1PLUS DEPO_DAILY"
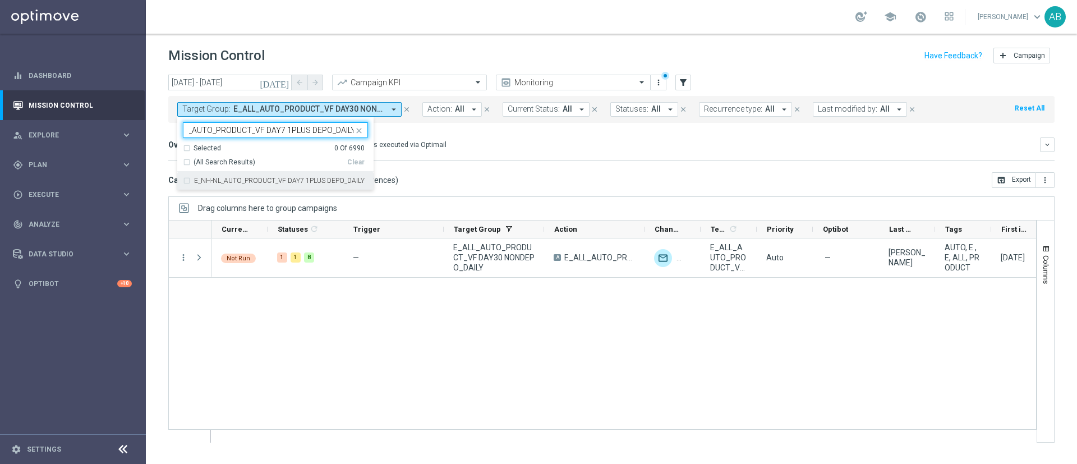
drag, startPoint x: 320, startPoint y: 177, endPoint x: 350, endPoint y: 174, distance: 29.3
click at [320, 177] on div "E_NH-NL_AUTO_PRODUCT_VF DAY7 1PLUS DEPO_DAILY" at bounding box center [275, 181] width 185 height 18
type input "E_NH-NL_AUTO_PRODUCT_VF DAY7 1PLUS DEPO_DAILY"
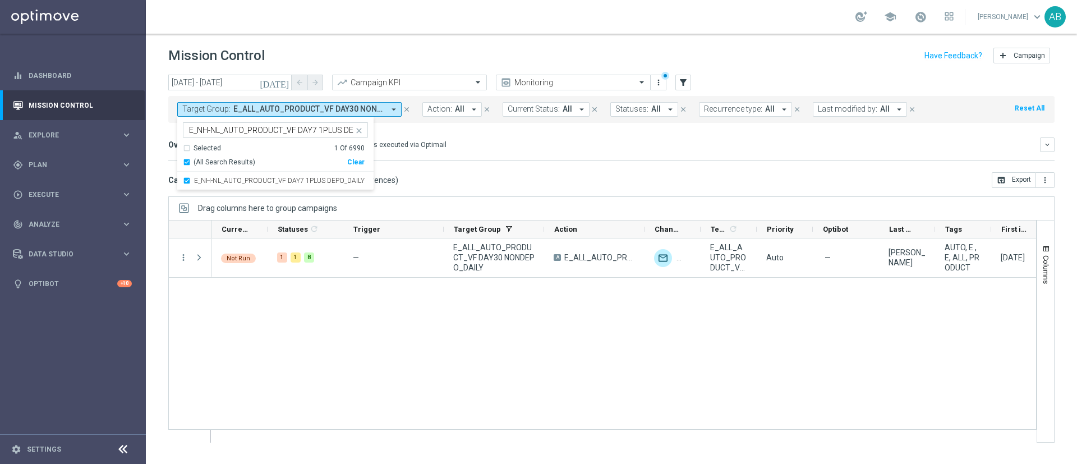
click at [476, 156] on div "Overview: Optimail arrow_drop_down This overview shows data of campaigns execut…" at bounding box center [611, 149] width 886 height 24
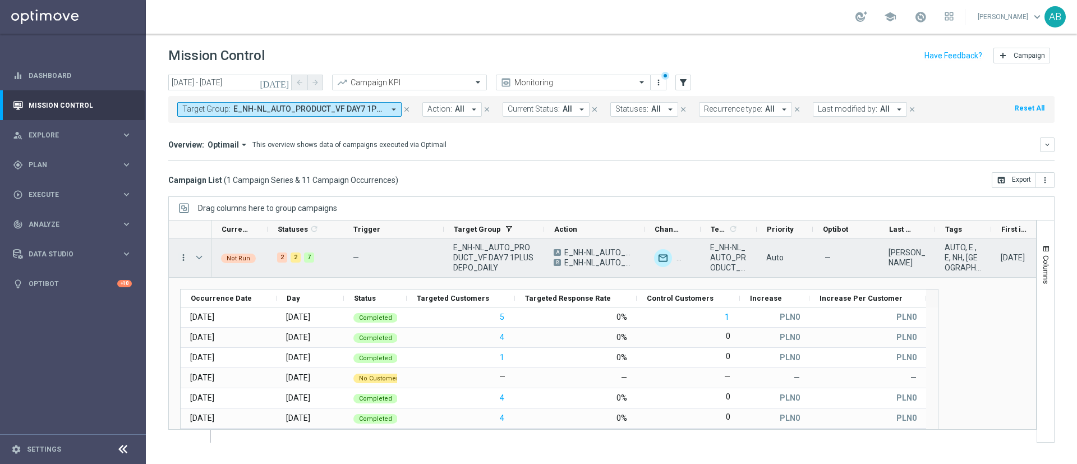
click at [181, 256] on icon "more_vert" at bounding box center [183, 257] width 10 height 10
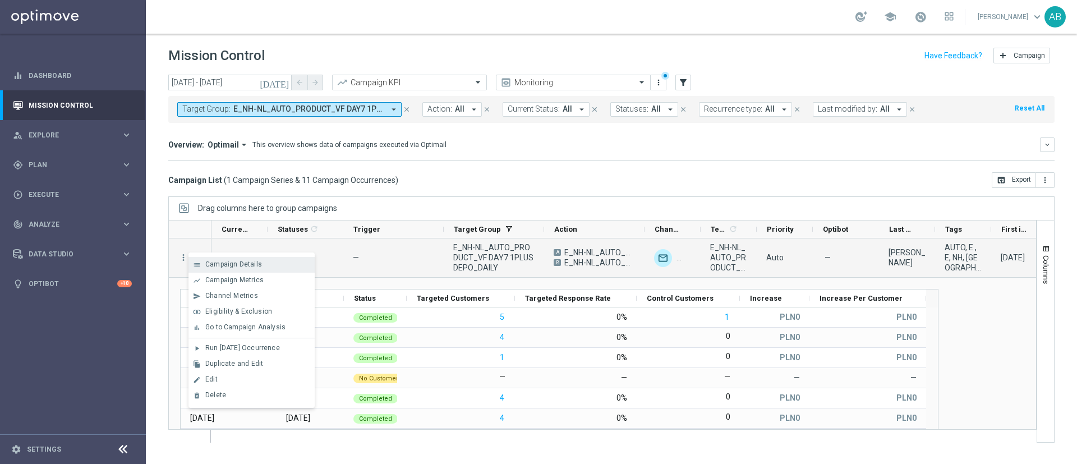
click at [199, 269] on div "list Campaign Details" at bounding box center [252, 265] width 126 height 16
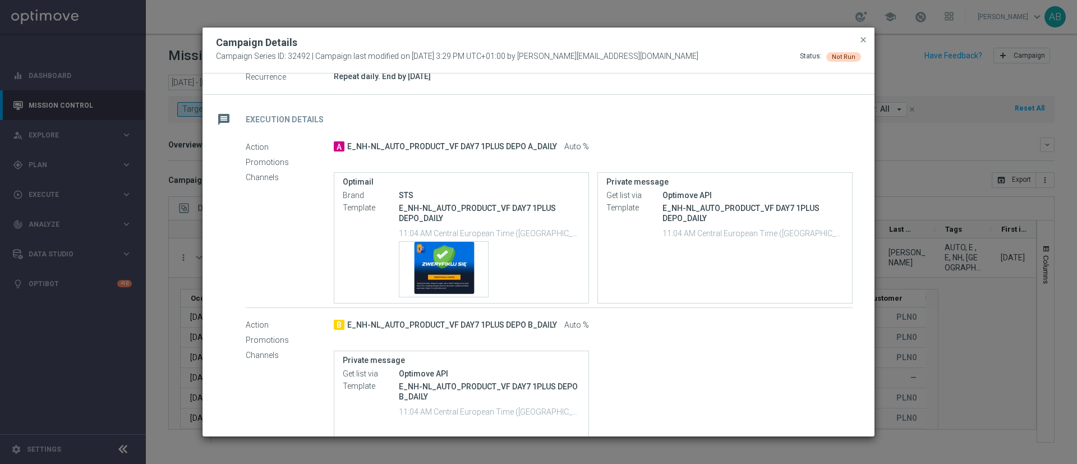
scroll to position [90, 0]
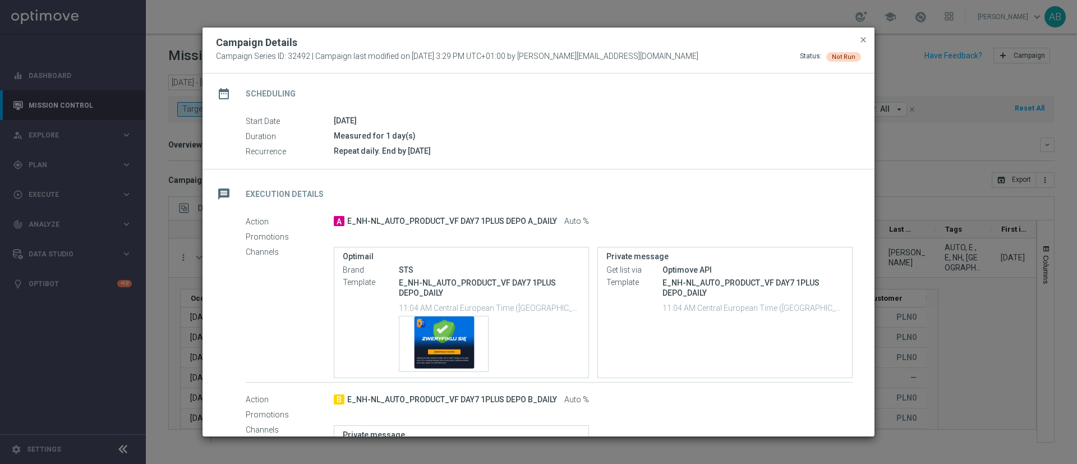
click at [168, 196] on modal-container "Campaign Details Campaign Series ID: 32492 | Campaign last modified on 10 Feb 2…" at bounding box center [538, 232] width 1077 height 464
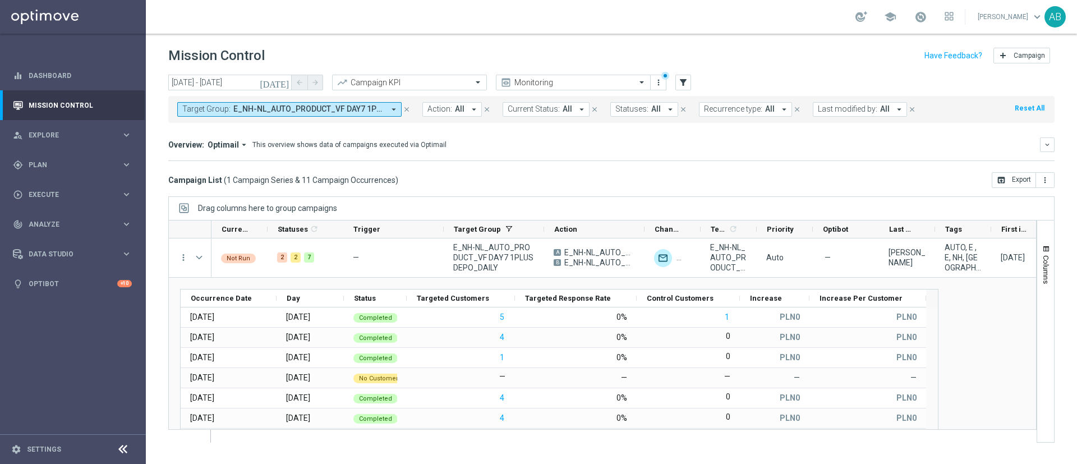
click at [241, 102] on button "Target Group: E_NH-NL_AUTO_PRODUCT_VF DAY7 1PLUS DEPO_DAILY arrow_drop_down" at bounding box center [289, 109] width 224 height 15
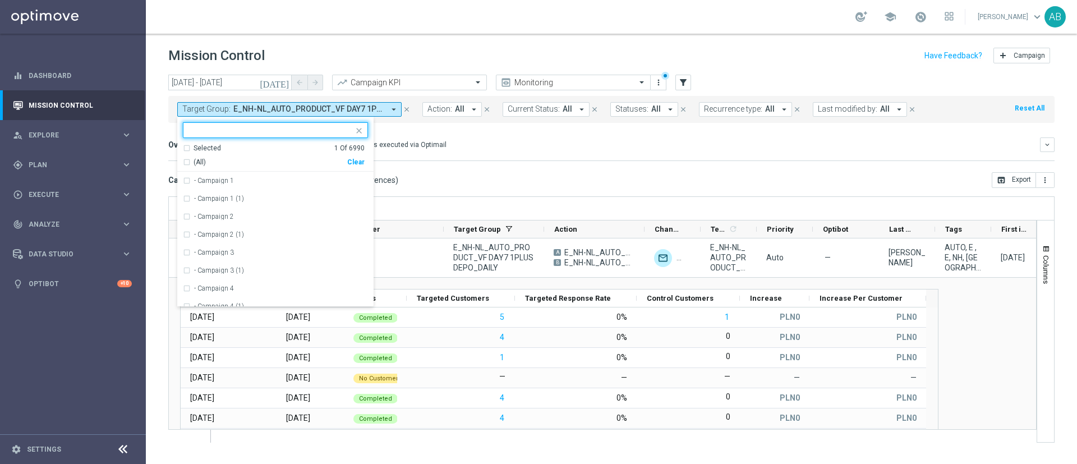
click at [0, 0] on div "Clear" at bounding box center [0, 0] width 0 height 0
click at [334, 135] on input "text" at bounding box center [271, 131] width 164 height 10
paste input "E_NH-NL_AUTO_PRODUCT_VF DAY15 1PLUS DEPO_DAILY"
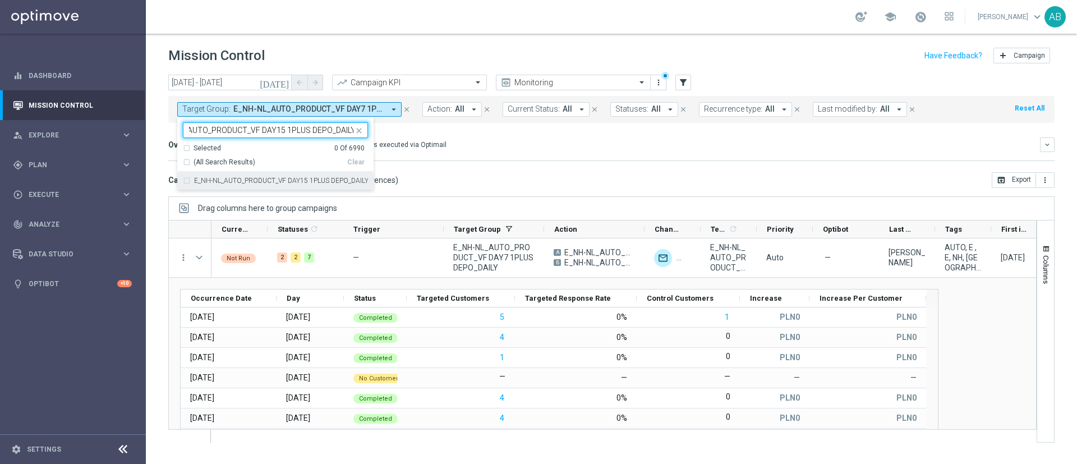
drag, startPoint x: 324, startPoint y: 181, endPoint x: 352, endPoint y: 175, distance: 28.6
click at [324, 181] on label "E_NH-NL_AUTO_PRODUCT_VF DAY15 1PLUS DEPO_DAILY" at bounding box center [281, 180] width 174 height 7
type input "E_NH-NL_AUTO_PRODUCT_VF DAY15 1PLUS DEPO_DAILY"
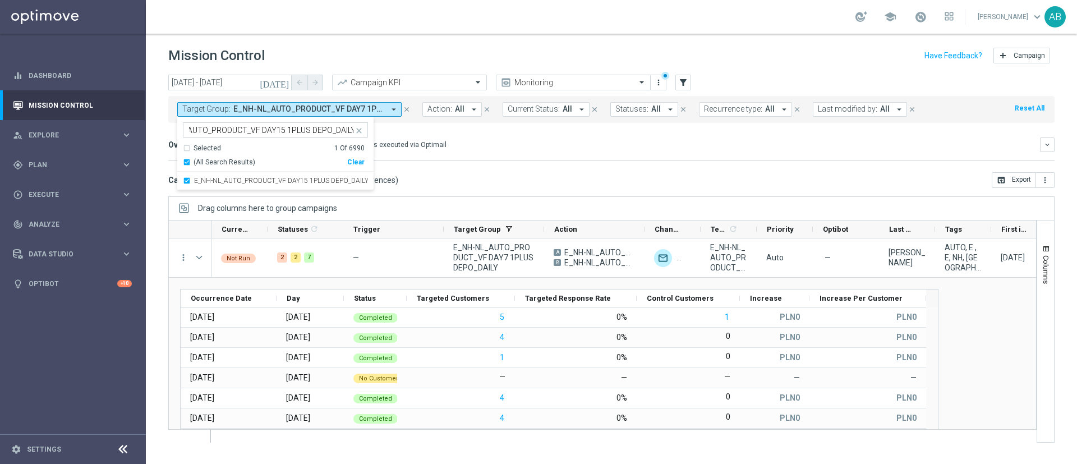
scroll to position [0, 0]
click at [499, 153] on div "Overview: Optimail arrow_drop_down This overview shows data of campaigns execut…" at bounding box center [611, 149] width 886 height 24
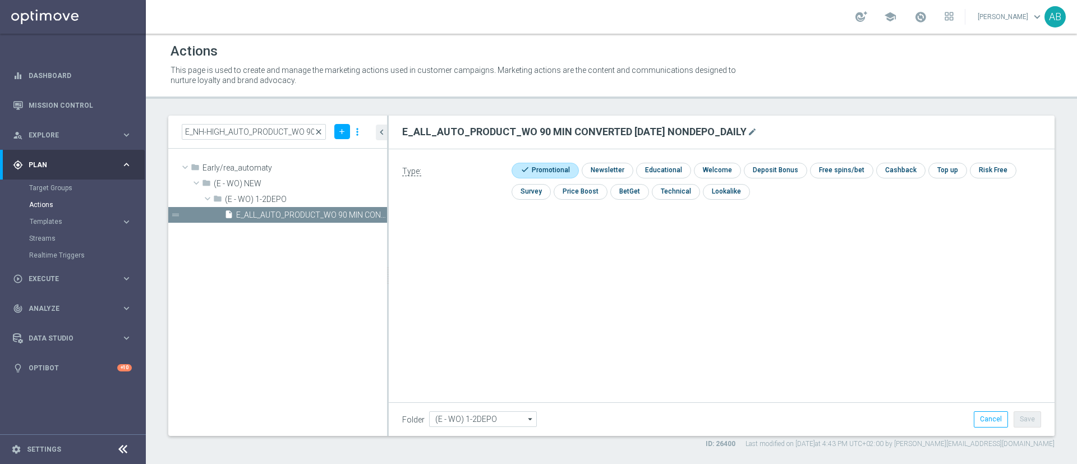
click at [317, 130] on span "close" at bounding box center [318, 131] width 9 height 9
click at [301, 132] on input "E_NH-HIGH_AUTO_PRODUCT_WO 90 MIN CONVERTED [DATE] NONDEPO_DAILY" at bounding box center [254, 132] width 144 height 16
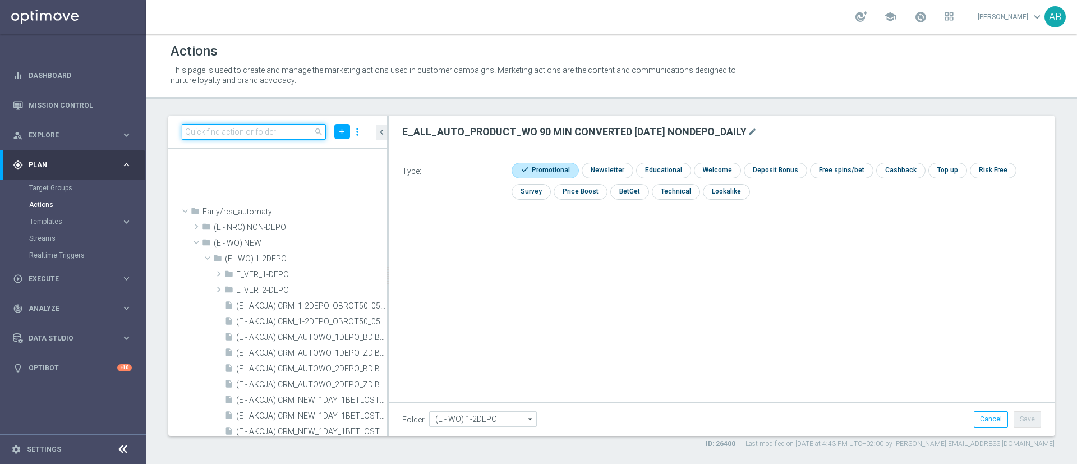
scroll to position [367, 0]
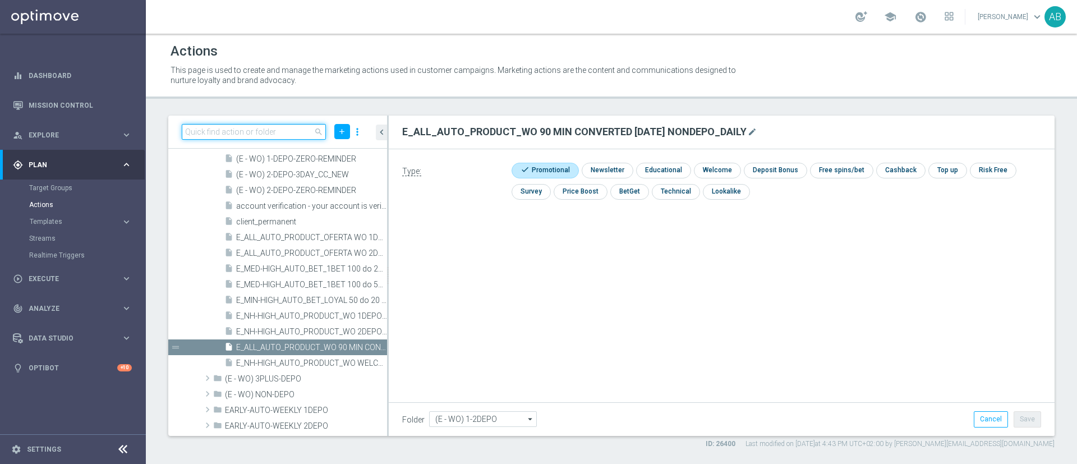
paste input "E_NH-NL_AUTO_PRODUCT_VF DAY7 1PLUS DEPO A_DAILY"
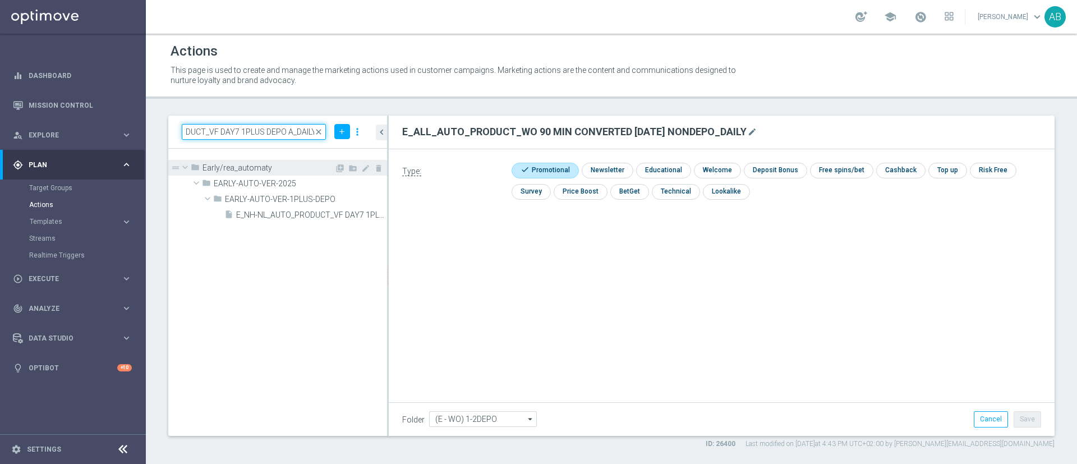
scroll to position [0, 0]
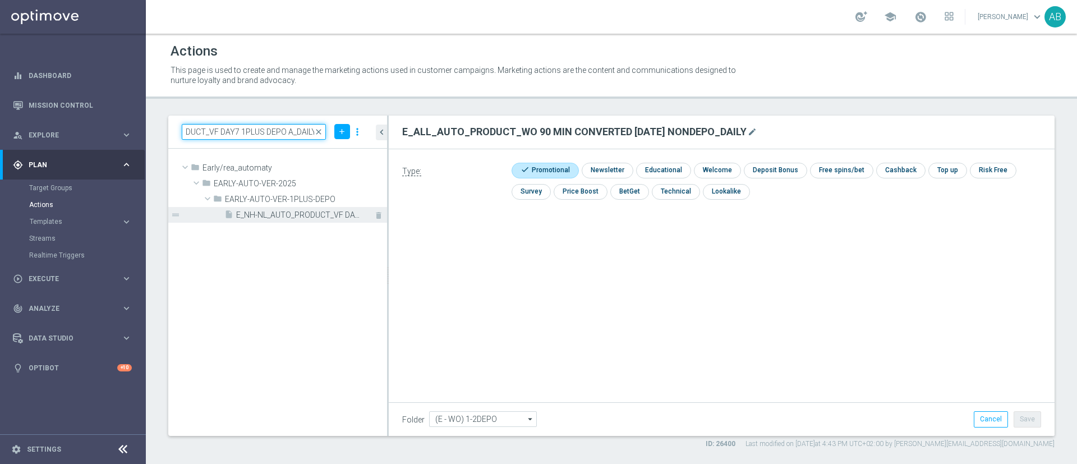
type input "E_NH-NL_AUTO_PRODUCT_VF DAY7 1PLUS DEPO A_DAILY"
click at [319, 215] on span "E_NH-NL_AUTO_PRODUCT_VF DAY7 1PLUS DEPO A_DAILY" at bounding box center [299, 215] width 126 height 10
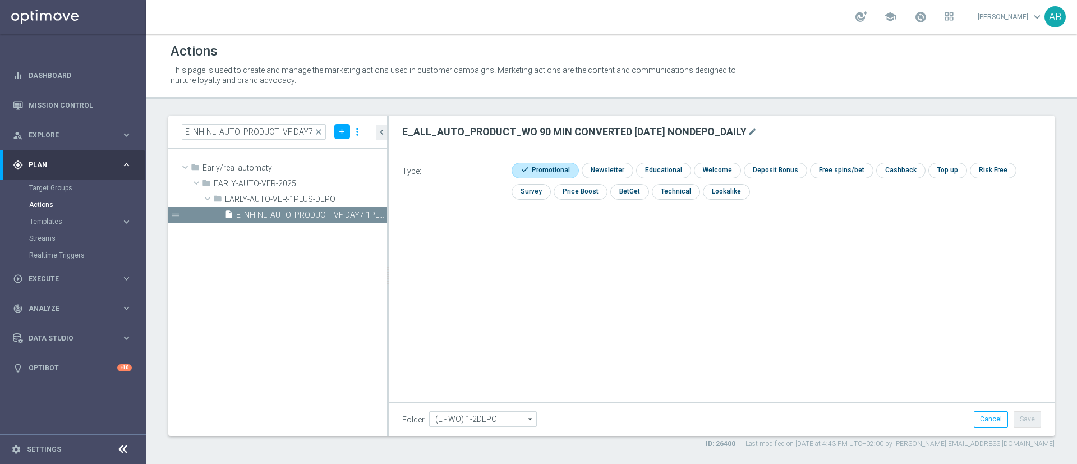
type input "EARLY-AUTO-VER-1PLUS-DEPO"
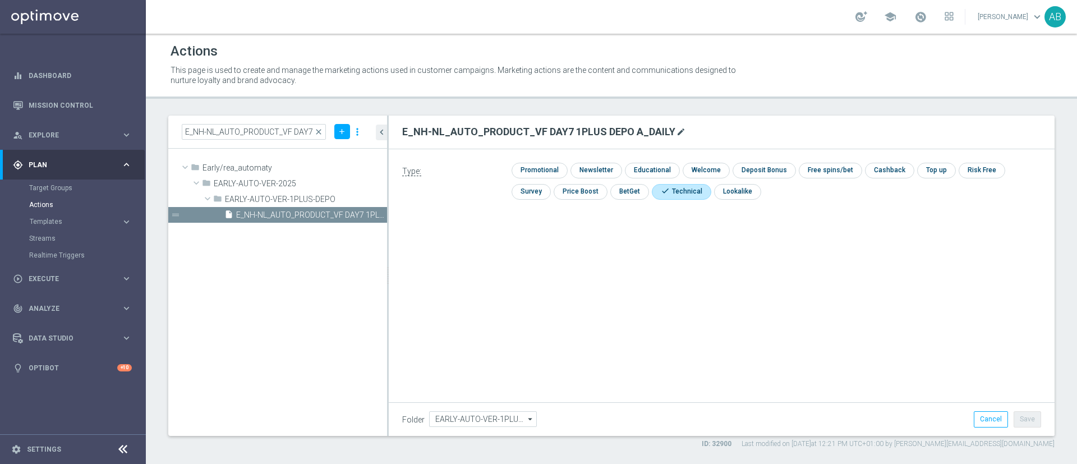
click at [680, 128] on icon "mode_edit" at bounding box center [681, 131] width 9 height 9
type input "E_NH-NL_AUTO_PRODUCT_VF DAY7 1PLUS DEPO_DAILY"
click at [694, 105] on div "Actions This page is used to create and manage the marketing actions used in cu…" at bounding box center [611, 249] width 931 height 430
click at [1024, 424] on button "Save" at bounding box center [1027, 419] width 27 height 16
click at [1034, 417] on button "Save" at bounding box center [1027, 419] width 27 height 16
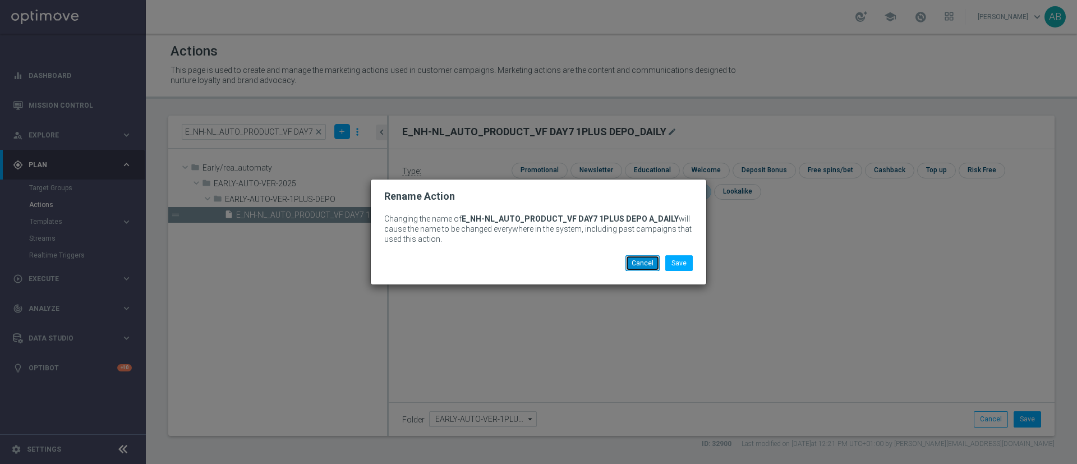
click at [639, 262] on button "Cancel" at bounding box center [643, 263] width 34 height 16
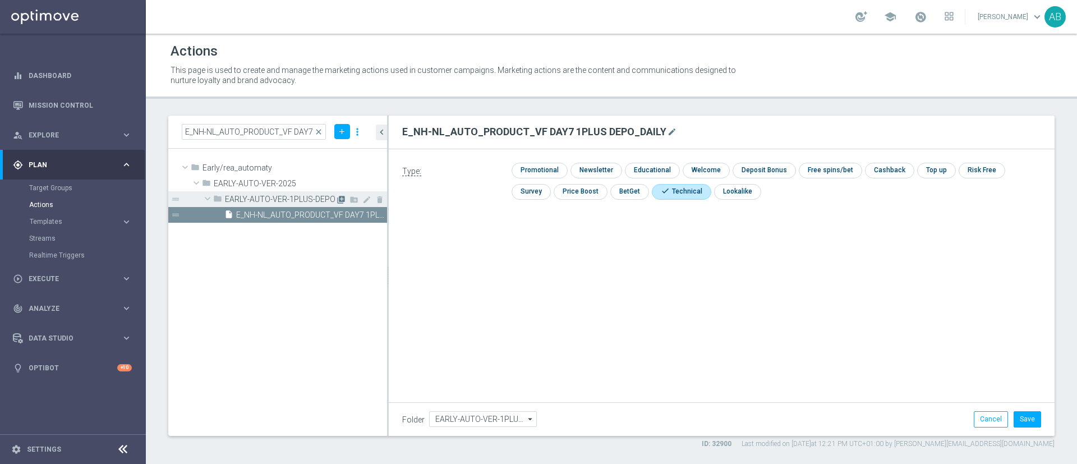
click at [338, 198] on icon "library_add" at bounding box center [341, 199] width 9 height 9
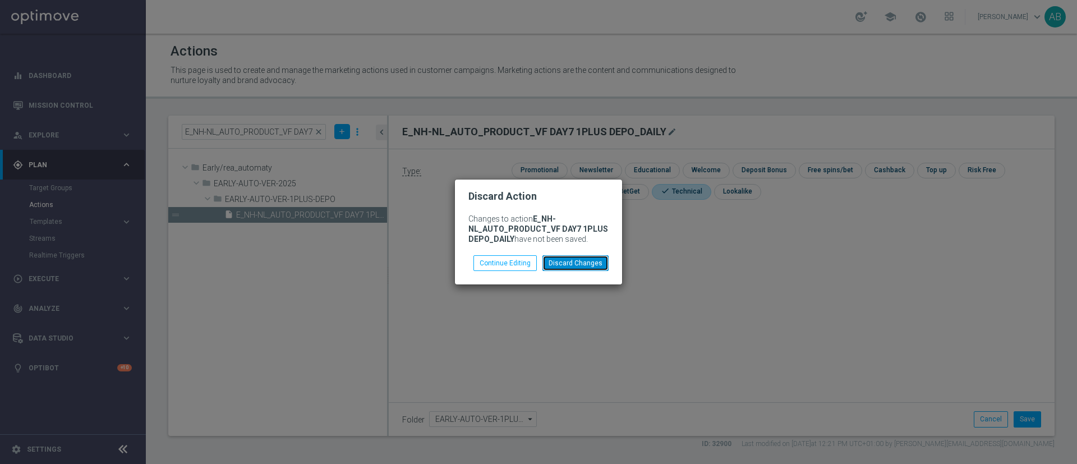
click at [557, 264] on button "Discard Changes" at bounding box center [576, 263] width 66 height 16
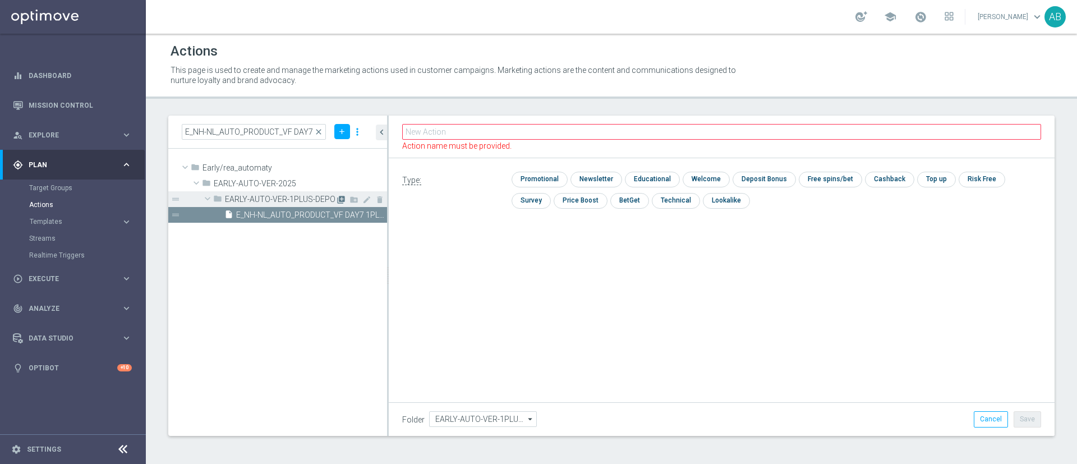
click at [339, 199] on icon "library_add" at bounding box center [341, 199] width 9 height 9
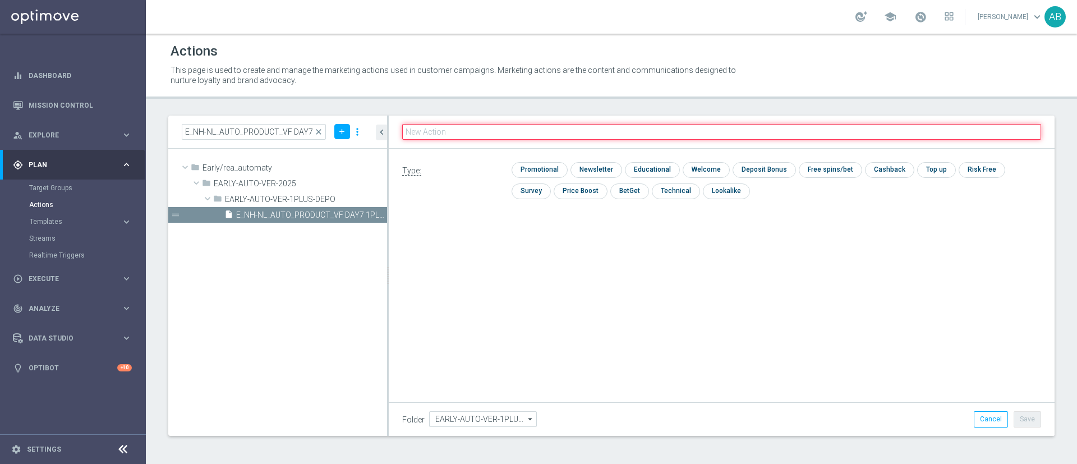
click at [439, 137] on input "text" at bounding box center [721, 132] width 639 height 16
paste input "E_NH-NL_AUTO_PRODUCT_VF DAY7 1PLUS DEPO_DAILY"
type input "E_NH-NL_AUTO_PRODUCT_VF DAY7 1PLUS DEPO_DAILY"
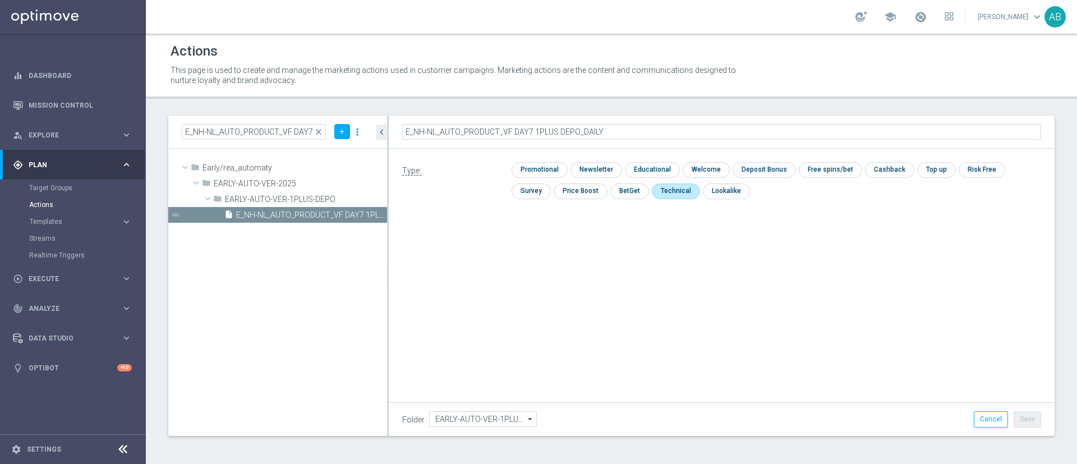
click at [652, 192] on input "checkbox" at bounding box center [675, 190] width 46 height 15
checkbox input "true"
click at [1037, 417] on button "Save" at bounding box center [1027, 419] width 27 height 16
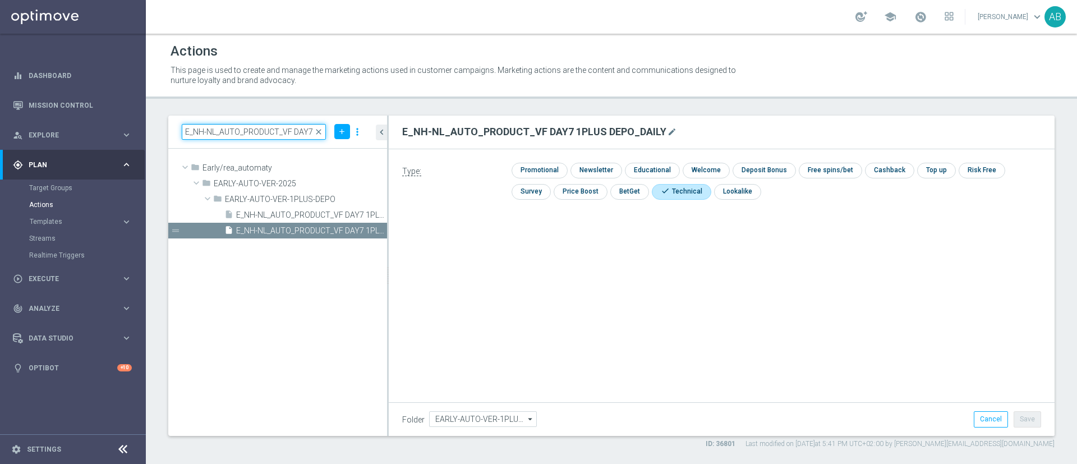
click at [299, 129] on input "E_NH-NL_AUTO_PRODUCT_VF DAY7 1PLUS DEPO A_DAILY" at bounding box center [254, 132] width 144 height 16
click at [316, 130] on span "close" at bounding box center [318, 131] width 9 height 9
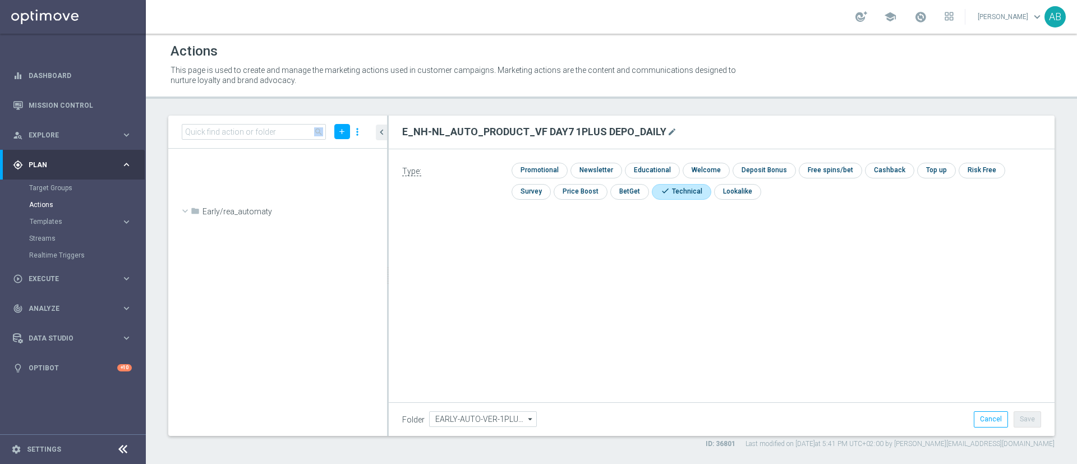
click at [321, 131] on span "search" at bounding box center [318, 131] width 9 height 9
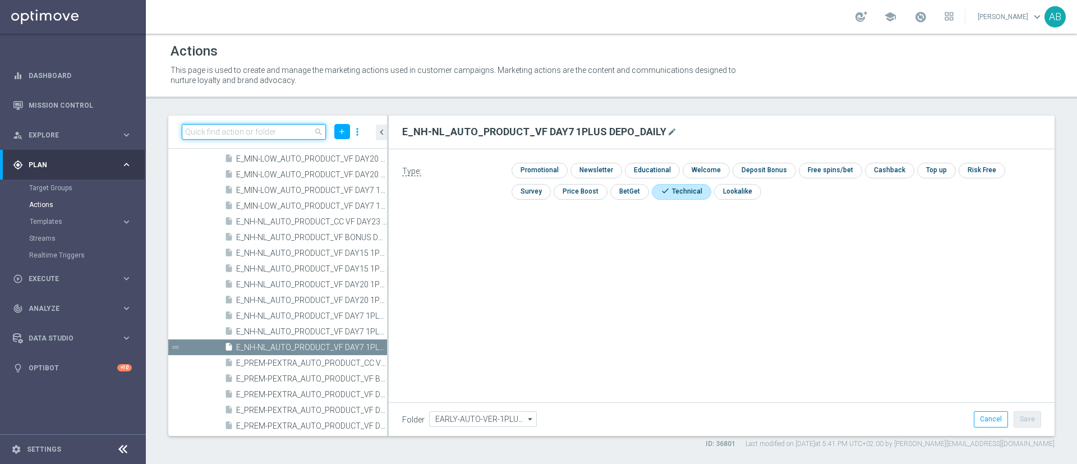
click at [273, 132] on input at bounding box center [254, 132] width 144 height 16
paste input "E_NH-NL_AUTO_PRODUCT_VF DAY15 1PLUS DEPO A_DAILY"
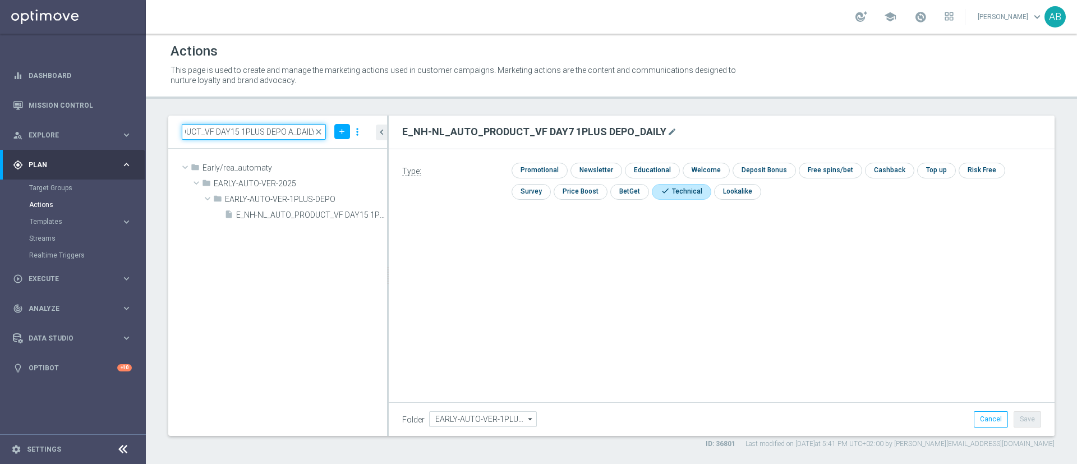
scroll to position [0, 0]
type input "E_NH-NL_AUTO_PRODUCT_VF DAY15 1PLUS DEPO A_DAILY"
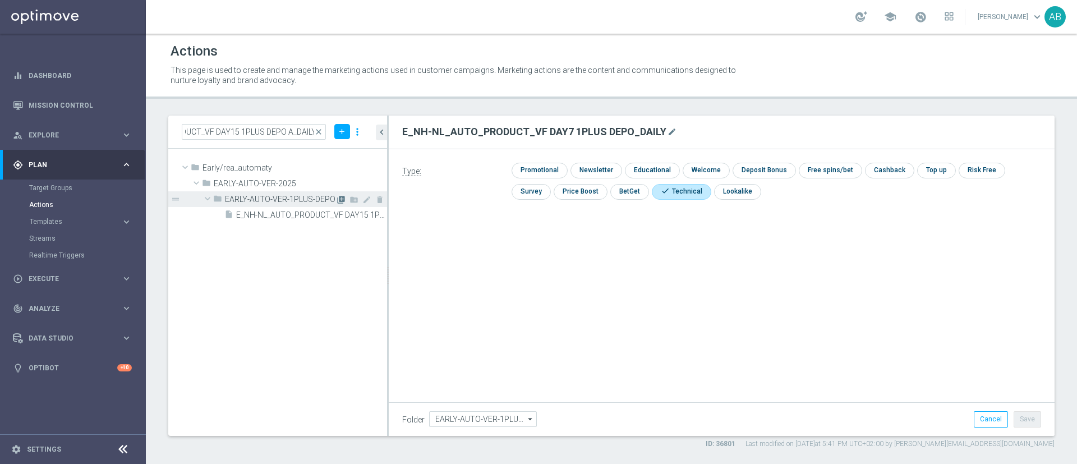
click at [339, 199] on icon "library_add" at bounding box center [341, 199] width 9 height 9
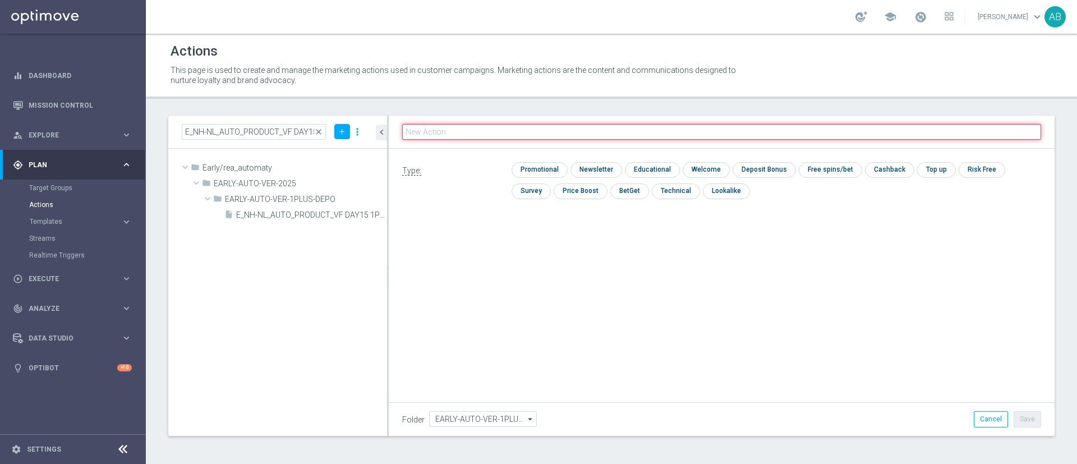
paste input "E_NH-NL_AUTO_PRODUCT_VF DAY15 1PLUS DEPO_DAILY"
type input "E_NH-NL_AUTO_PRODUCT_VF DAY15 1PLUS DEPO_DAILY"
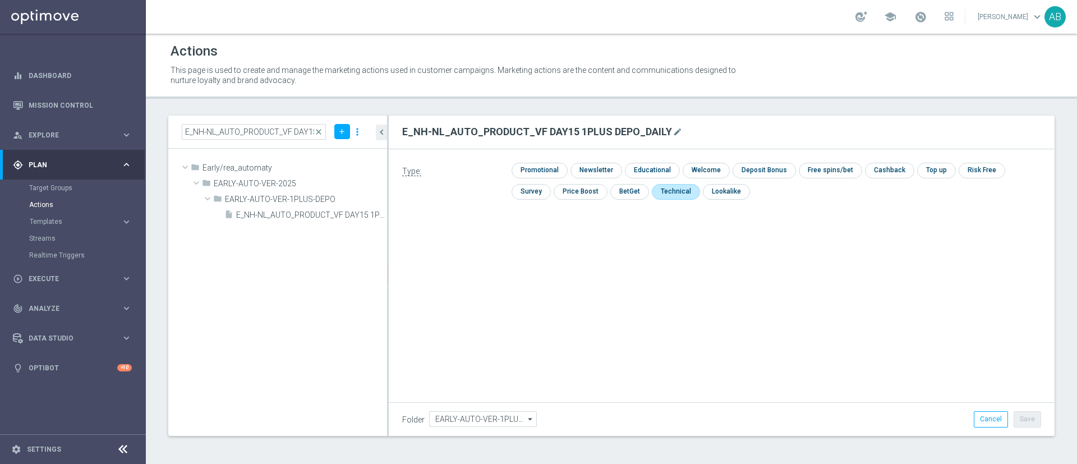
click at [652, 194] on input "checkbox" at bounding box center [675, 191] width 46 height 15
checkbox input "true"
click at [1030, 419] on button "Save" at bounding box center [1027, 419] width 27 height 16
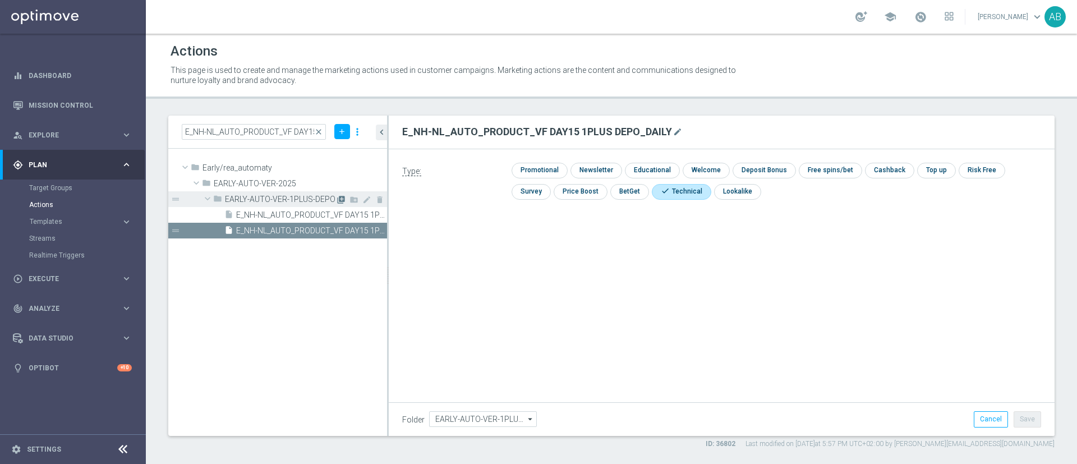
click at [339, 199] on icon "library_add" at bounding box center [341, 199] width 9 height 9
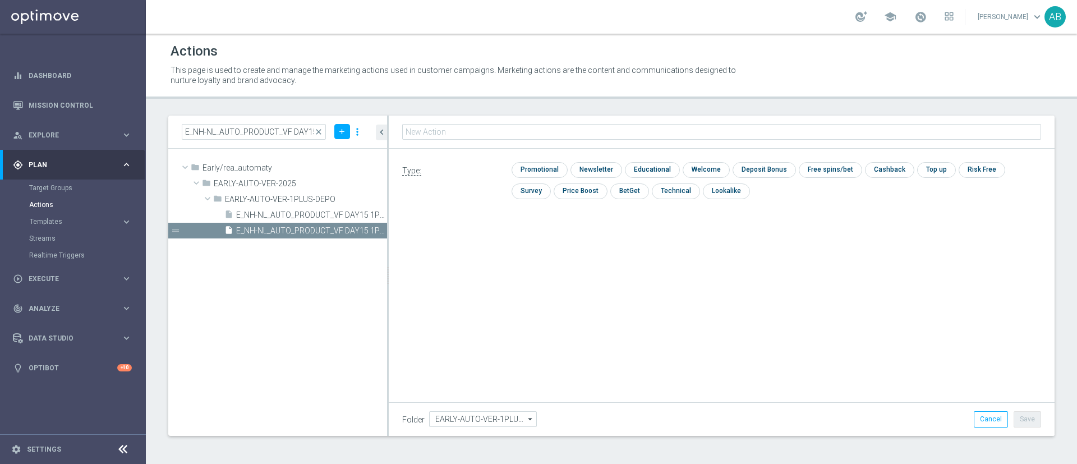
click at [468, 130] on input "text" at bounding box center [721, 132] width 639 height 16
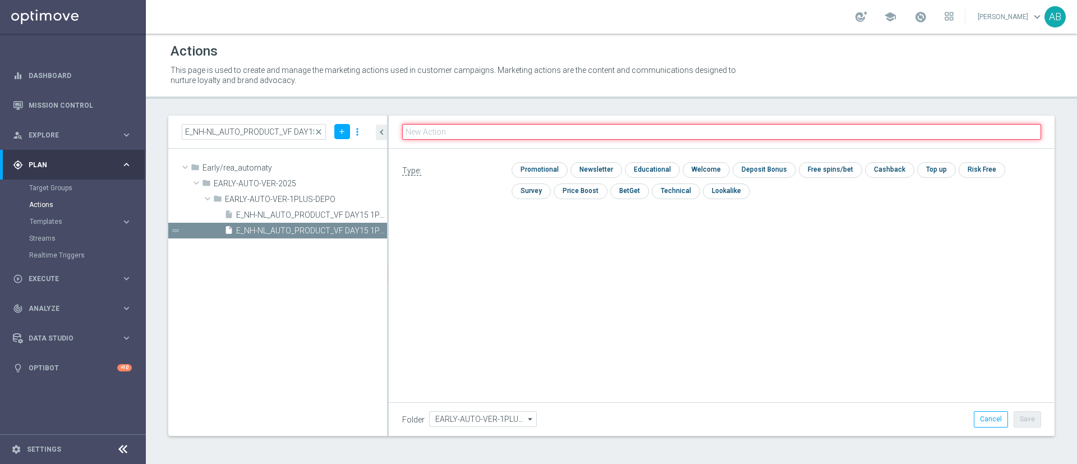
paste input "E_NH-NL_AUTO_PRODUCT_VF DAY20 1PLUS DEPO_DAILY"
type input "E_NH-NL_AUTO_PRODUCT_VF DAY20 1PLUS DEPO_DAILY"
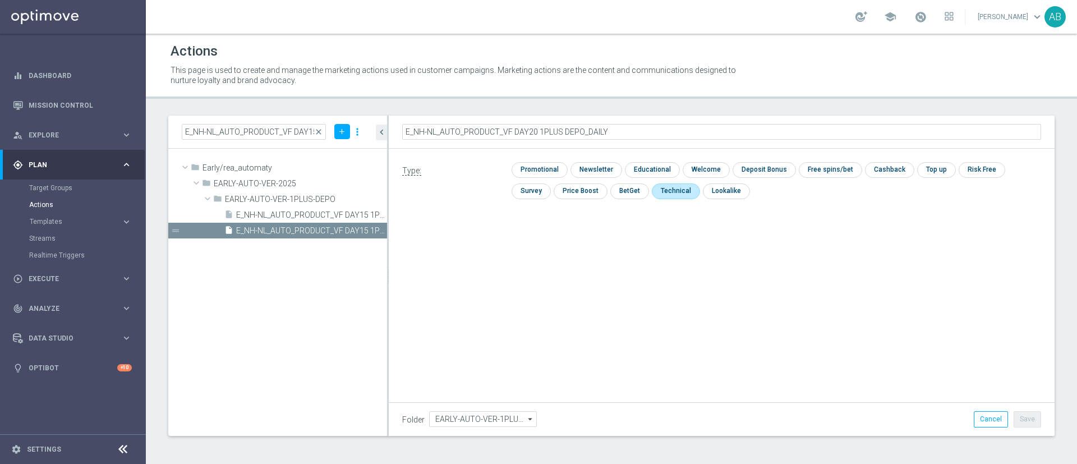
click at [652, 193] on input "checkbox" at bounding box center [675, 190] width 46 height 15
checkbox input "true"
click at [1037, 420] on button "Save" at bounding box center [1027, 419] width 27 height 16
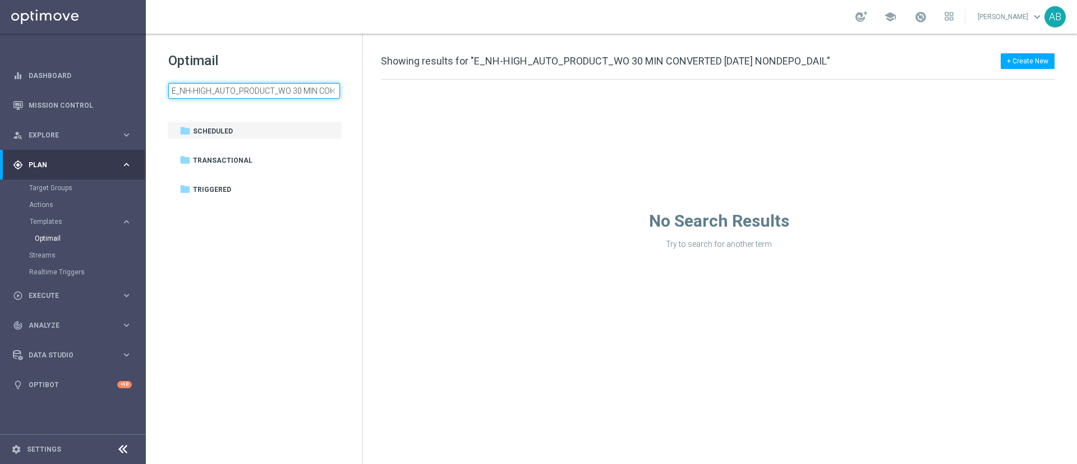
click at [251, 89] on input "E_NH-HIGH_AUTO_PRODUCT_WO 30 MIN CONVERTED [DATE] NONDEPO_DAIL" at bounding box center [254, 91] width 172 height 16
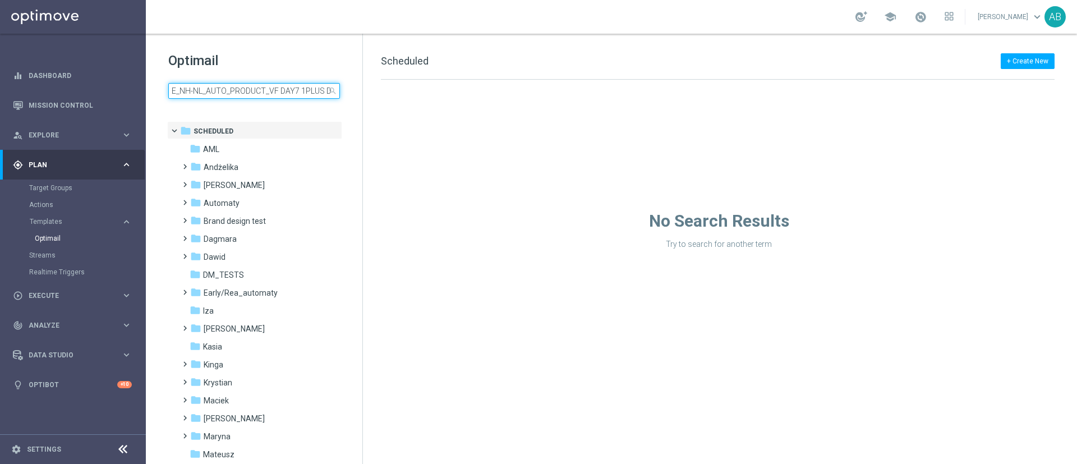
scroll to position [0, 43]
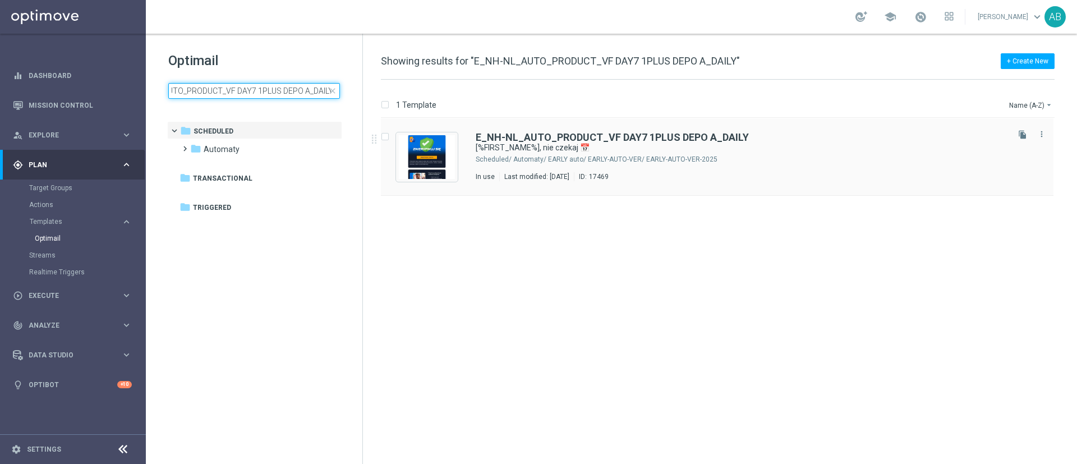
type input "E_NH-NL_AUTO_PRODUCT_VF DAY7 1PLUS DEPO A_DAILY"
click at [917, 140] on div "E_NH-NL_AUTO_PRODUCT_VF DAY7 1PLUS DEPO A_DAILY" at bounding box center [741, 137] width 531 height 10
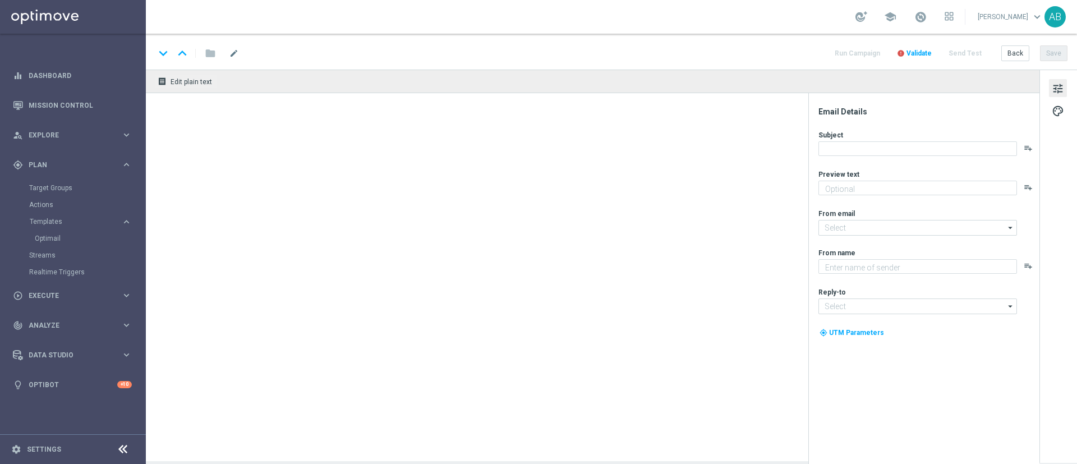
type textarea "Uzupełnij dane i zyskaj konto stałe ➡️"
type textarea "STS"
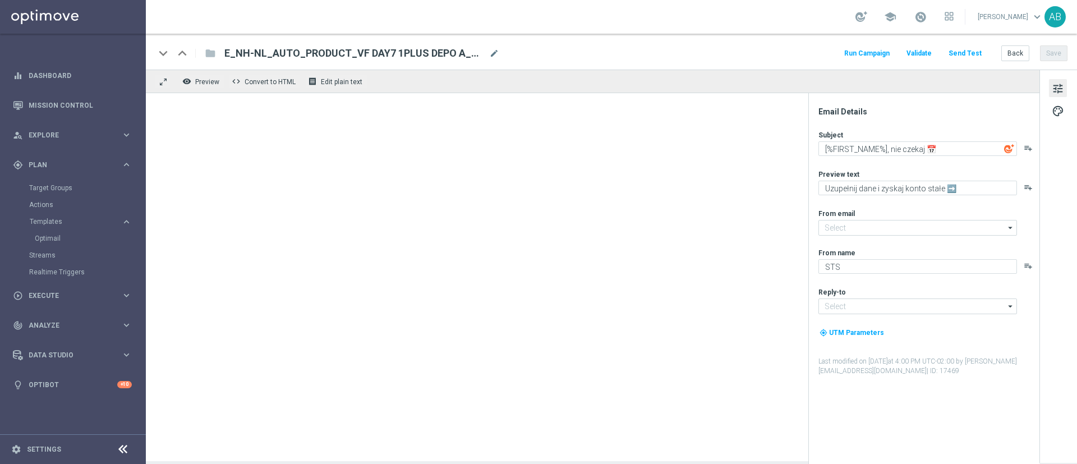
type input "[EMAIL_ADDRESS][DOMAIN_NAME]"
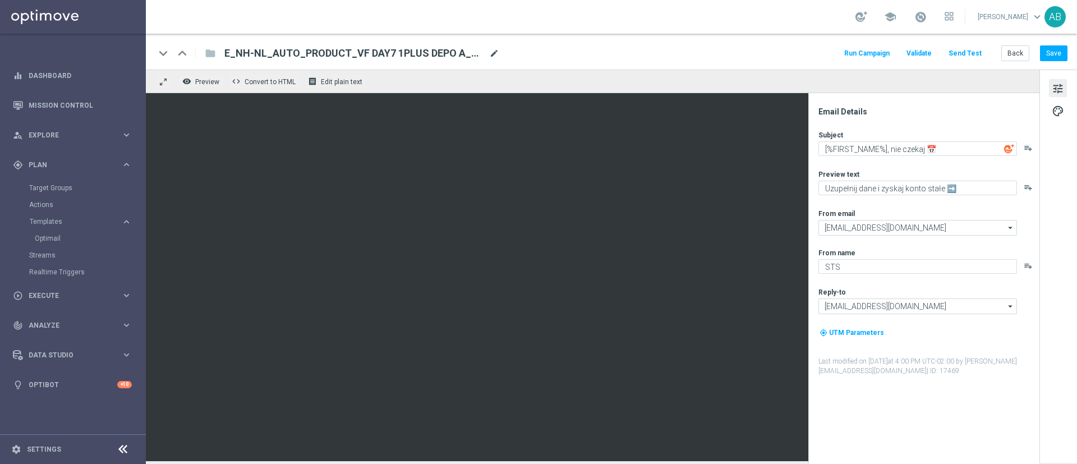
click at [493, 52] on span "mode_edit" at bounding box center [494, 53] width 10 height 10
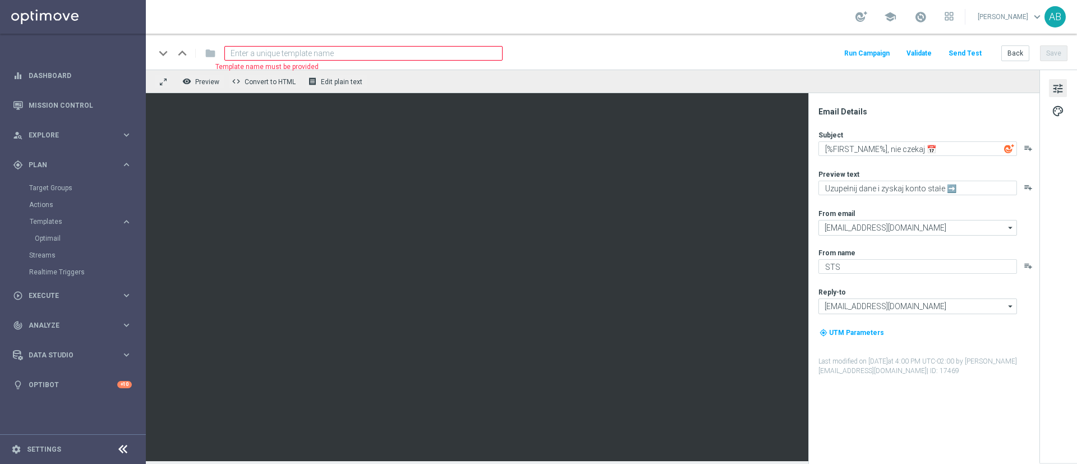
paste input "E_NH-NL_AUTO_PRODUCT_VF DAY7 1PLUS DEPO_DAILY"
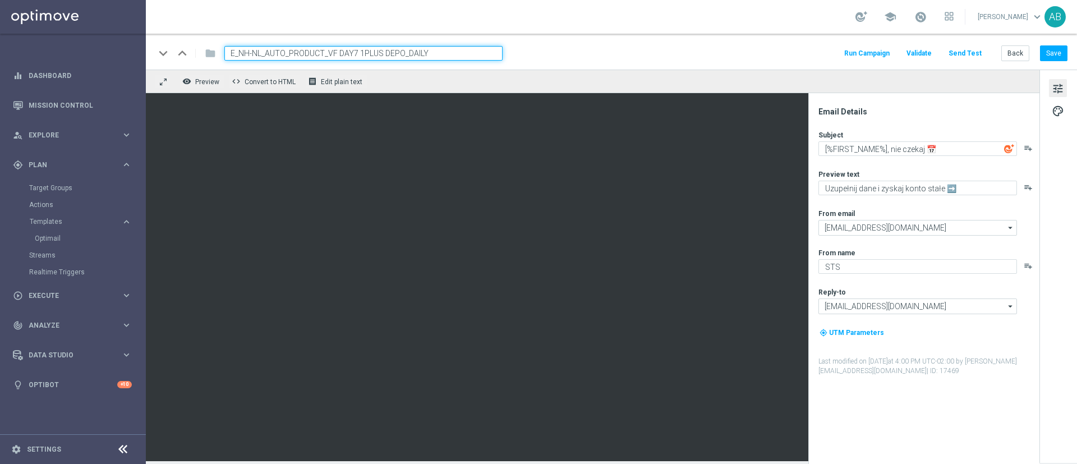
type input "E_NH-NL_AUTO_PRODUCT_VF DAY7 1PLUS DEPO_DAILY"
click at [597, 63] on div "keyboard_arrow_down keyboard_arrow_up folder E_NH-NL_AUTO_PRODUCT_VF DAY7 1PLUS…" at bounding box center [611, 52] width 931 height 36
click at [619, 50] on div "keyboard_arrow_down keyboard_arrow_up folder E_NH-NL_AUTO_PRODUCT_VF DAY7 1PLUS…" at bounding box center [611, 53] width 913 height 15
click at [1061, 57] on button "Save" at bounding box center [1053, 53] width 27 height 16
click at [955, 149] on textarea "[%FIRST_NAME%], nie czekaj 📅" at bounding box center [918, 148] width 199 height 15
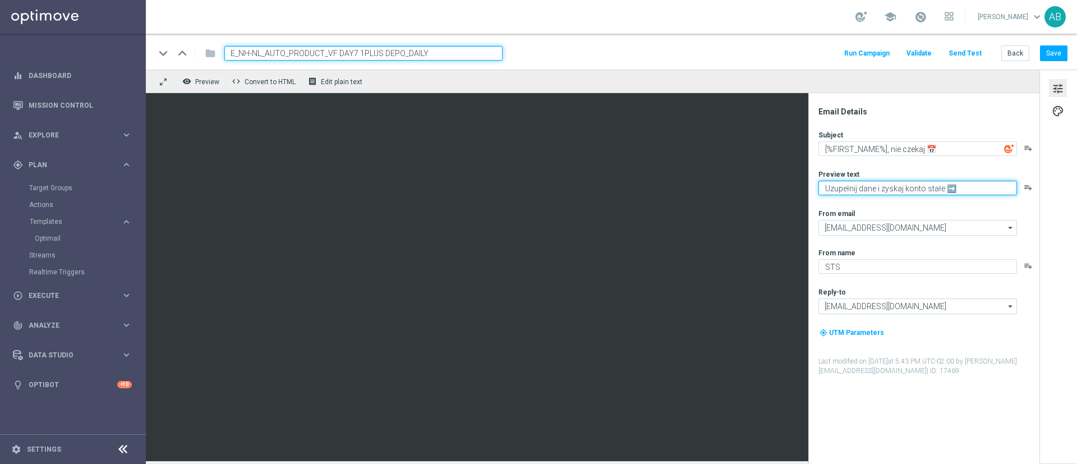
click at [976, 183] on textarea "Uzupełnij dane i zyskaj konto stałe ➡️" at bounding box center [918, 188] width 199 height 15
click at [1030, 190] on icon "playlist_add" at bounding box center [1028, 187] width 9 height 9
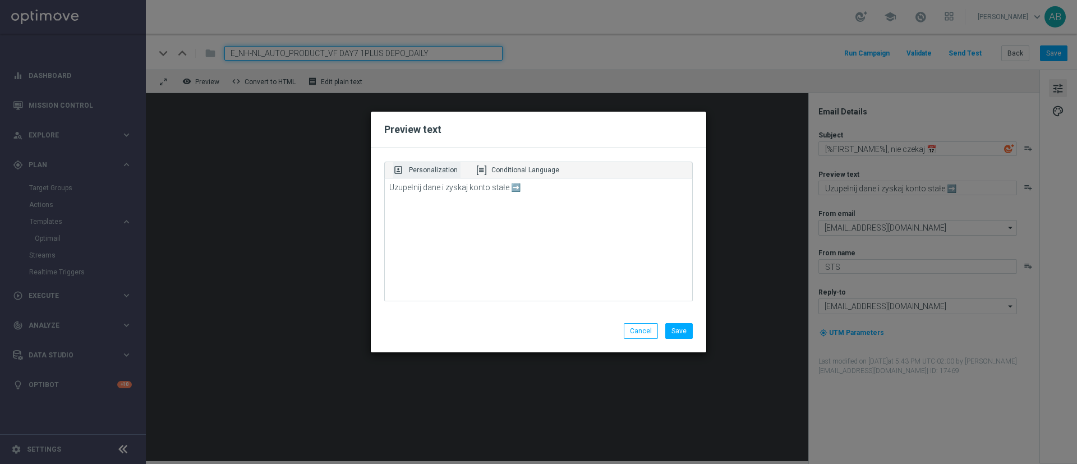
click at [447, 168] on p "Personalization" at bounding box center [433, 170] width 49 height 10
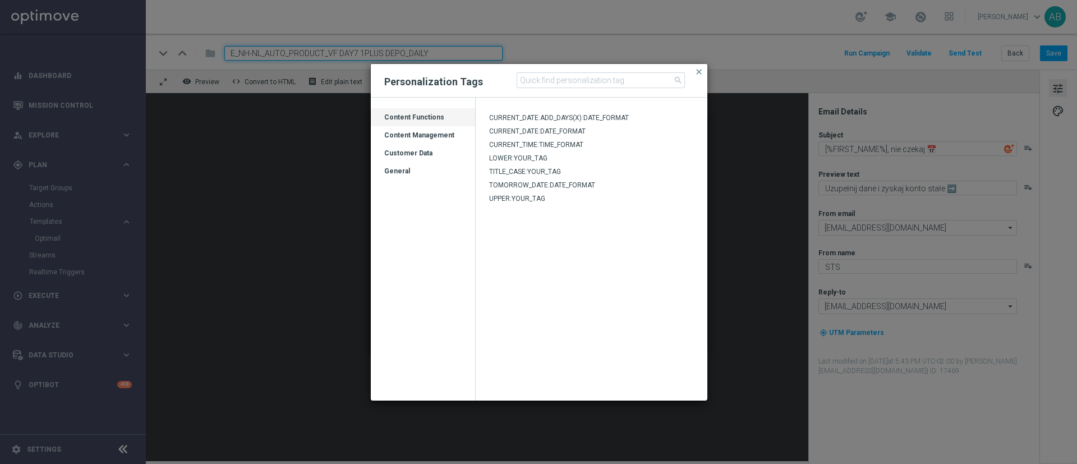
click at [411, 155] on div "Customer Data" at bounding box center [423, 158] width 104 height 18
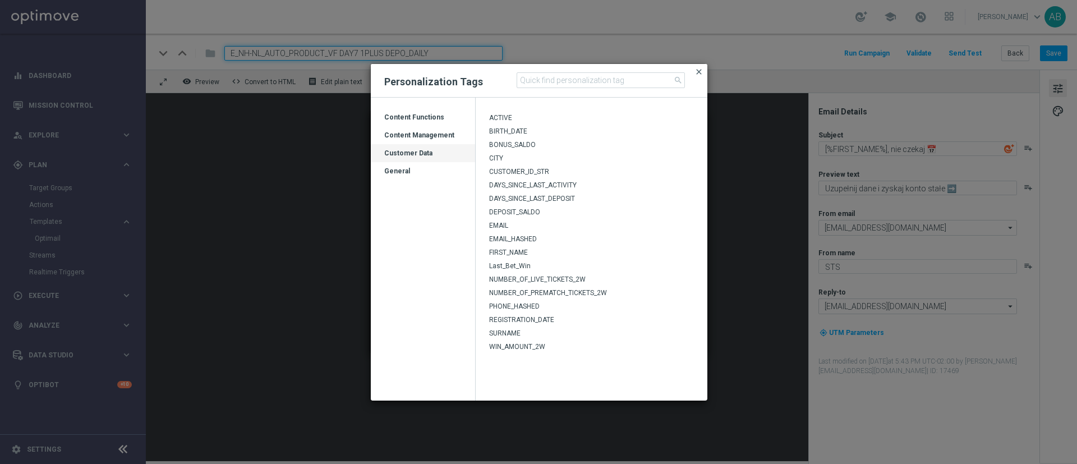
click at [700, 69] on span "close" at bounding box center [699, 71] width 9 height 9
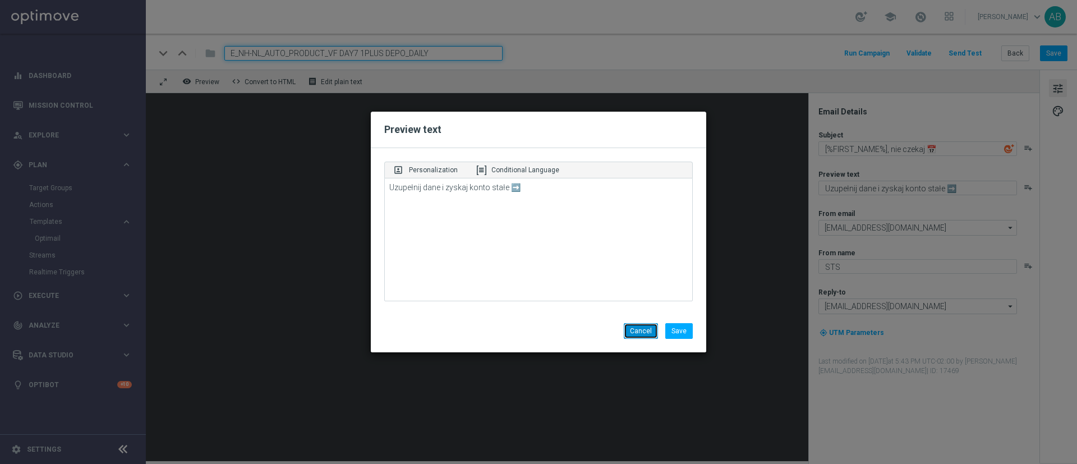
click at [630, 328] on button "Cancel" at bounding box center [641, 331] width 34 height 16
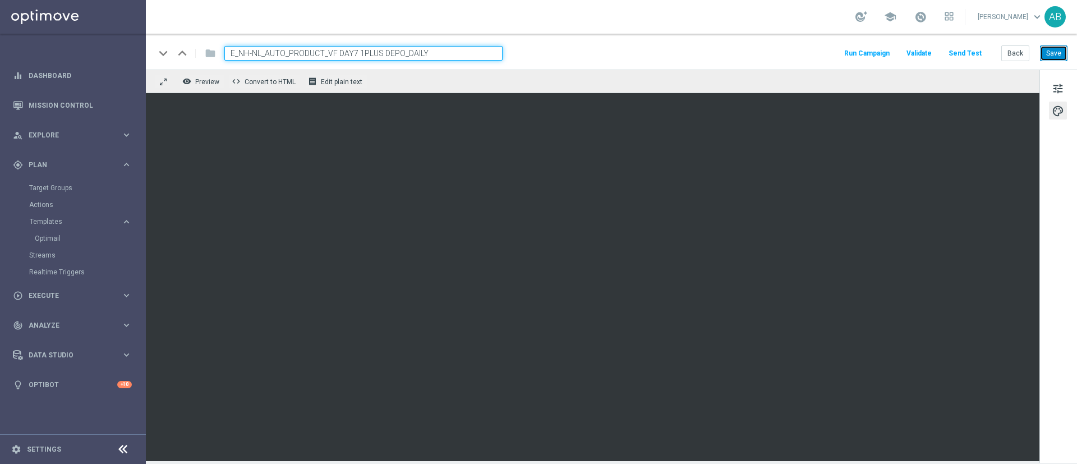
click at [1053, 48] on button "Save" at bounding box center [1053, 53] width 27 height 16
click at [1022, 52] on button "Back" at bounding box center [1015, 53] width 28 height 16
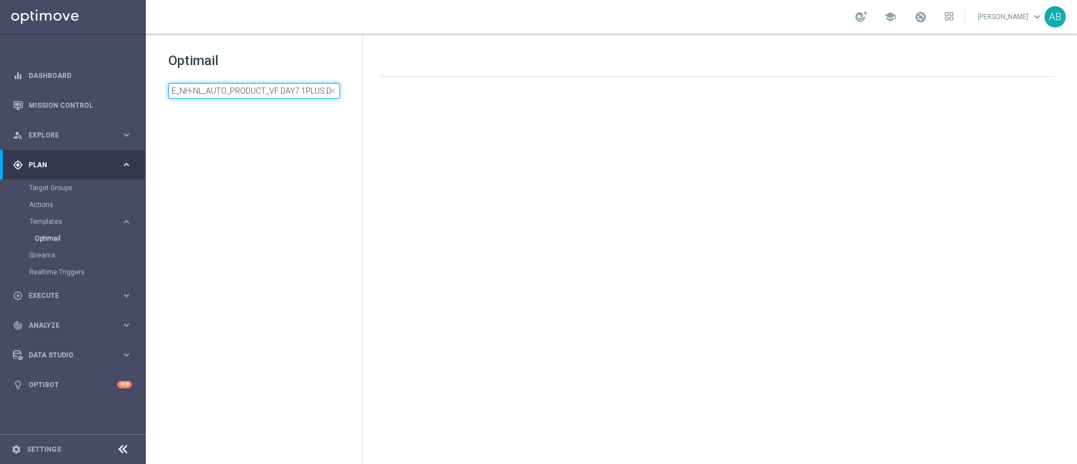
click at [236, 92] on input "E_NH-NL_AUTO_PRODUCT_VF DAY7 1PLUS DEPO A_DAILY" at bounding box center [254, 91] width 172 height 16
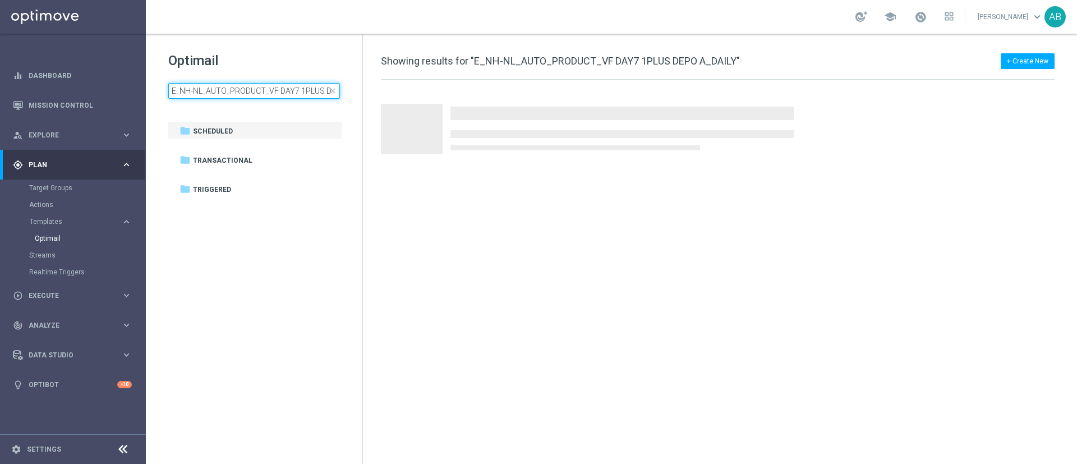
click at [236, 92] on input "E_NH-NL_AUTO_PRODUCT_VF DAY7 1PLUS DEPO A_DAILY" at bounding box center [254, 91] width 172 height 16
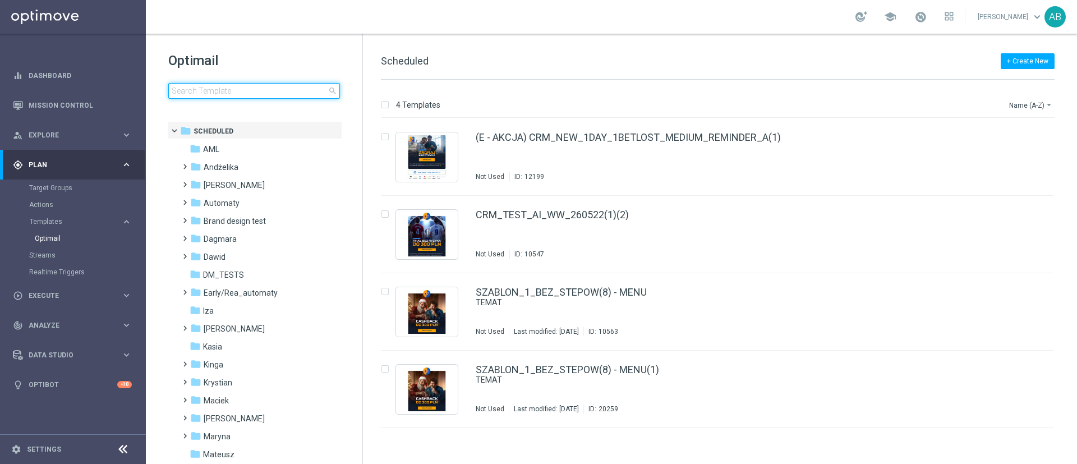
type input "E_NH-NL_AUTO_PRODUCT_VF DAY15 1PLUS DEPO A_DAILY"
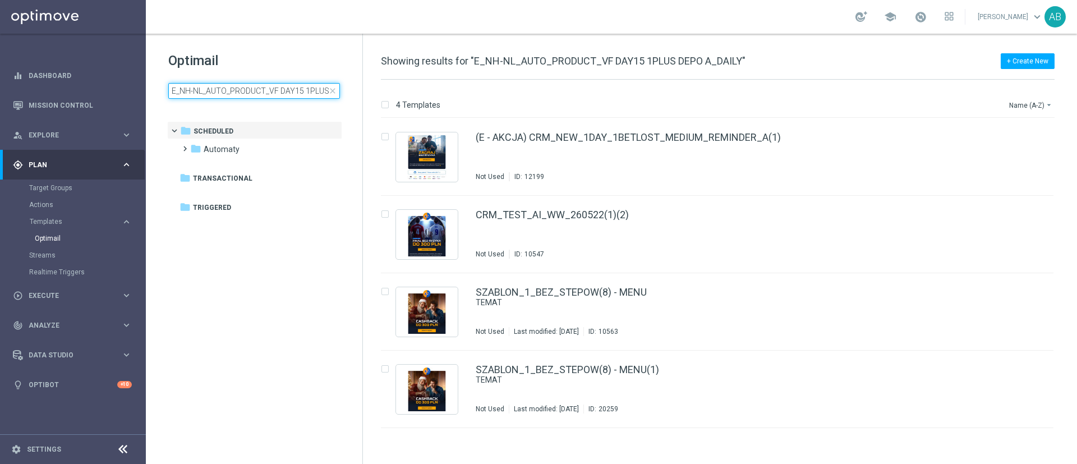
scroll to position [0, 48]
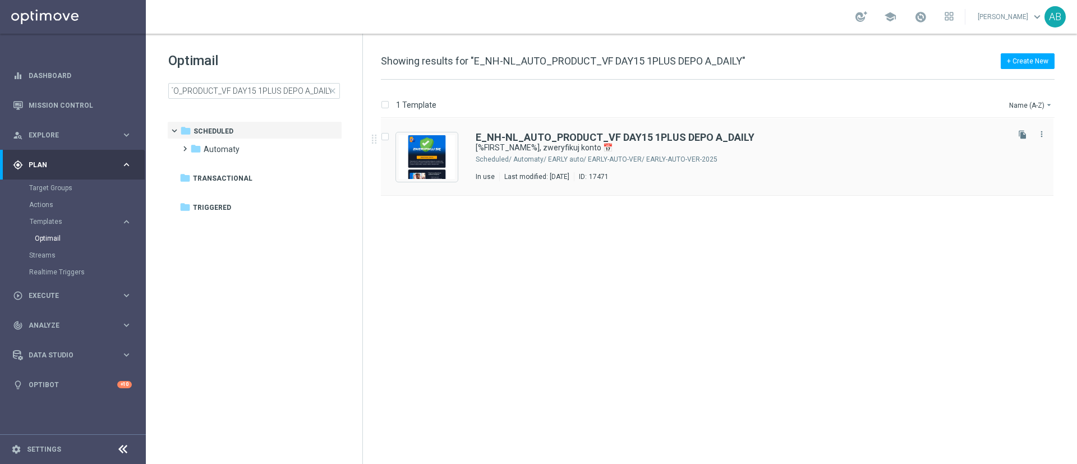
click at [799, 155] on div "Automaty/ EARLY auto/ EARLY-AUTO-VER/ EARLY-AUTO-VER-2025" at bounding box center [759, 159] width 493 height 9
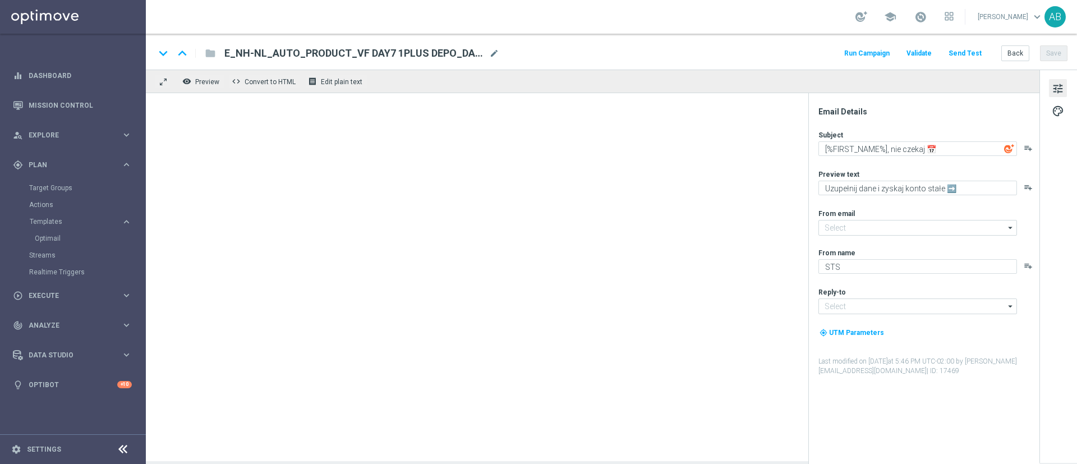
type input "[EMAIL_ADDRESS][DOMAIN_NAME]"
type textarea "[%FIRST_NAME%], zweryfikuj konto 📅"
type textarea "Uzupełnij [PERSON_NAME] dalej ➡️"
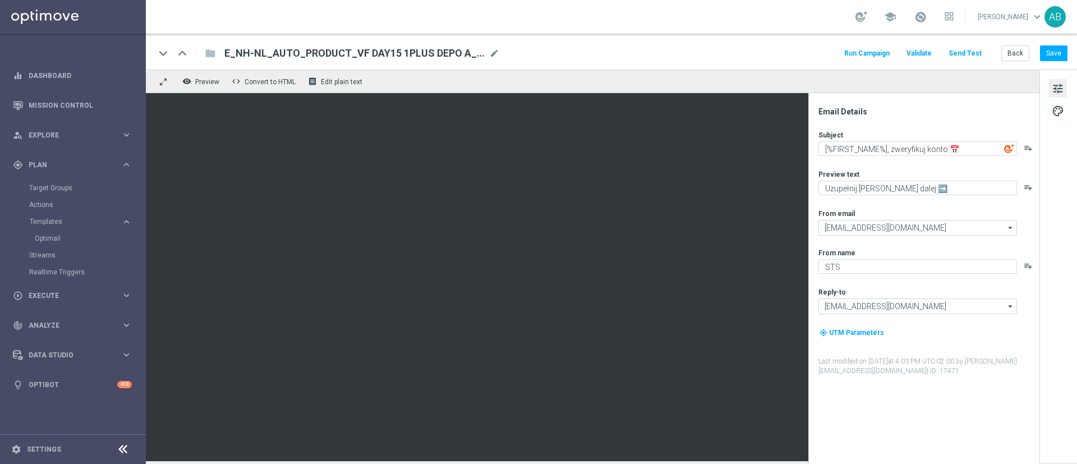
click at [494, 46] on div "E_NH-NL_AUTO_PRODUCT_VF DAY15 1PLUS DEPO A_DAILY mode_edit" at bounding box center [361, 53] width 275 height 15
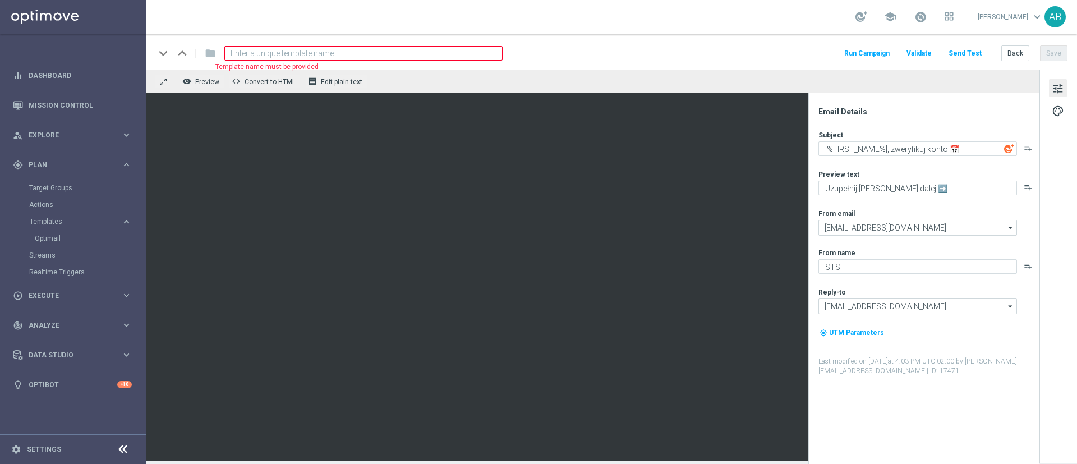
paste input "E_NH-NL_AUTO_PRODUCT_VF DAY15 1PLUS DEPO_DAILY"
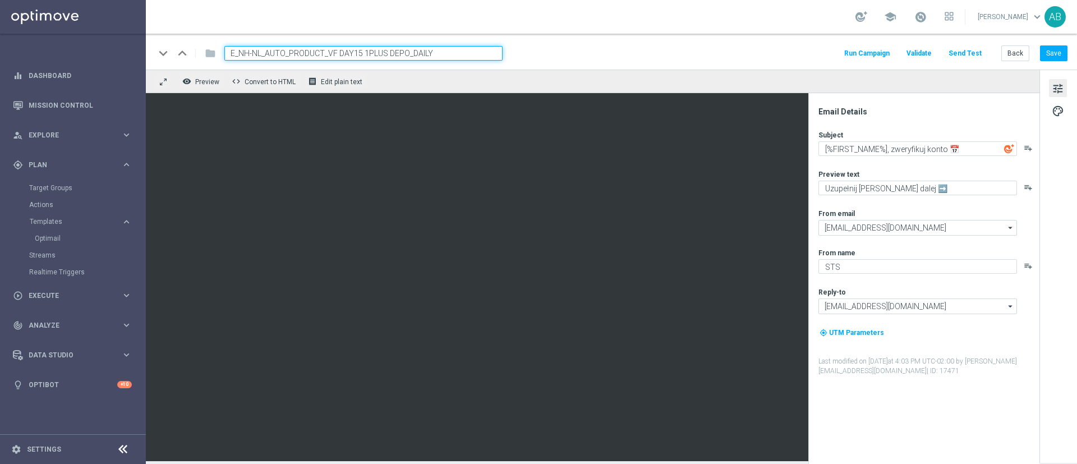
type input "E_NH-NL_AUTO_PRODUCT_VF DAY15 1PLUS DEPO_DAILY"
click at [596, 57] on div "keyboard_arrow_down keyboard_arrow_up folder E_NH-NL_AUTO_PRODUCT_VF DAY15 1PLU…" at bounding box center [611, 53] width 913 height 15
click at [1061, 50] on button "Save" at bounding box center [1053, 53] width 27 height 16
click at [1050, 53] on button "Save" at bounding box center [1053, 53] width 27 height 16
click at [1033, 49] on div "Back Save" at bounding box center [1034, 53] width 66 height 16
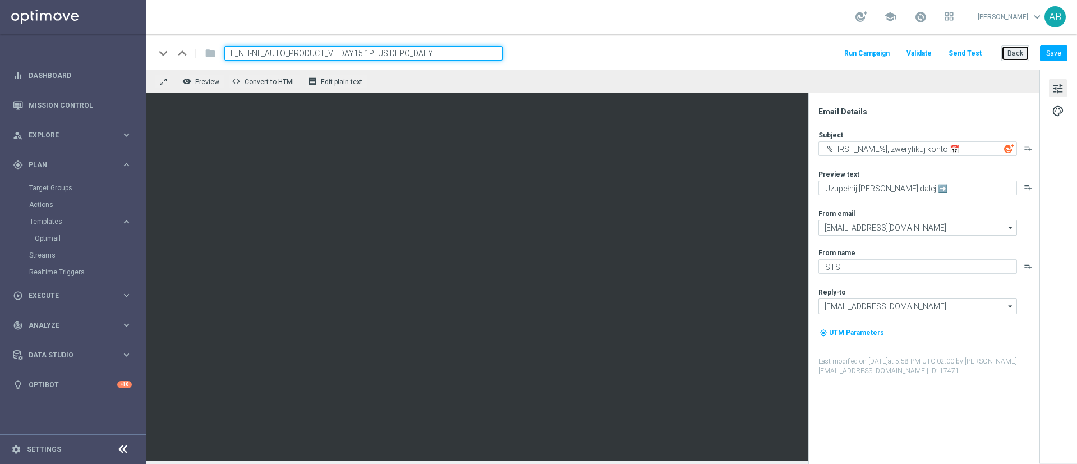
click at [1023, 54] on button "Back" at bounding box center [1015, 53] width 28 height 16
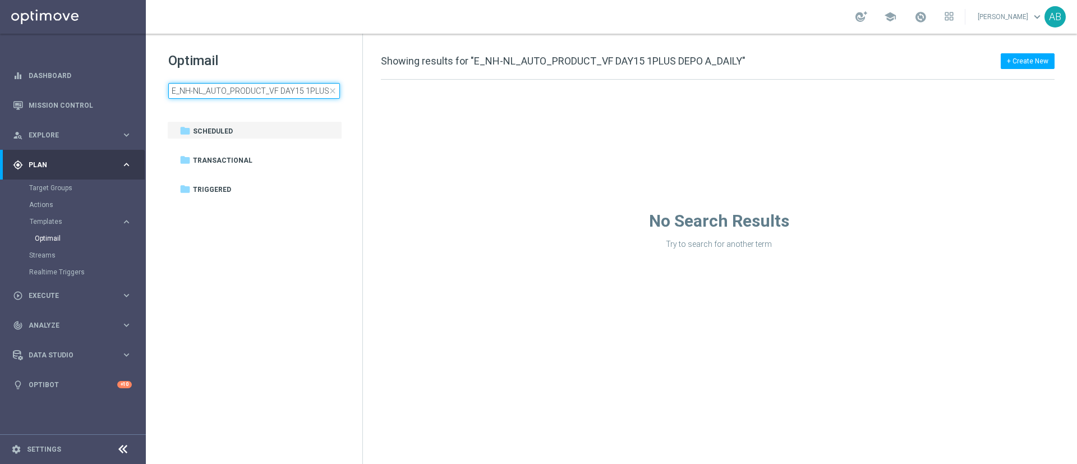
click at [226, 85] on input "E_NH-NL_AUTO_PRODUCT_VF DAY15 1PLUS DEPO A_DAILY" at bounding box center [254, 91] width 172 height 16
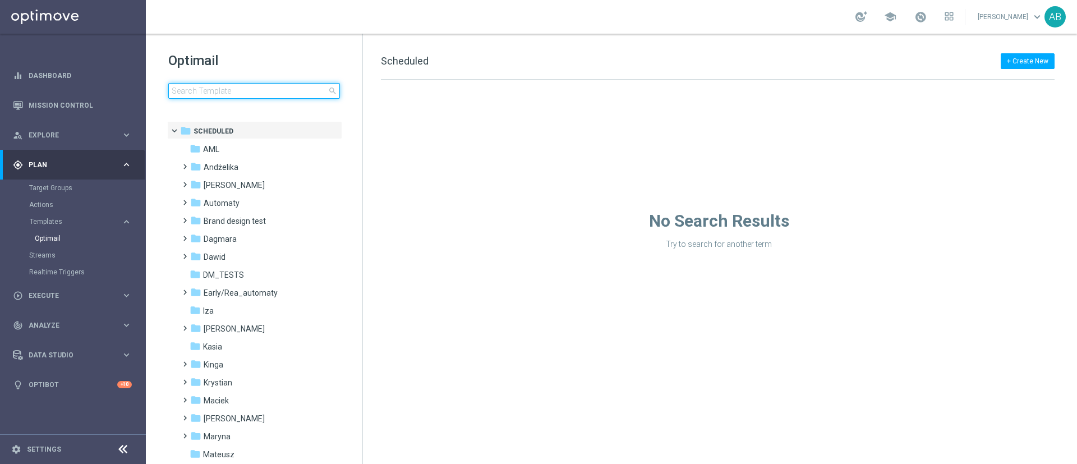
type input "E_NH-NL_AUTO_PRODUCT_VF BONUS DAY27 1PLUS DEPO_DAILY"
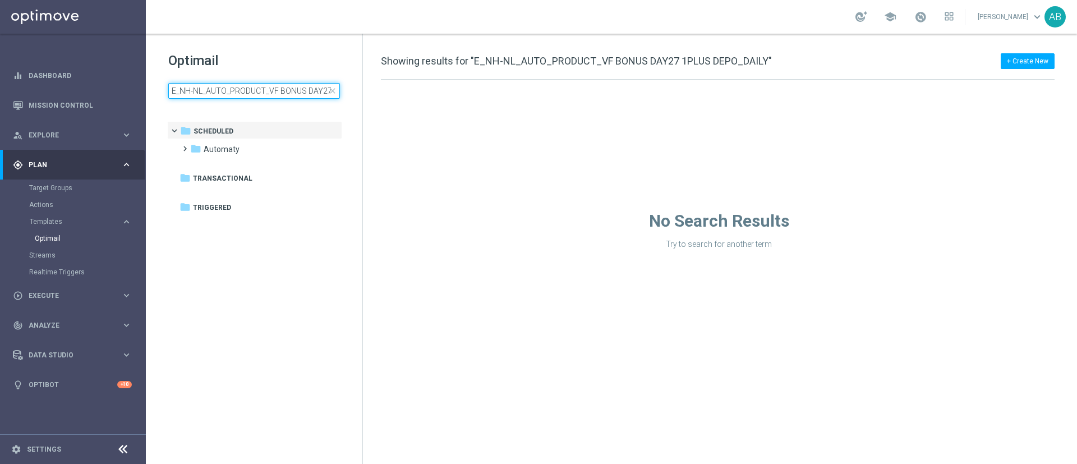
scroll to position [0, 68]
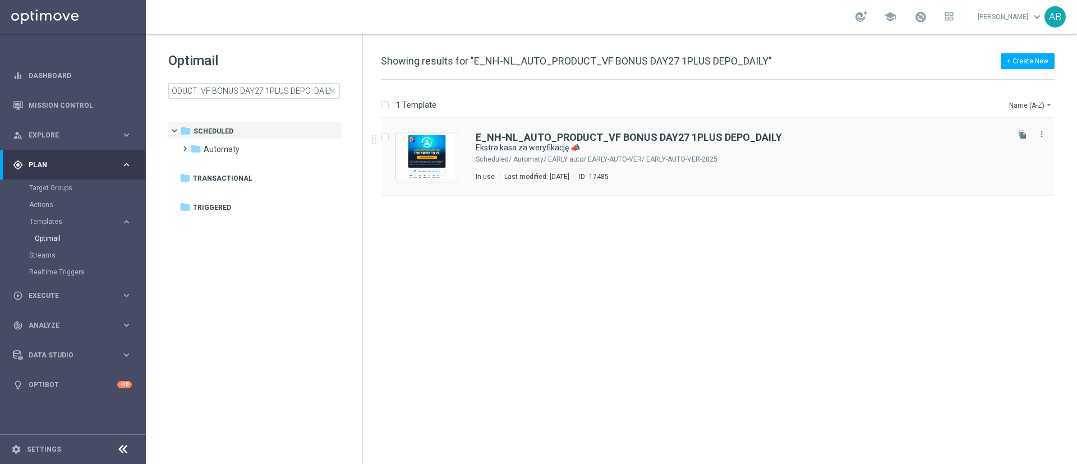
click at [770, 156] on div "Automaty/ EARLY auto/ EARLY-AUTO-VER/ EARLY-AUTO-VER-2025" at bounding box center [759, 159] width 493 height 9
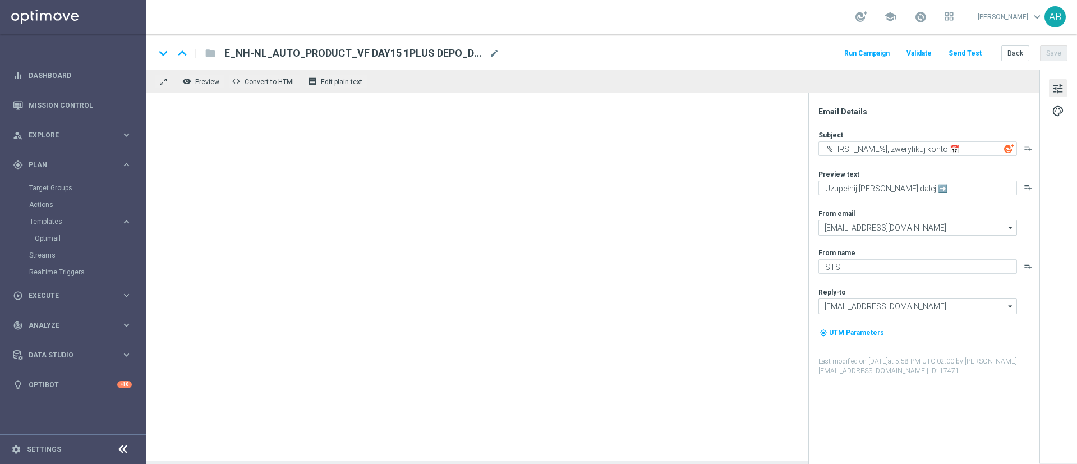
type textarea "Ekstra kasa za weryfikację 📣"
type textarea "Uzupełnij dane i odbierz bonus 💰➡️"
